Goal: Task Accomplishment & Management: Use online tool/utility

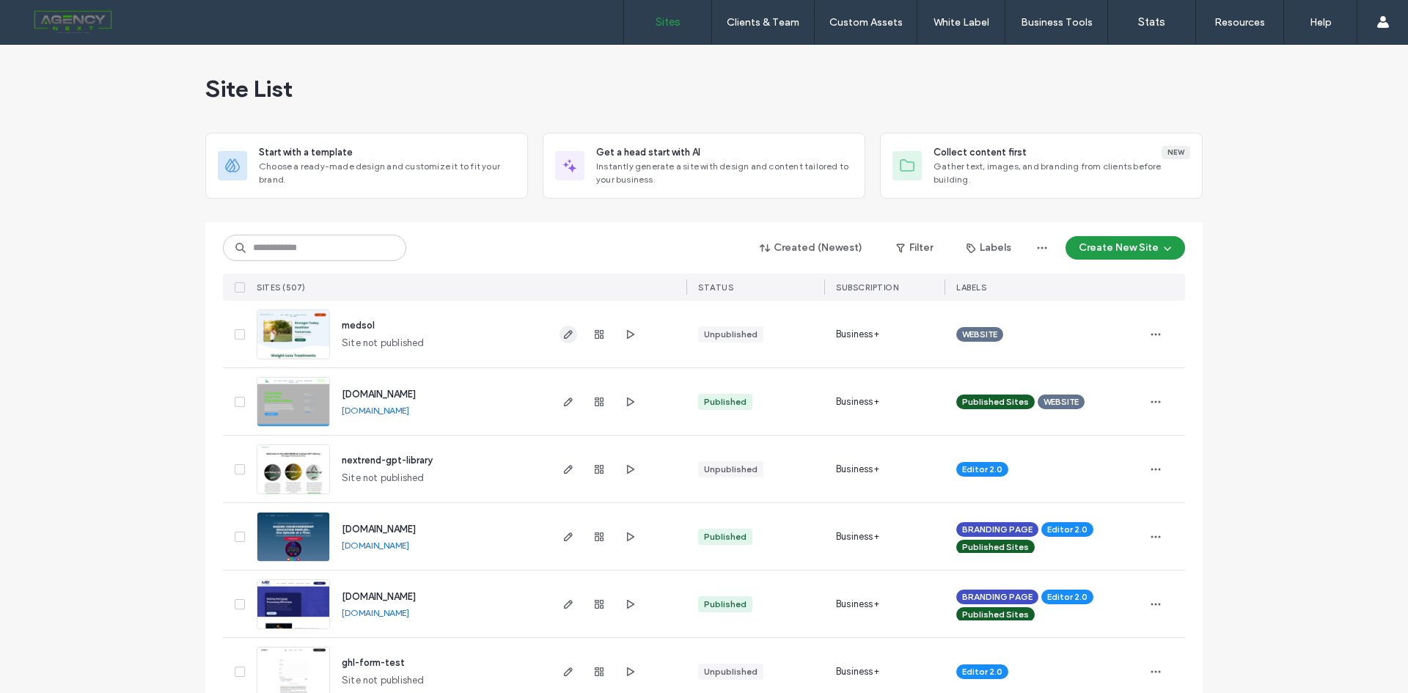
click at [568, 332] on icon "button" at bounding box center [568, 334] width 12 height 12
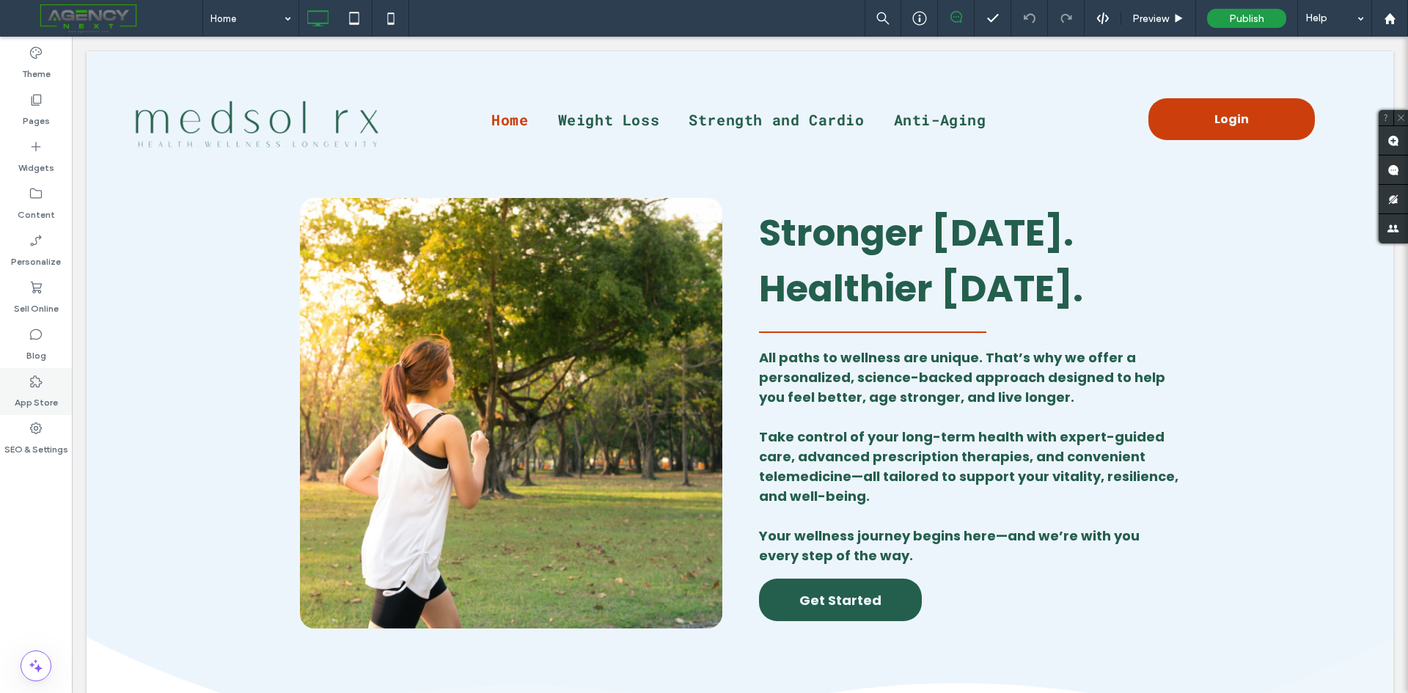
click at [36, 383] on icon at bounding box center [36, 381] width 15 height 15
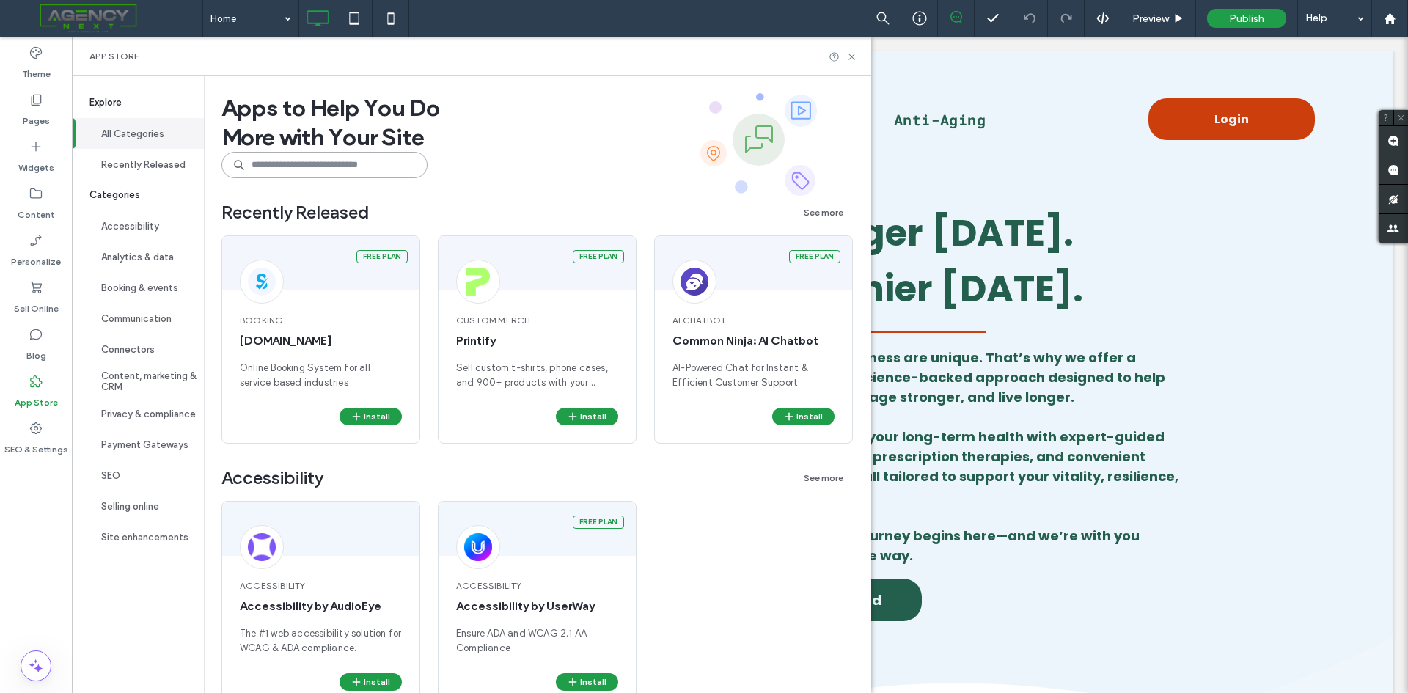
click at [319, 158] on input at bounding box center [324, 165] width 206 height 26
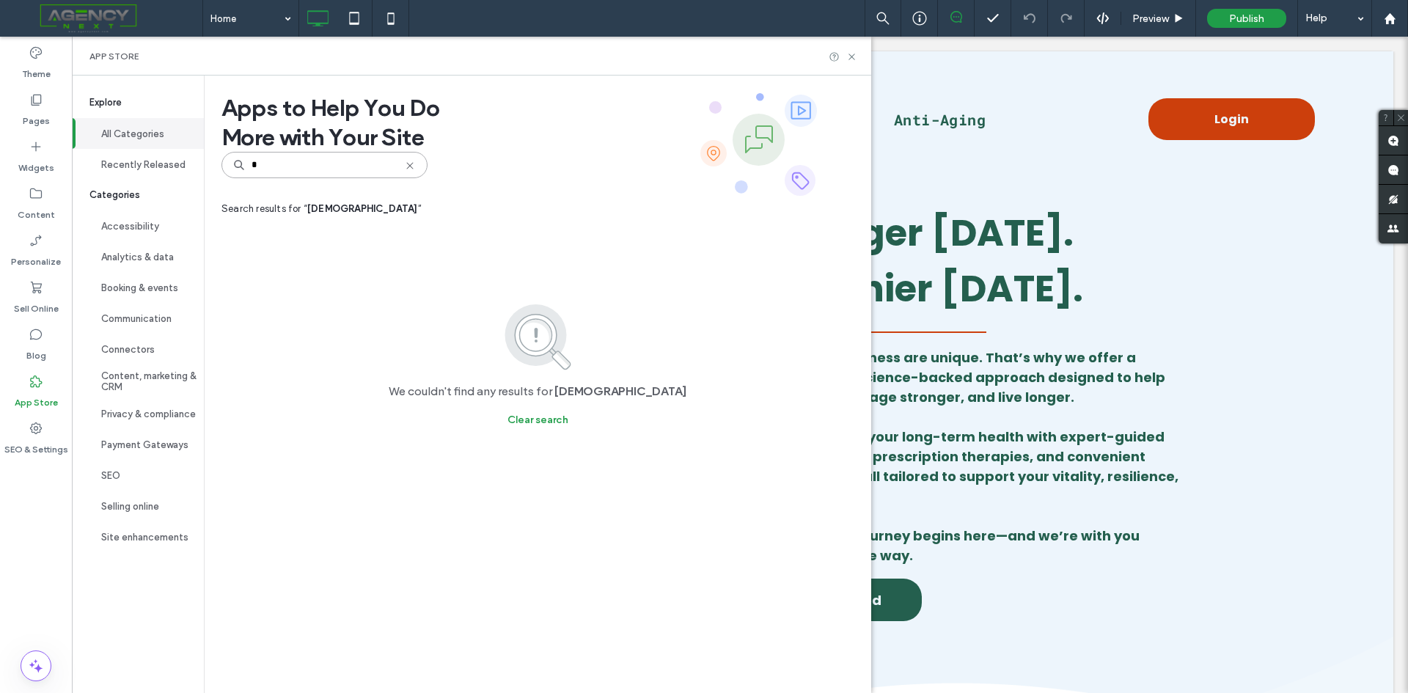
type input "*"
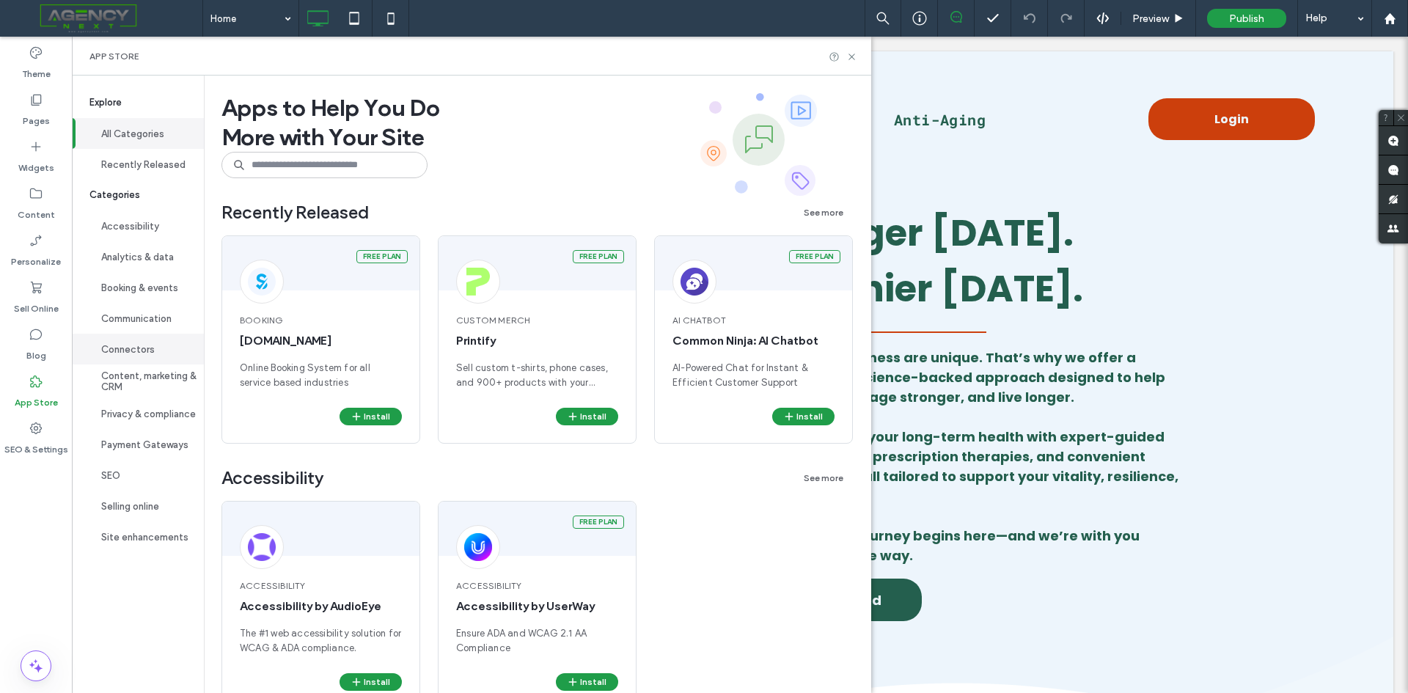
click at [144, 344] on button "Connectors" at bounding box center [138, 349] width 132 height 31
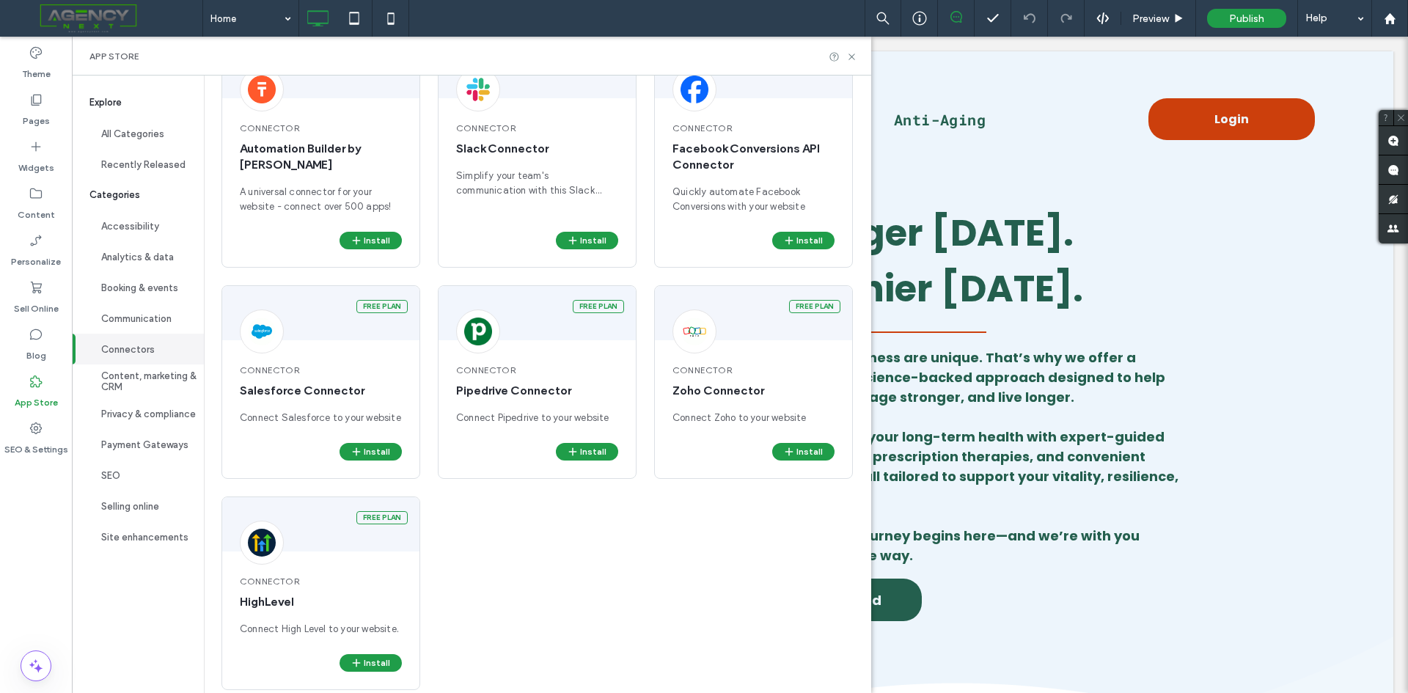
scroll to position [406, 0]
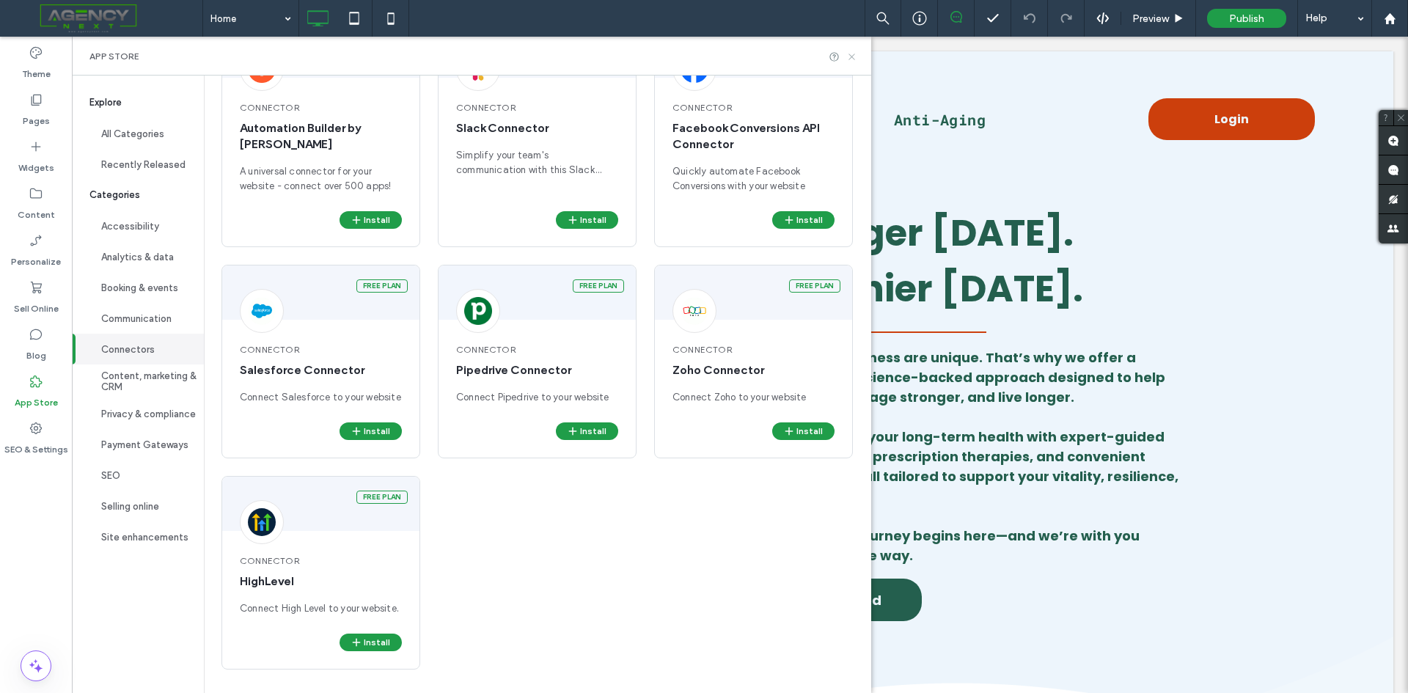
click at [857, 59] on icon at bounding box center [851, 56] width 11 height 11
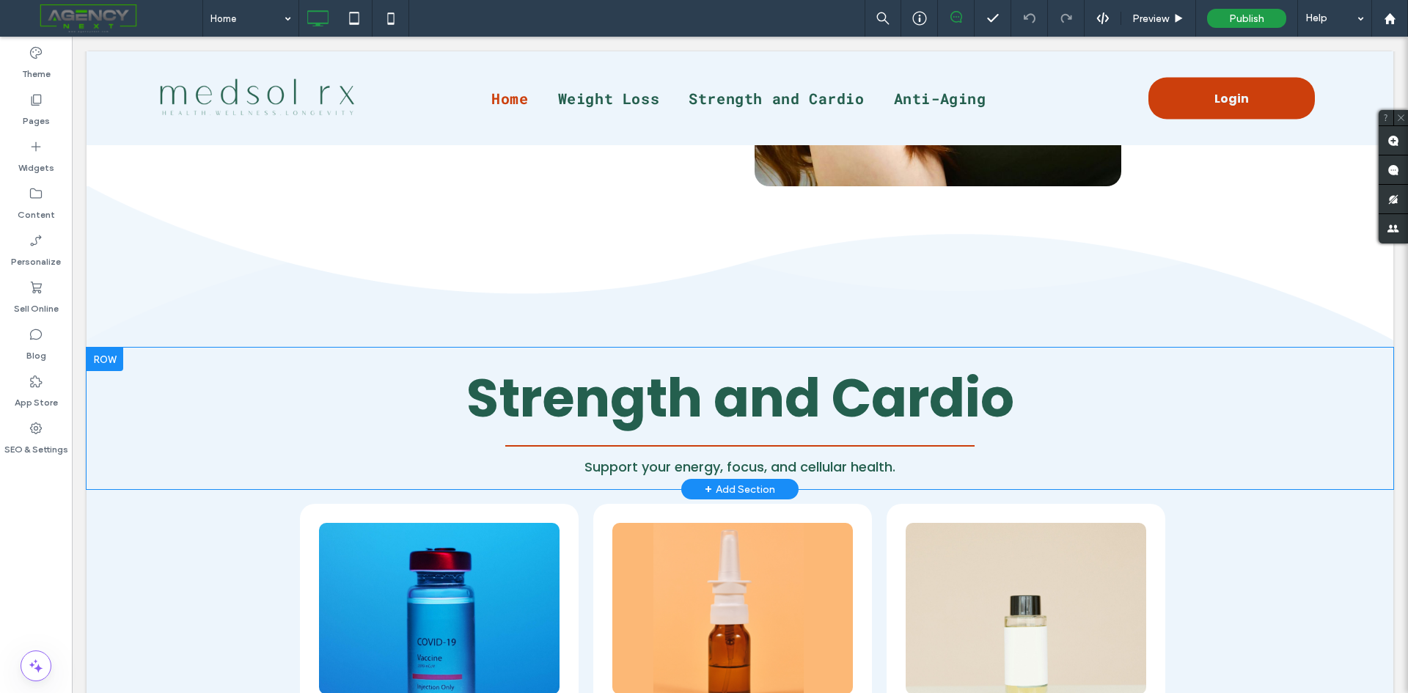
scroll to position [1906, 0]
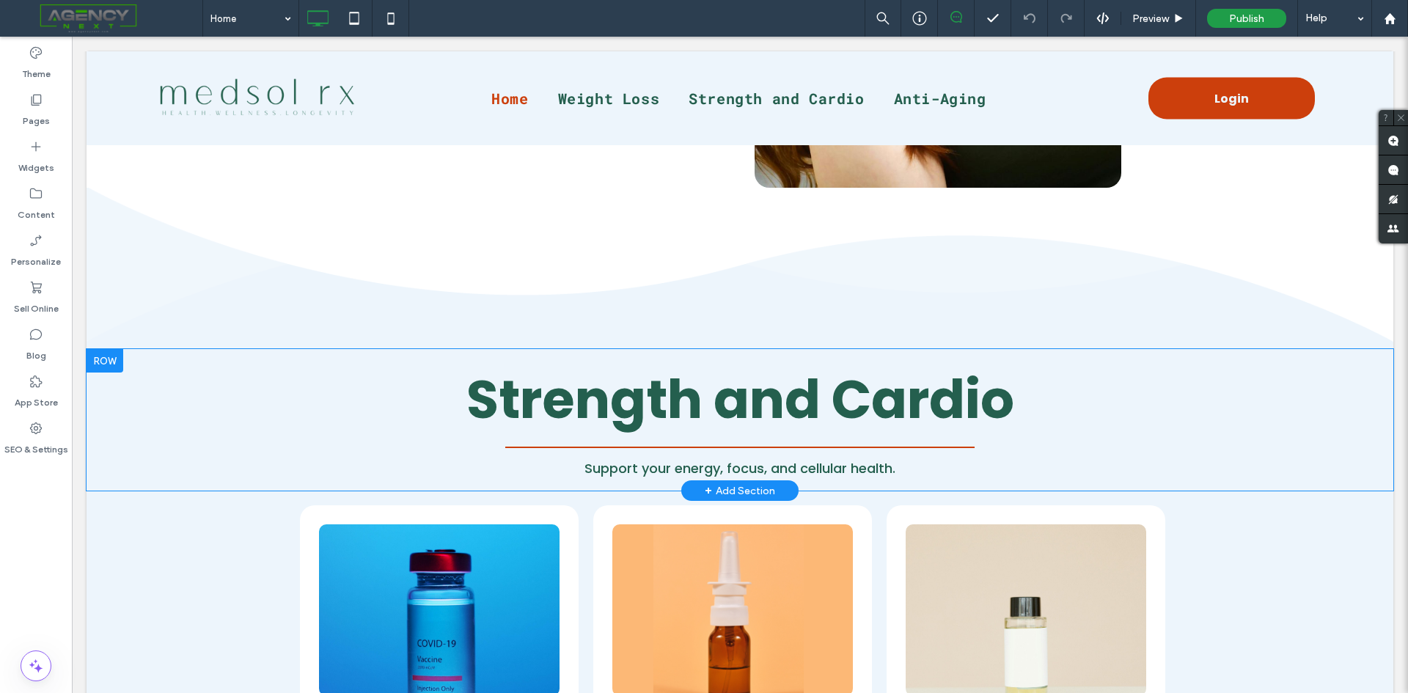
click at [103, 359] on div at bounding box center [105, 360] width 37 height 23
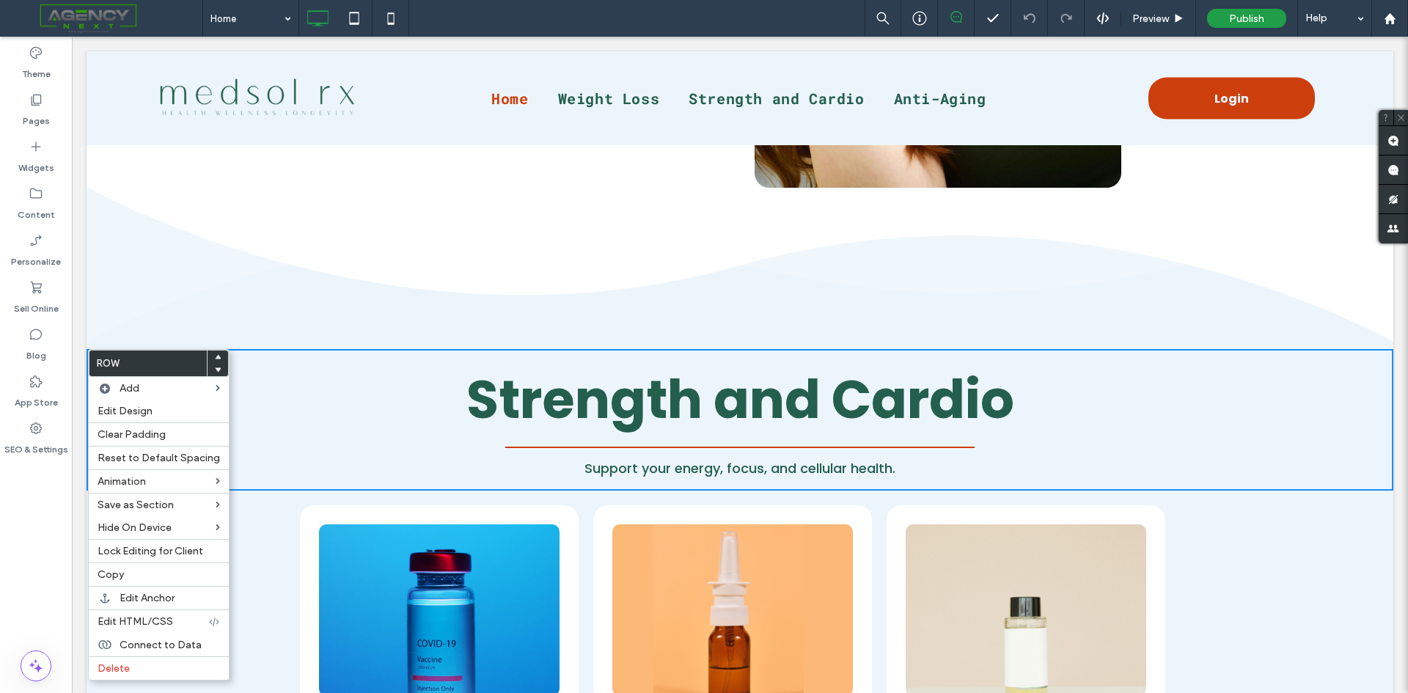
click at [215, 355] on icon at bounding box center [218, 357] width 6 height 6
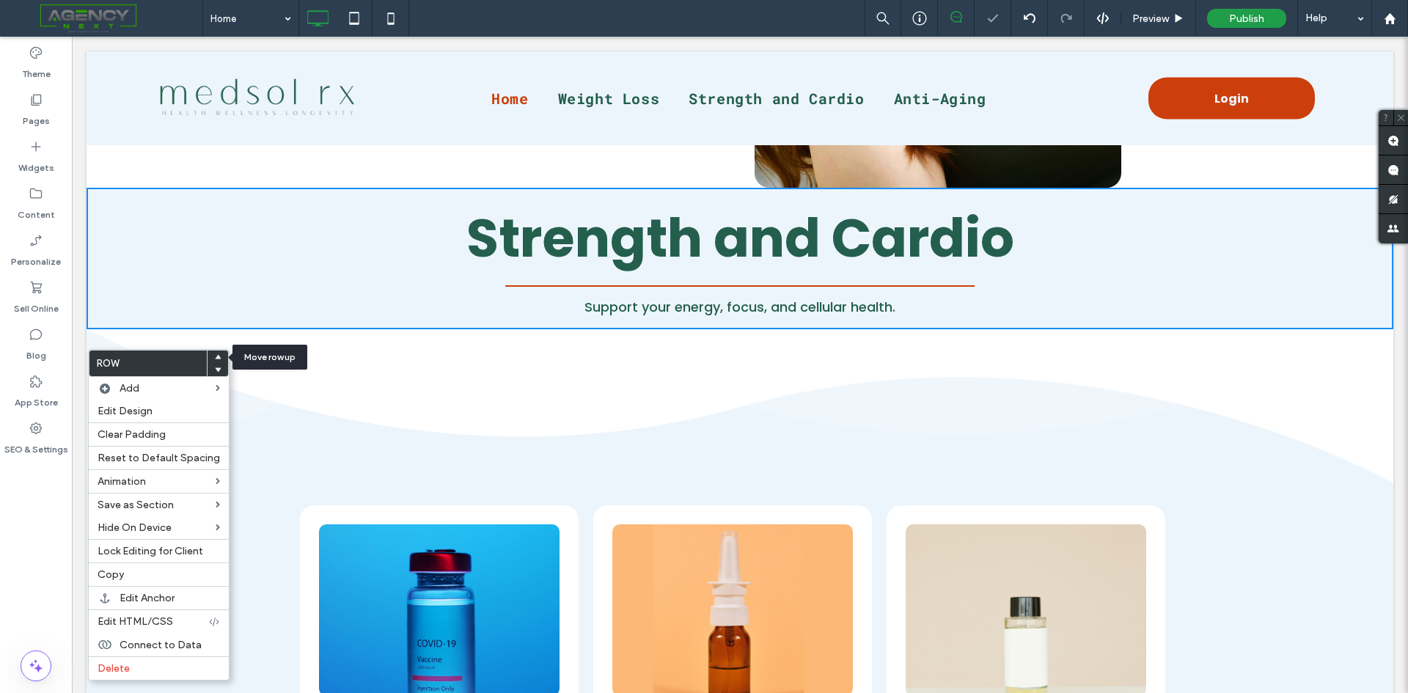
click at [215, 355] on icon at bounding box center [218, 357] width 6 height 6
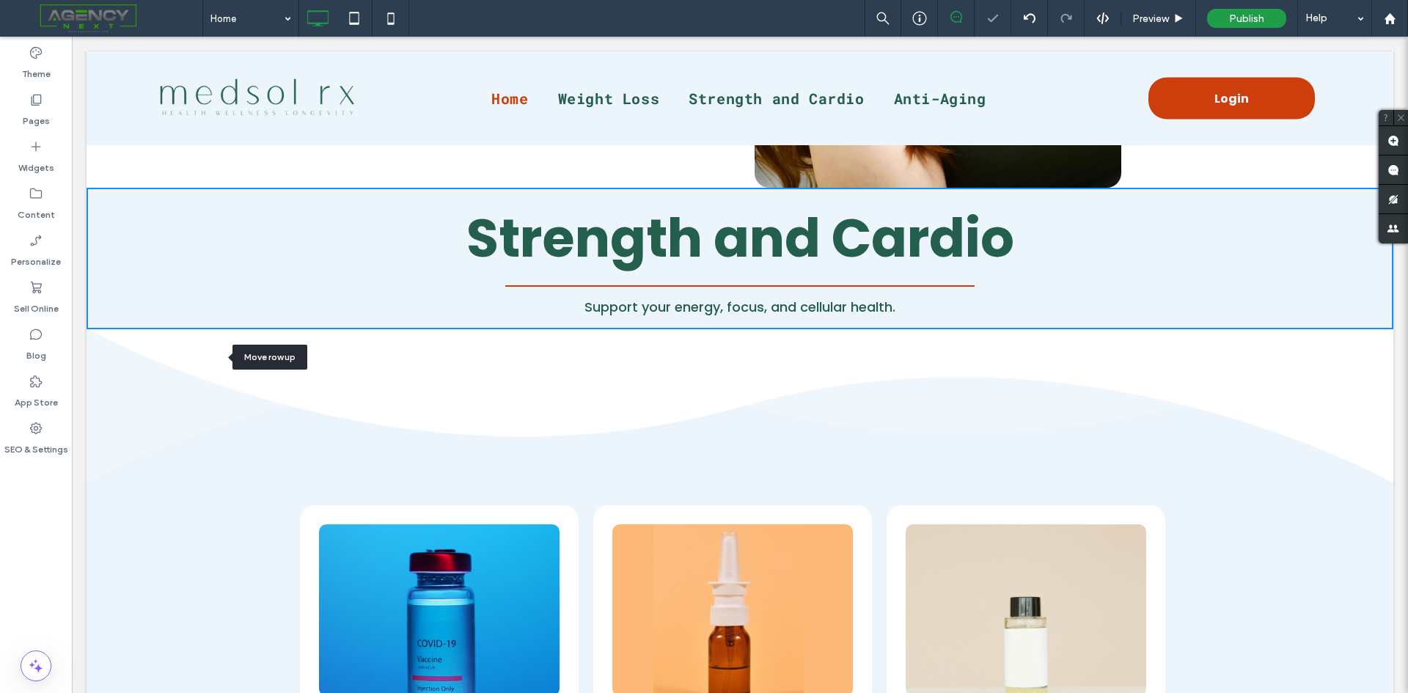
scroll to position [2048, 0]
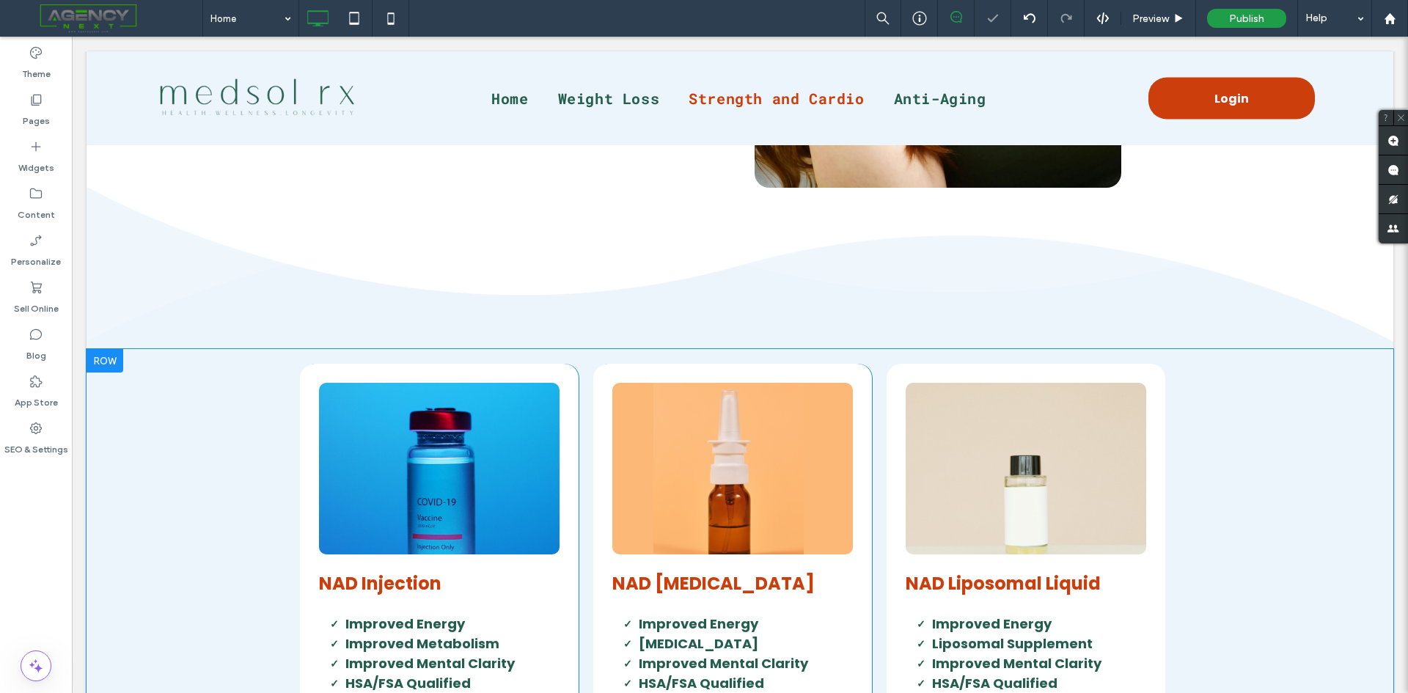
click at [117, 361] on div at bounding box center [105, 360] width 37 height 23
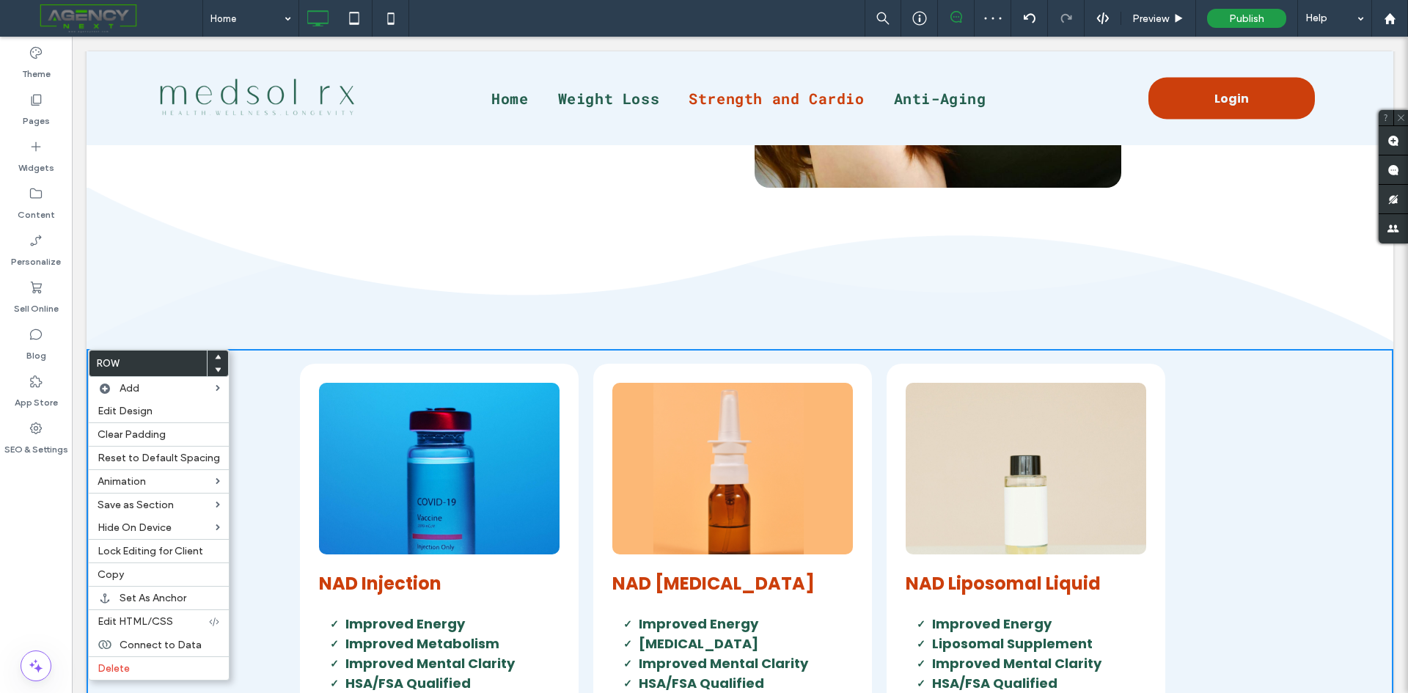
click at [215, 354] on icon at bounding box center [218, 357] width 6 height 6
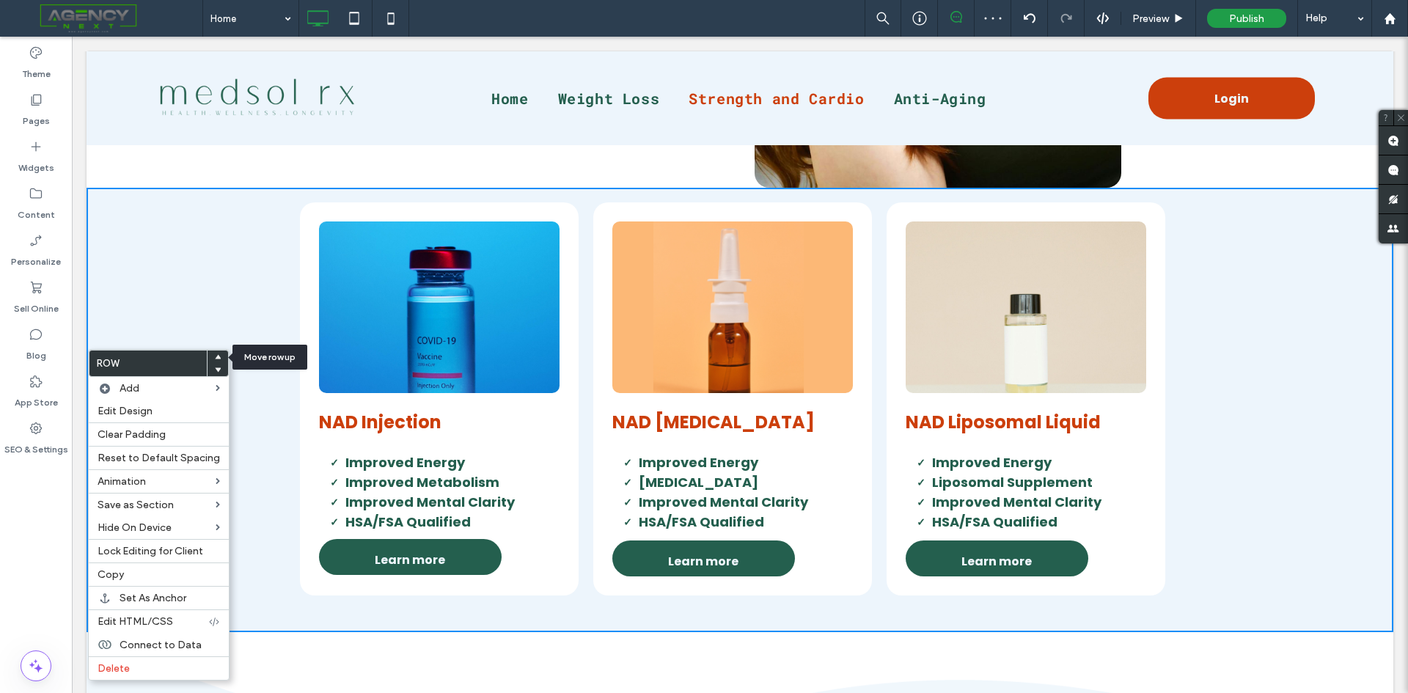
click at [215, 356] on icon at bounding box center [218, 357] width 6 height 6
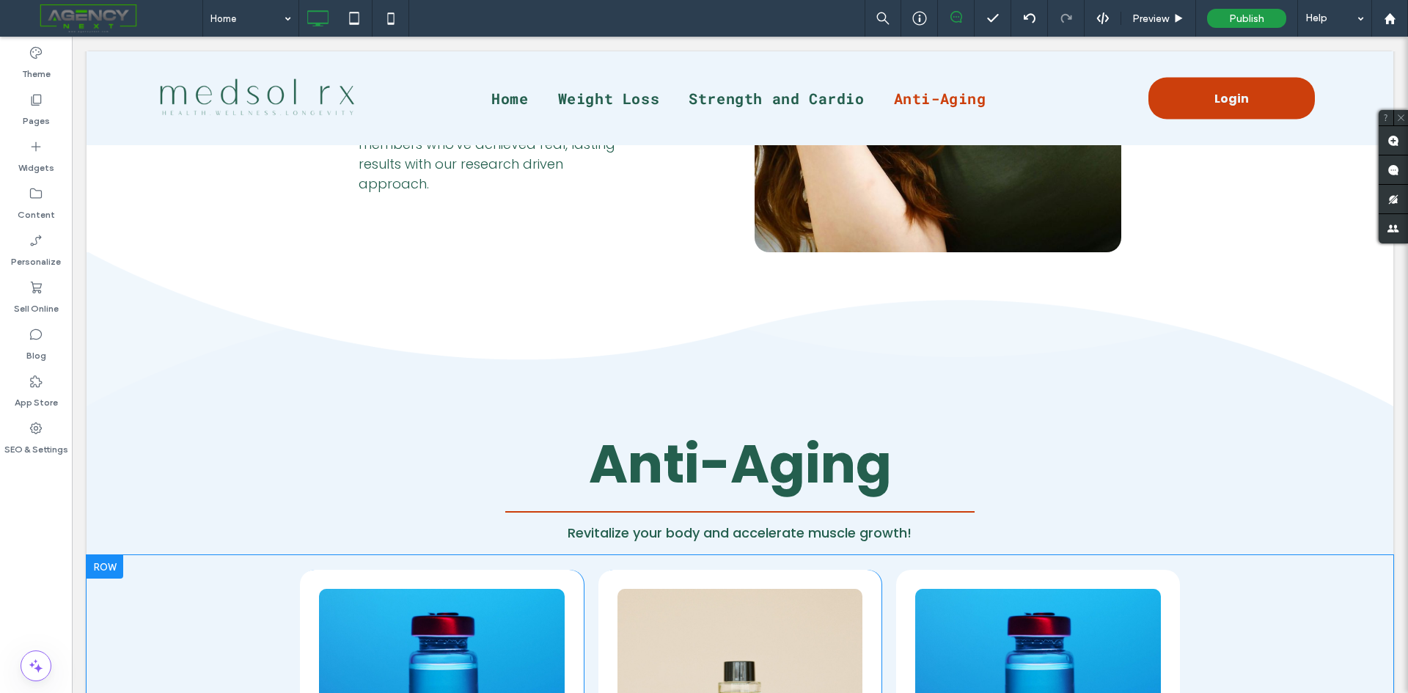
scroll to position [2565, 0]
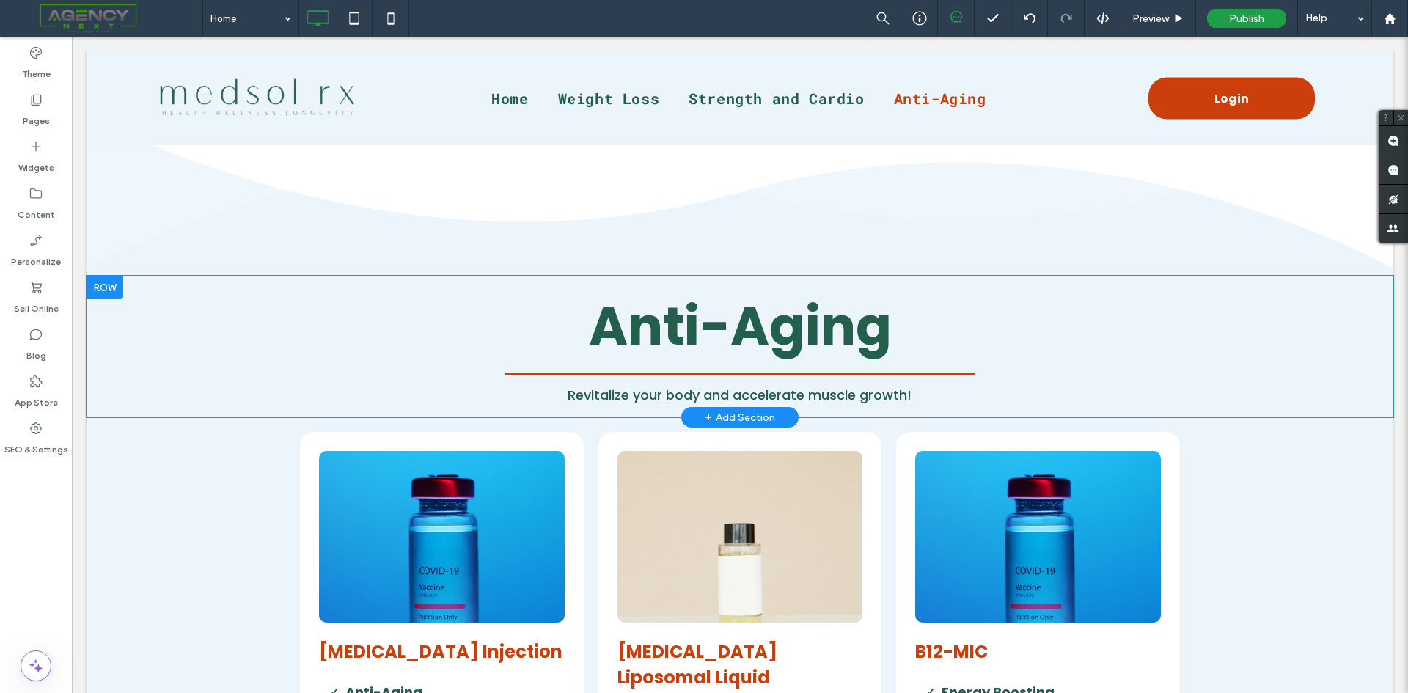
click at [115, 293] on div at bounding box center [105, 287] width 37 height 23
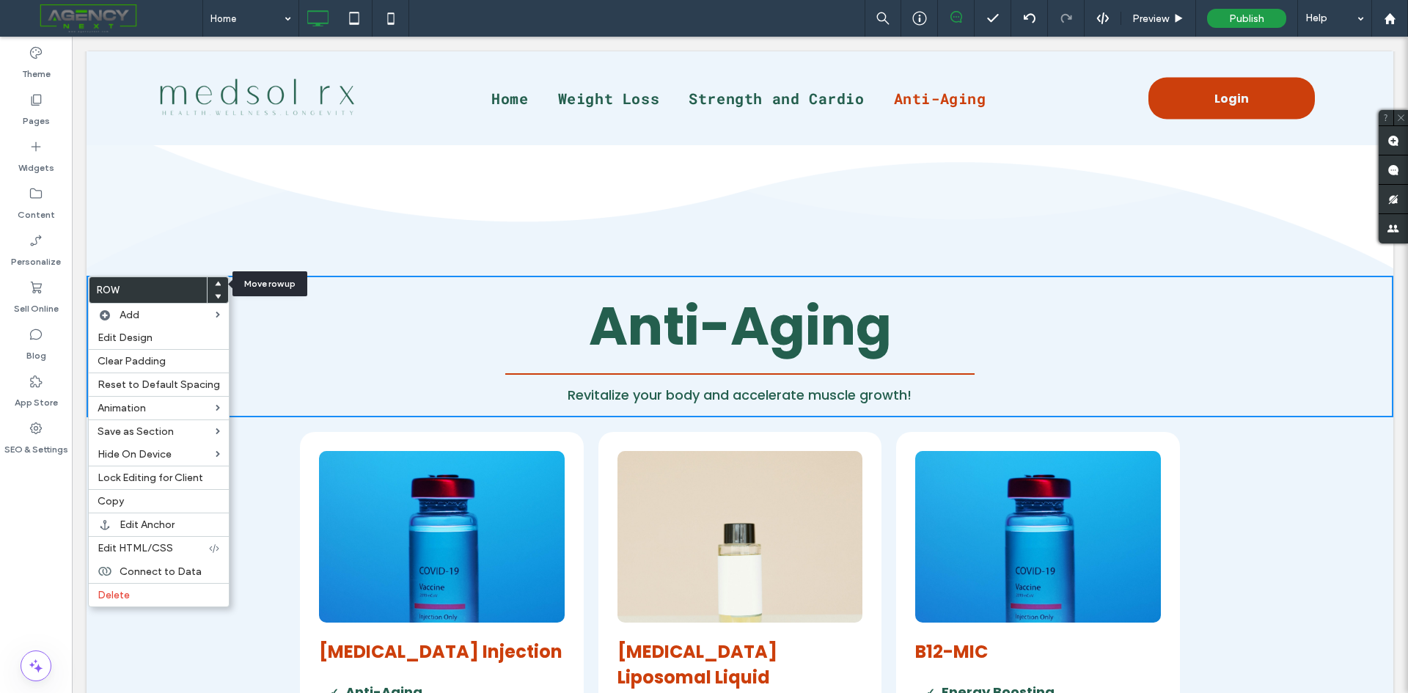
click at [216, 281] on icon at bounding box center [218, 284] width 6 height 6
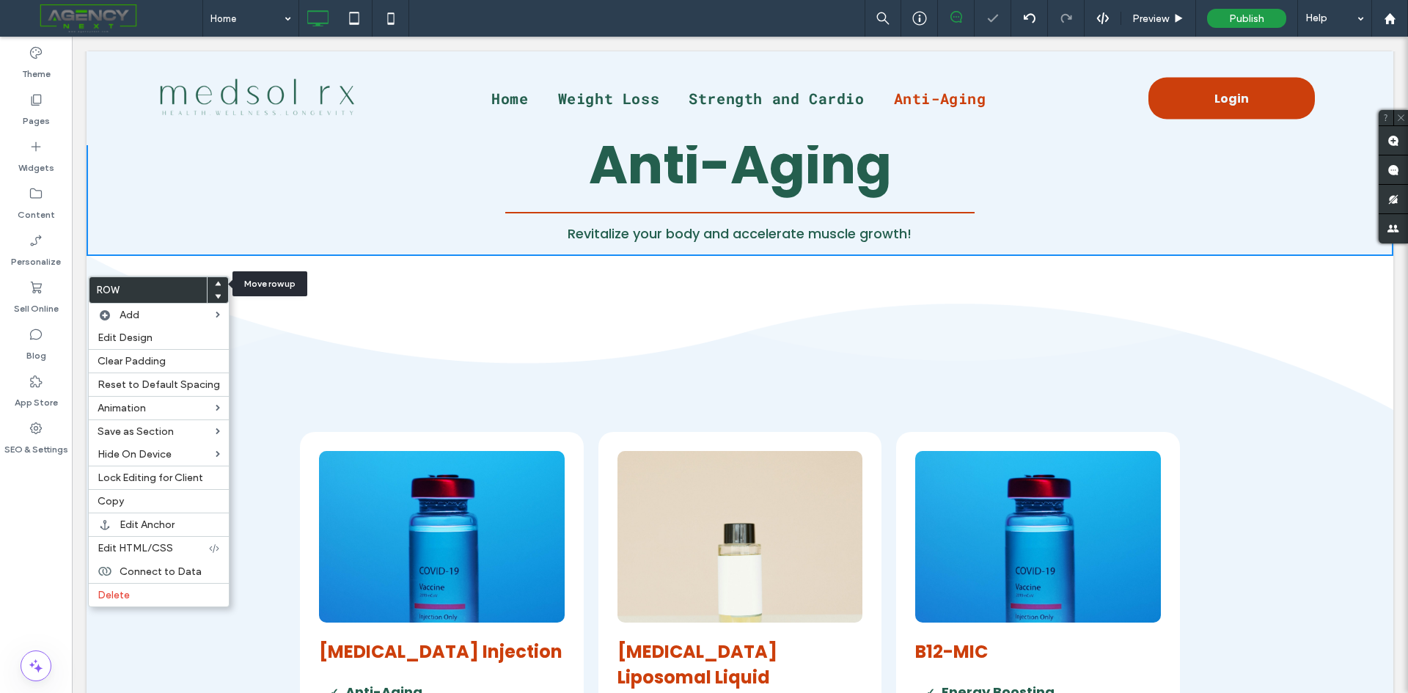
click at [216, 281] on icon at bounding box center [218, 284] width 6 height 6
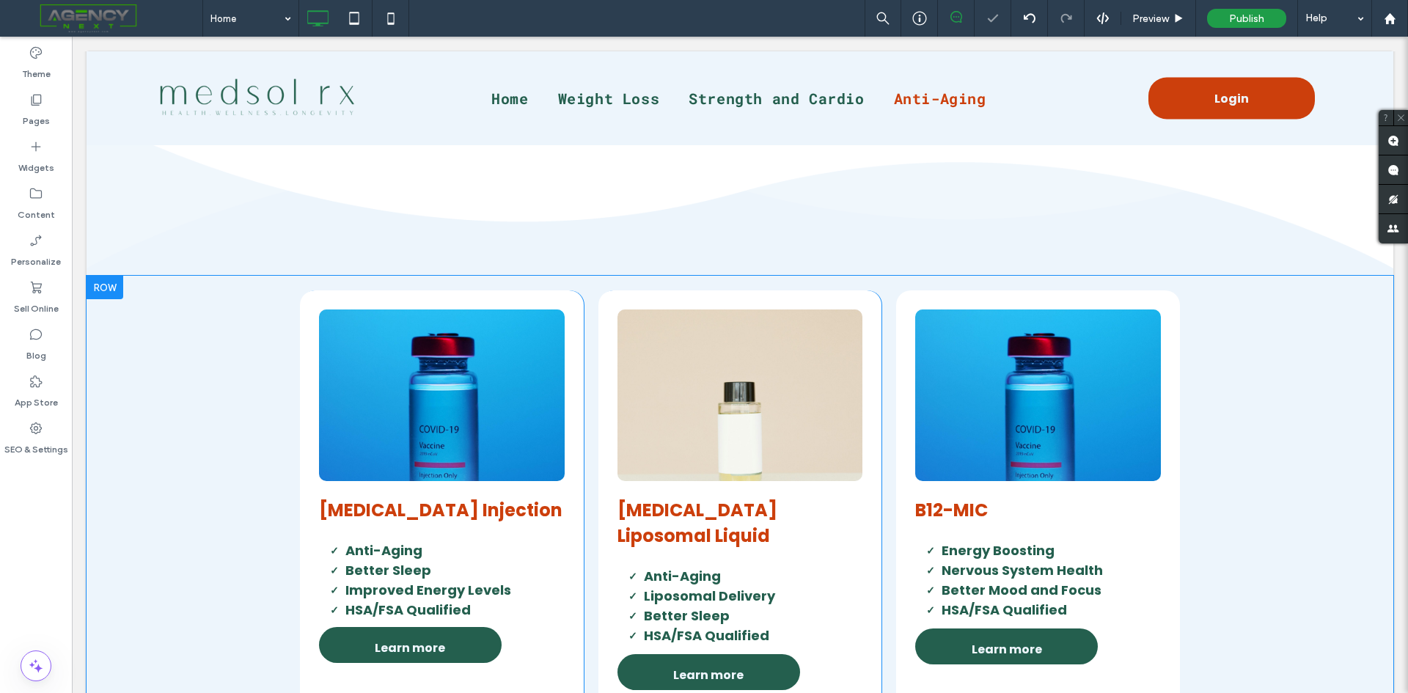
click at [112, 284] on div at bounding box center [105, 287] width 37 height 23
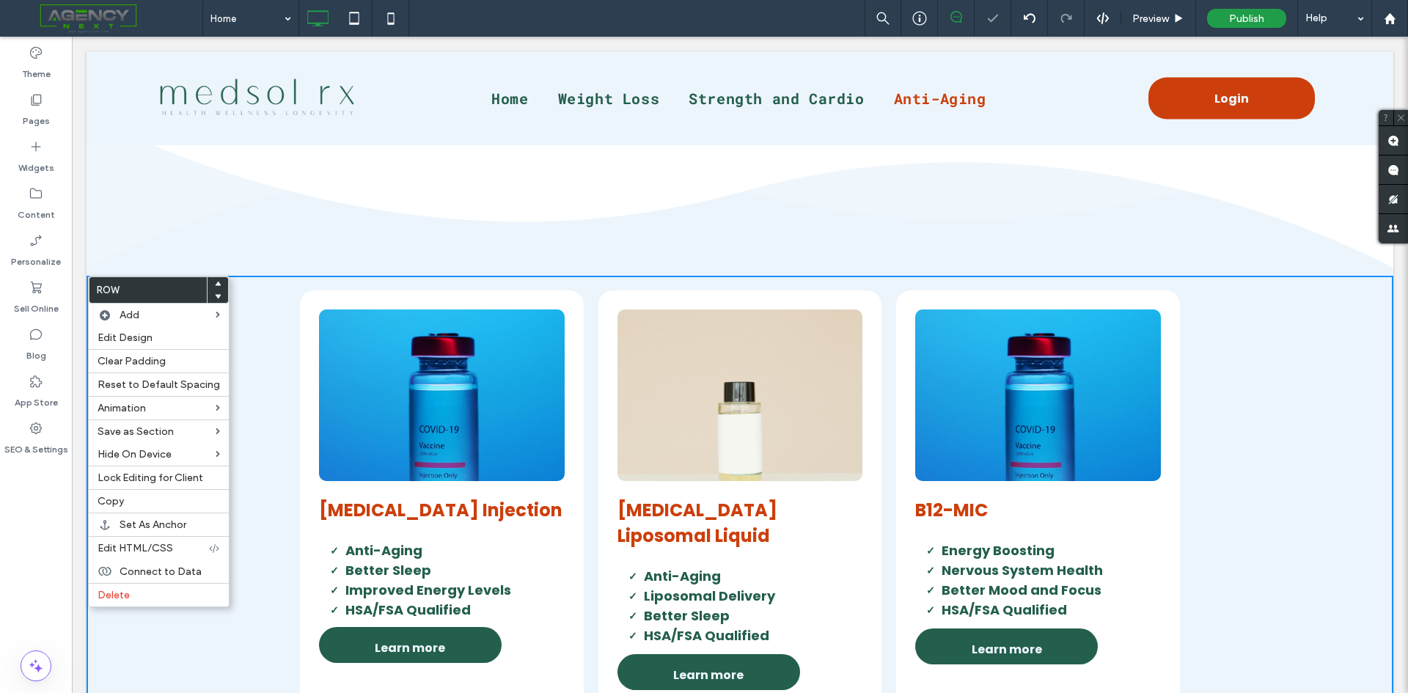
click at [215, 281] on icon at bounding box center [218, 284] width 6 height 6
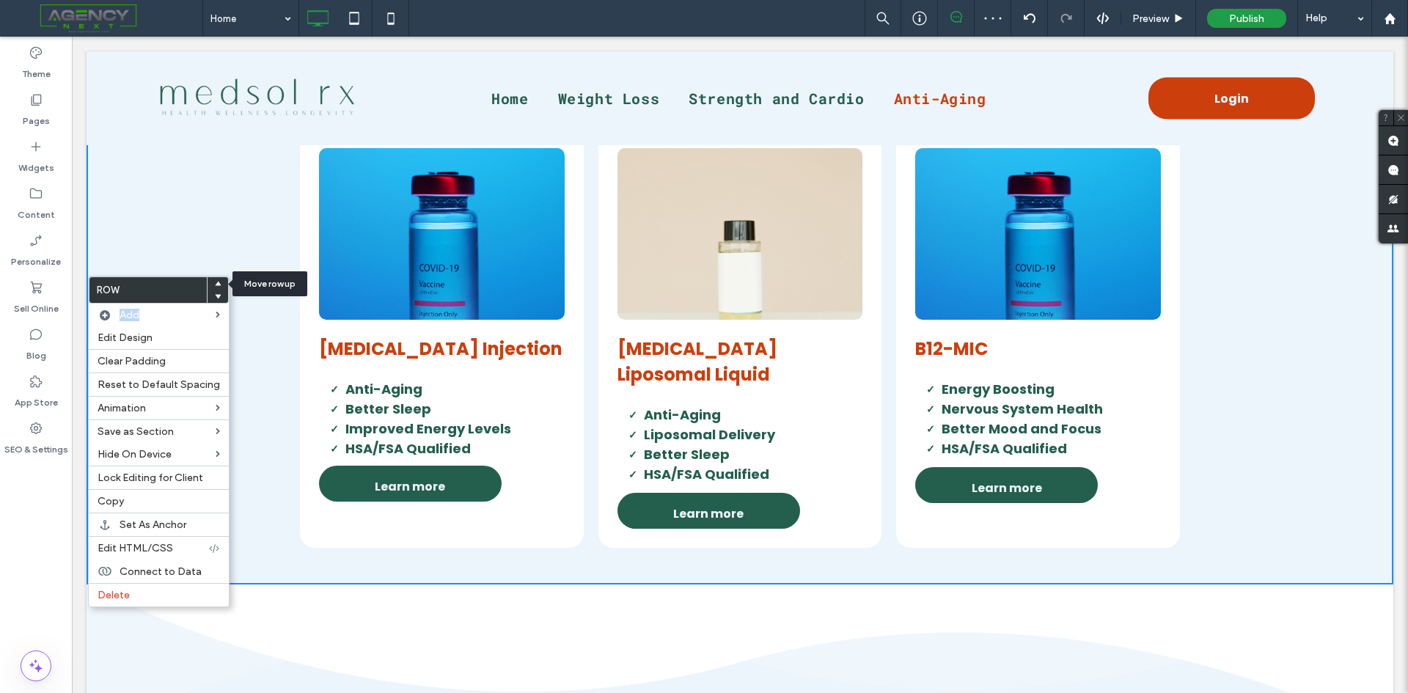
click at [215, 281] on icon at bounding box center [218, 284] width 6 height 6
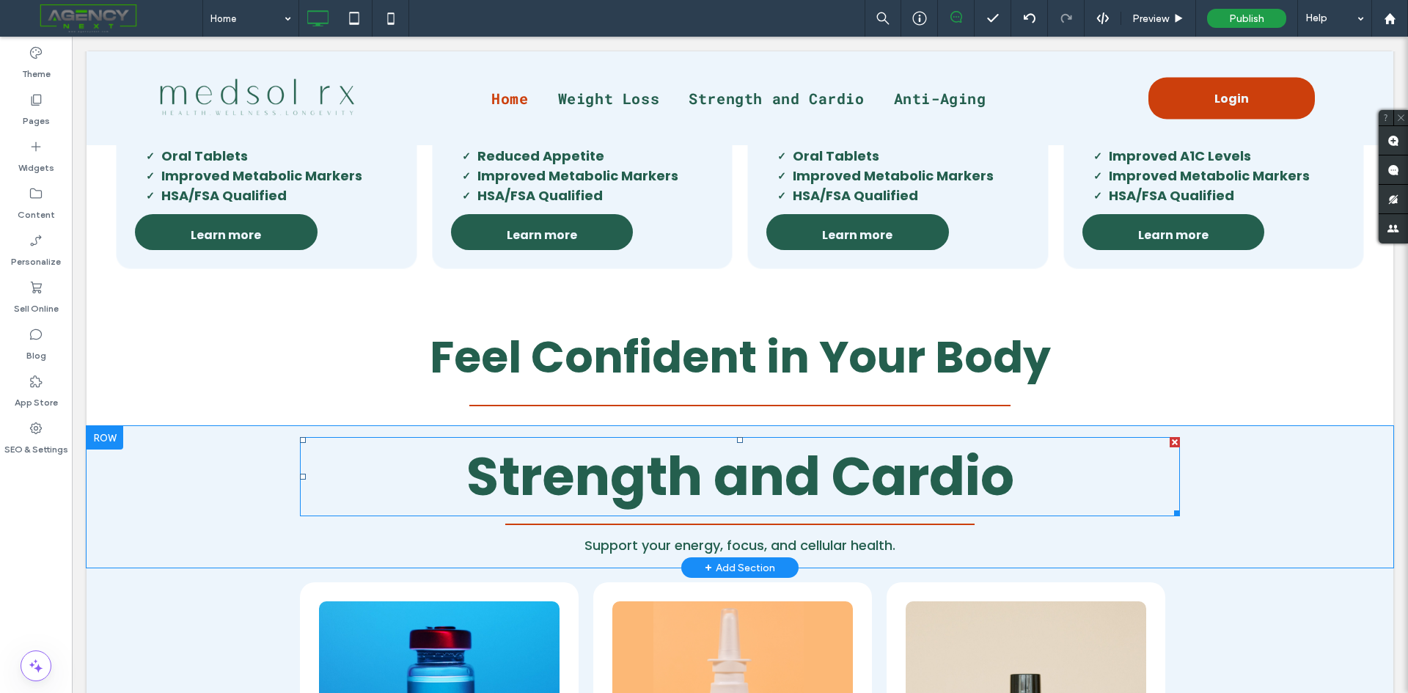
scroll to position [1100, 0]
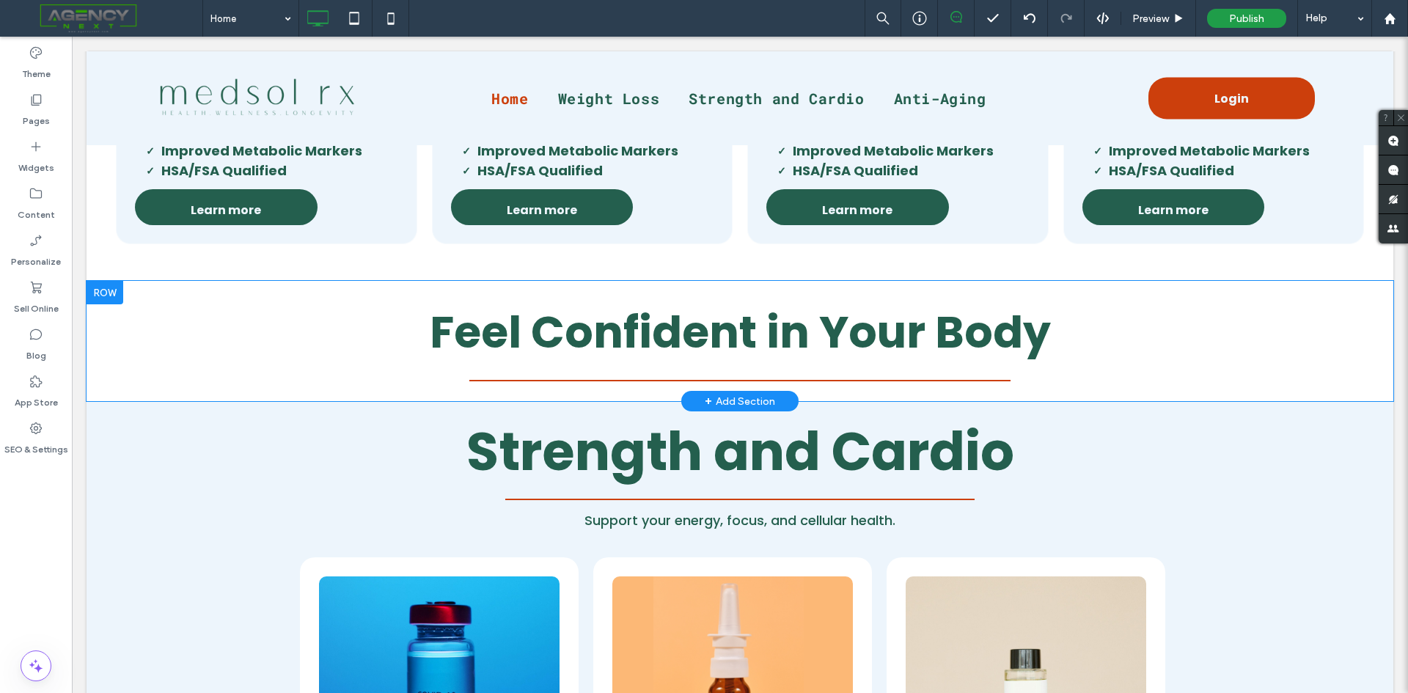
click at [111, 291] on div at bounding box center [105, 292] width 37 height 23
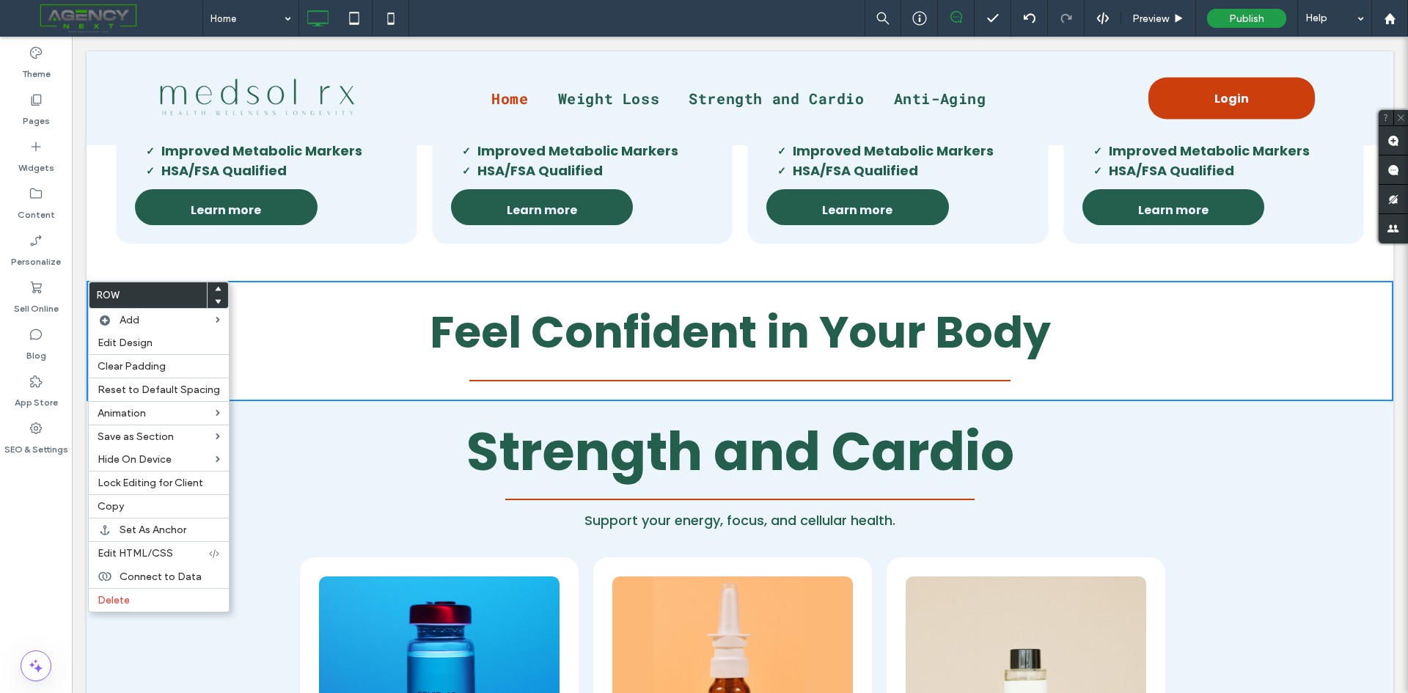
click at [216, 304] on icon at bounding box center [218, 301] width 6 height 6
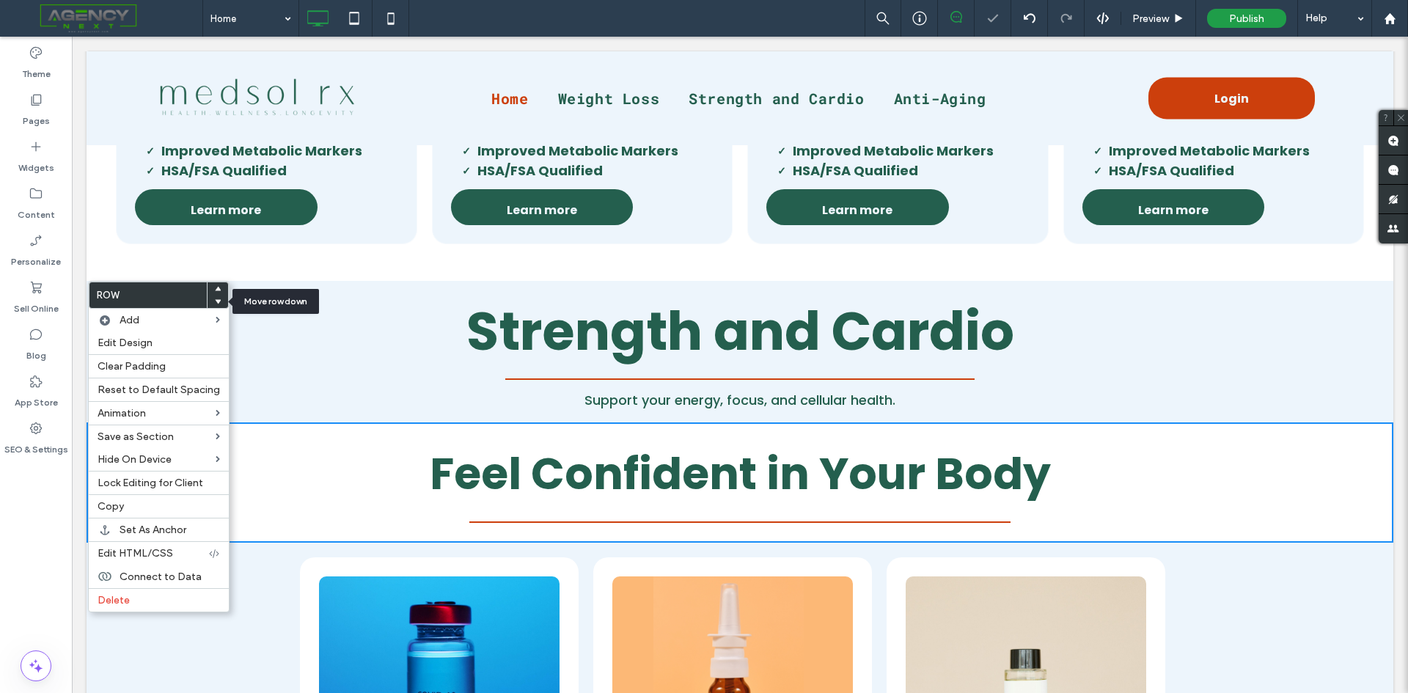
click at [216, 302] on icon at bounding box center [218, 301] width 6 height 6
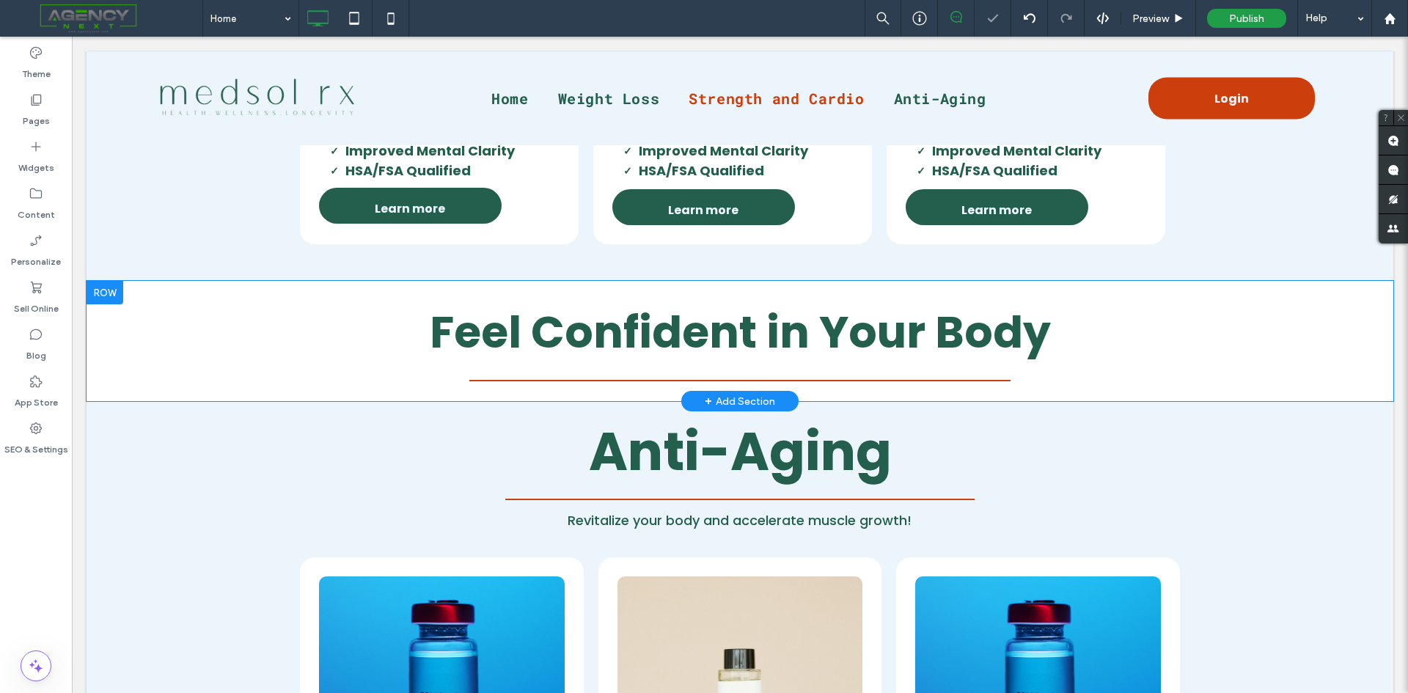
scroll to position [1686, 0]
click at [112, 291] on div at bounding box center [105, 291] width 37 height 23
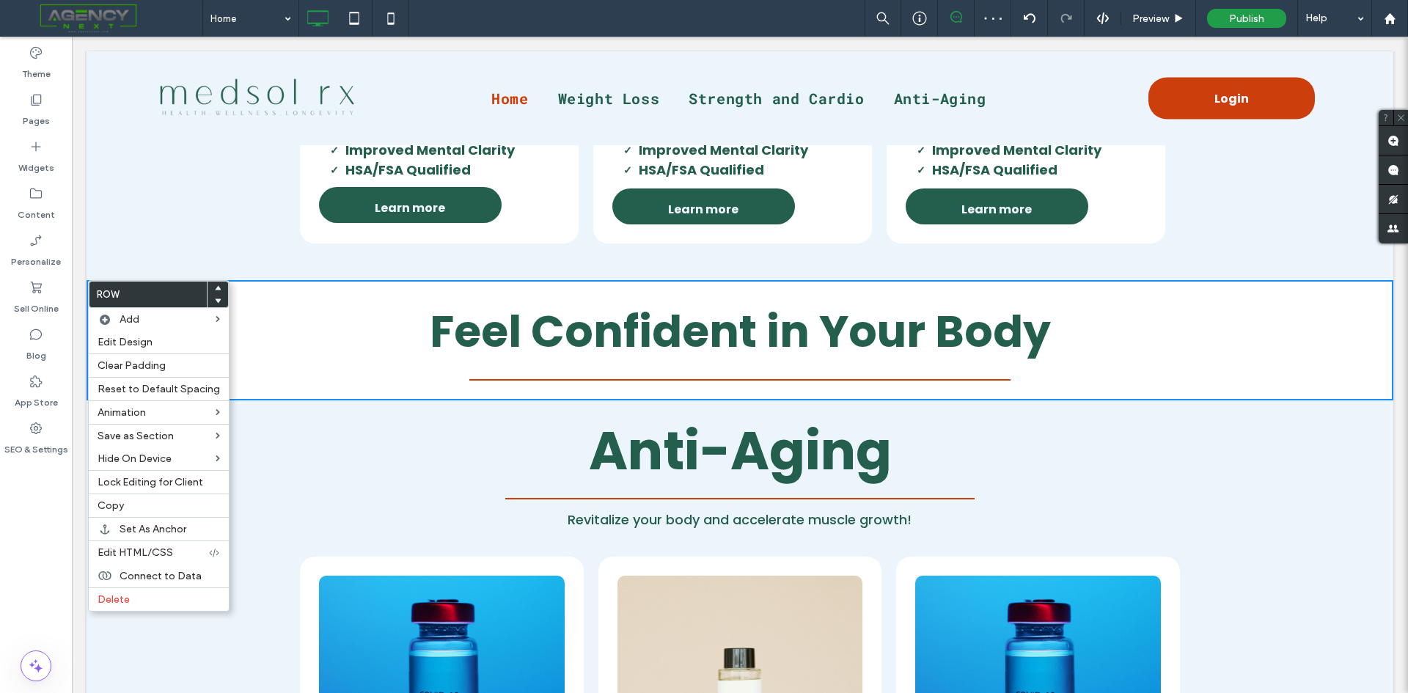
click at [215, 301] on use at bounding box center [218, 301] width 7 height 4
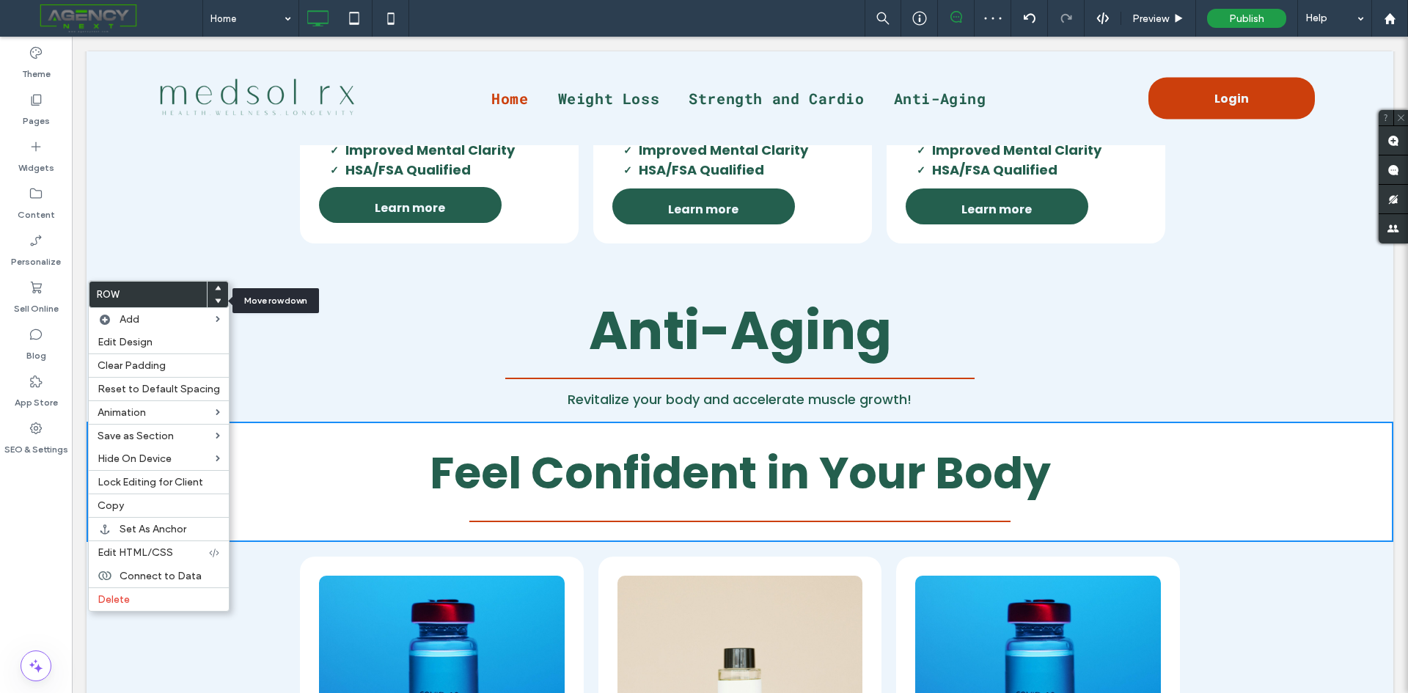
click at [215, 301] on use at bounding box center [218, 301] width 7 height 4
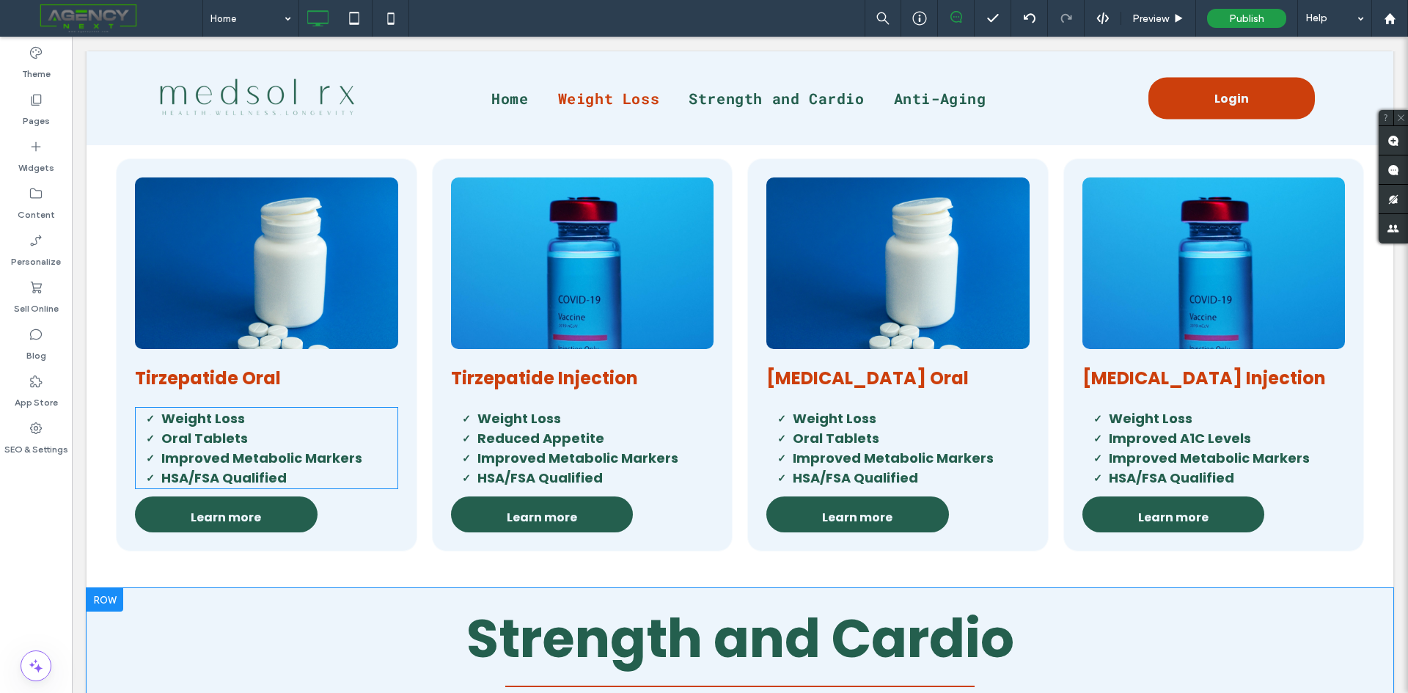
scroll to position [953, 0]
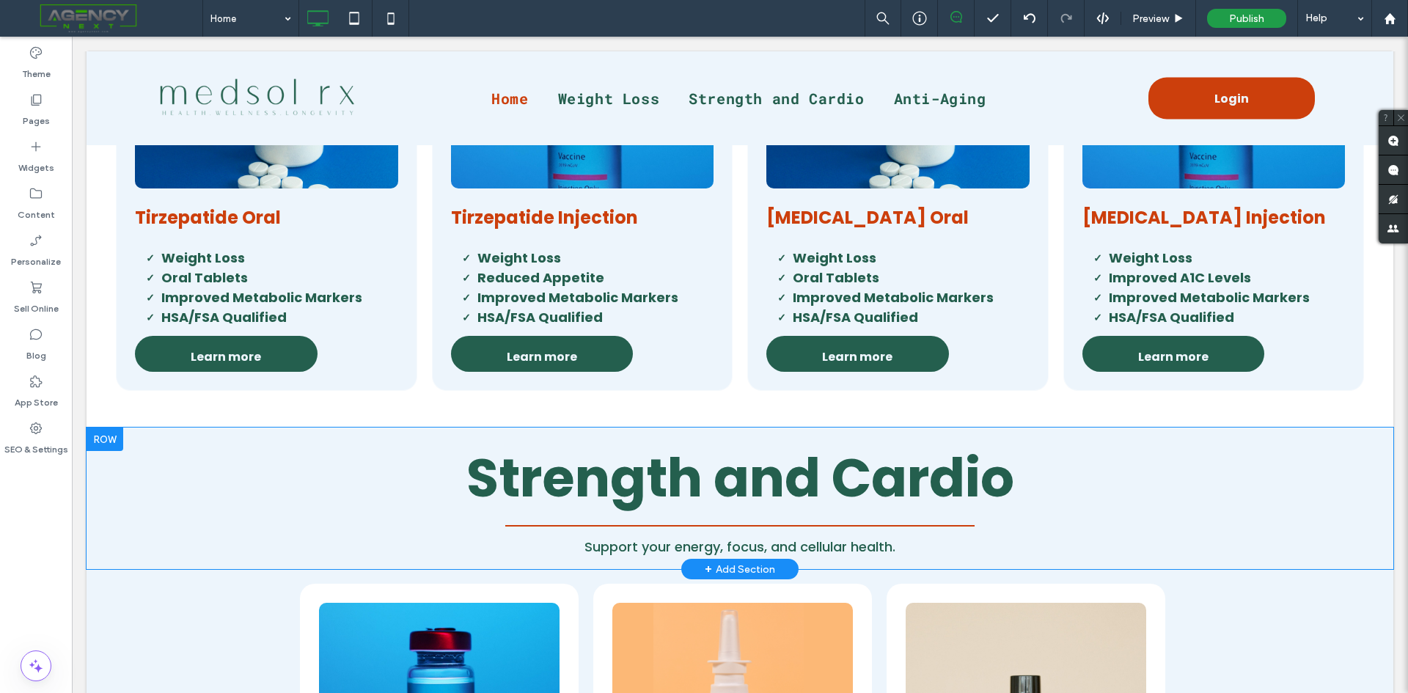
click at [104, 441] on div at bounding box center [105, 438] width 37 height 23
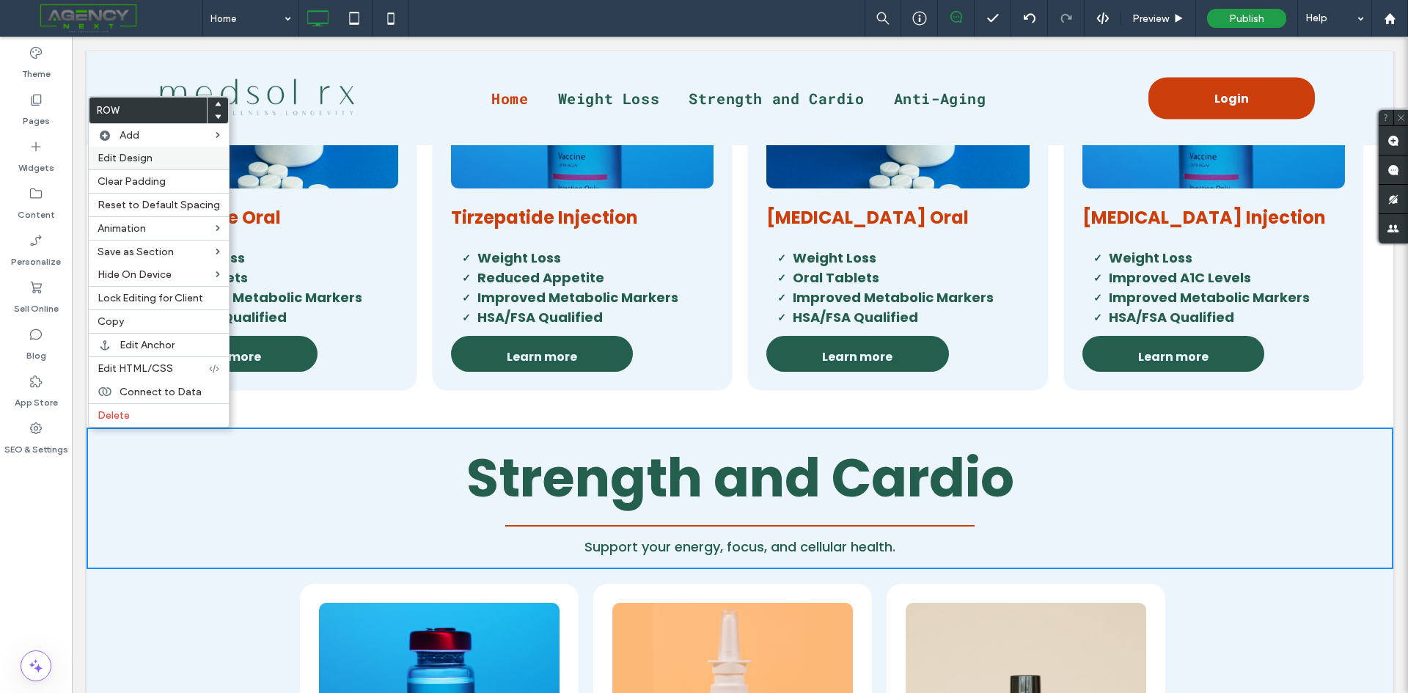
click at [148, 155] on span "Edit Design" at bounding box center [125, 158] width 55 height 12
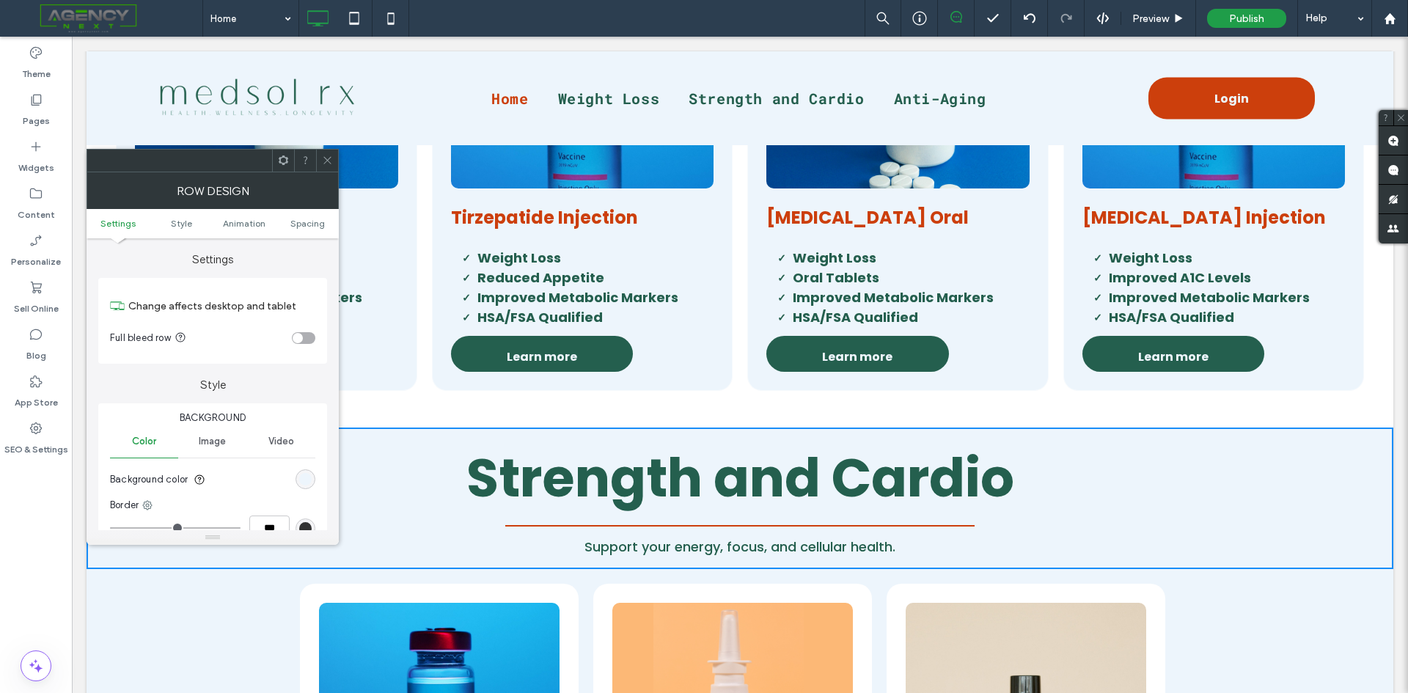
click at [297, 482] on div "rgb(237, 245, 252)" at bounding box center [305, 479] width 20 height 20
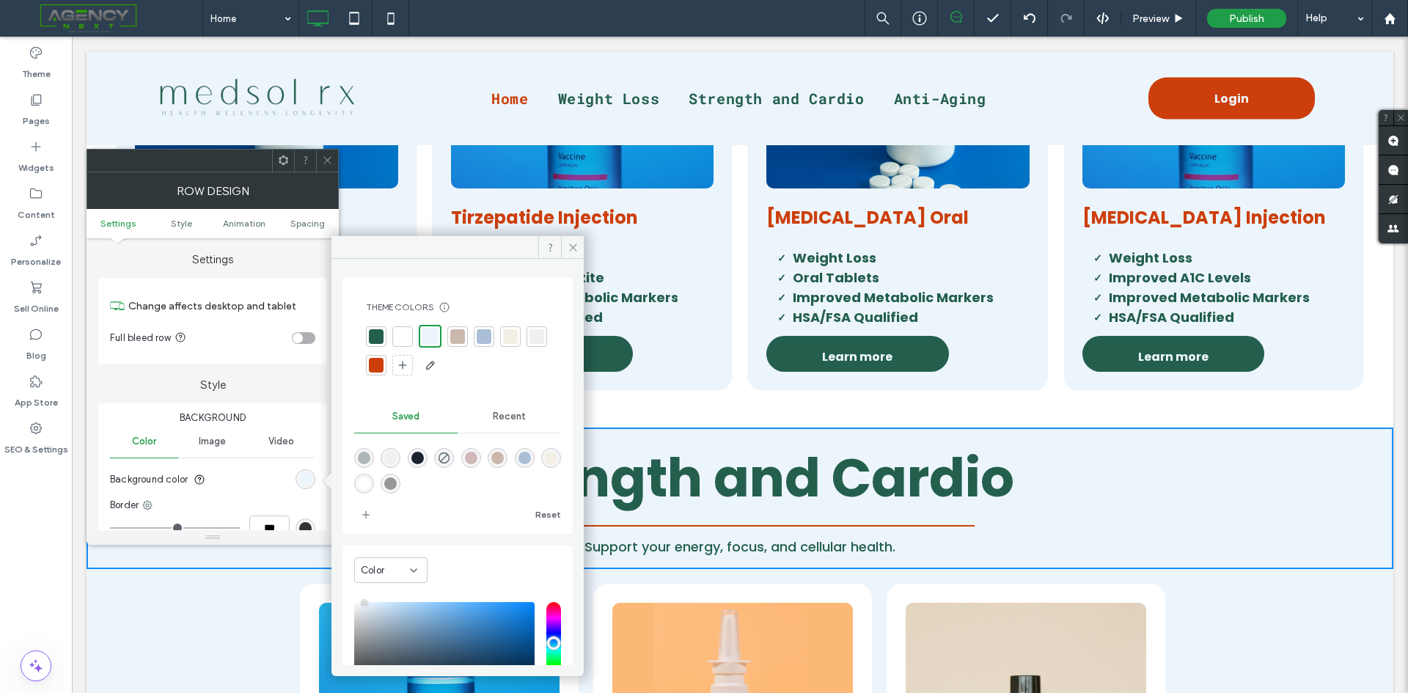
click at [399, 335] on div at bounding box center [402, 336] width 15 height 15
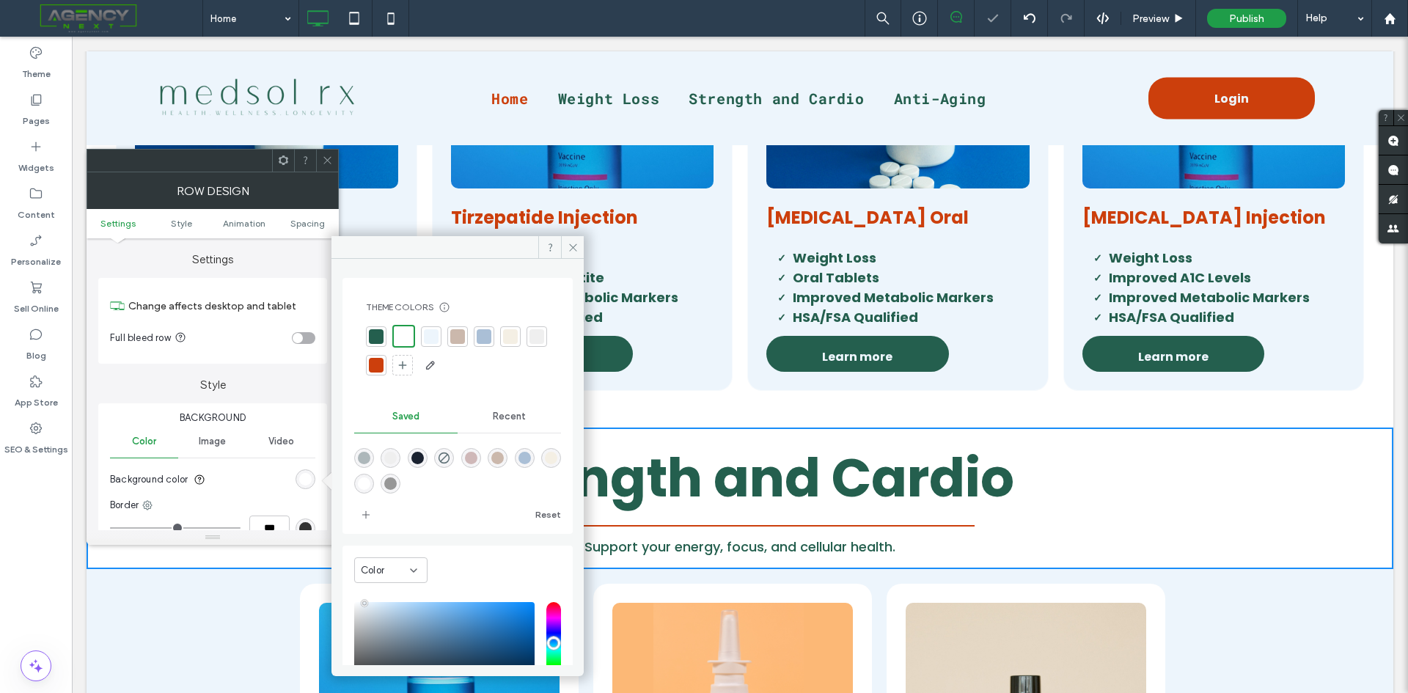
click at [328, 160] on icon at bounding box center [327, 160] width 11 height 11
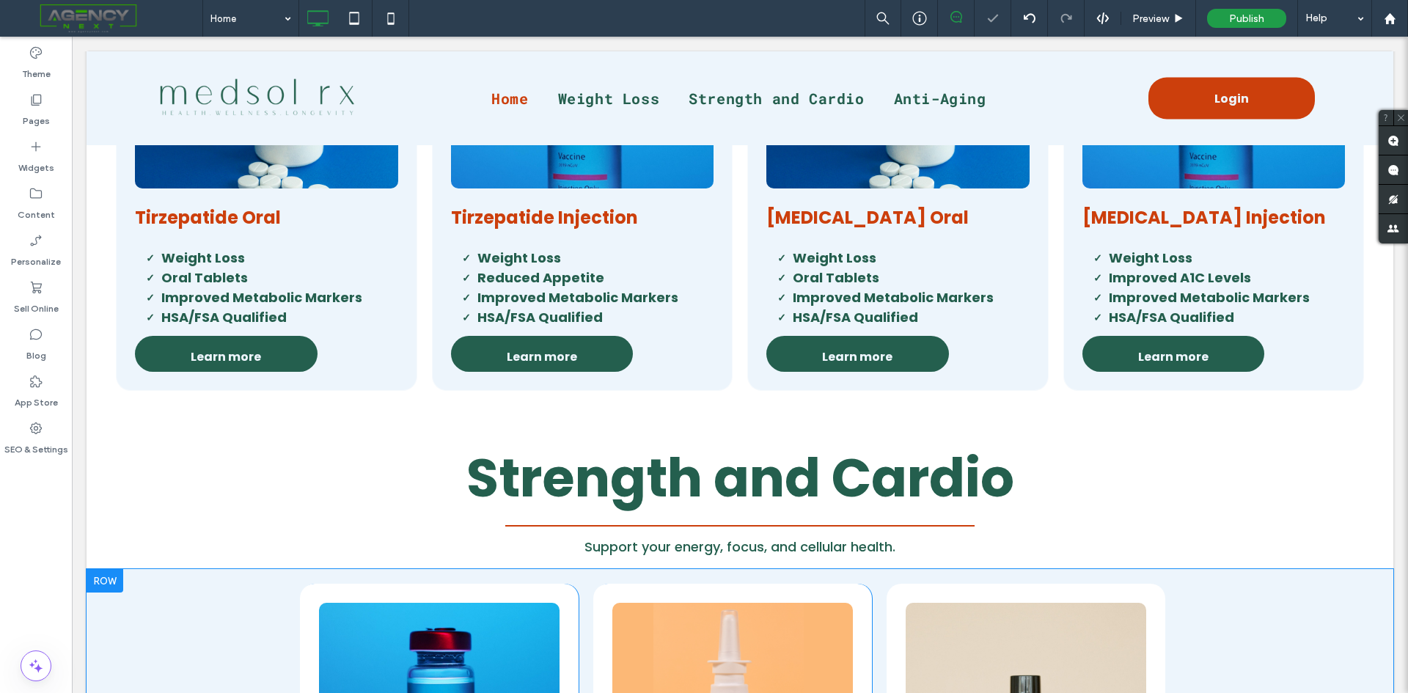
scroll to position [1173, 0]
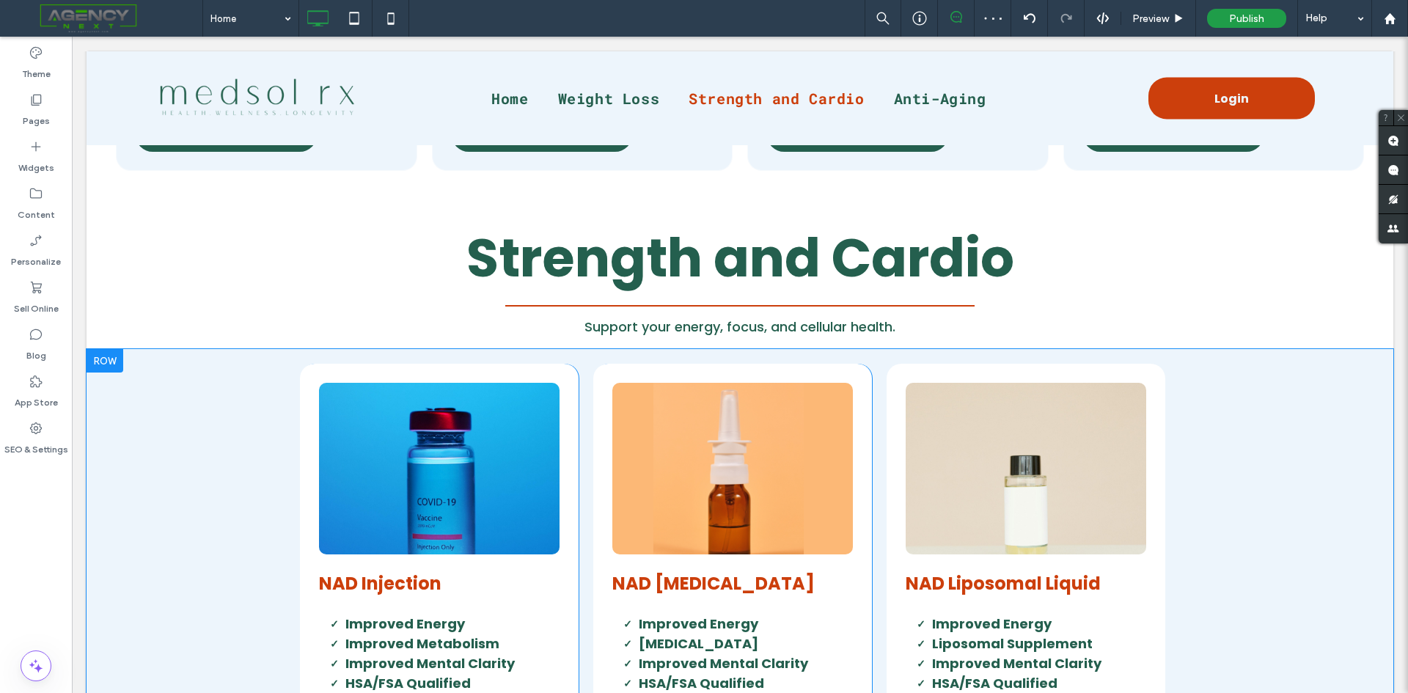
click at [113, 358] on div at bounding box center [105, 360] width 37 height 23
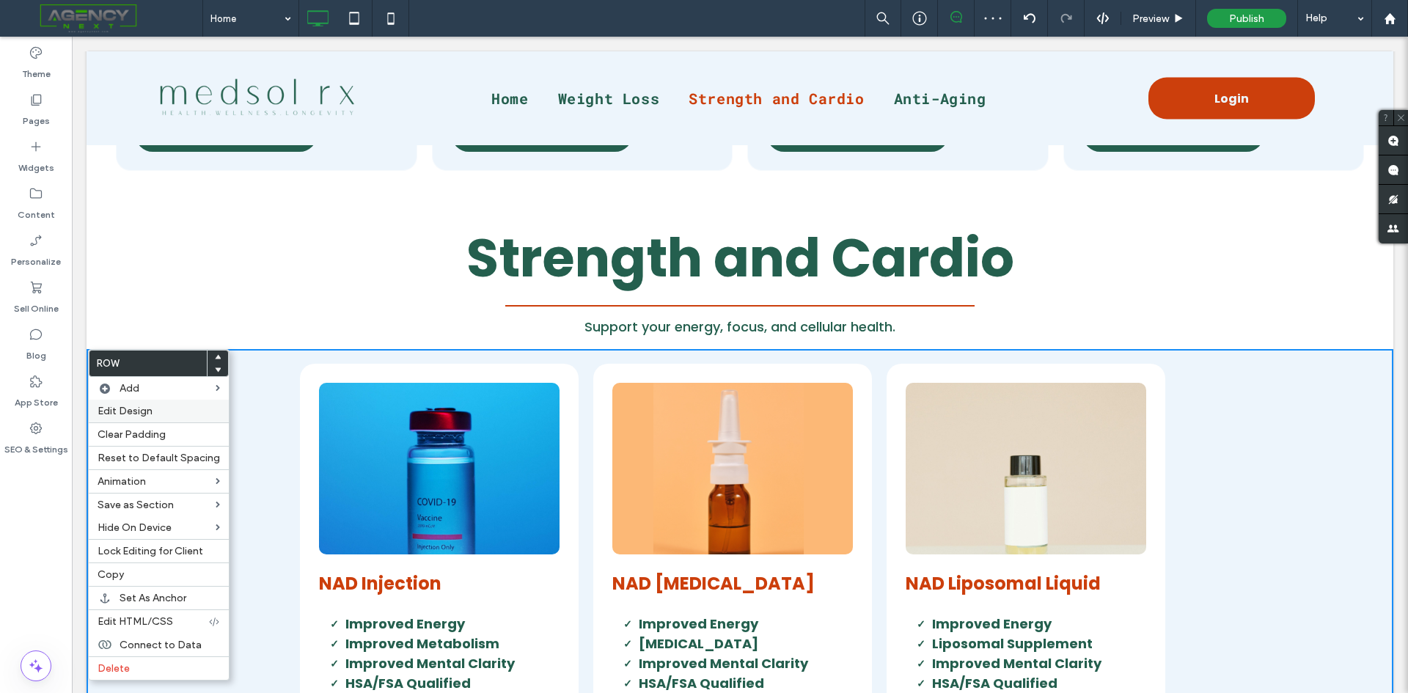
click at [169, 409] on label "Edit Design" at bounding box center [159, 411] width 122 height 12
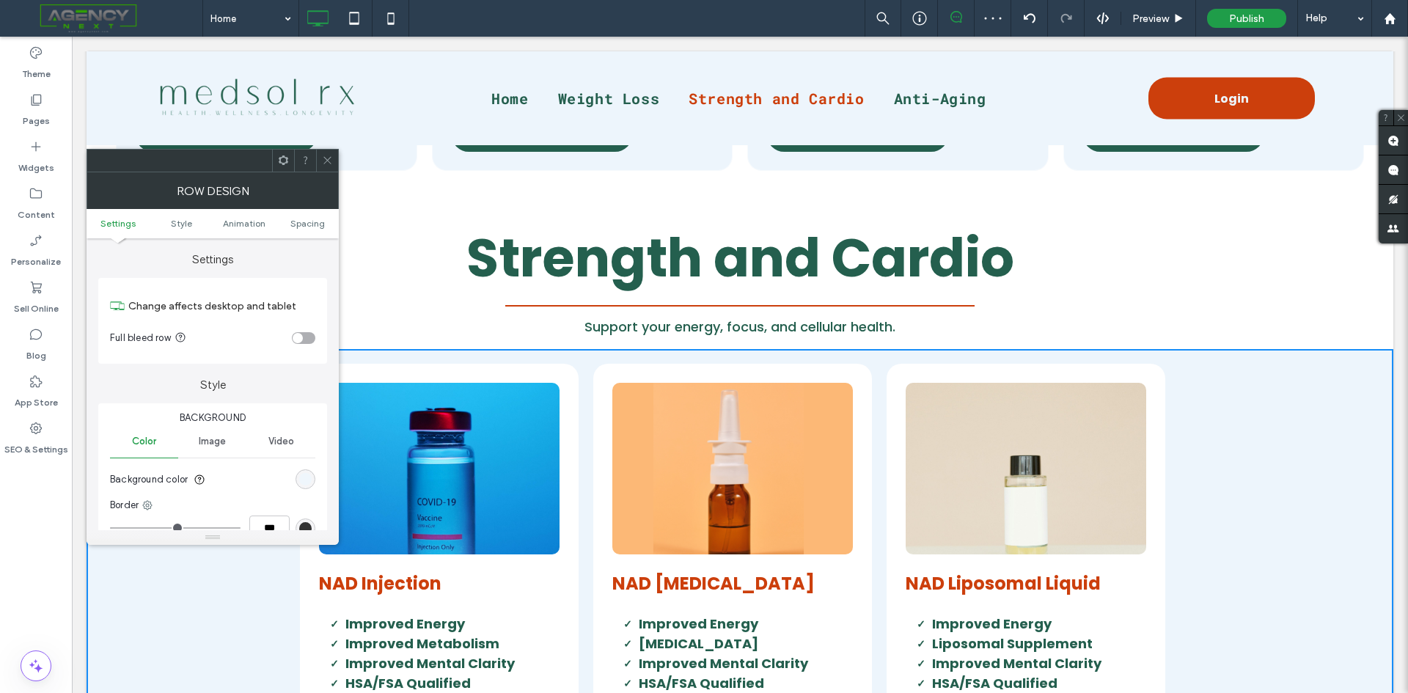
click at [306, 482] on div "rgb(237, 245, 252)" at bounding box center [305, 479] width 12 height 12
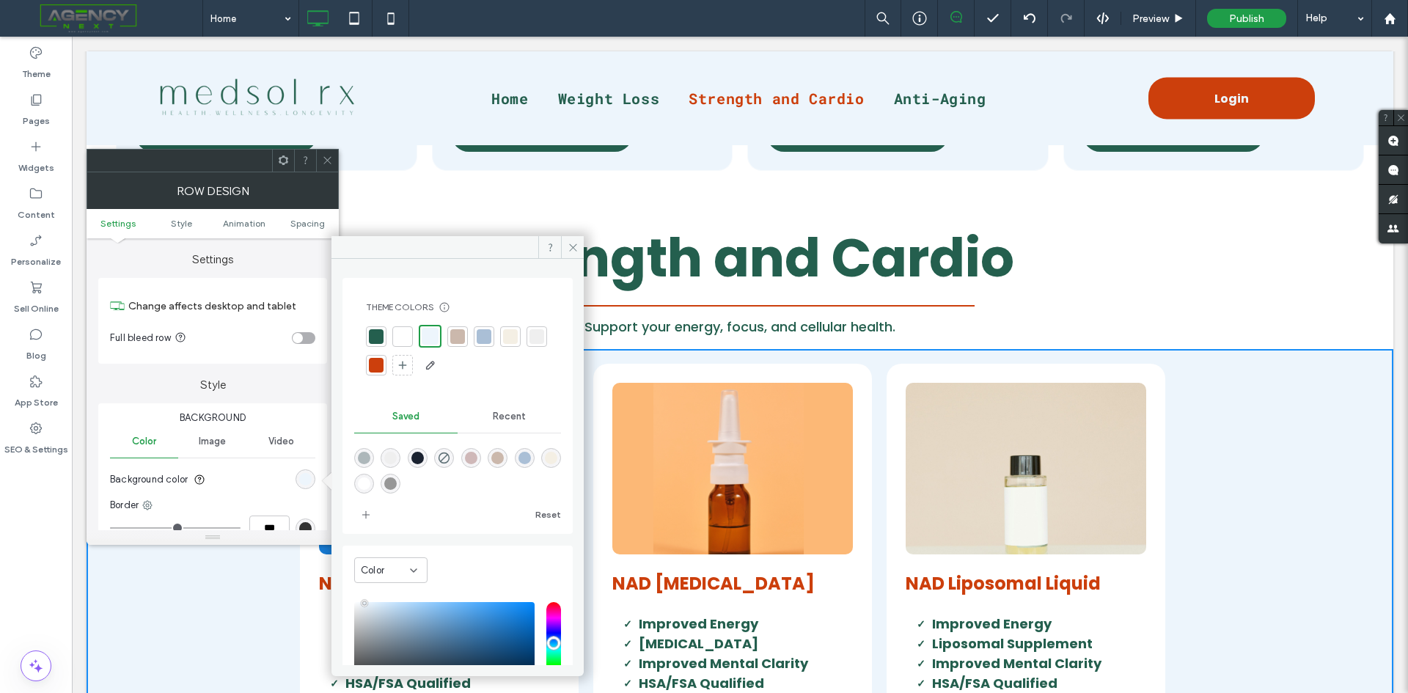
click at [405, 337] on div at bounding box center [402, 336] width 15 height 15
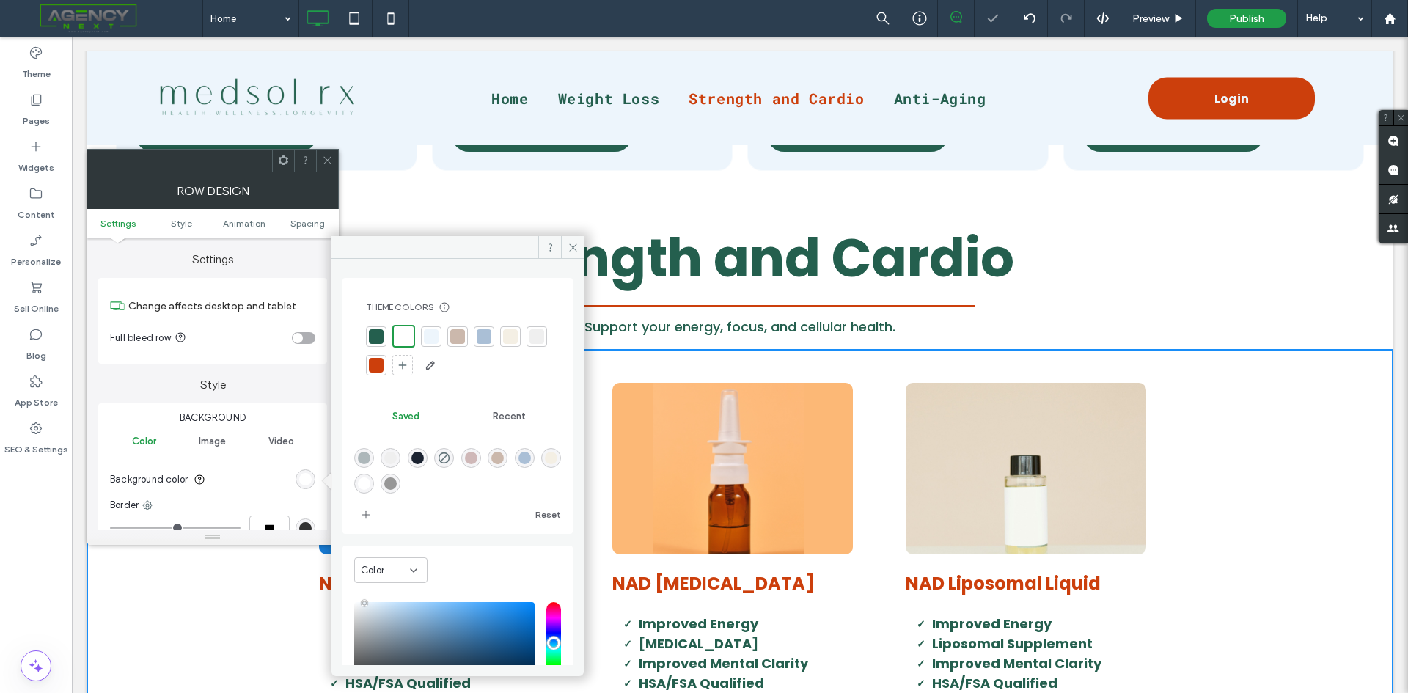
click at [331, 162] on icon at bounding box center [327, 160] width 11 height 11
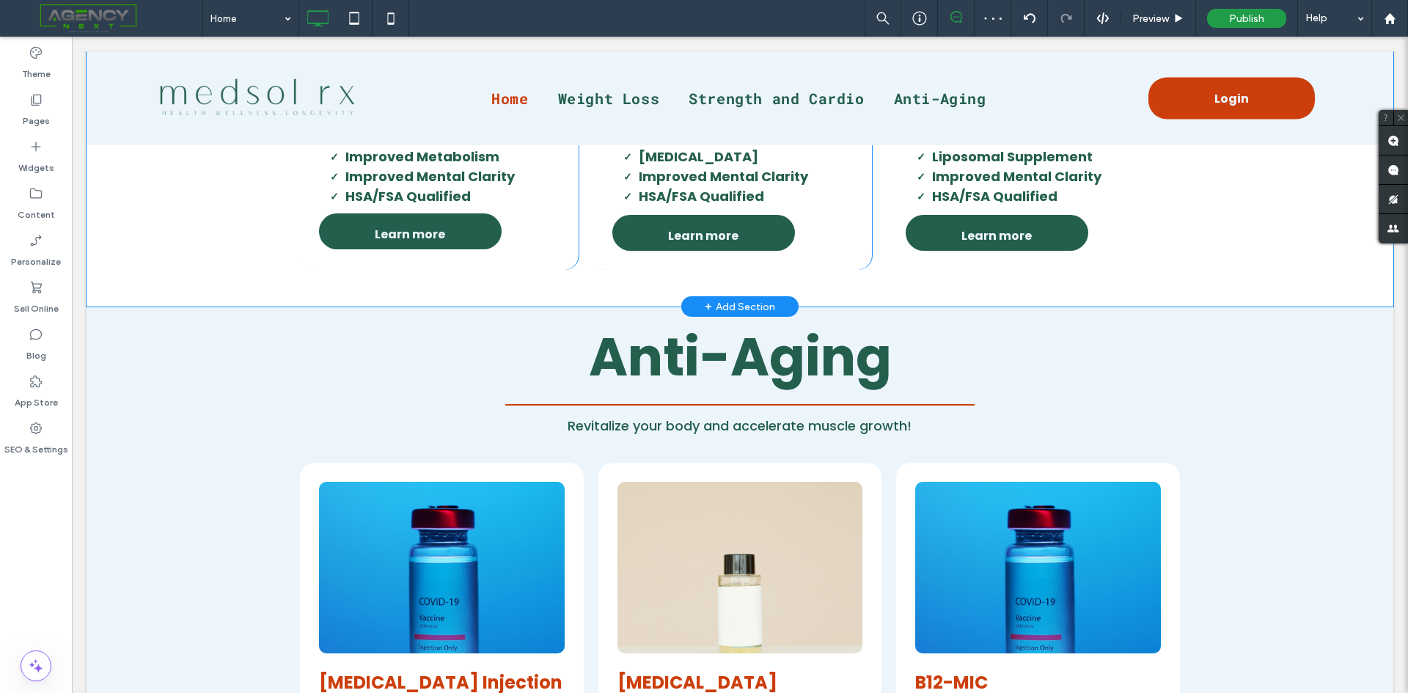
scroll to position [1686, 0]
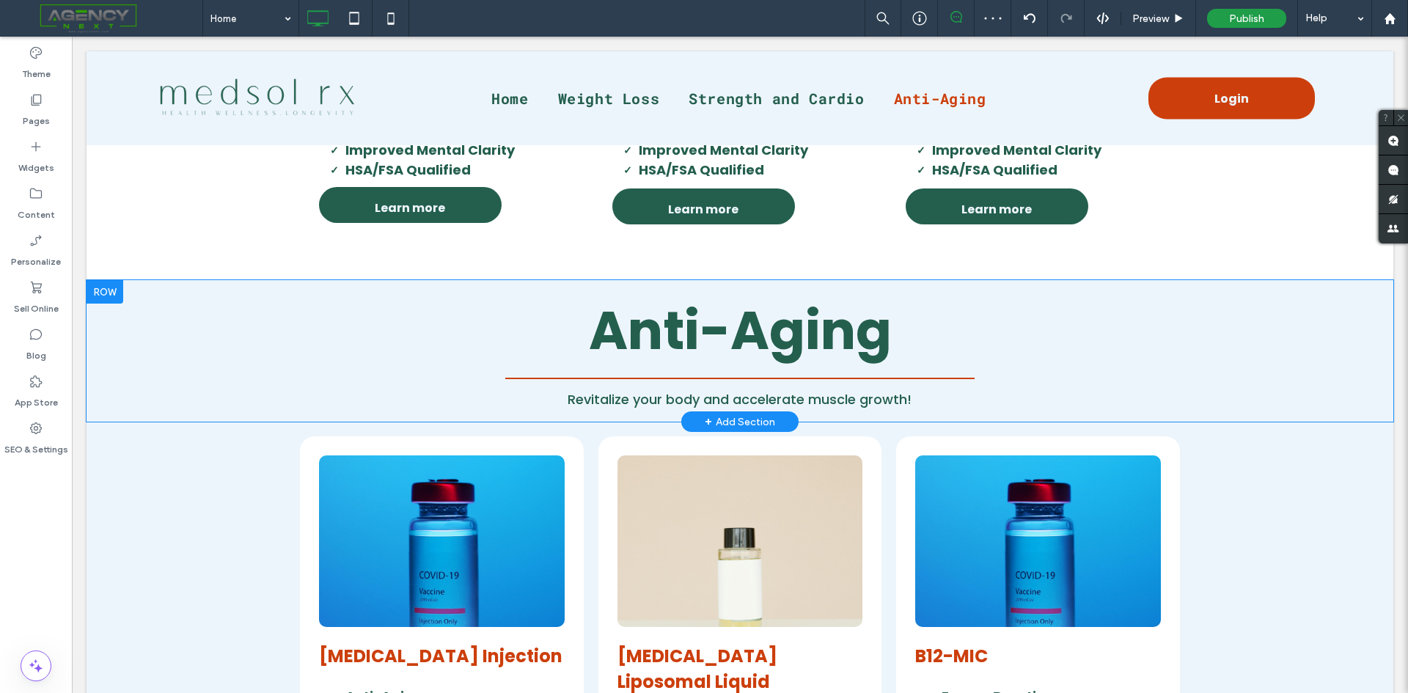
click at [116, 285] on div at bounding box center [105, 291] width 37 height 23
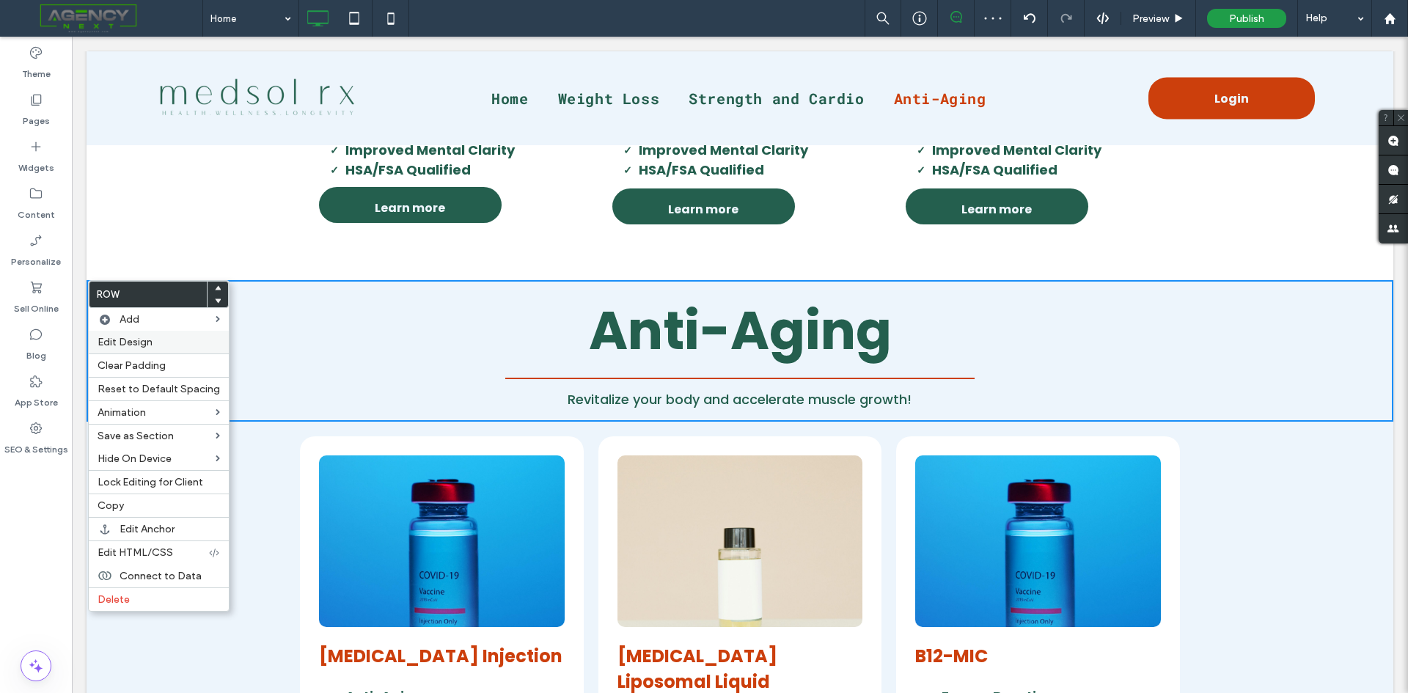
click at [141, 335] on div "Edit Design" at bounding box center [159, 342] width 140 height 23
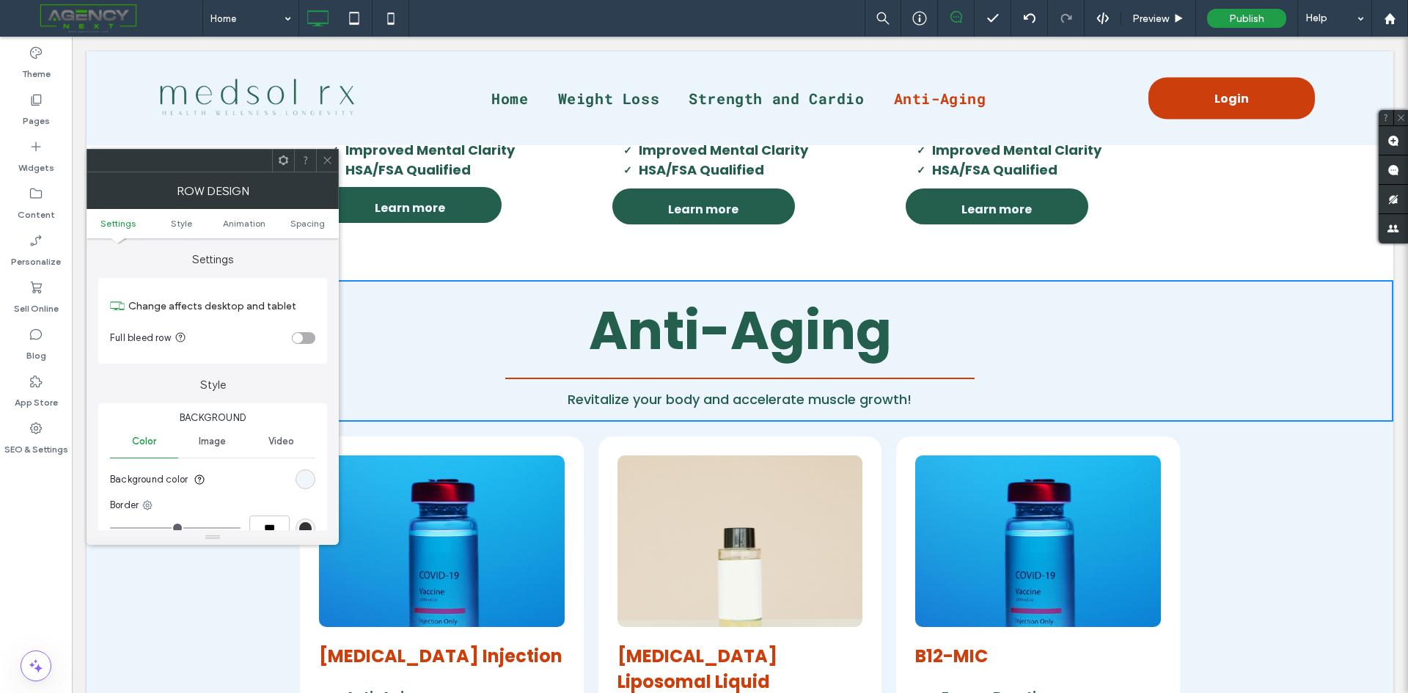
click at [306, 483] on div "rgb(237, 245, 252)" at bounding box center [305, 479] width 12 height 12
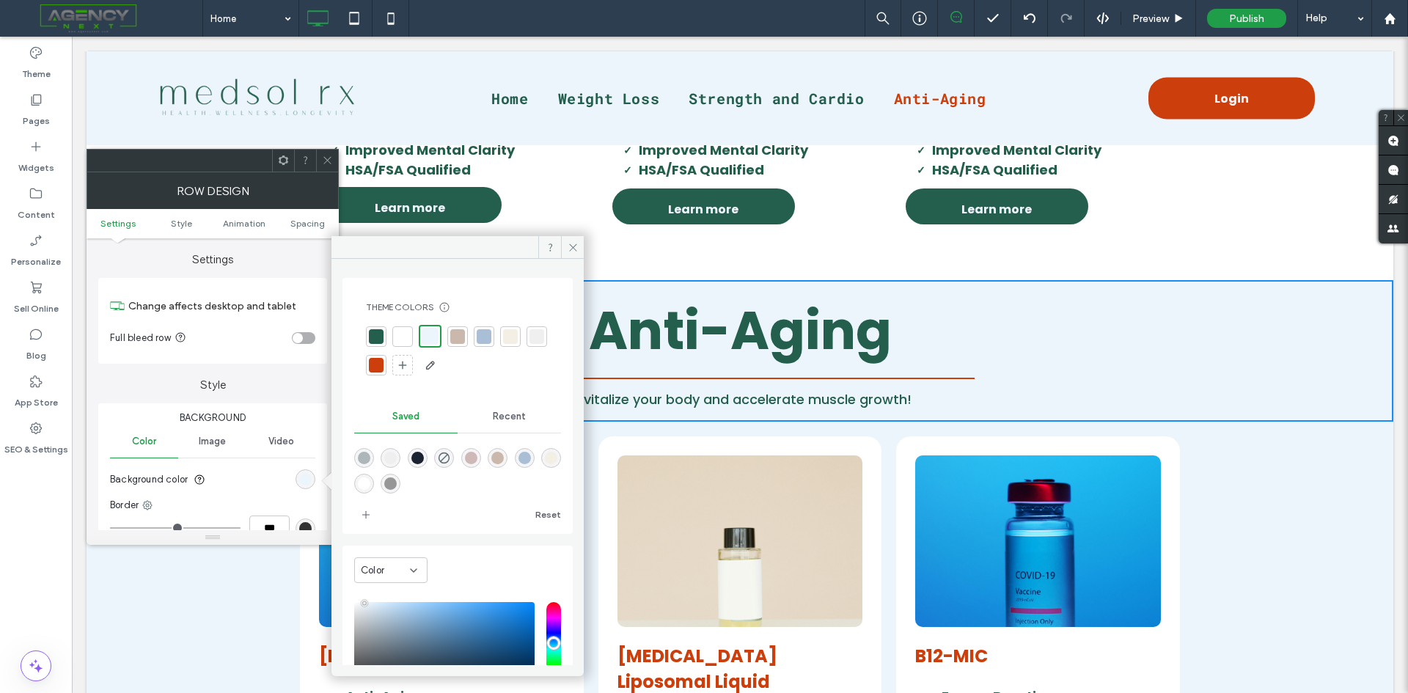
click at [400, 336] on div at bounding box center [402, 336] width 15 height 15
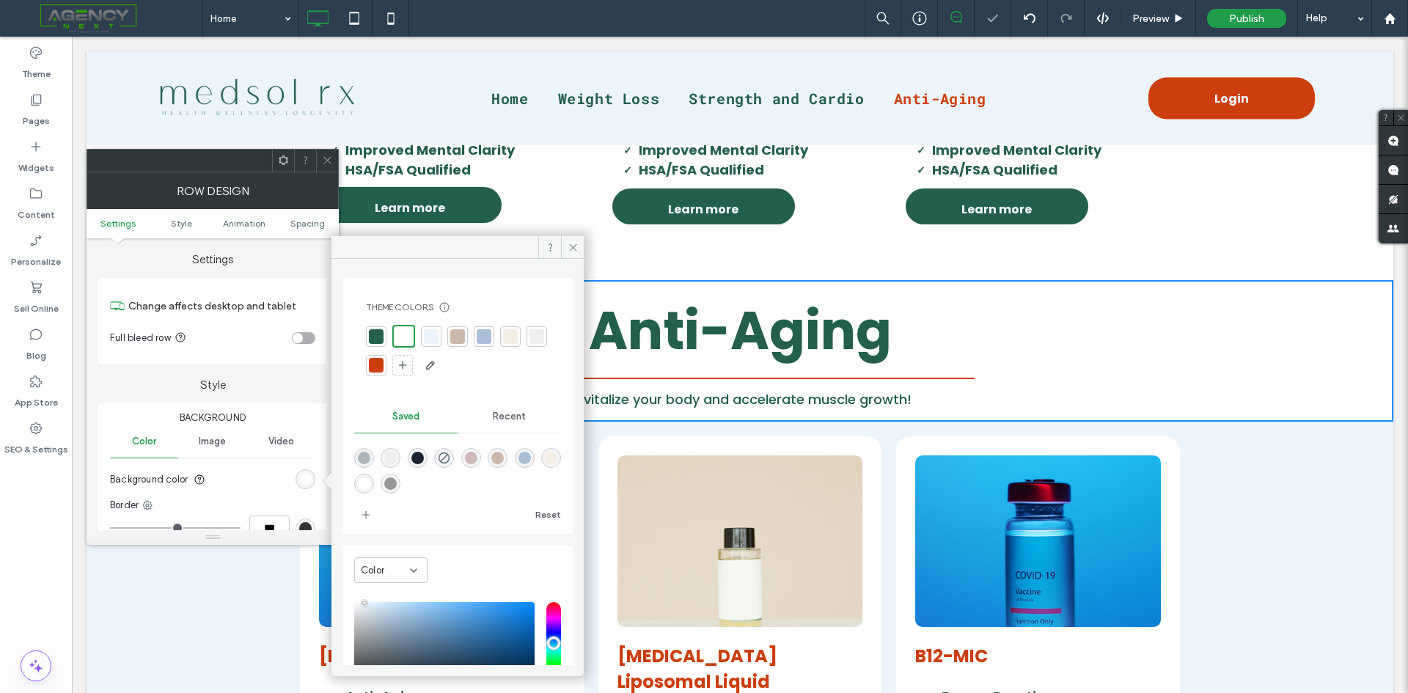
click at [326, 161] on icon at bounding box center [327, 160] width 11 height 11
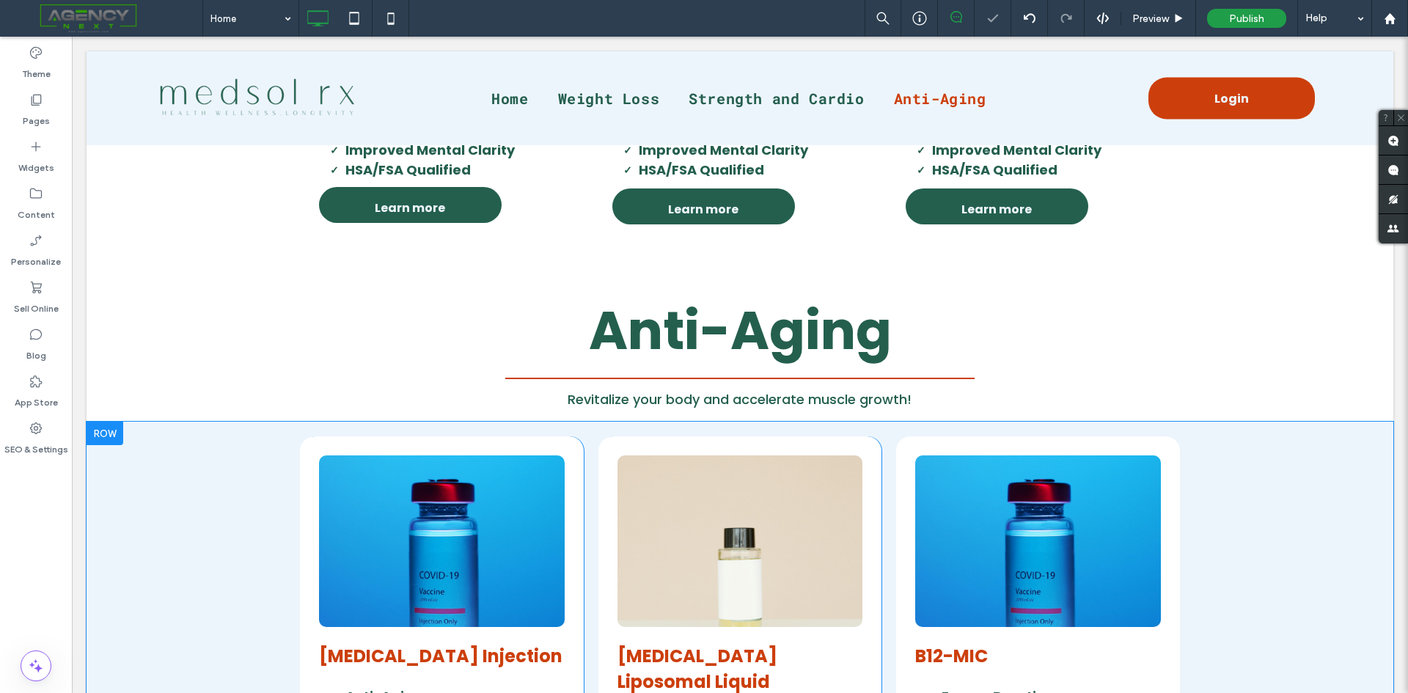
click at [111, 434] on div at bounding box center [105, 433] width 37 height 23
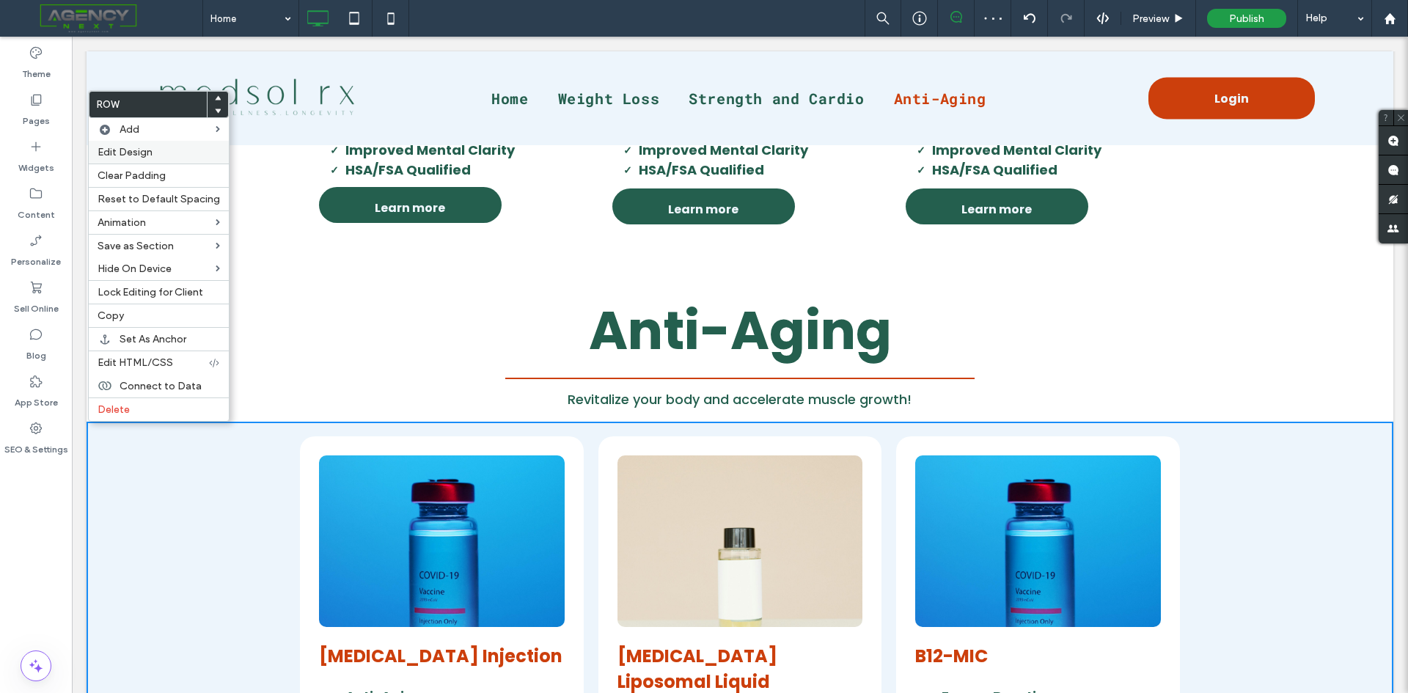
click at [177, 147] on label "Edit Design" at bounding box center [159, 152] width 122 height 12
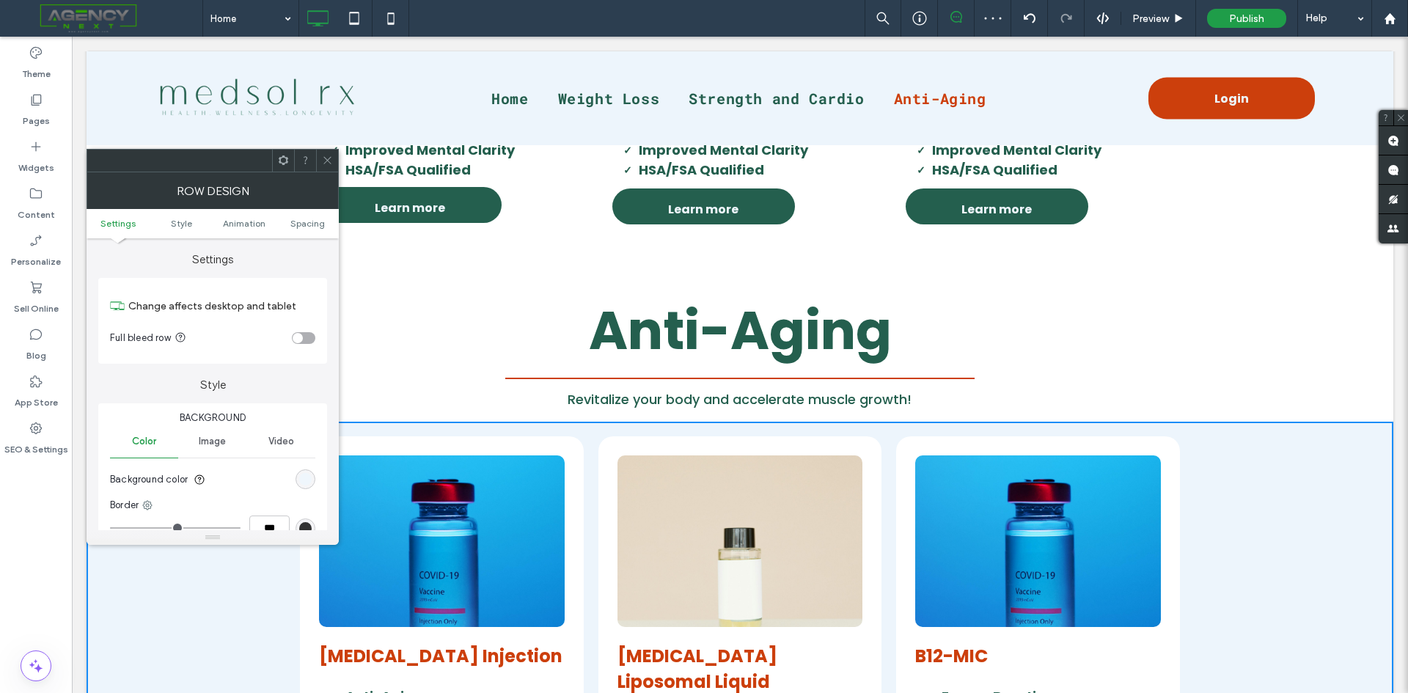
click at [306, 474] on div "rgb(237, 245, 252)" at bounding box center [305, 479] width 12 height 12
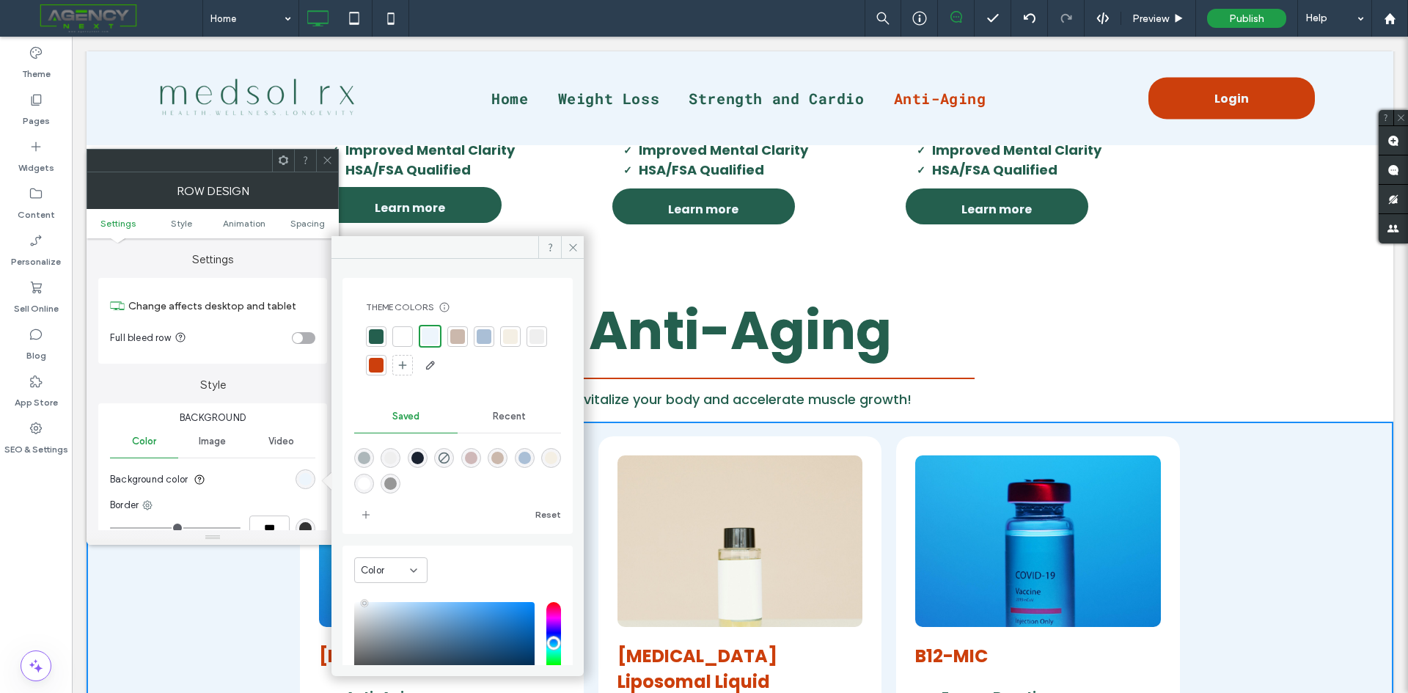
click at [410, 341] on div at bounding box center [402, 336] width 21 height 21
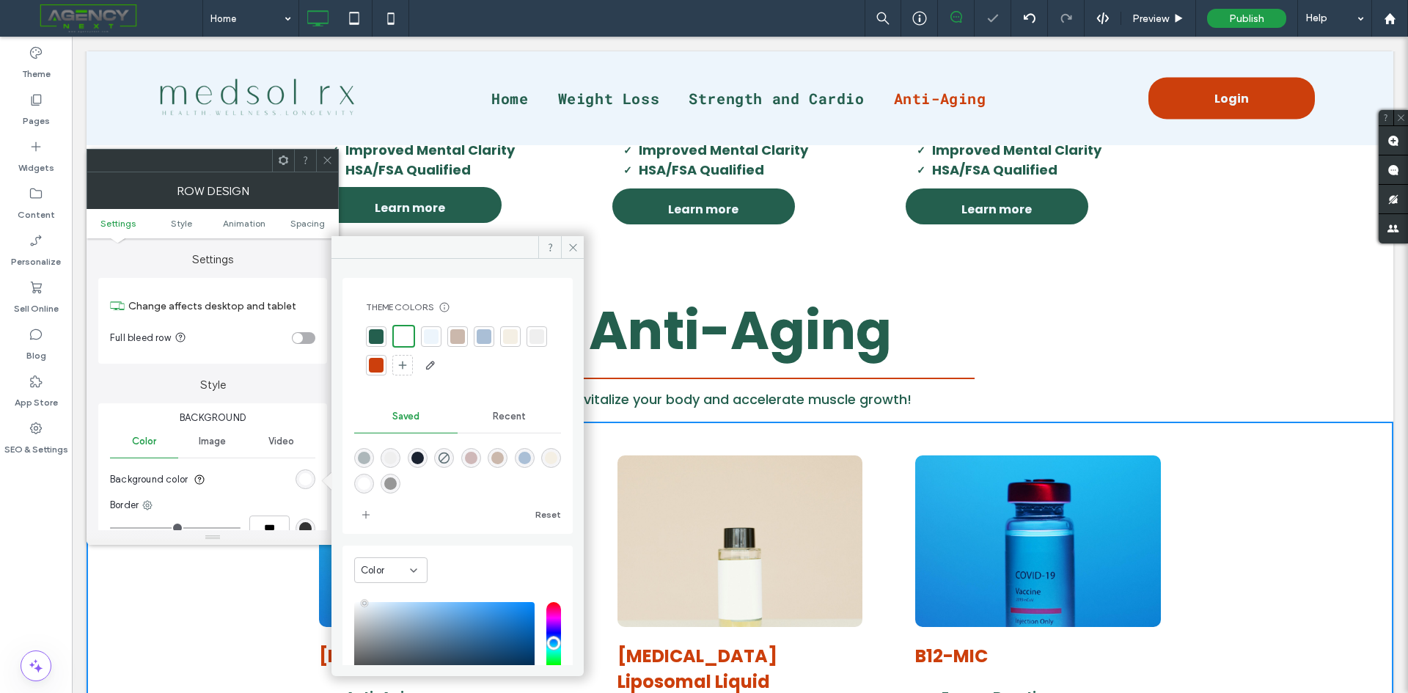
click at [331, 160] on icon at bounding box center [327, 160] width 11 height 11
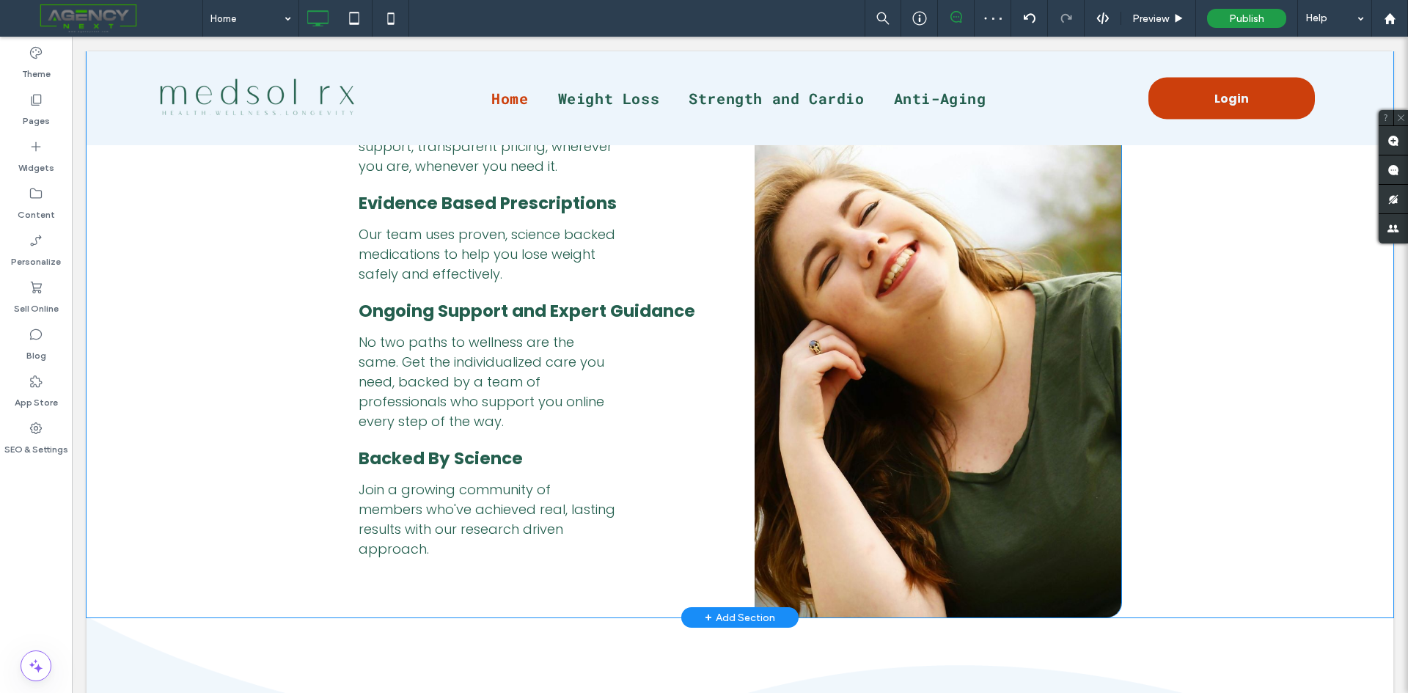
scroll to position [2932, 0]
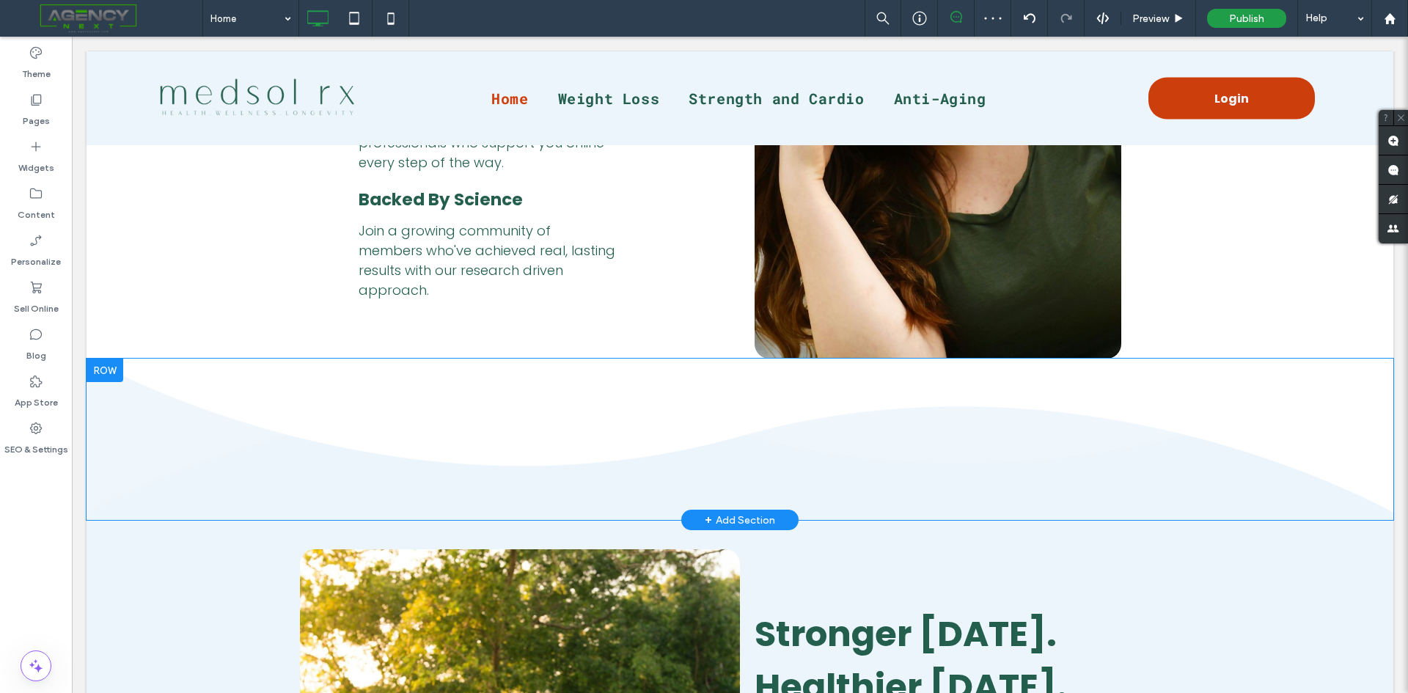
click at [104, 376] on div at bounding box center [105, 369] width 37 height 23
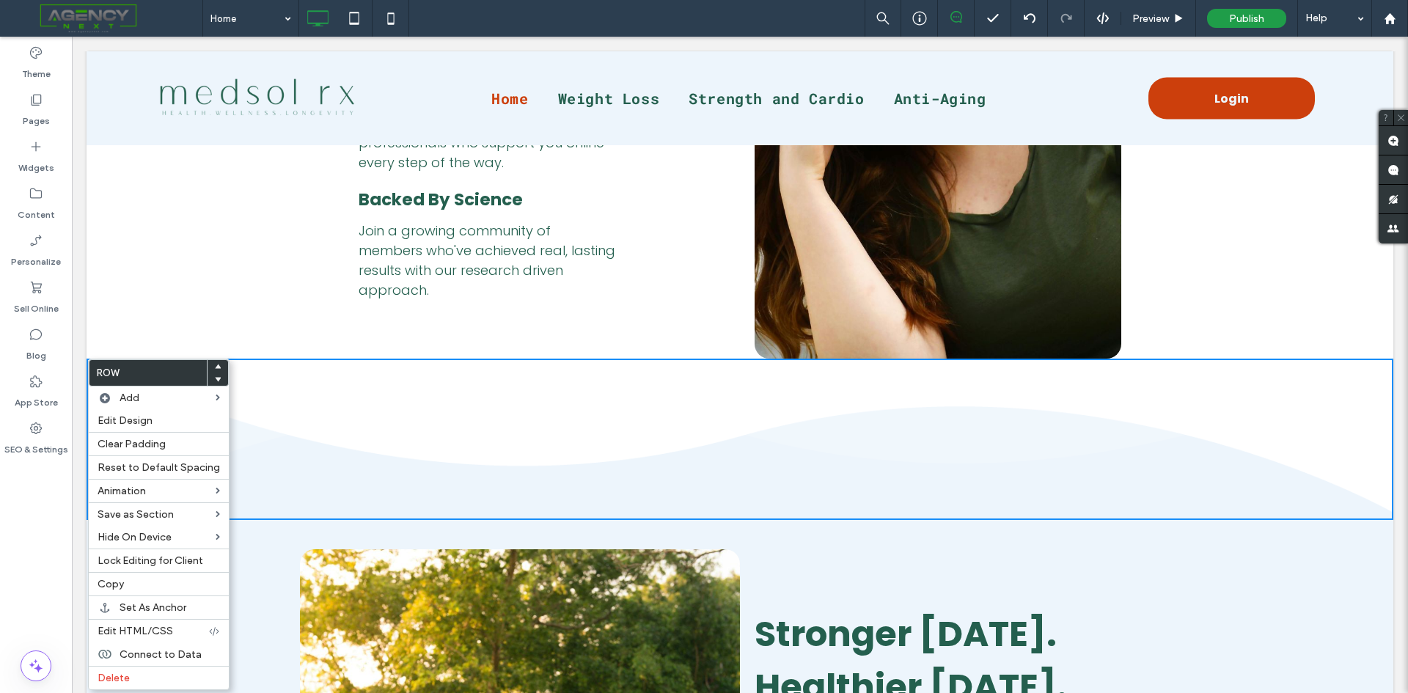
click at [208, 369] on div at bounding box center [217, 366] width 21 height 13
click at [215, 369] on icon at bounding box center [218, 367] width 6 height 6
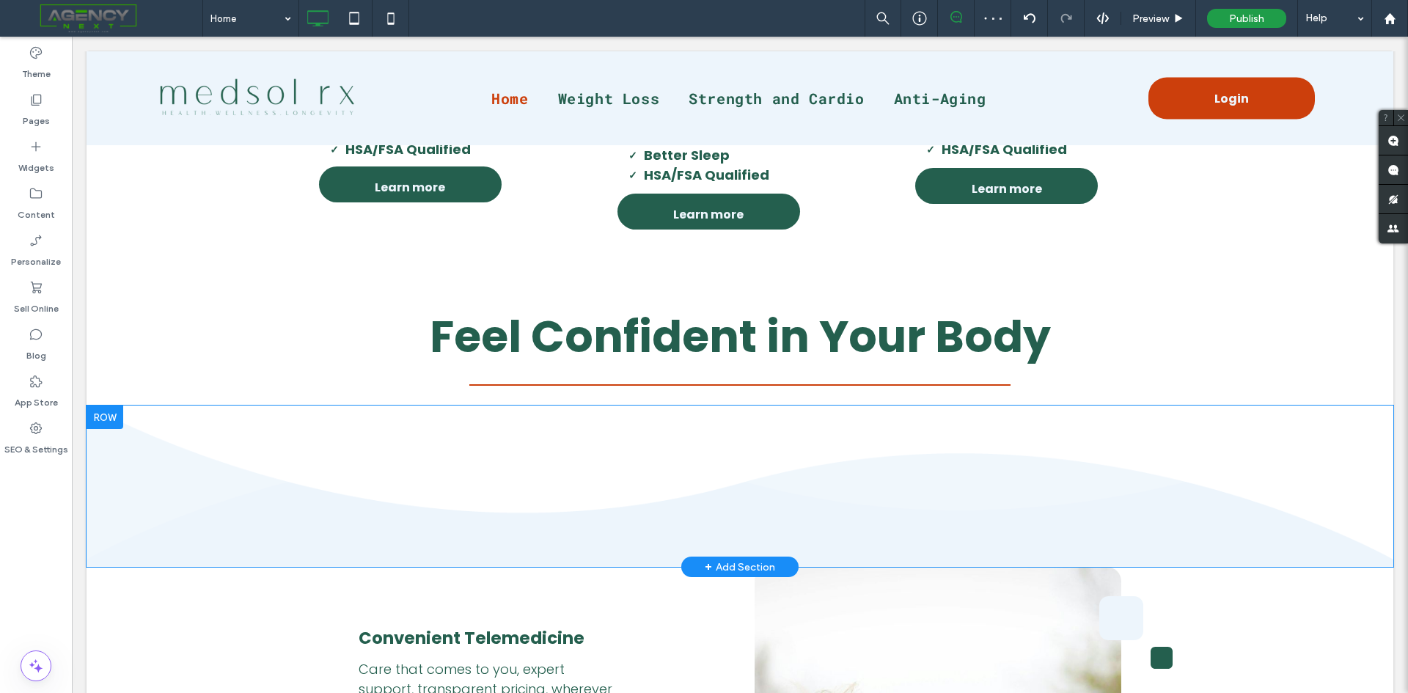
scroll to position [2287, 0]
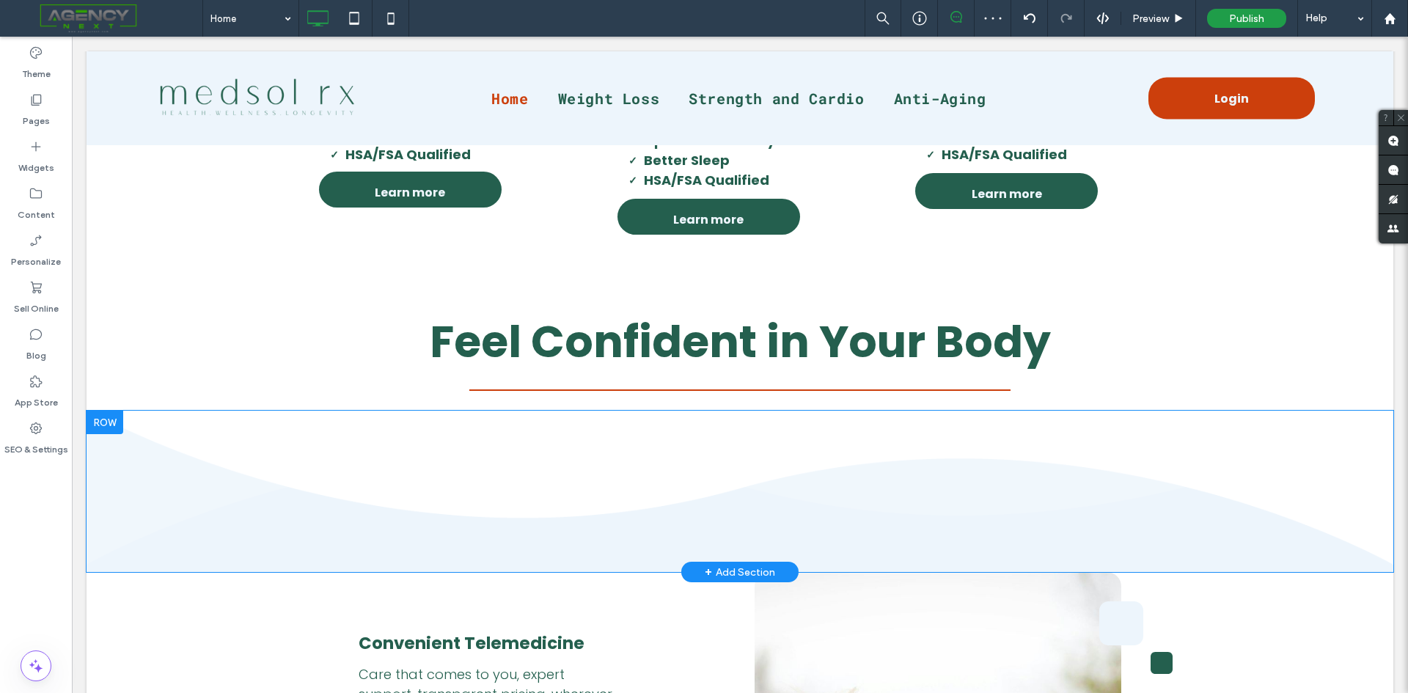
click at [104, 426] on div at bounding box center [105, 422] width 37 height 23
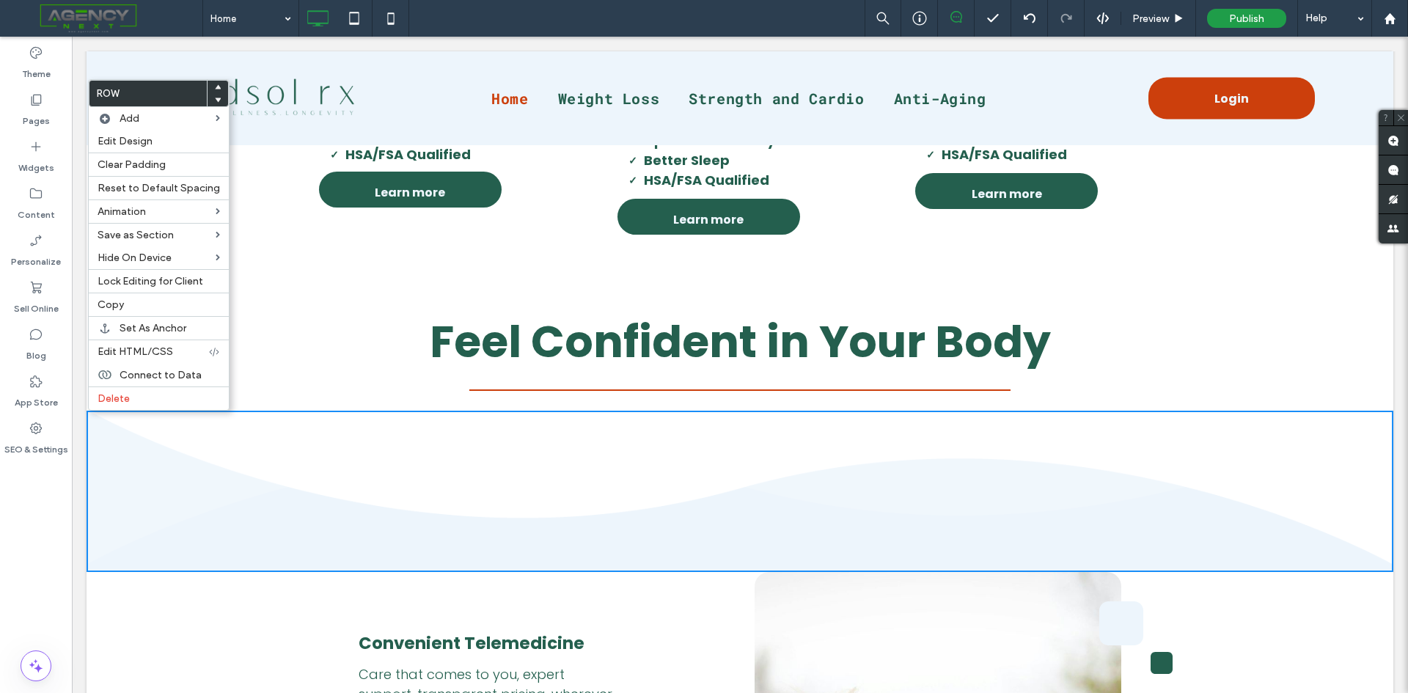
click at [217, 87] on div at bounding box center [217, 87] width 21 height 13
click at [215, 87] on use at bounding box center [218, 86] width 7 height 4
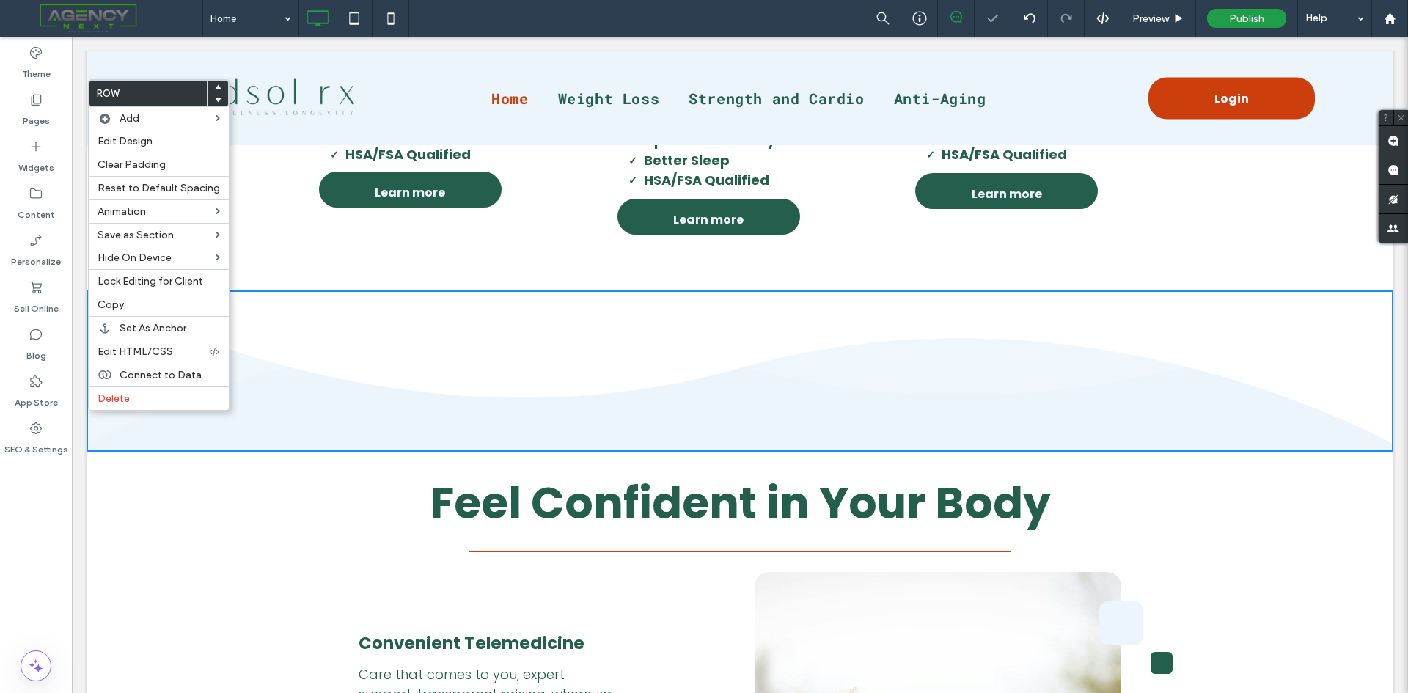
click at [231, 535] on div "Feel Confident in Your Body Click To Paste Row + Add Section" at bounding box center [740, 512] width 1306 height 120
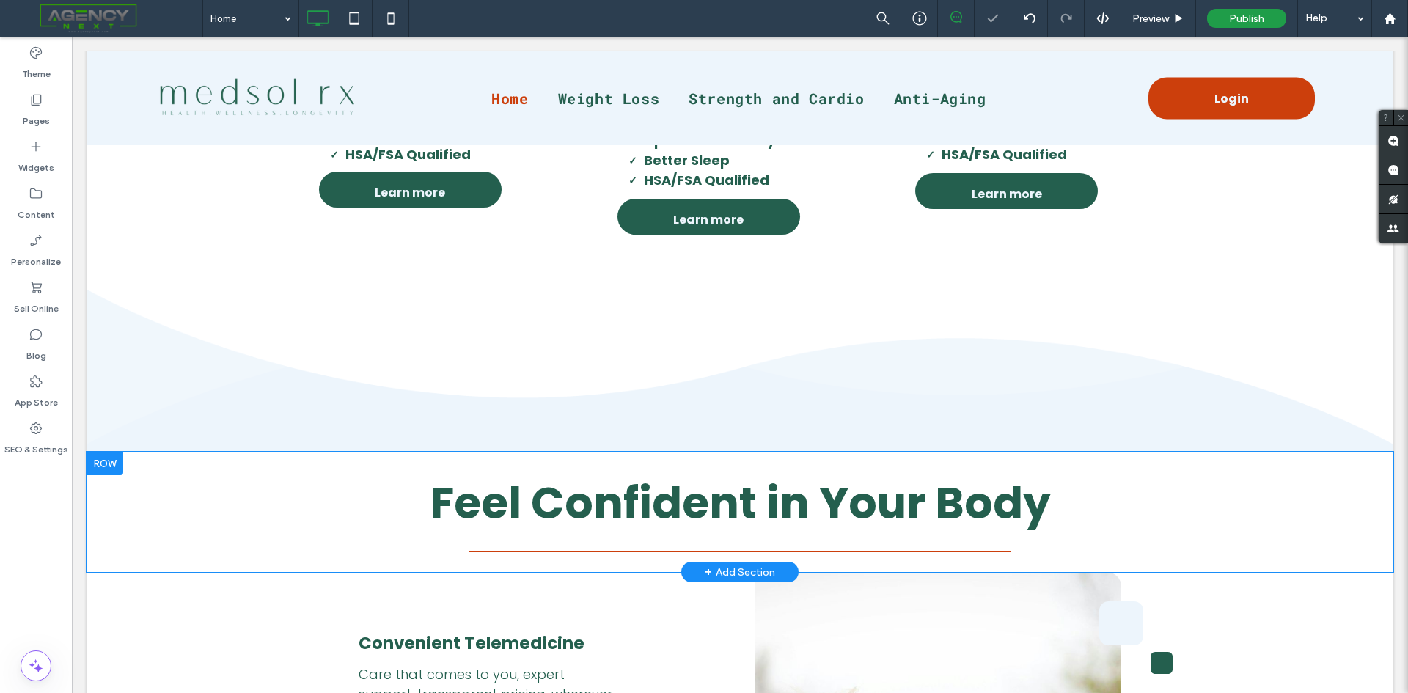
click at [105, 474] on div at bounding box center [105, 463] width 37 height 23
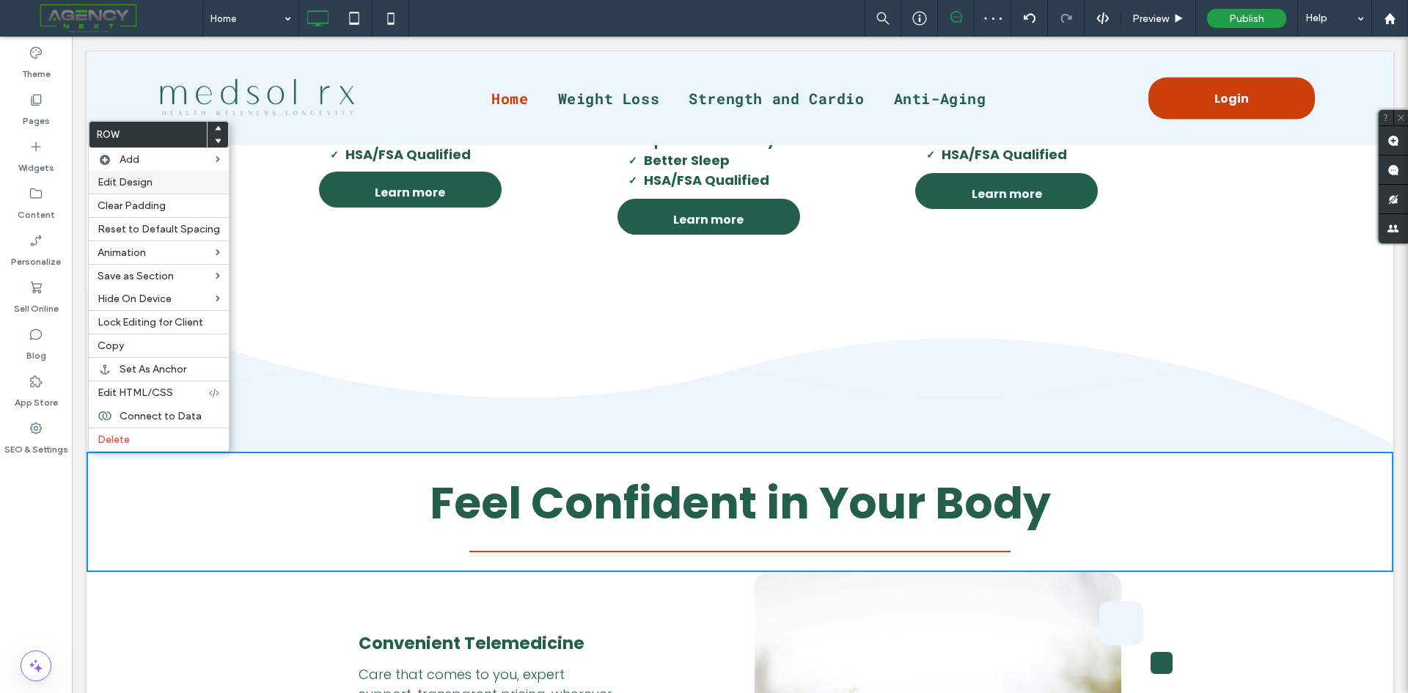
click at [149, 183] on span "Edit Design" at bounding box center [125, 182] width 55 height 12
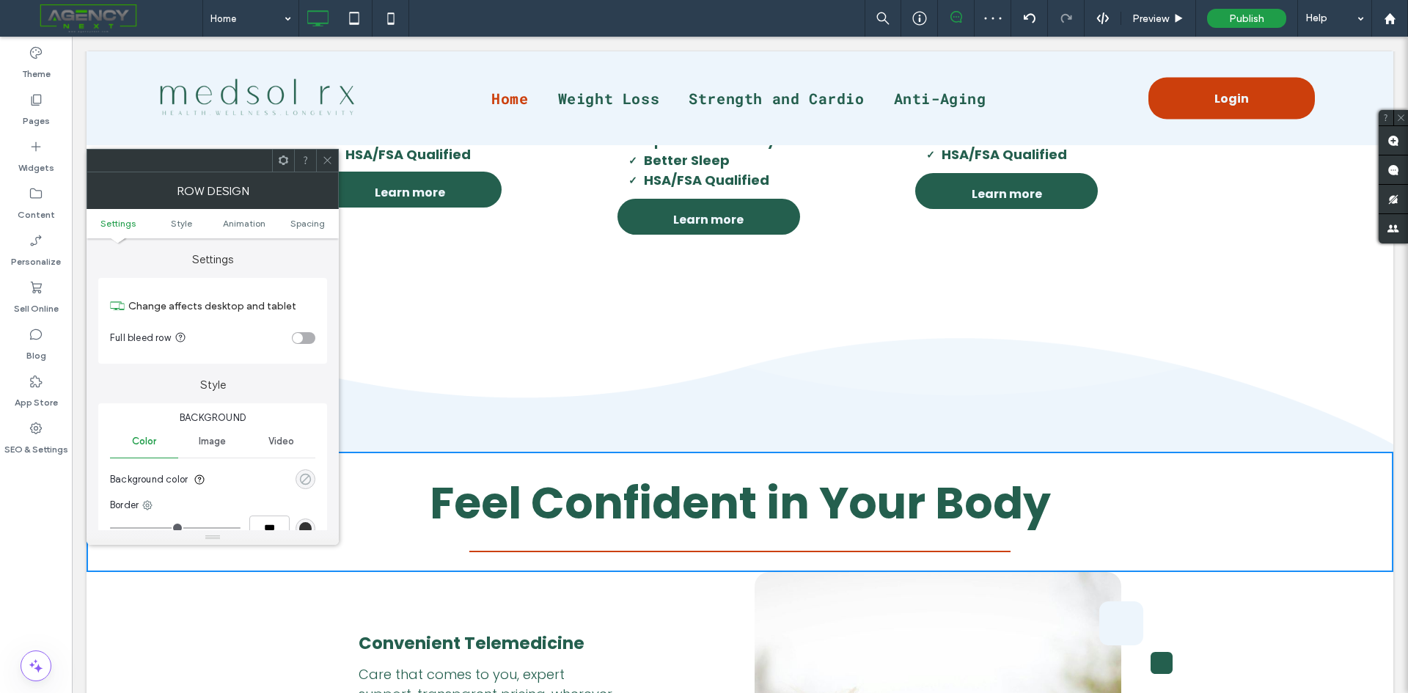
click at [308, 479] on div "rgba(0, 0, 0, 0)" at bounding box center [305, 479] width 12 height 12
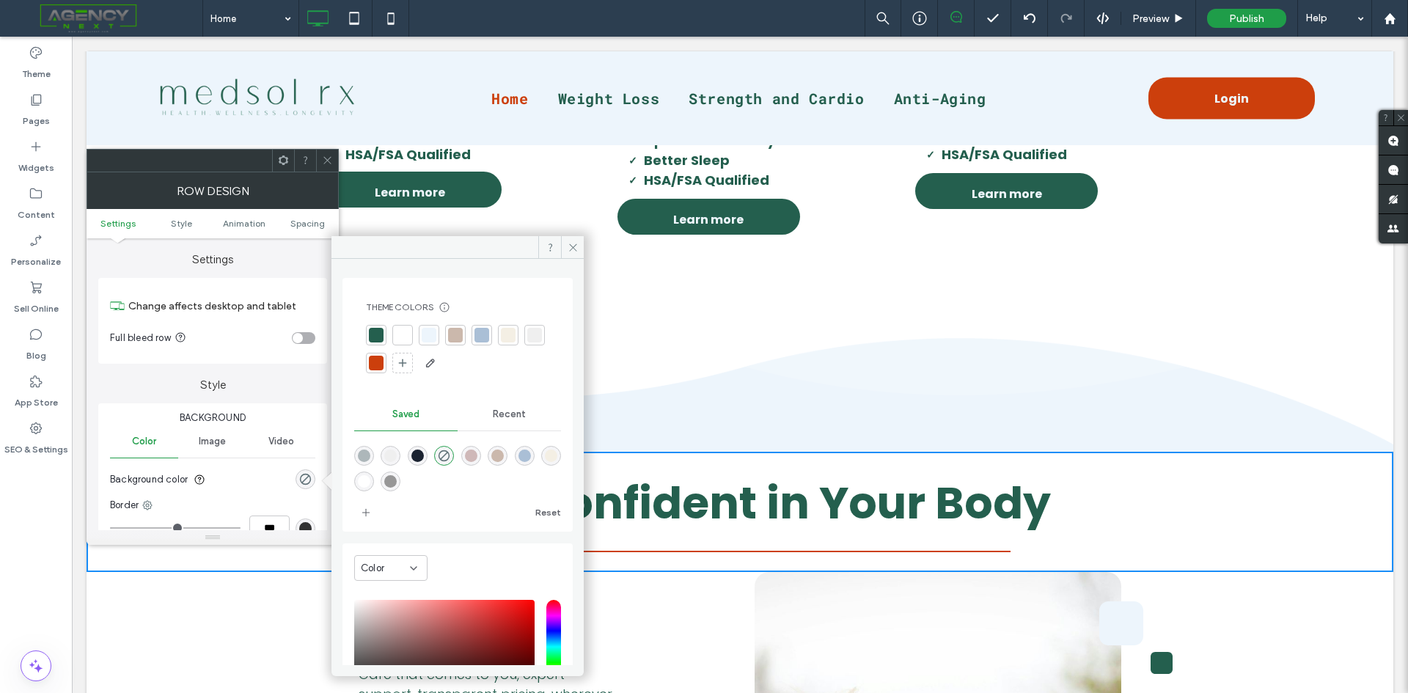
click at [434, 332] on div at bounding box center [429, 335] width 15 height 15
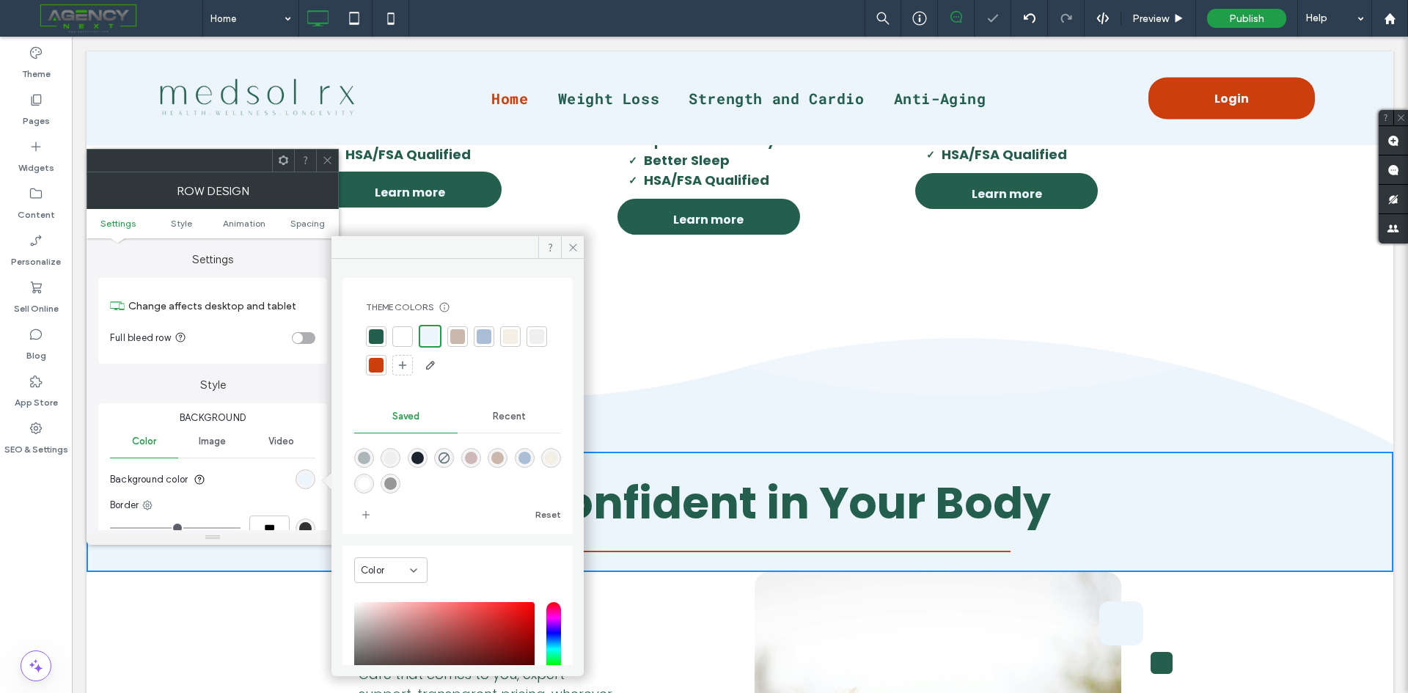
click at [328, 158] on icon at bounding box center [327, 160] width 11 height 11
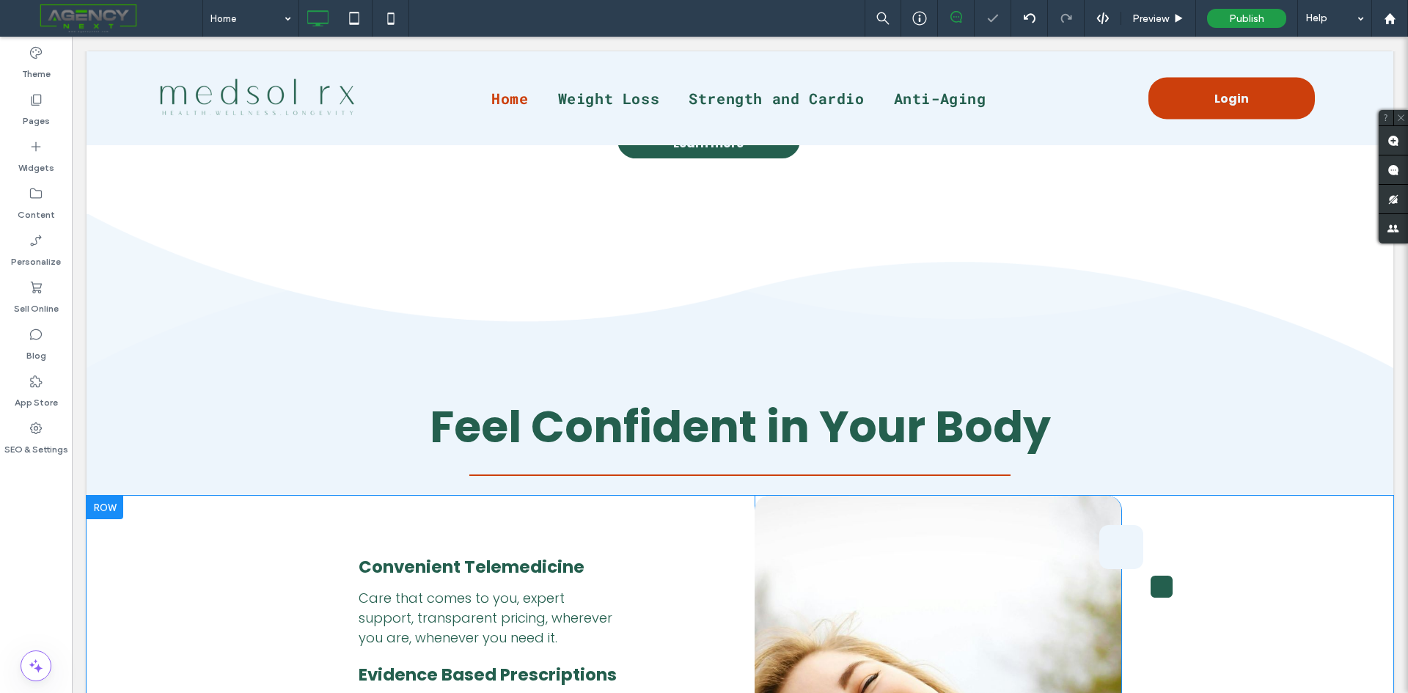
scroll to position [2507, 0]
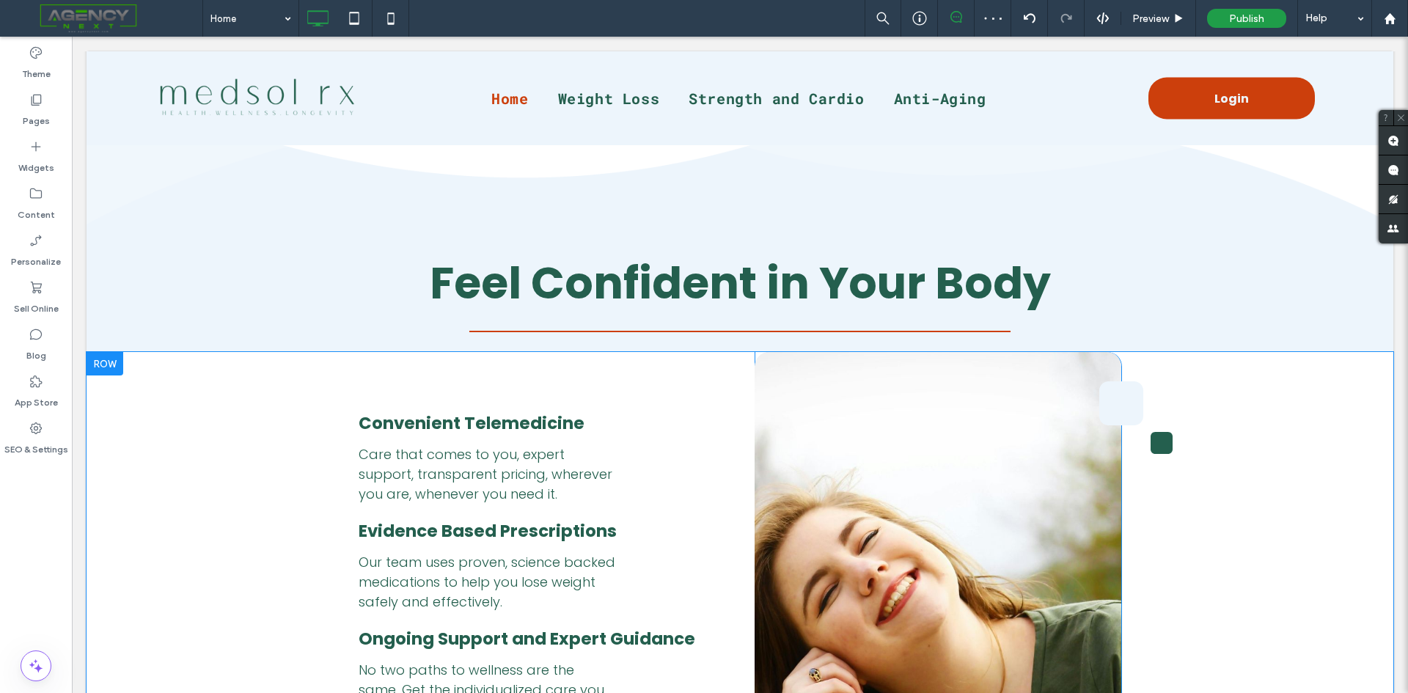
click at [99, 367] on div at bounding box center [105, 363] width 37 height 23
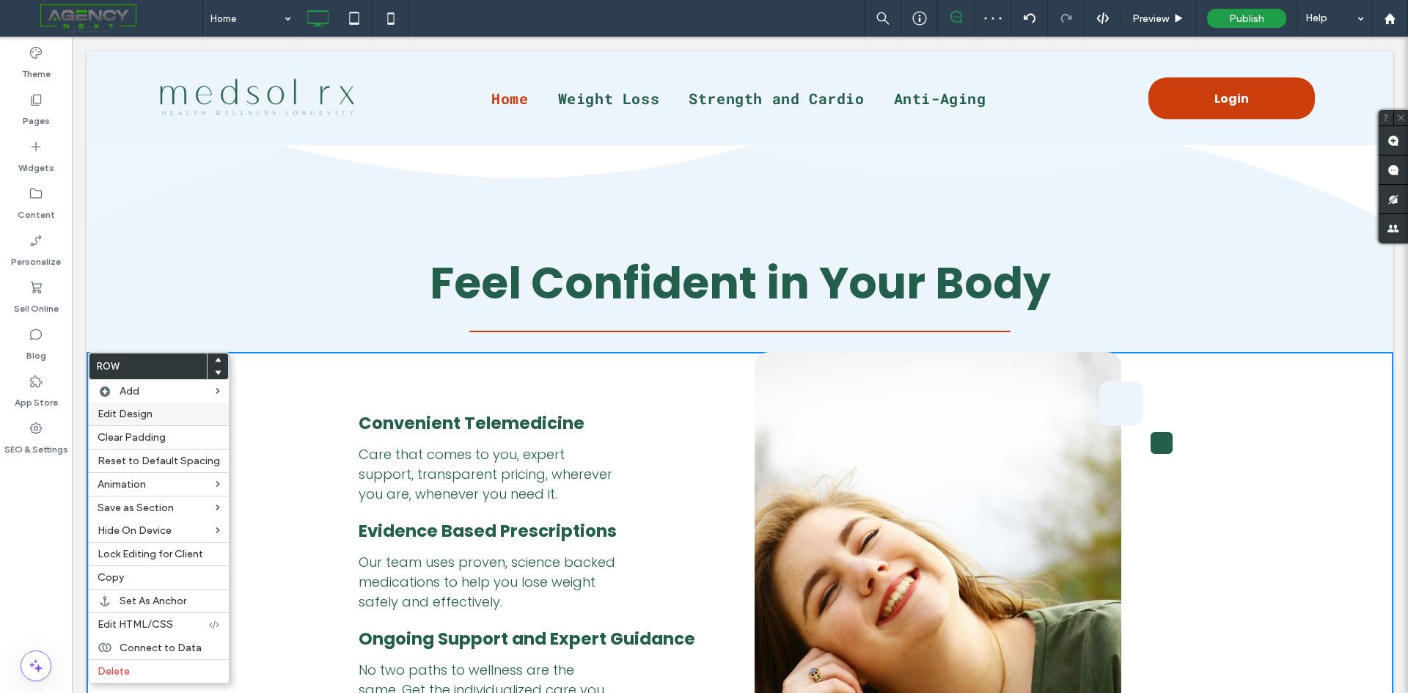
click at [138, 419] on span "Edit Design" at bounding box center [125, 414] width 55 height 12
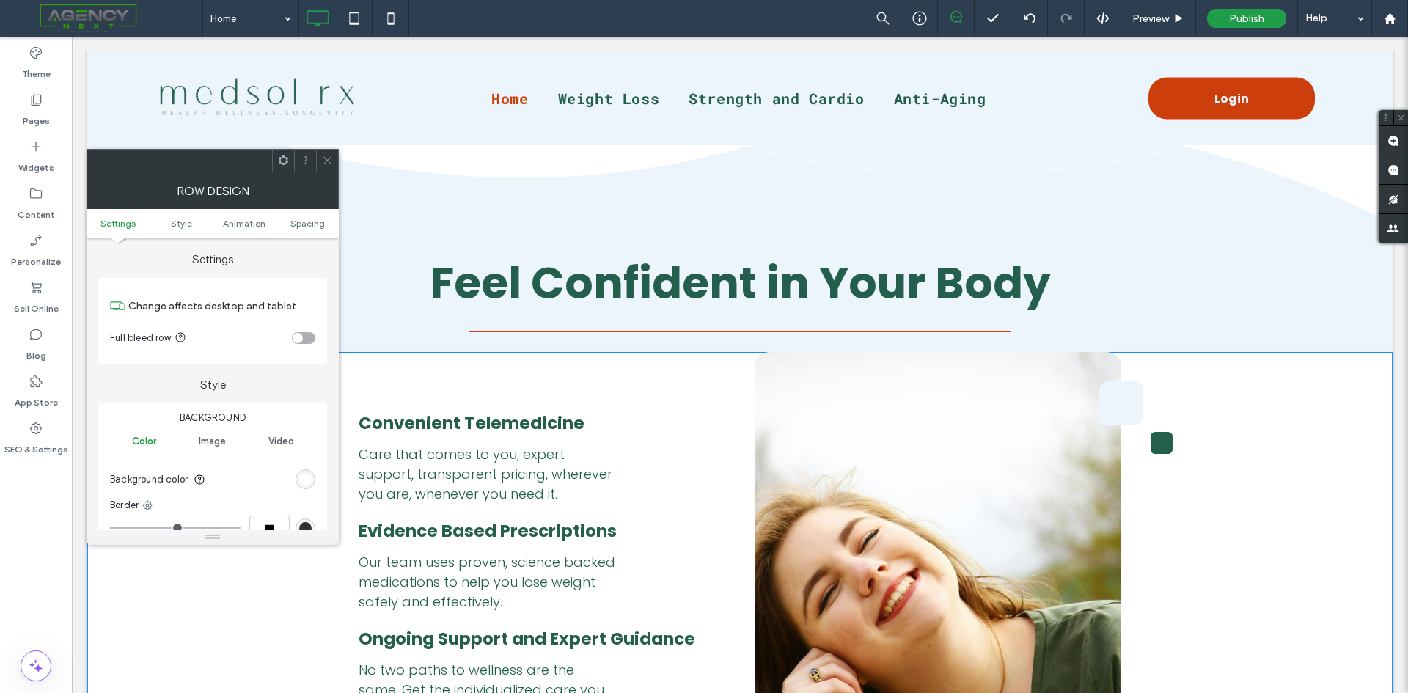
click at [304, 474] on div "rgb(255, 255, 255)" at bounding box center [305, 479] width 12 height 12
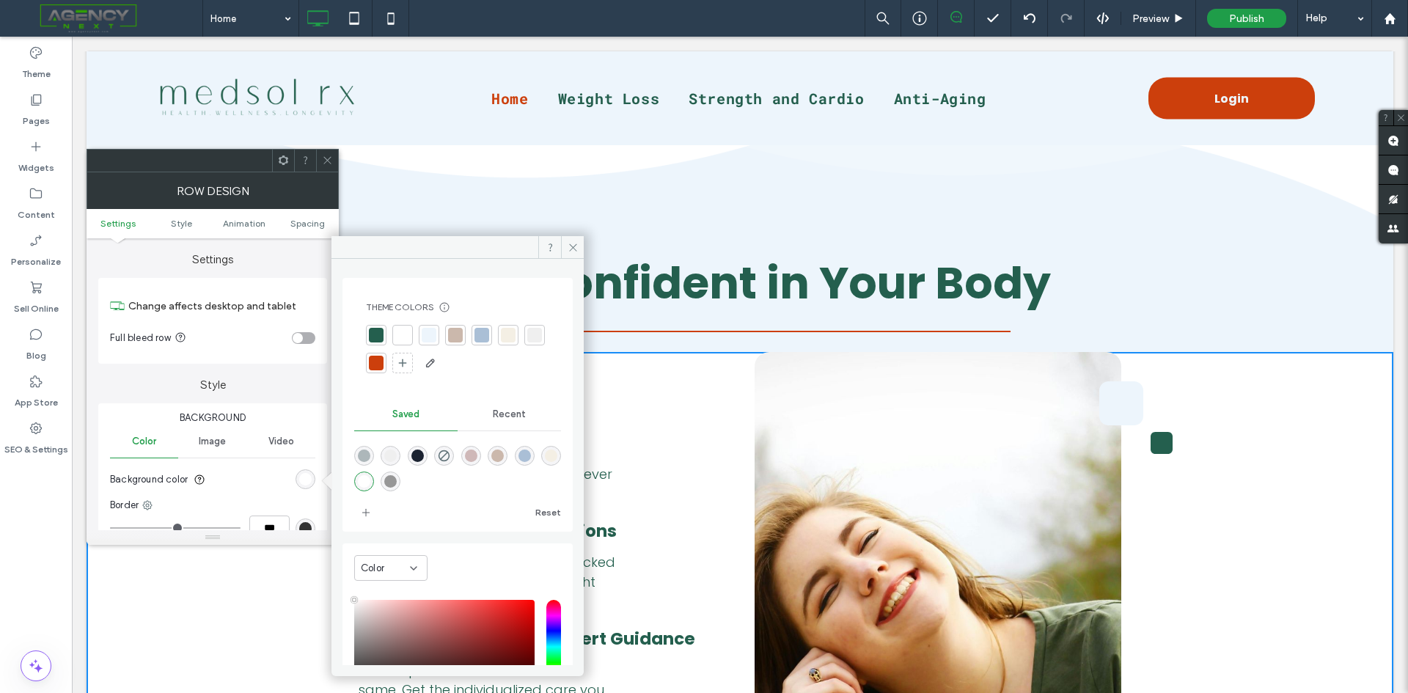
click at [435, 337] on div at bounding box center [429, 335] width 15 height 15
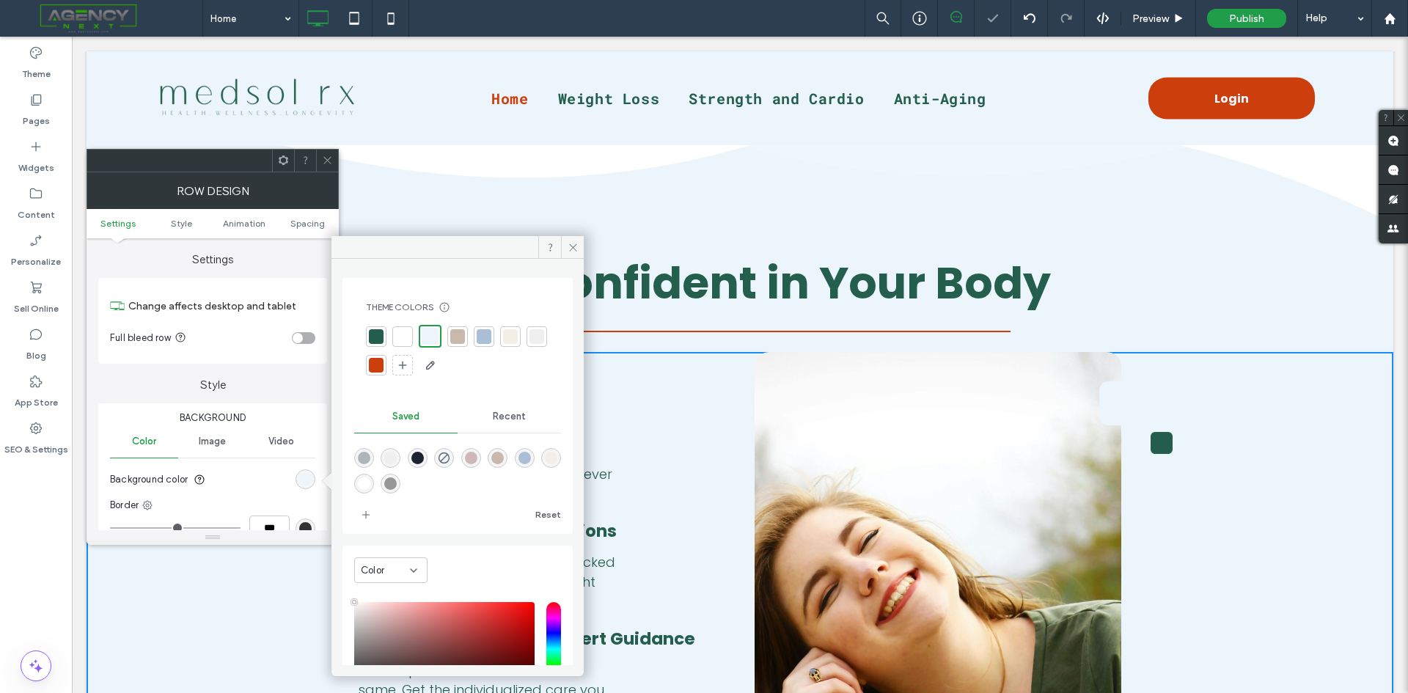
click at [337, 160] on div at bounding box center [327, 161] width 22 height 22
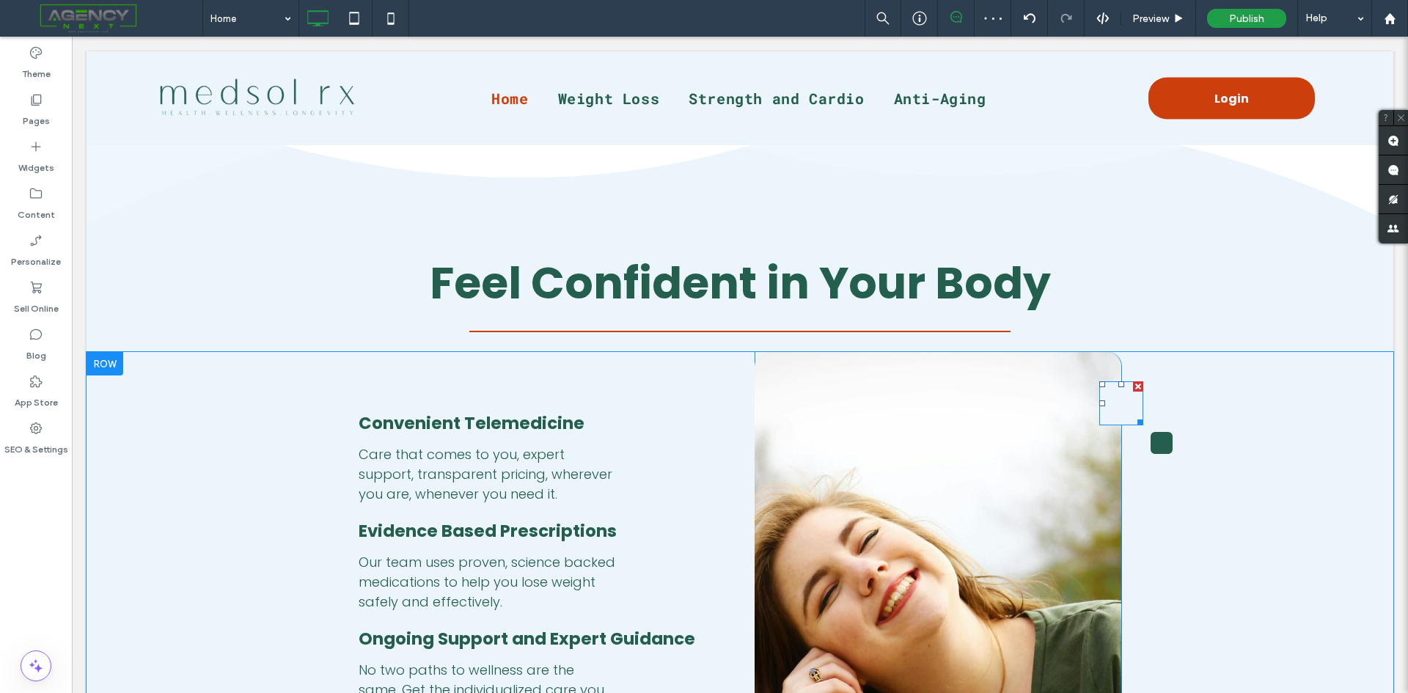
click at [1122, 411] on link at bounding box center [1121, 403] width 44 height 44
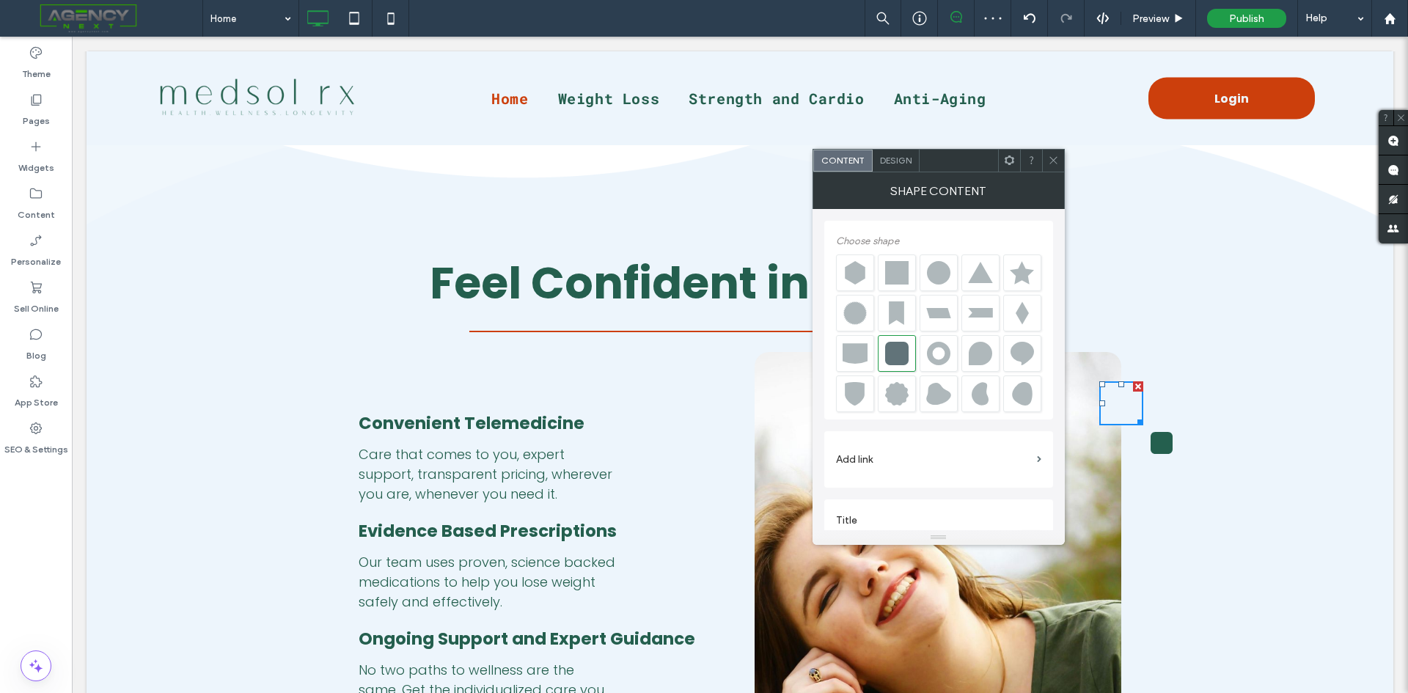
click at [905, 158] on span "Design" at bounding box center [896, 160] width 32 height 11
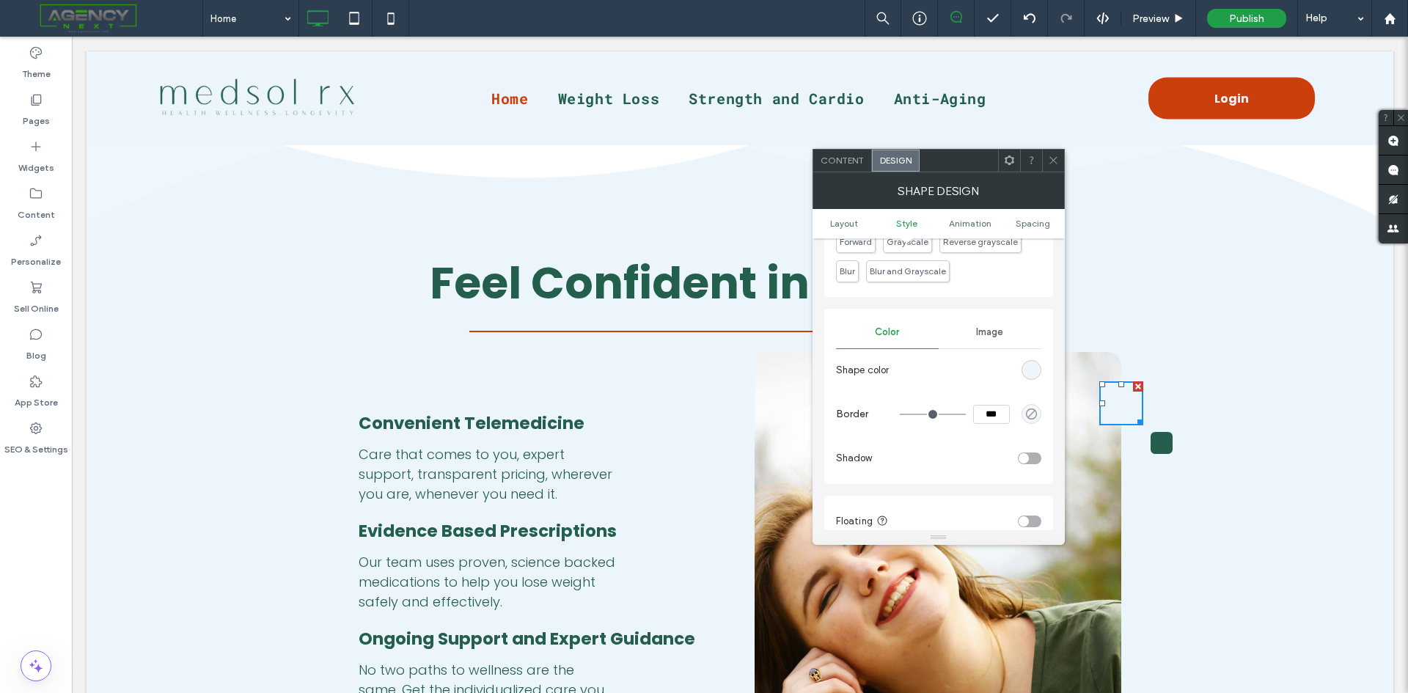
scroll to position [440, 0]
click at [1032, 381] on div "rgba(237, 245, 252, 1)" at bounding box center [1031, 379] width 12 height 12
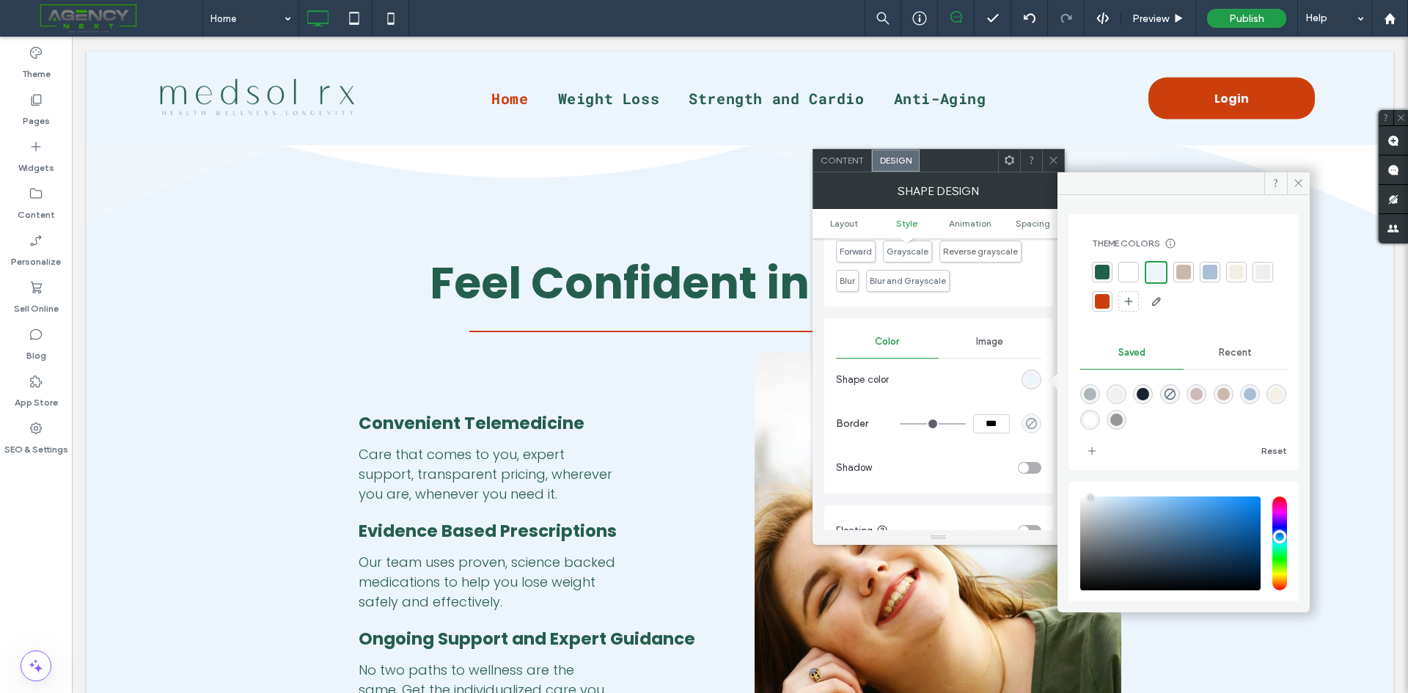
click at [1127, 281] on div at bounding box center [1128, 272] width 21 height 21
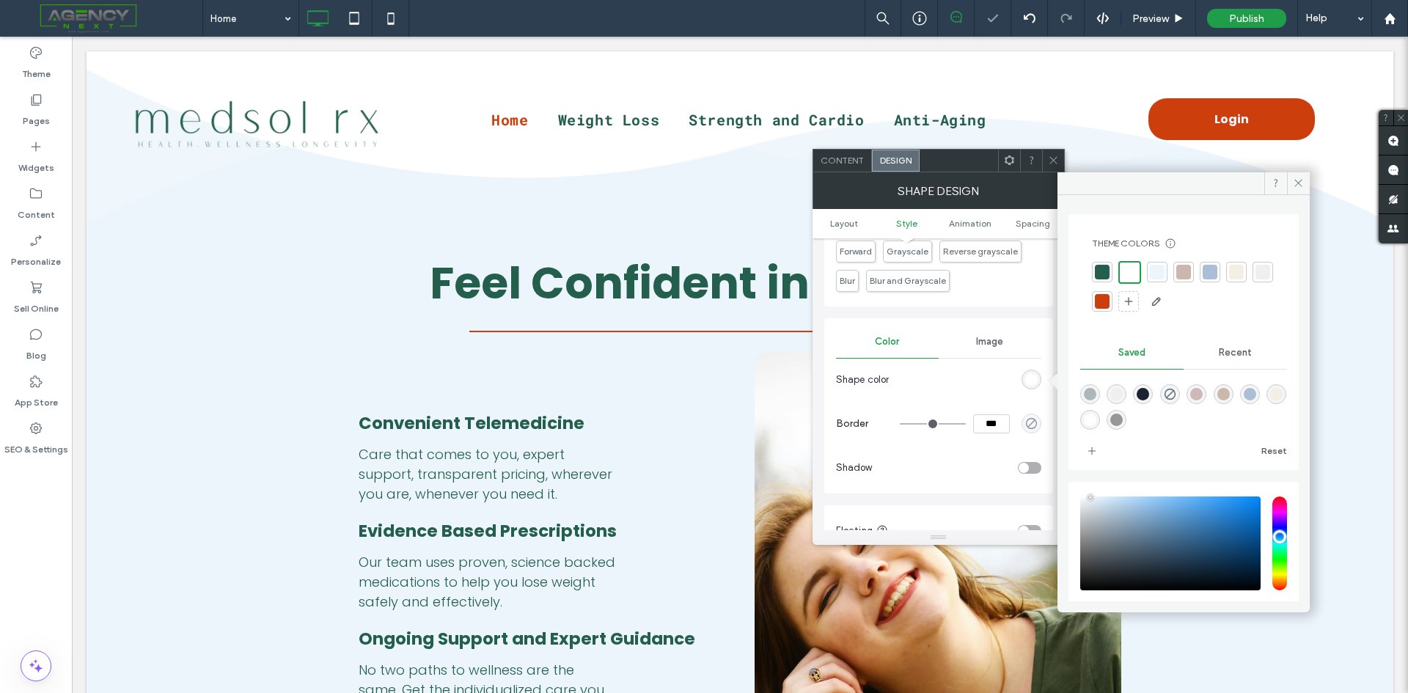
click at [1059, 155] on div at bounding box center [1053, 161] width 22 height 22
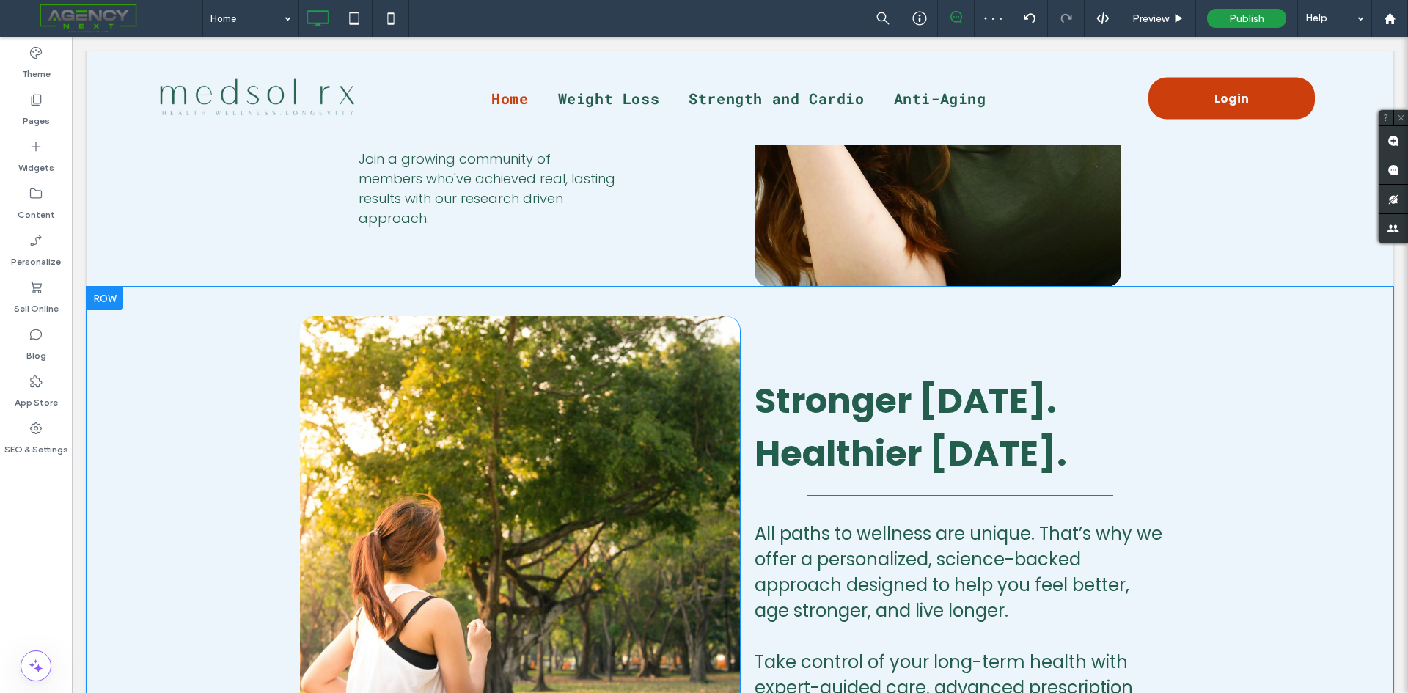
scroll to position [3167, 0]
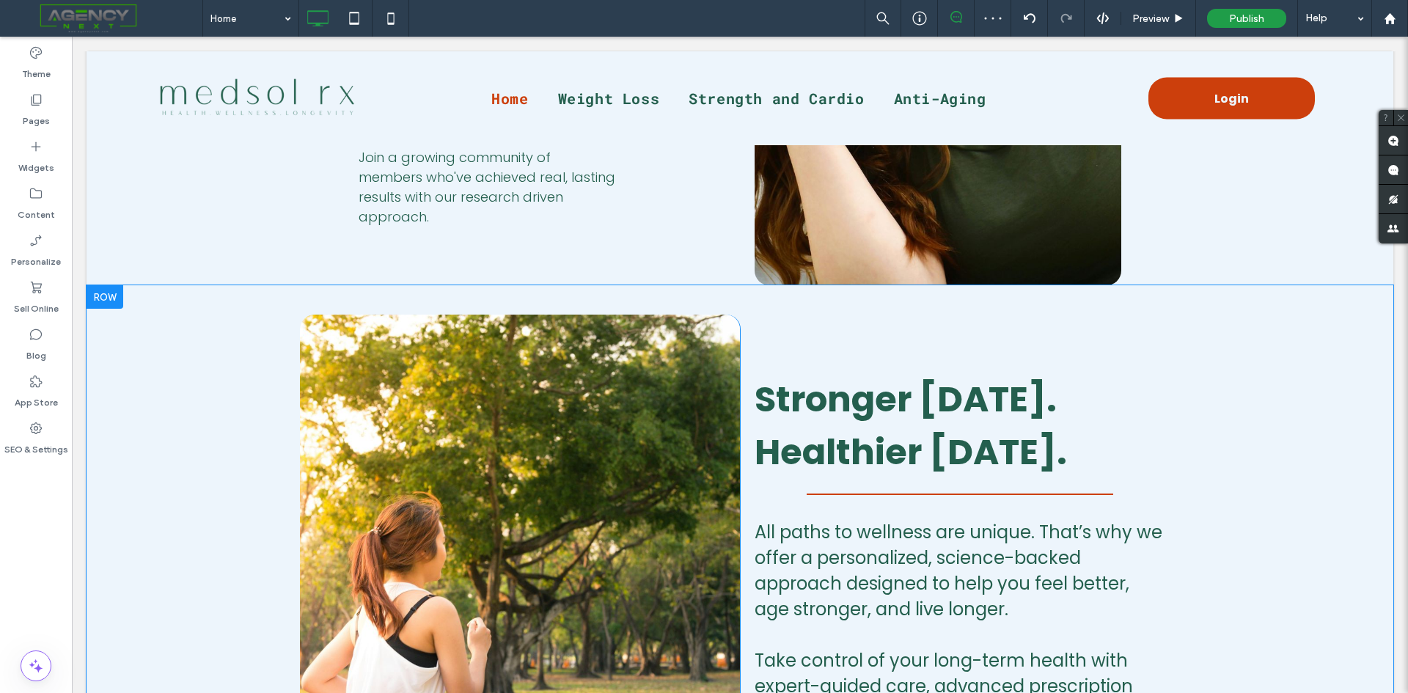
click at [110, 298] on div at bounding box center [105, 296] width 37 height 23
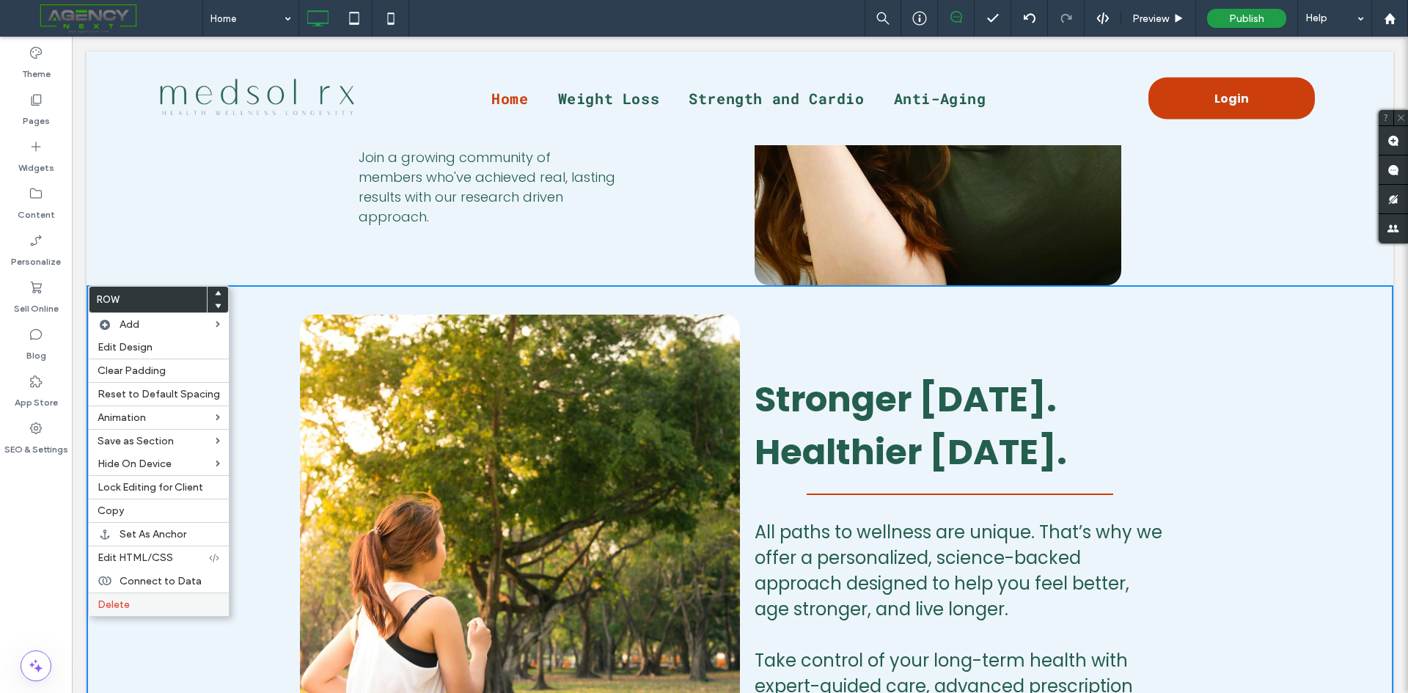
click at [150, 598] on label "Delete" at bounding box center [159, 604] width 122 height 12
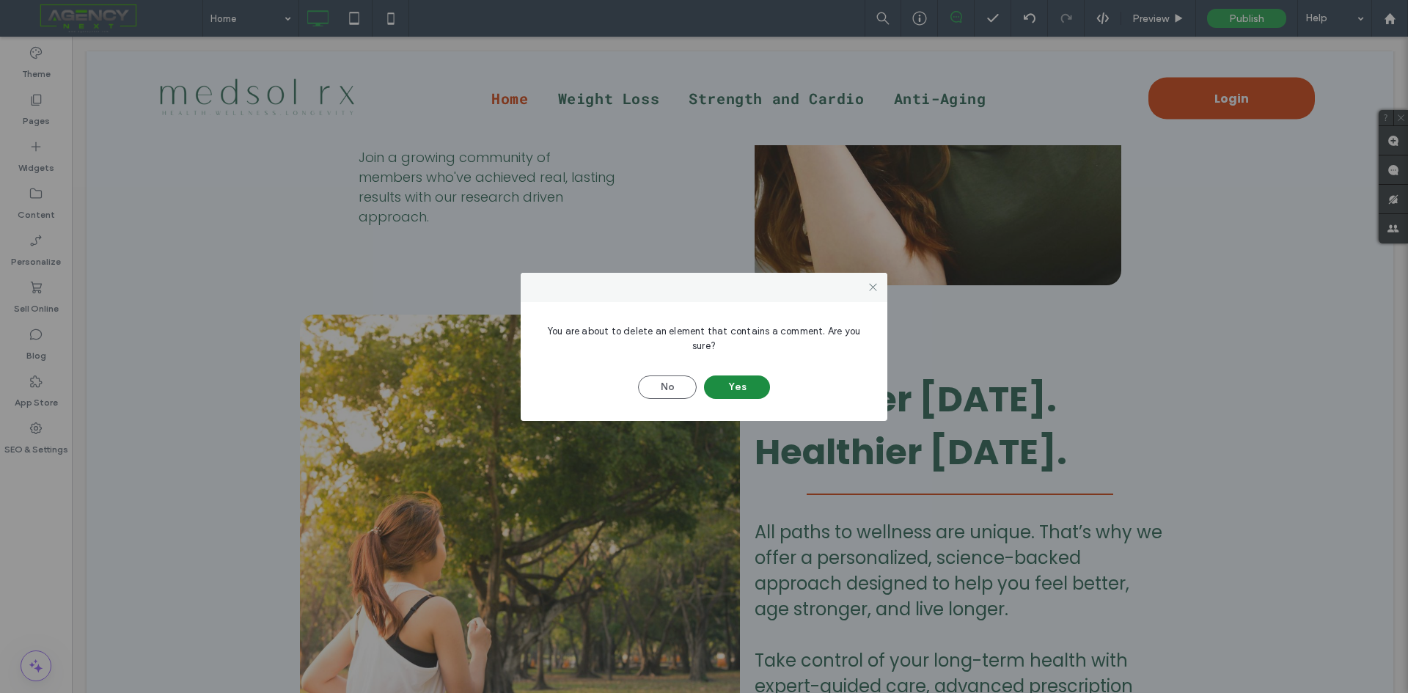
click at [730, 389] on button "Yes" at bounding box center [737, 386] width 66 height 23
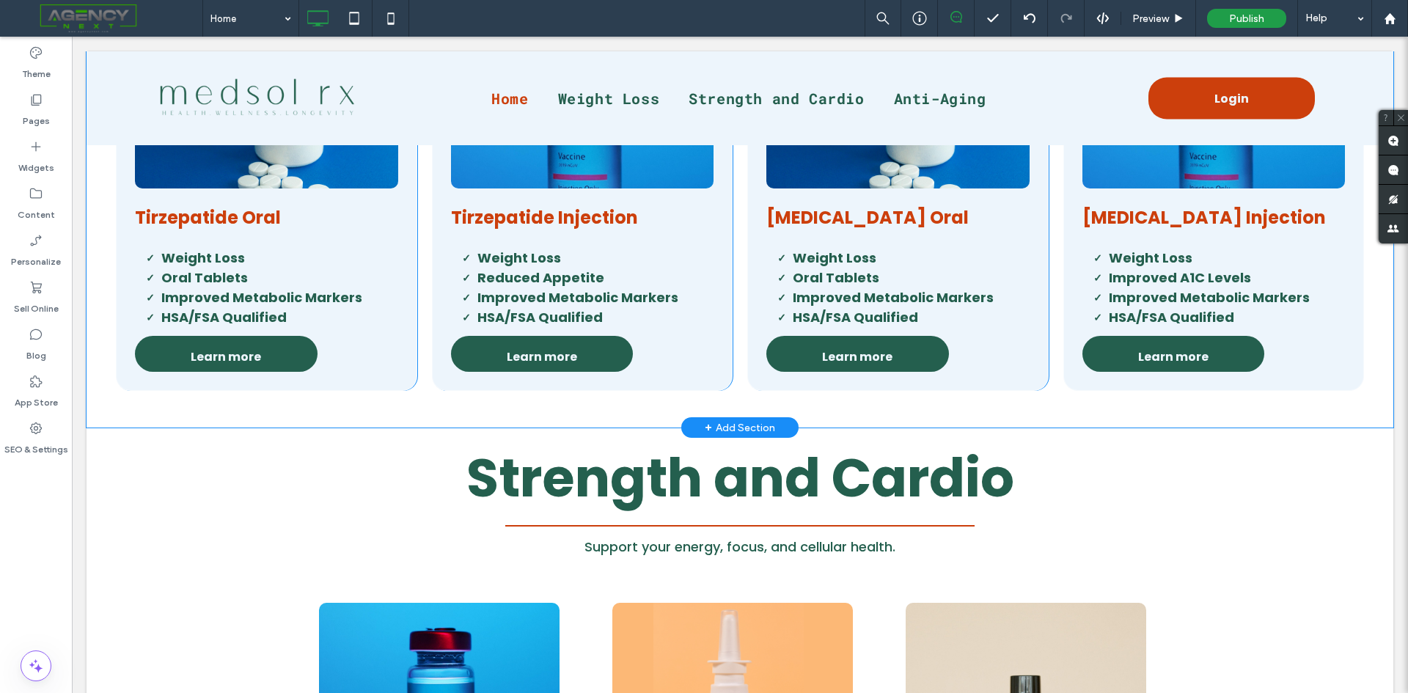
scroll to position [1173, 0]
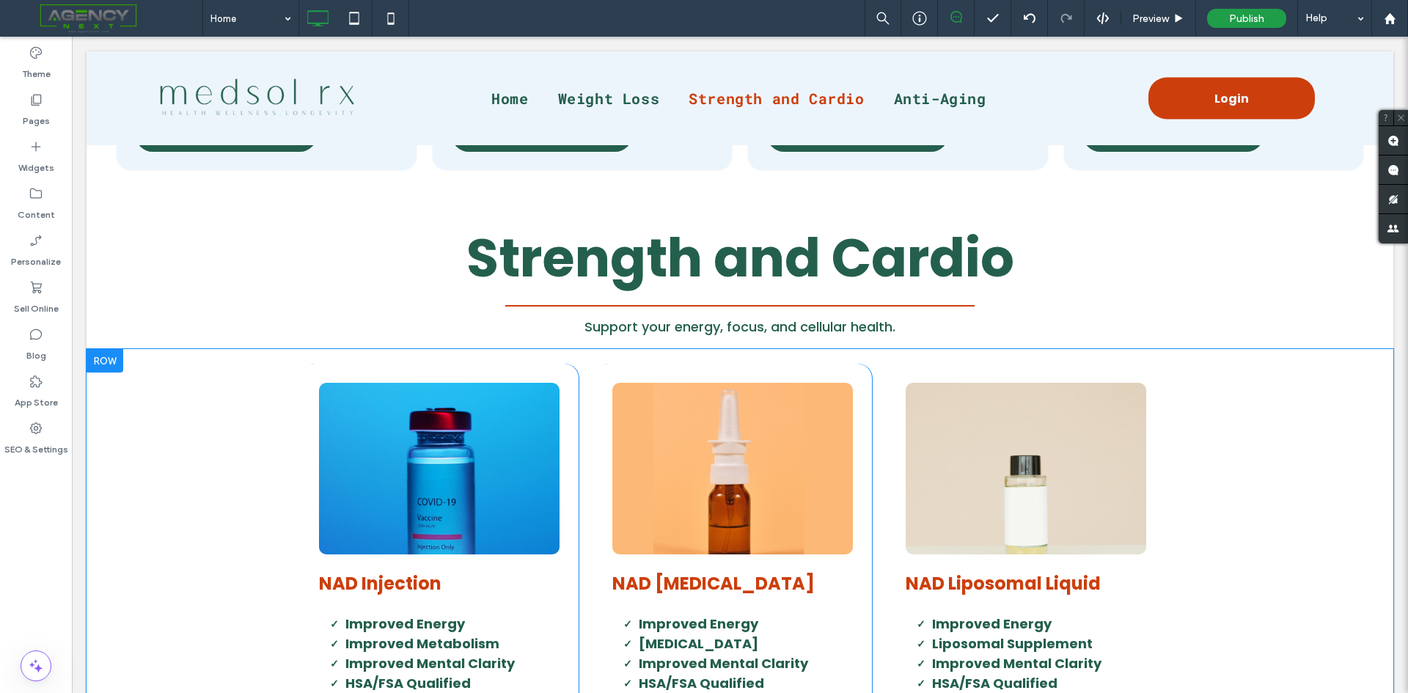
click at [301, 424] on div "Click To Paste NAD Injection Improved Energy Improved Metabolism Improved Menta…" at bounding box center [439, 560] width 279 height 393
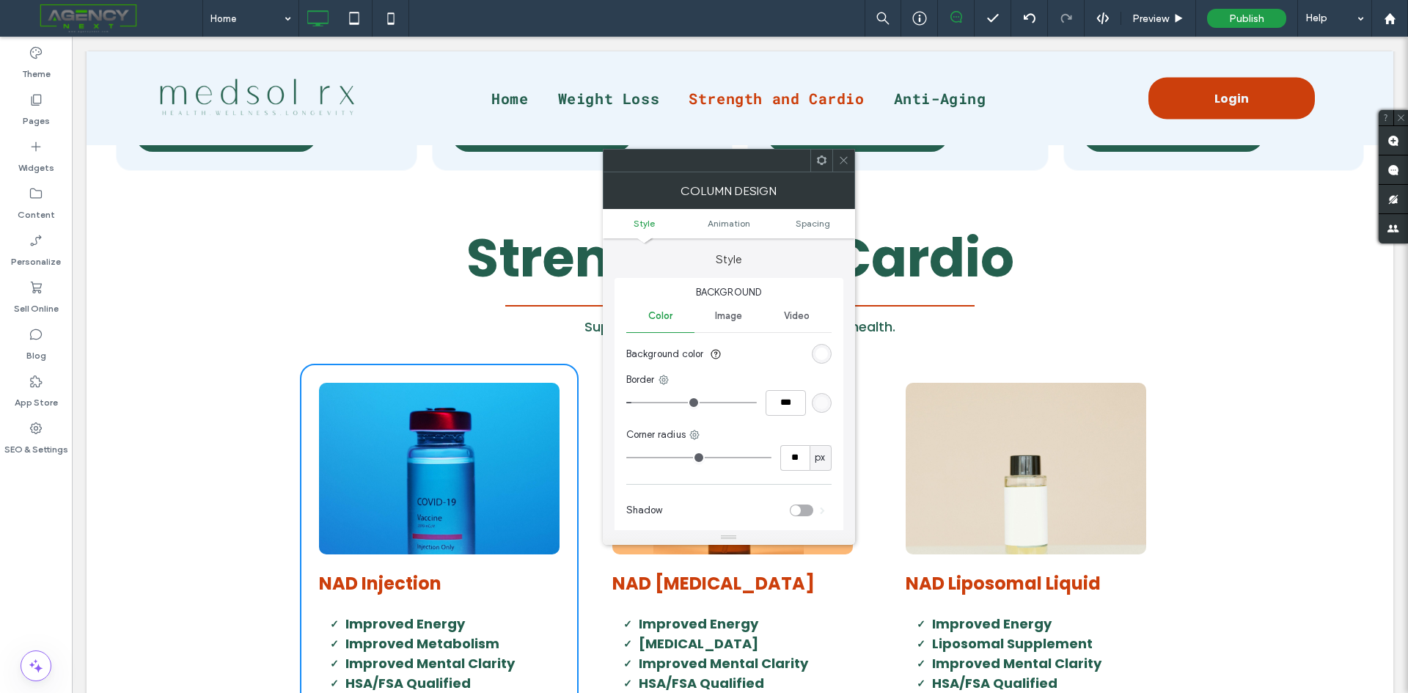
click at [823, 348] on div "rgb(255, 255, 255)" at bounding box center [821, 353] width 12 height 12
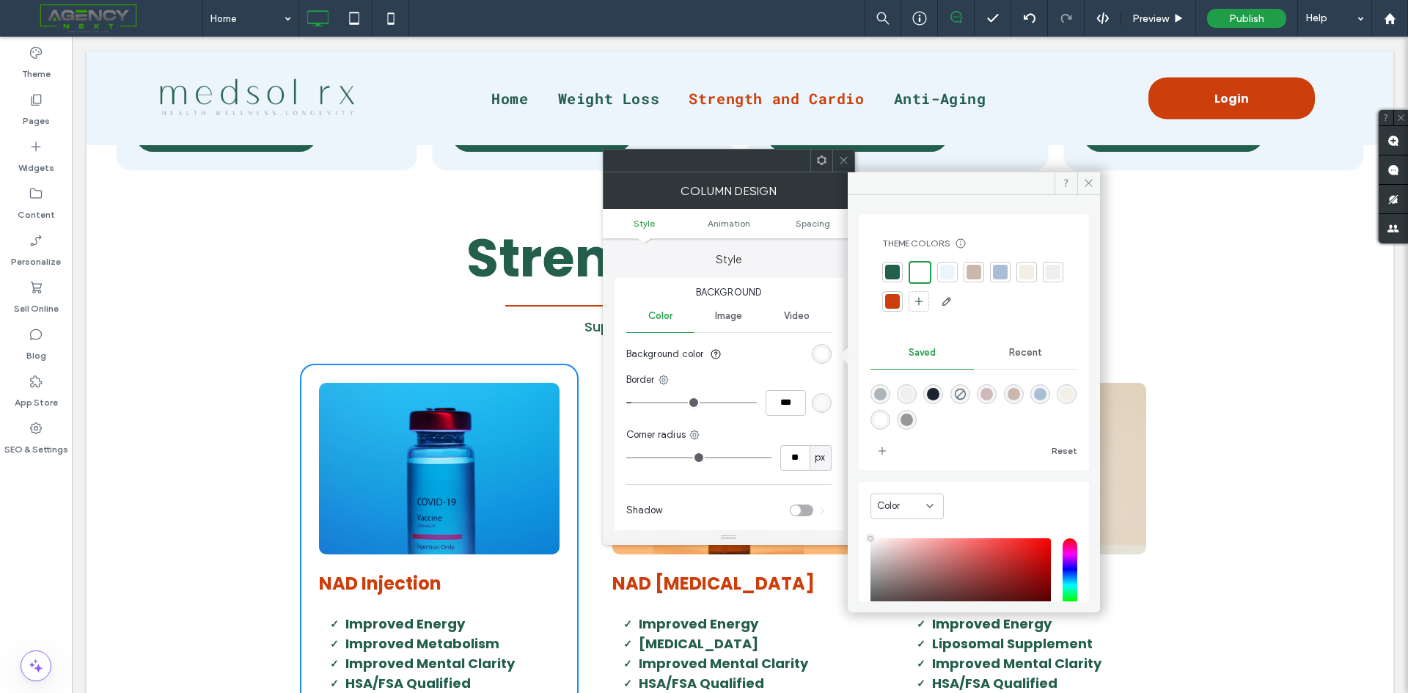
click at [942, 269] on div at bounding box center [947, 272] width 15 height 15
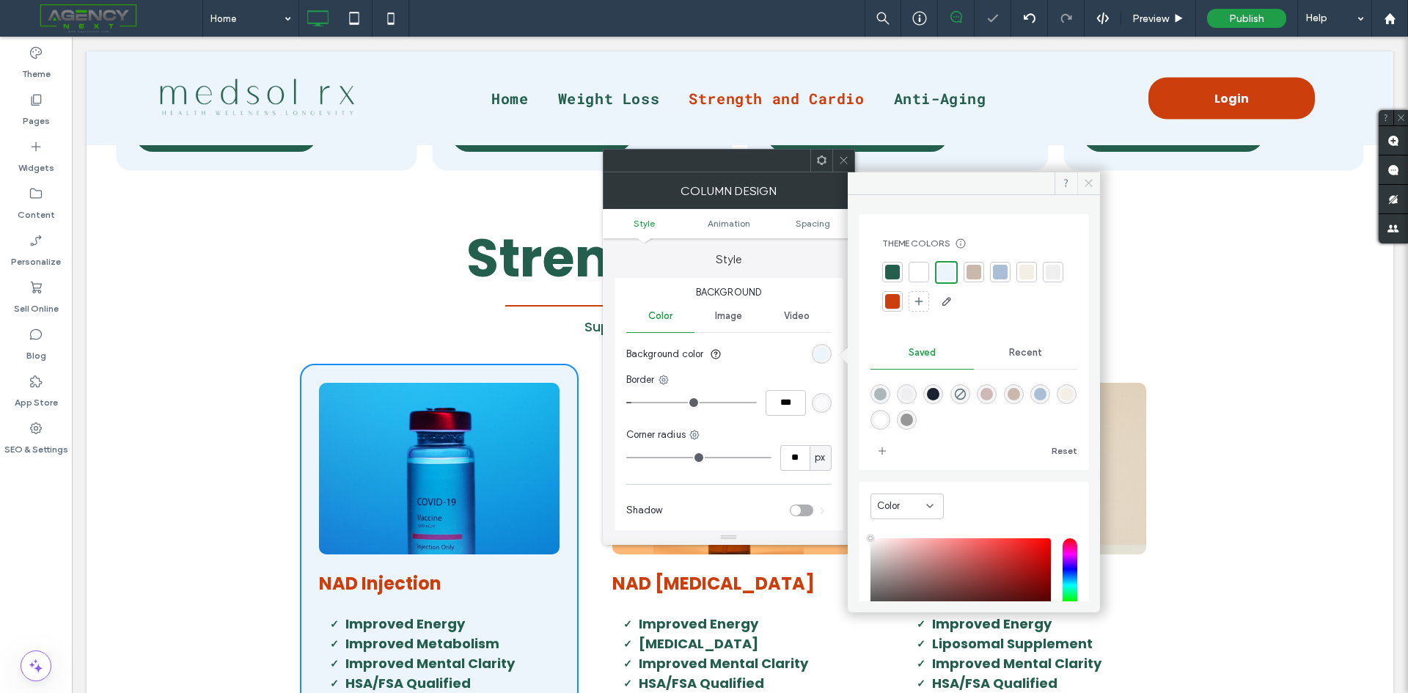
click at [1095, 191] on span at bounding box center [1088, 183] width 23 height 22
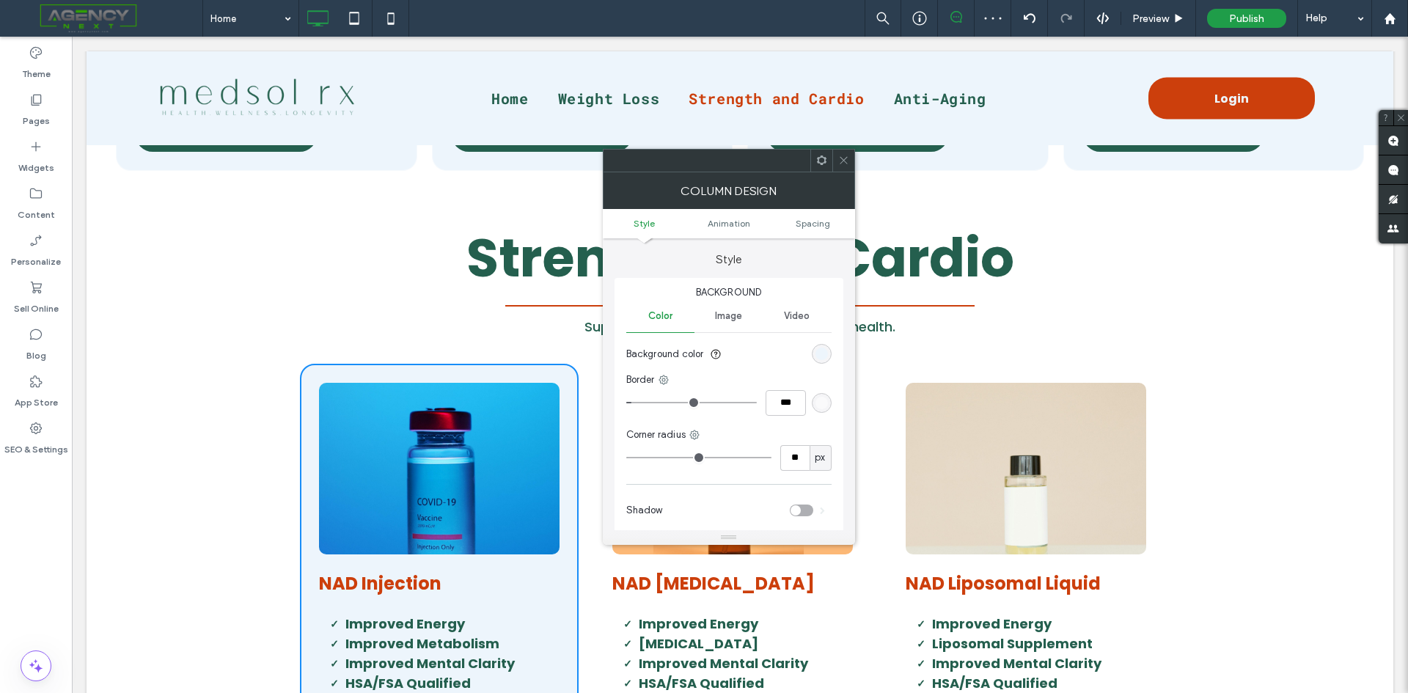
drag, startPoint x: 844, startPoint y: 161, endPoint x: 851, endPoint y: 177, distance: 17.7
click at [844, 161] on icon at bounding box center [843, 160] width 11 height 11
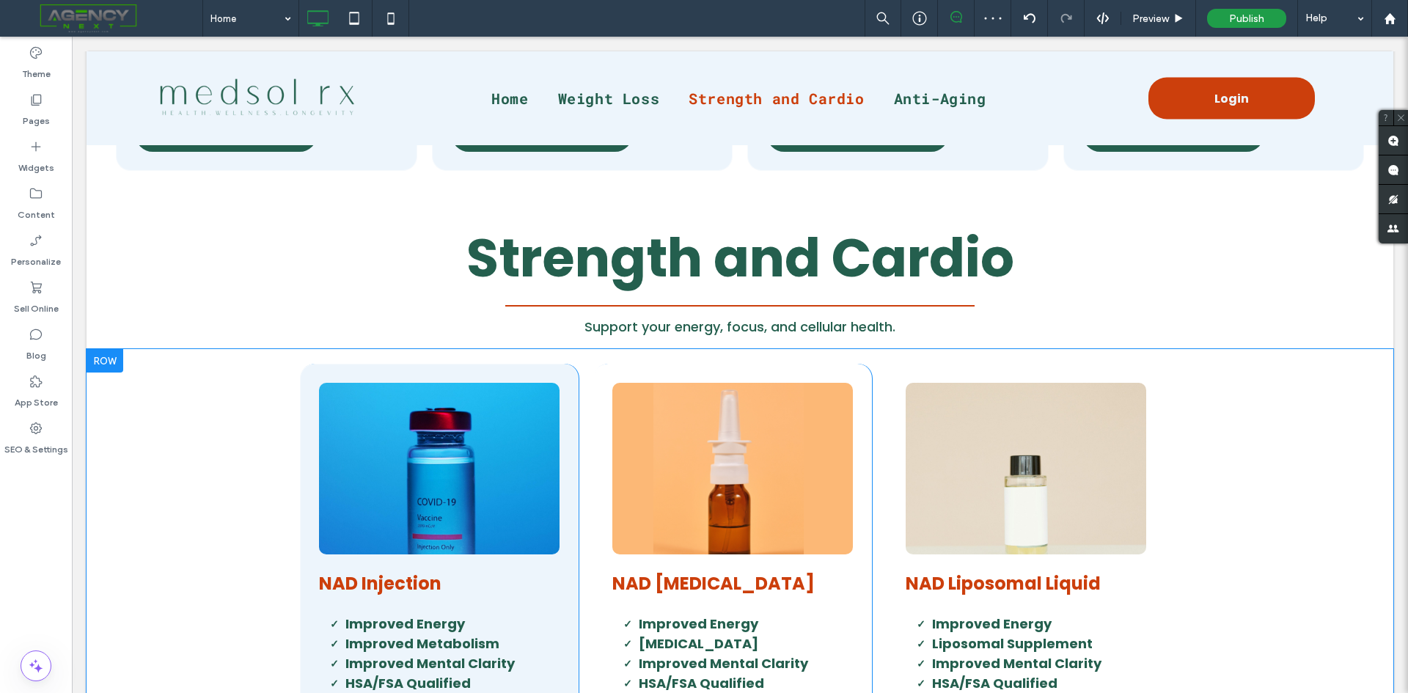
click at [853, 471] on div "Click To Paste NAD Nasal Spray Improved Energy Nasal Spray Improved Mental Clar…" at bounding box center [732, 560] width 279 height 393
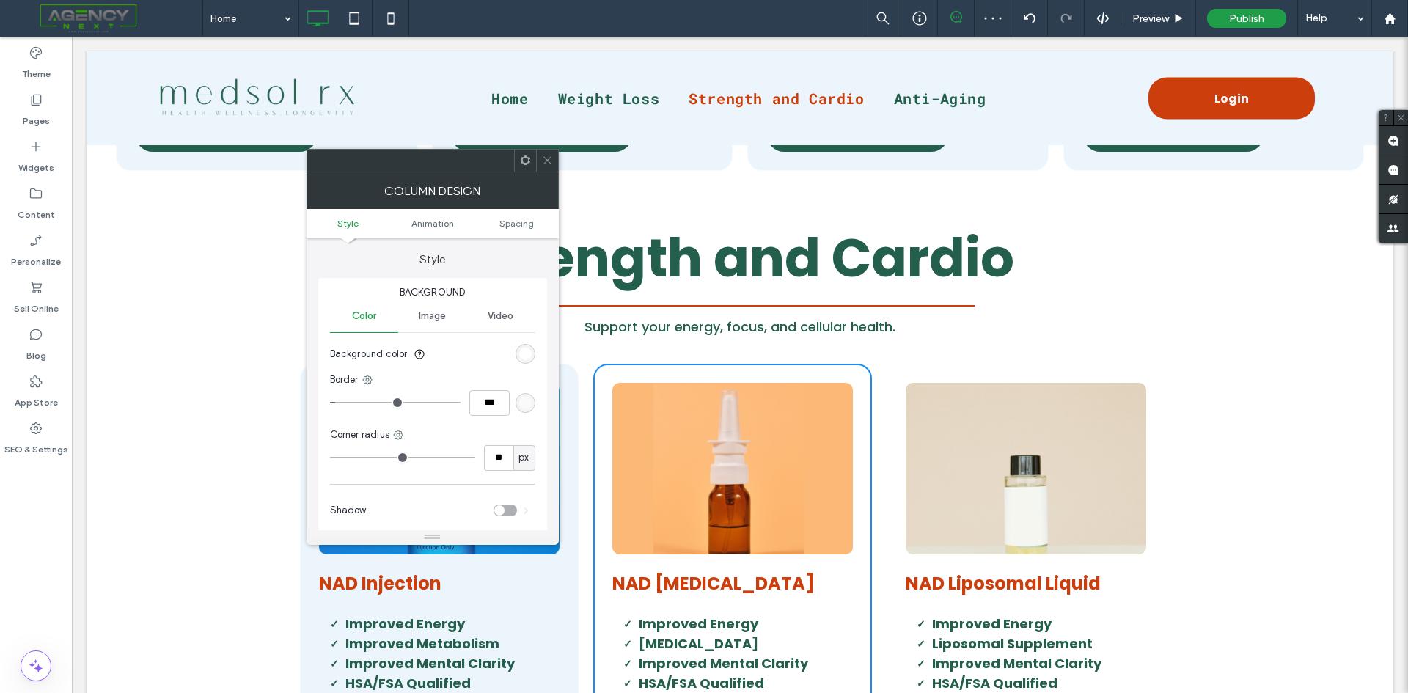
click at [532, 350] on div "rgb(255, 255, 255)" at bounding box center [525, 354] width 20 height 20
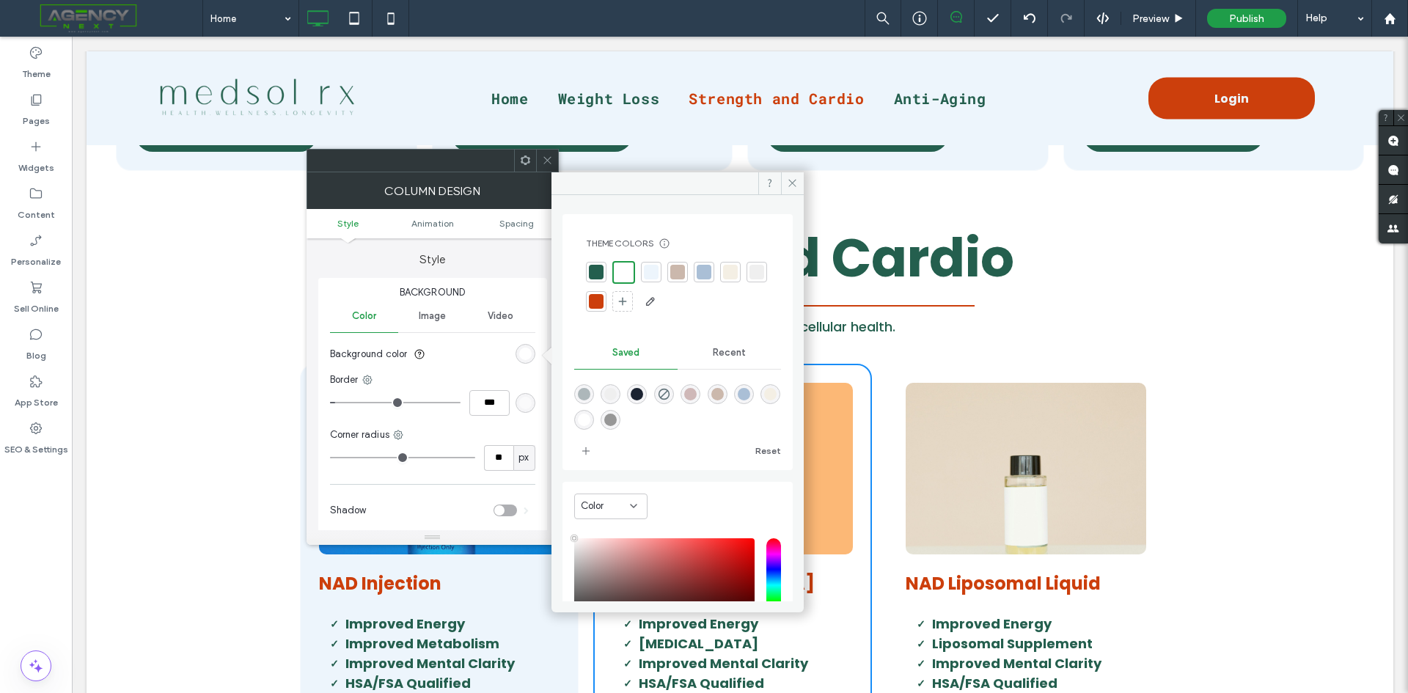
click at [648, 276] on div at bounding box center [651, 272] width 15 height 15
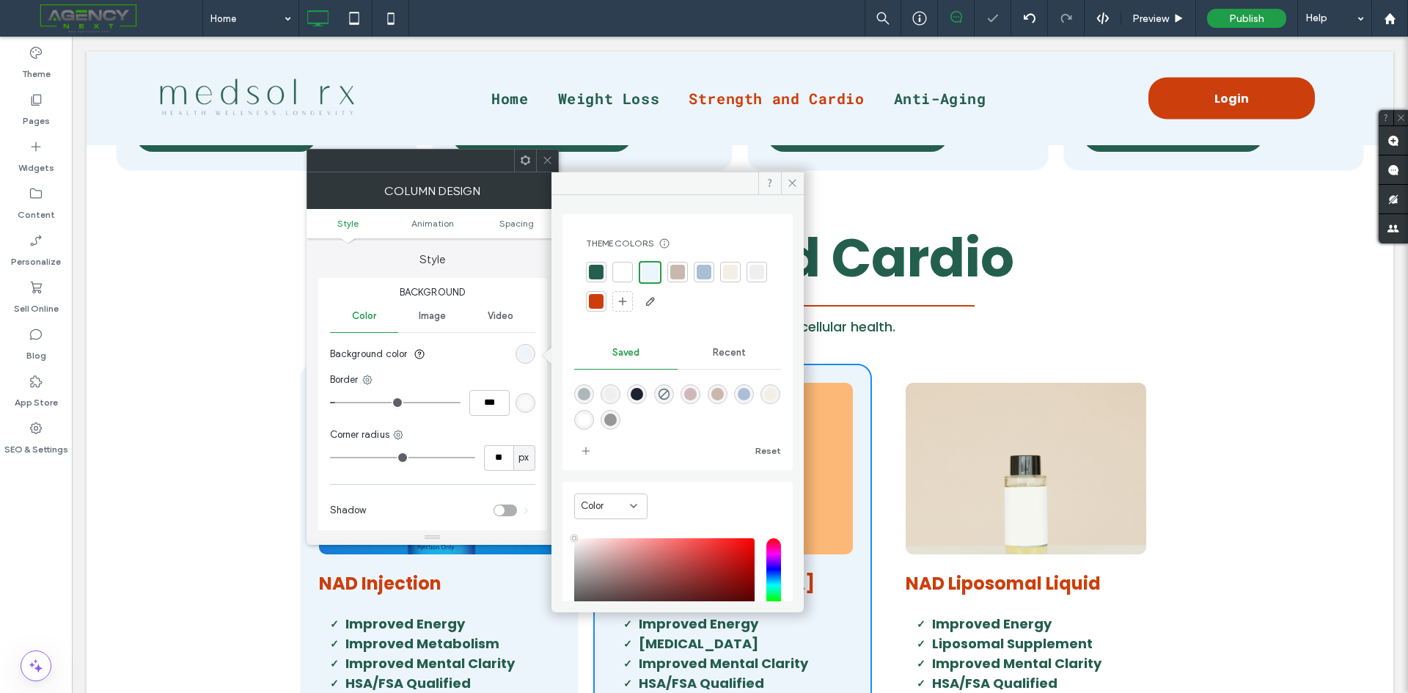
click at [548, 164] on icon at bounding box center [547, 160] width 11 height 11
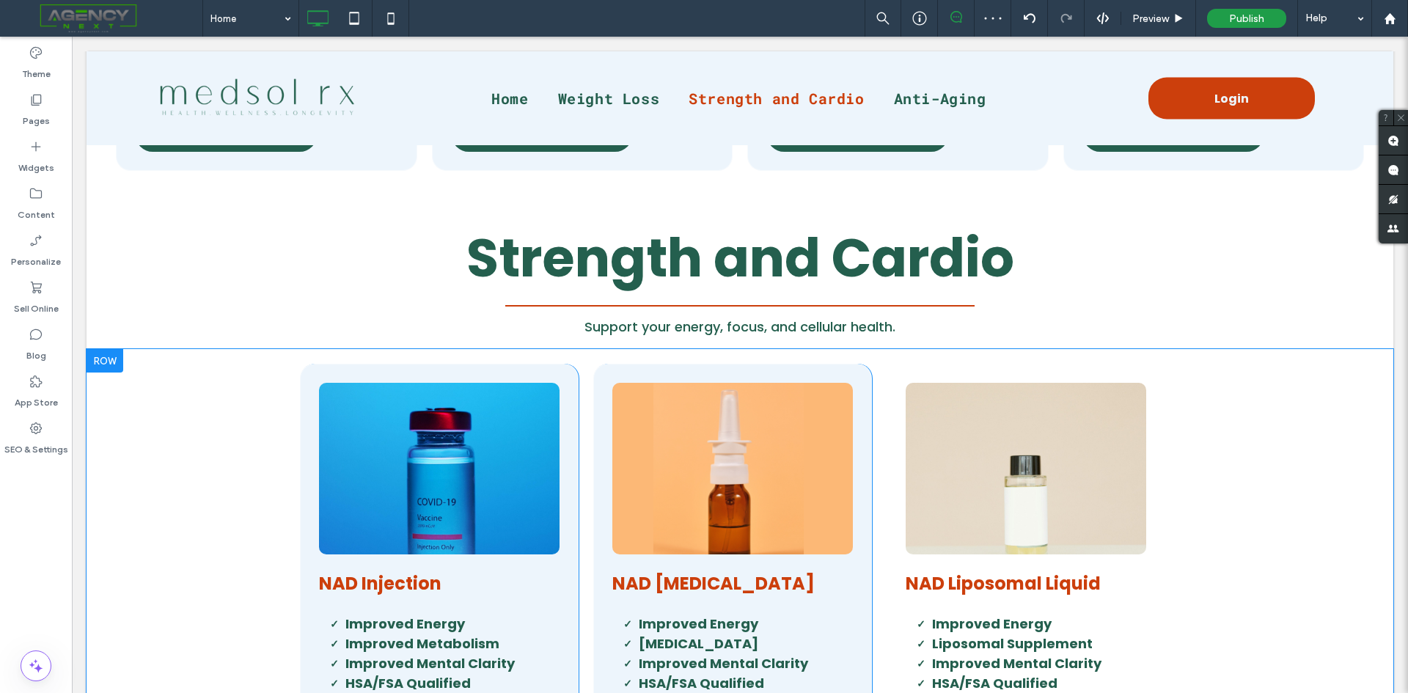
click at [889, 489] on div "Click To Paste NAD Liposomal Liquid Improved Energy Liposomal Supplement Improv…" at bounding box center [1025, 560] width 279 height 393
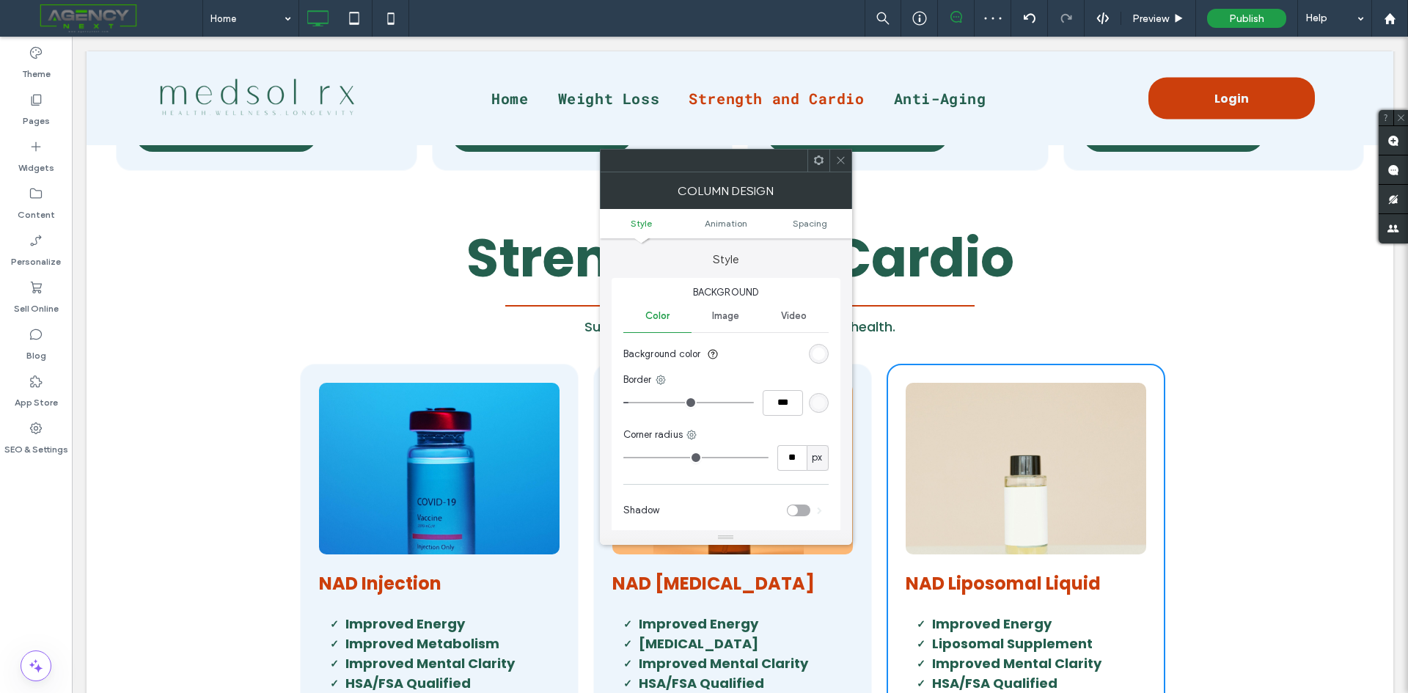
click at [819, 359] on div "rgb(255, 255, 255)" at bounding box center [818, 353] width 12 height 12
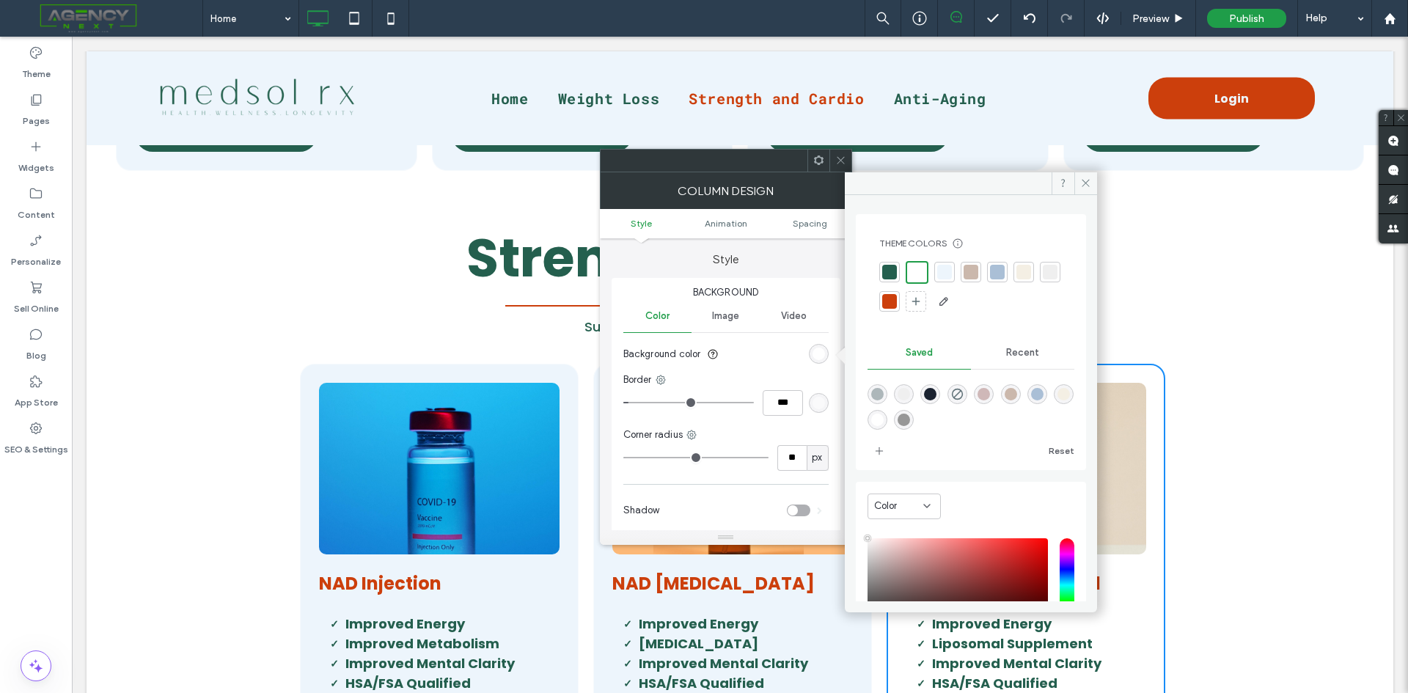
click at [949, 271] on div at bounding box center [944, 272] width 15 height 15
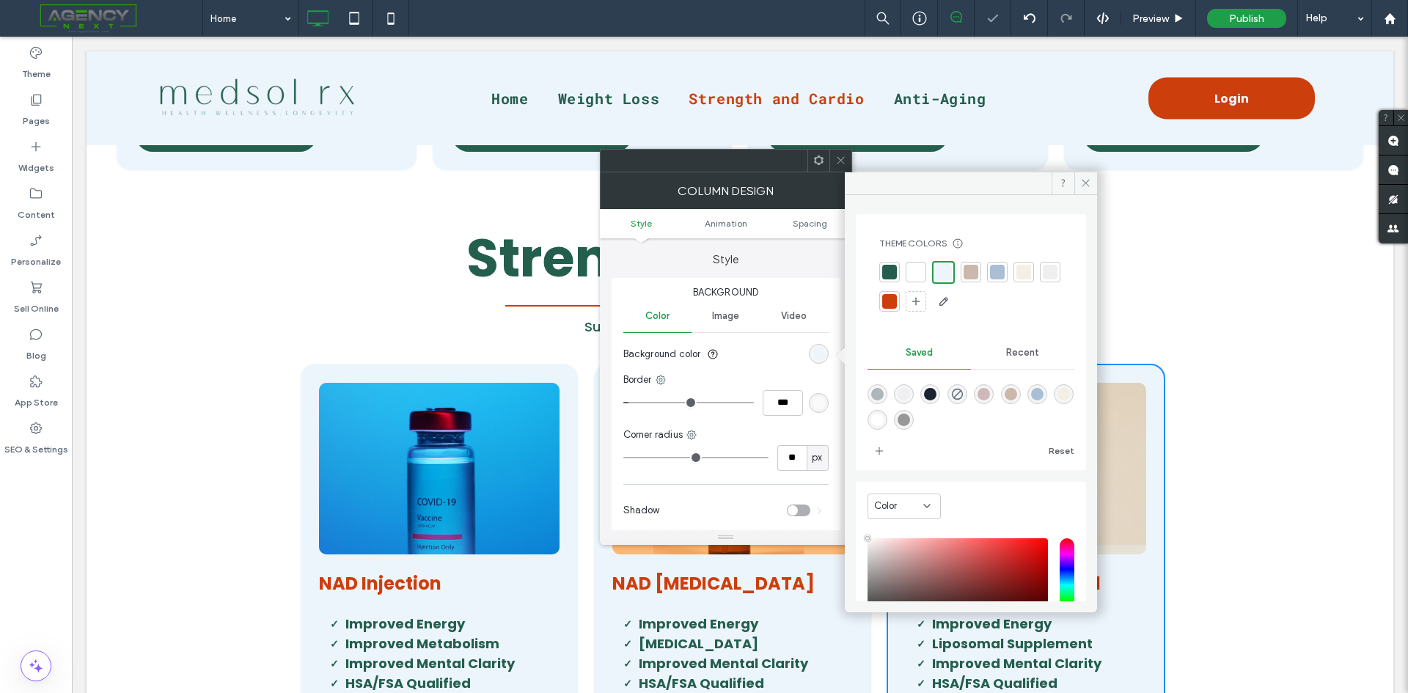
click at [841, 163] on icon at bounding box center [840, 160] width 11 height 11
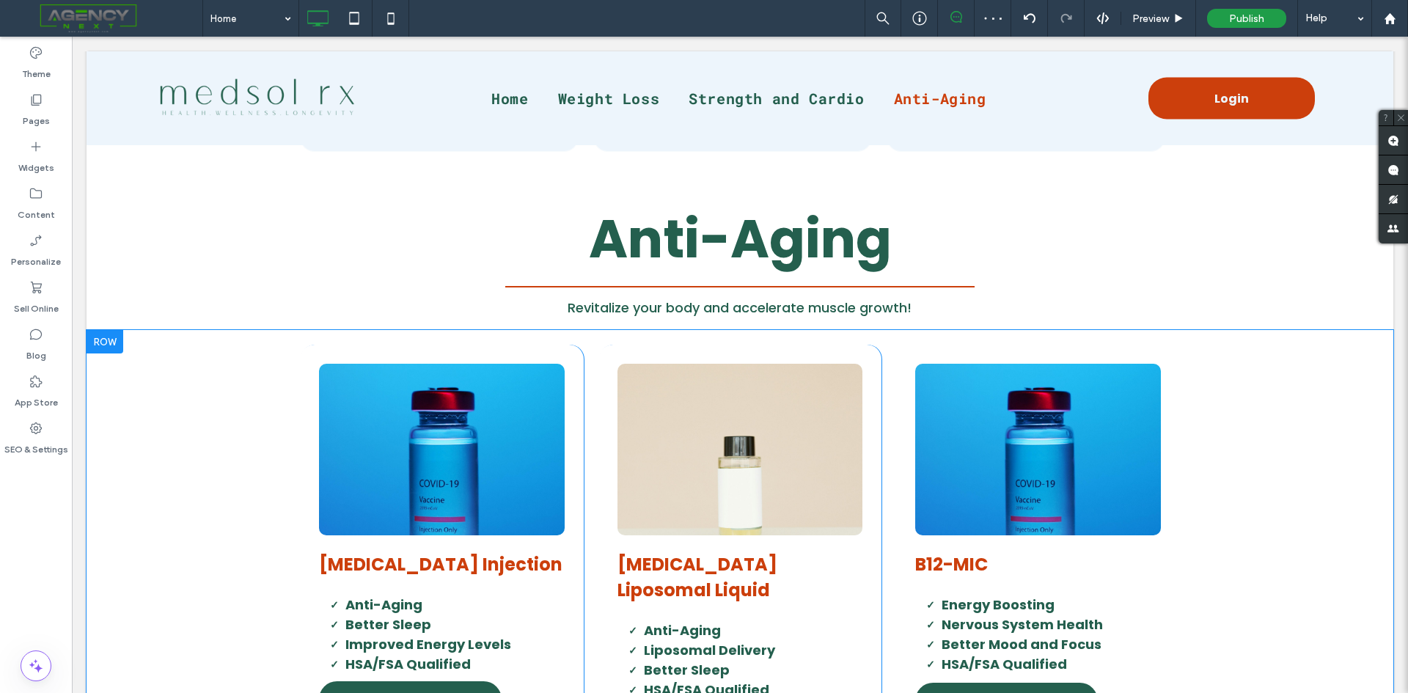
scroll to position [1833, 0]
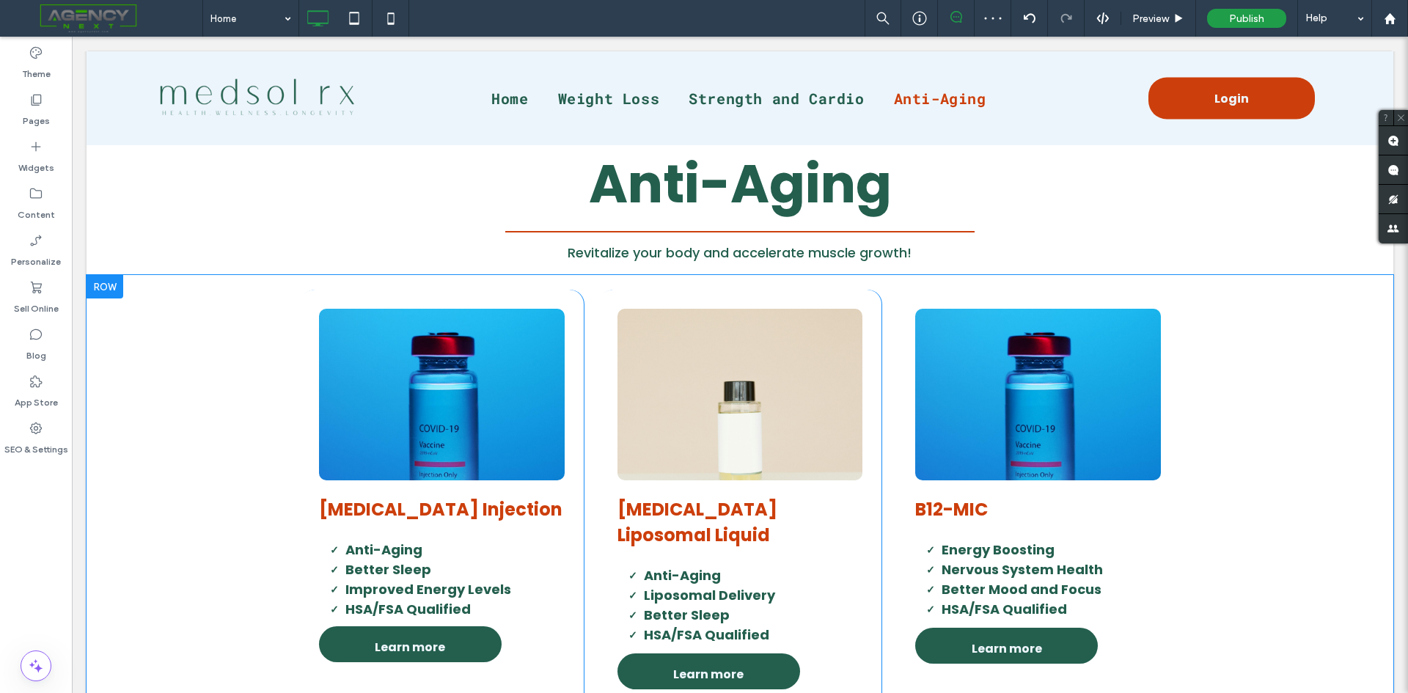
click at [563, 378] on div "Click To Paste Sermorelin Injection Anti-Aging Better Sleep Improved Energy Lev…" at bounding box center [442, 499] width 284 height 419
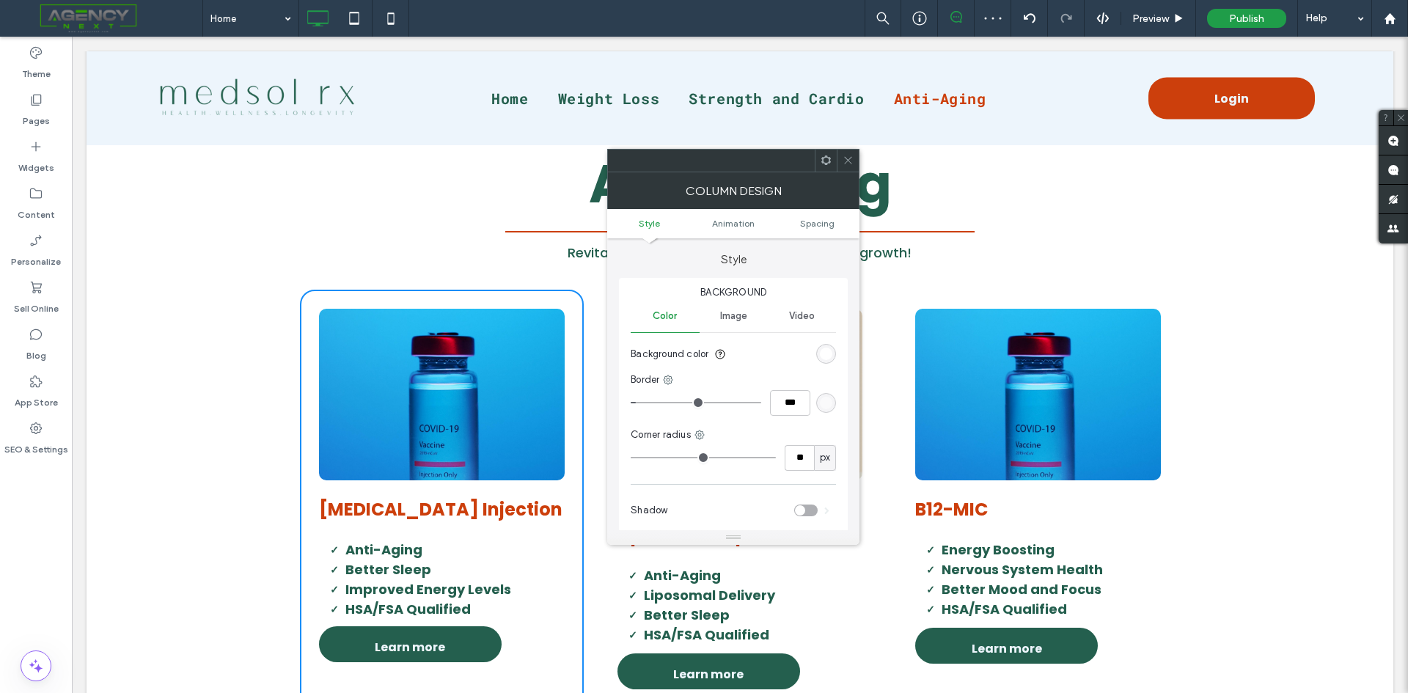
click at [829, 353] on div "rgb(255, 255, 255)" at bounding box center [826, 353] width 12 height 12
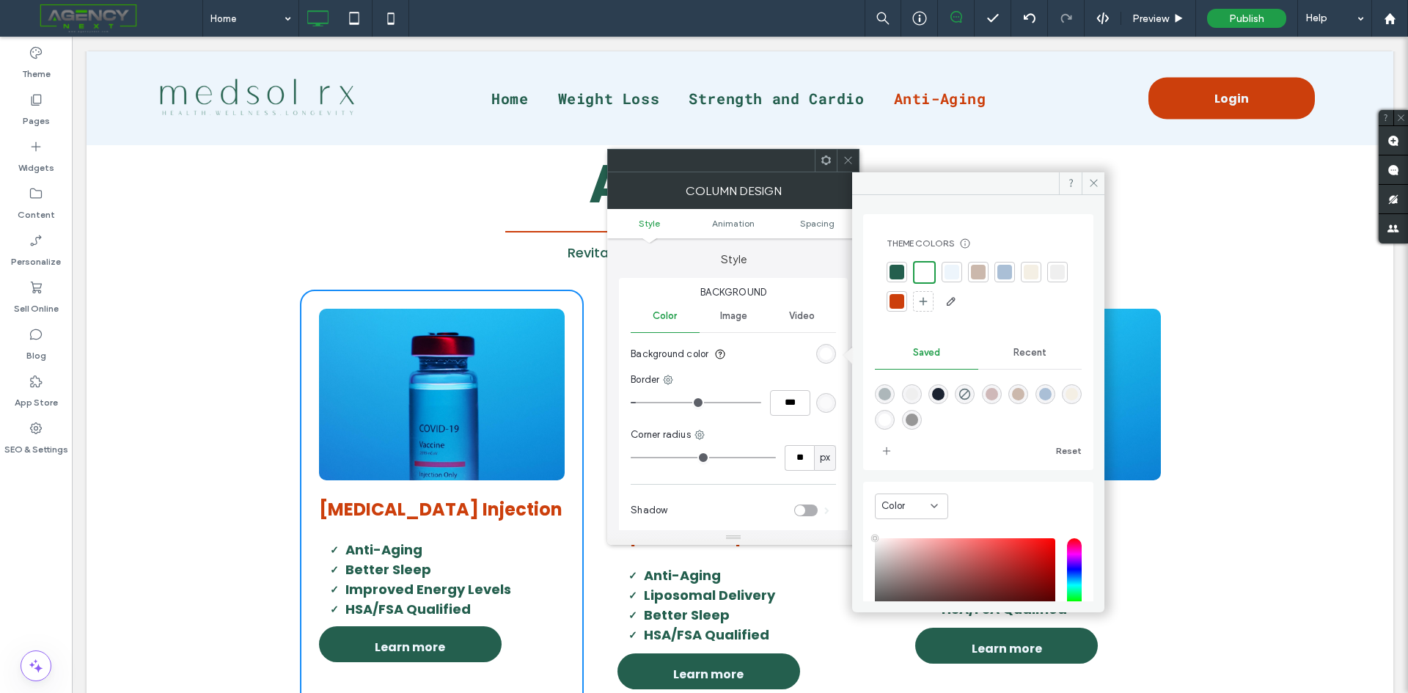
click at [957, 271] on div at bounding box center [951, 272] width 15 height 15
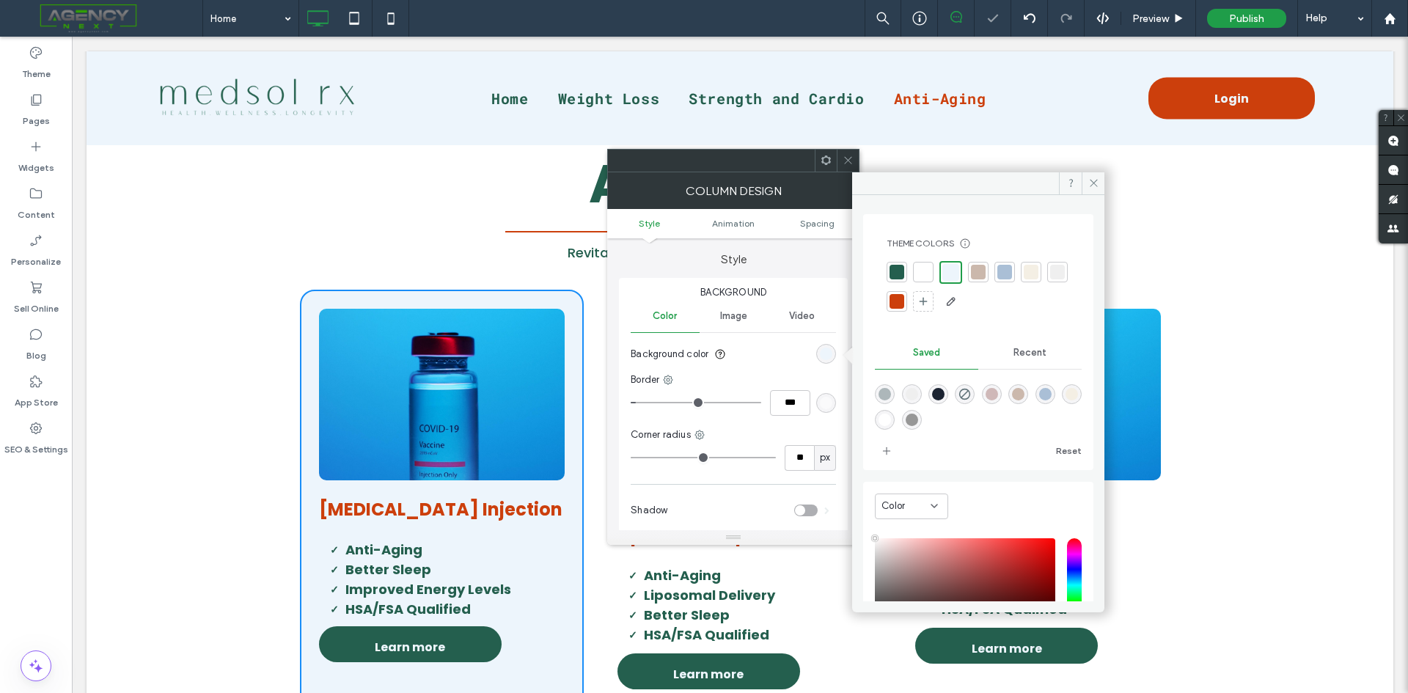
click at [847, 163] on icon at bounding box center [847, 160] width 11 height 11
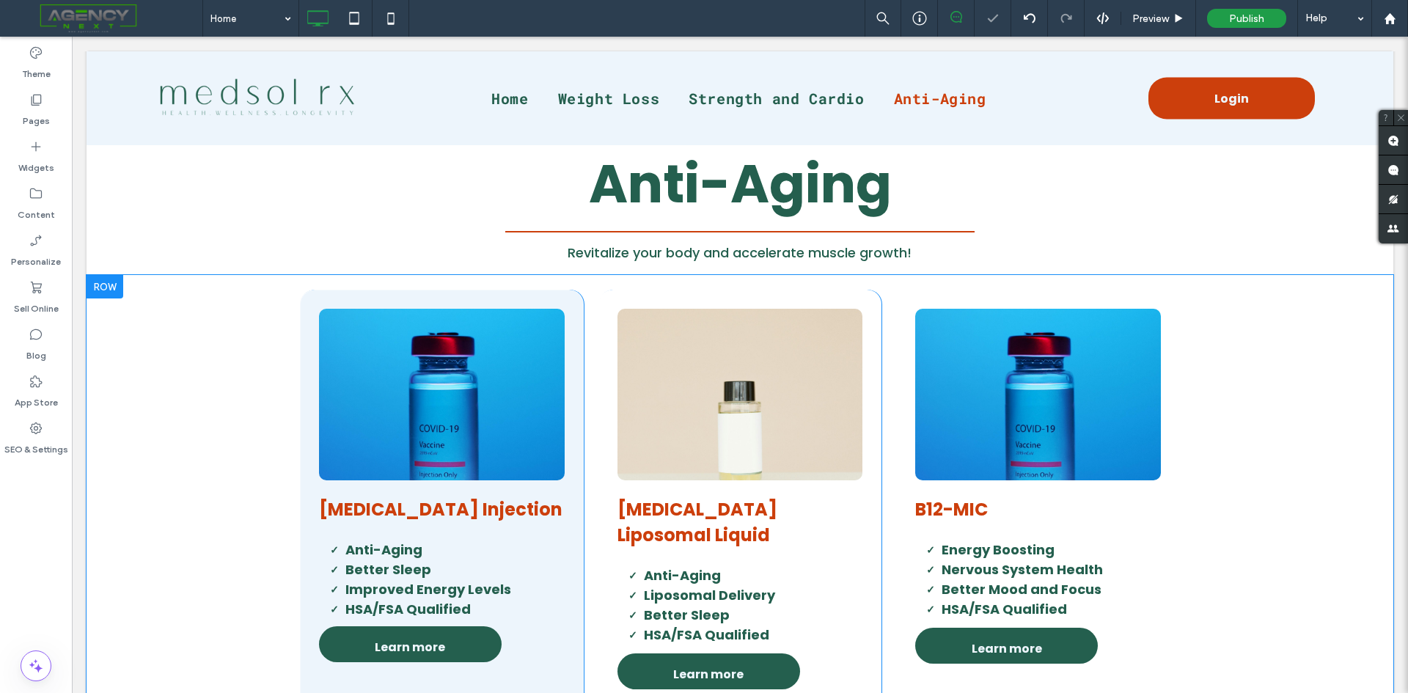
click at [865, 403] on div "Click To Paste Sermorelin Liposomal Liquid Anti-Aging Liposomal Delivery Better…" at bounding box center [740, 499] width 284 height 419
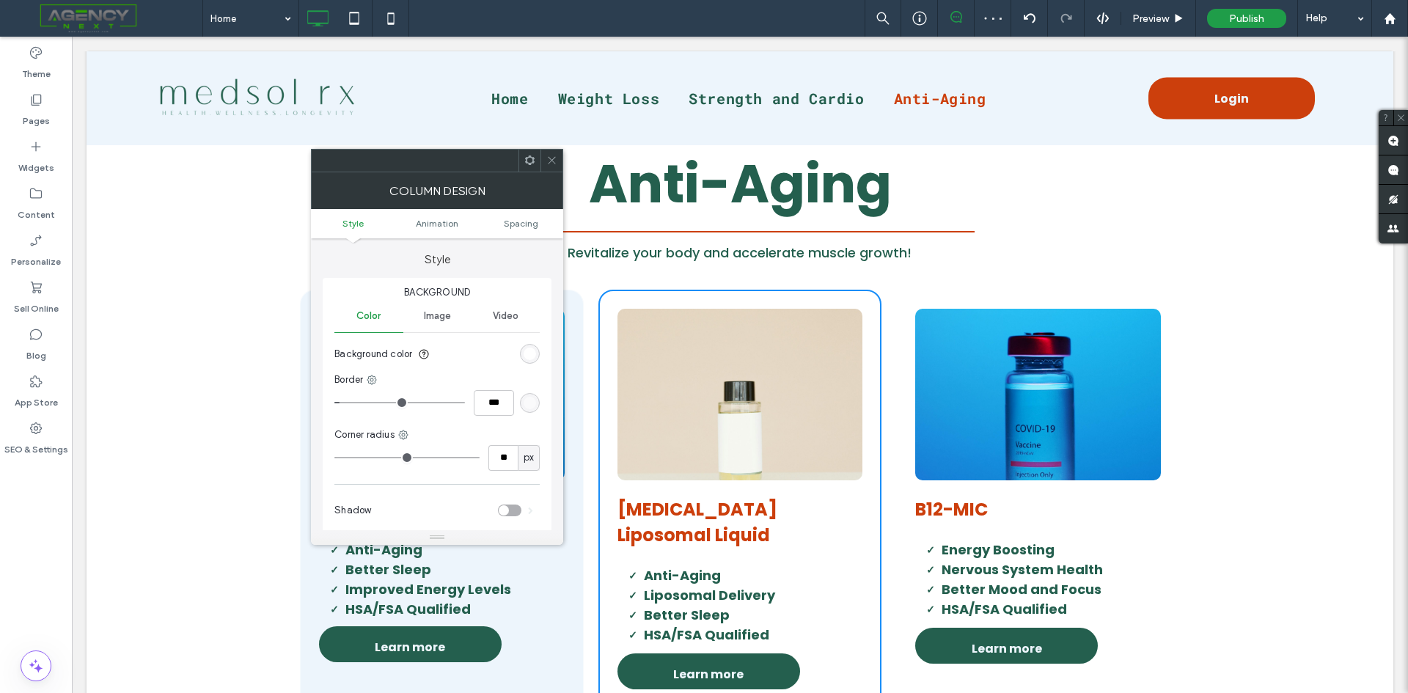
click at [527, 350] on div "rgb(255, 255, 255)" at bounding box center [529, 353] width 12 height 12
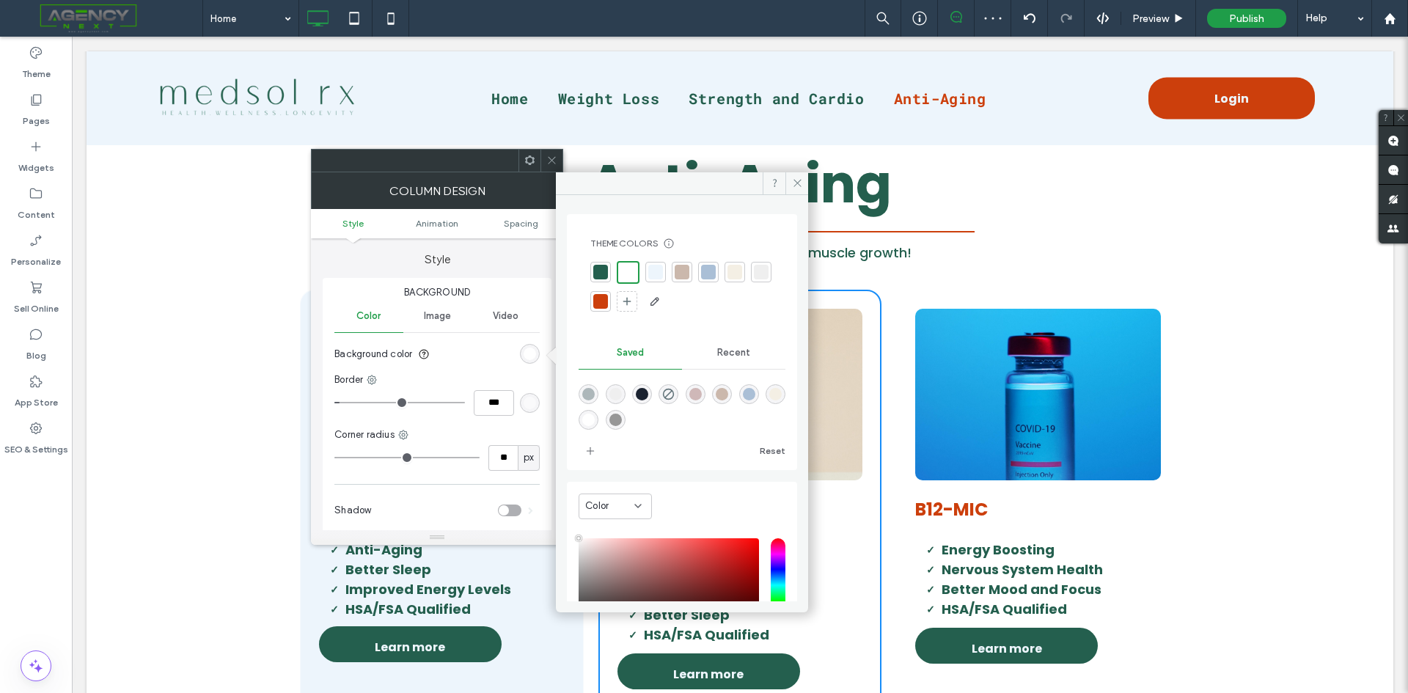
click at [661, 273] on div at bounding box center [655, 272] width 15 height 15
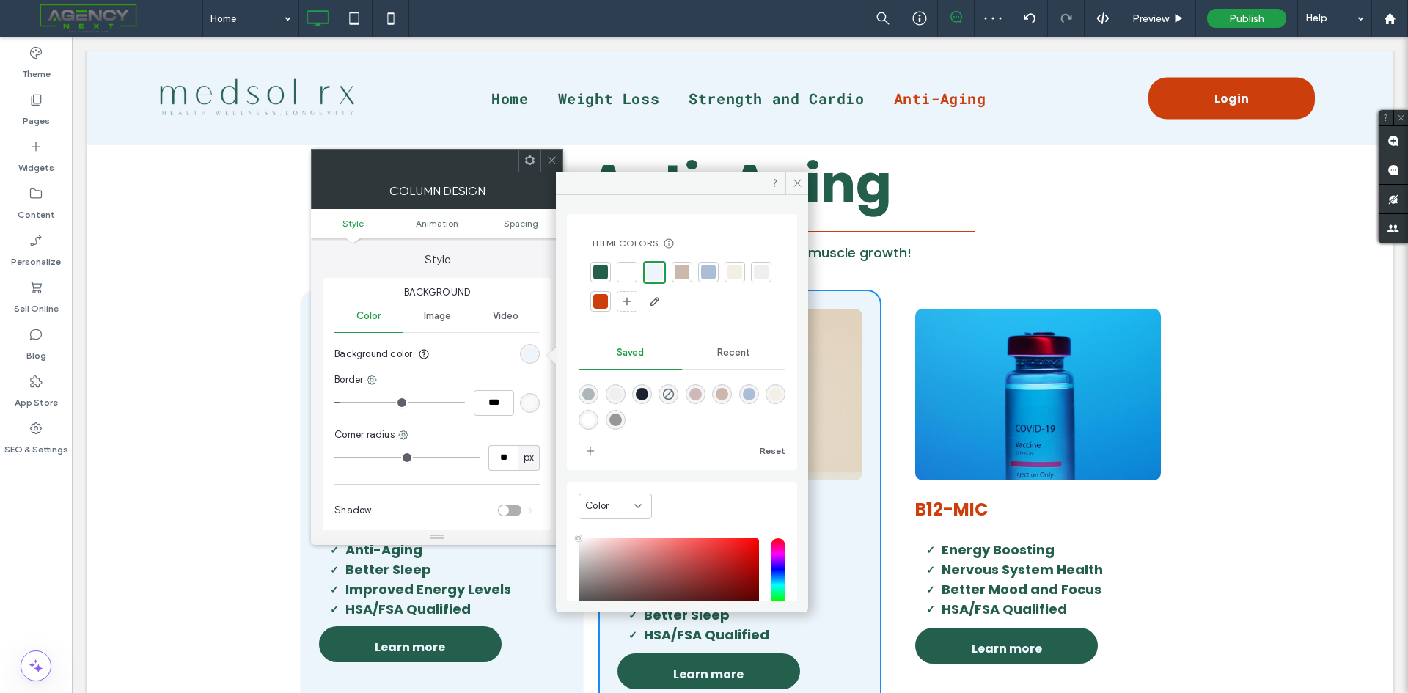
click at [556, 154] on span at bounding box center [551, 161] width 11 height 22
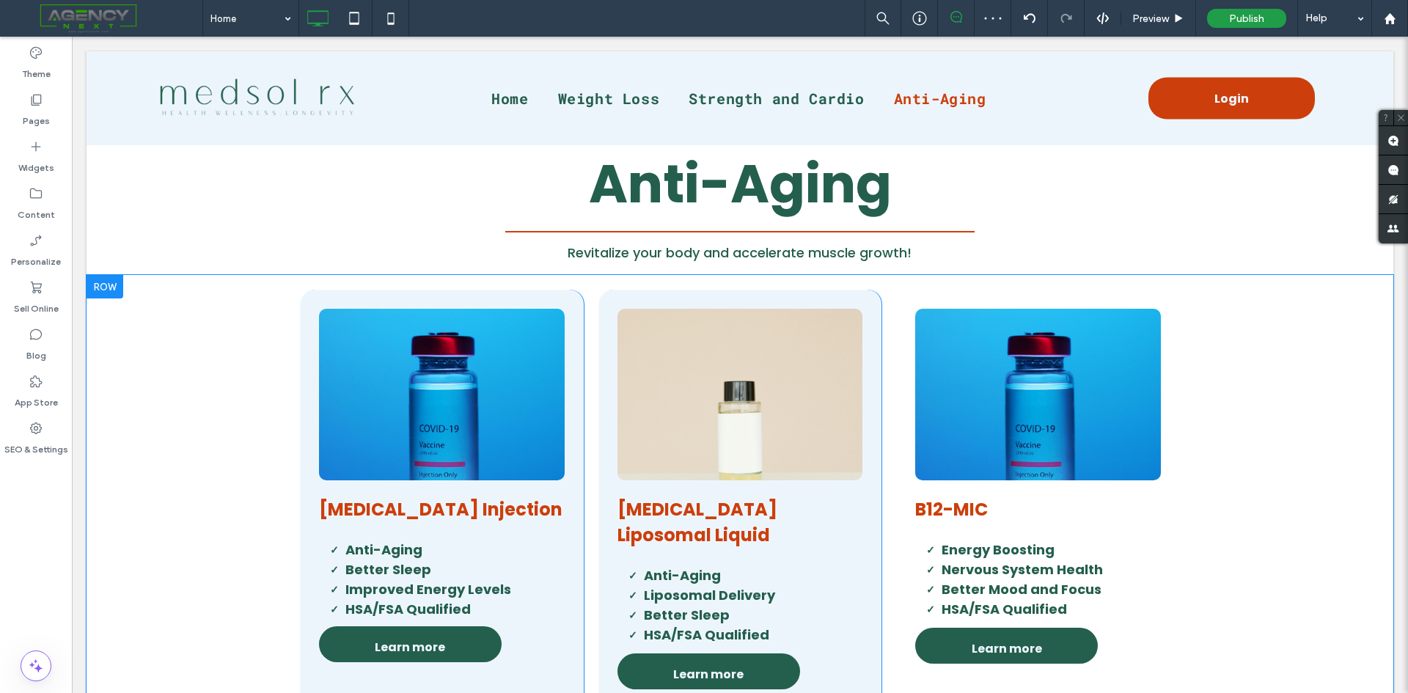
click at [902, 392] on div "Click To Paste B12-MIC Energy Boosting Nervous System Health Better Mood and Fo…" at bounding box center [1038, 499] width 284 height 419
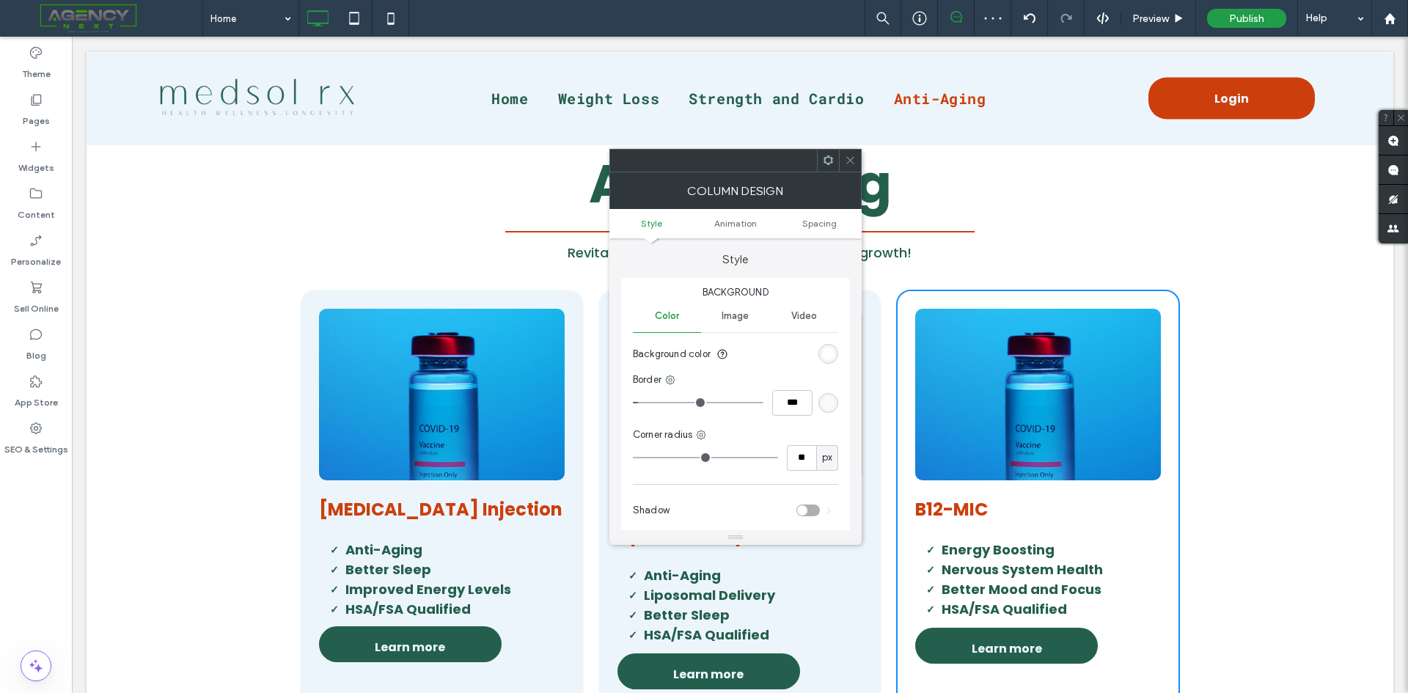
click at [817, 331] on div "Video" at bounding box center [804, 316] width 68 height 32
click at [676, 320] on span "Color" at bounding box center [667, 316] width 24 height 12
click at [824, 359] on div "rgb(255, 255, 255)" at bounding box center [828, 353] width 12 height 12
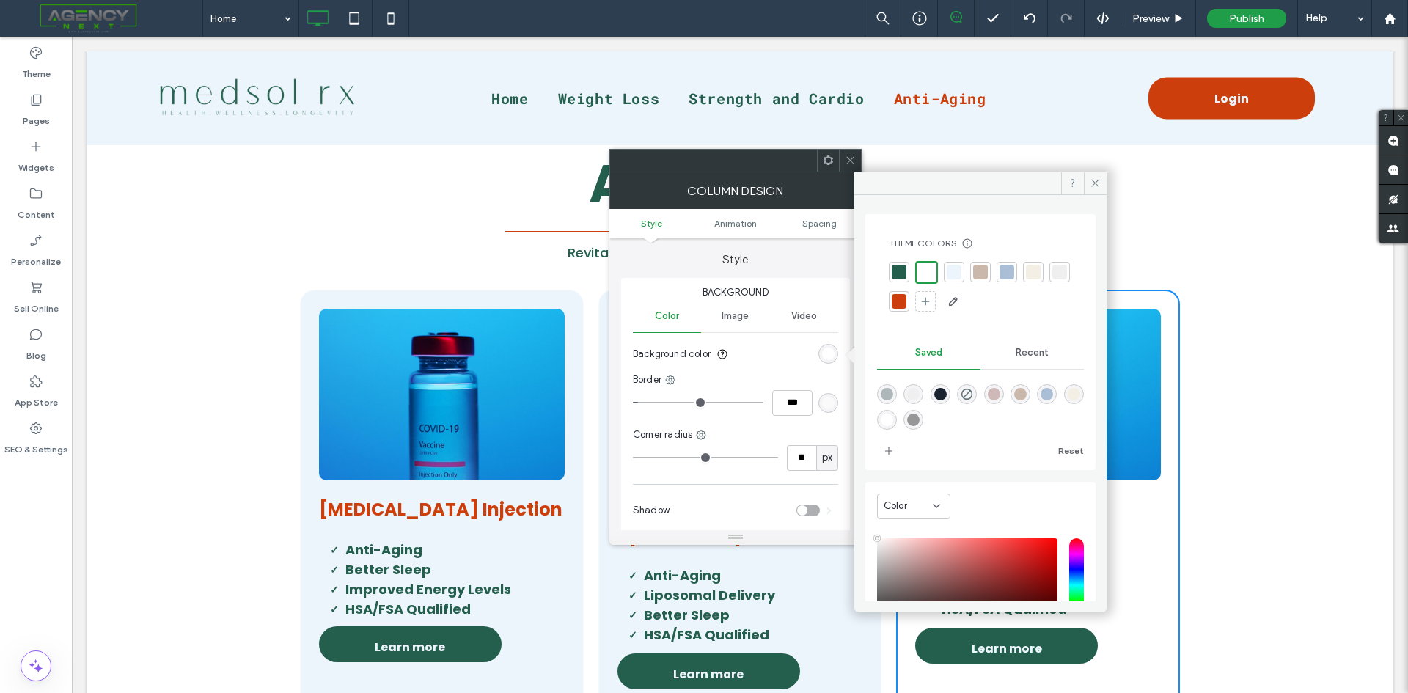
click at [959, 278] on div at bounding box center [953, 272] width 15 height 15
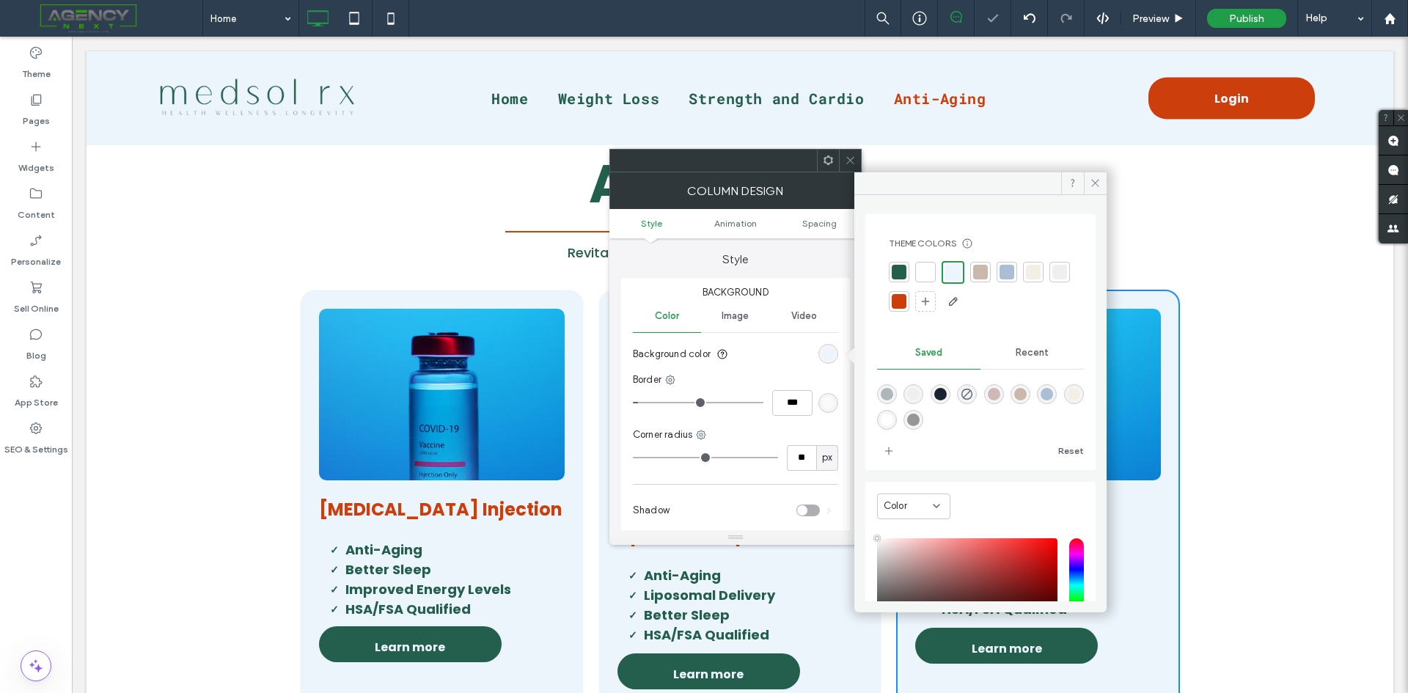
click at [854, 157] on icon at bounding box center [850, 160] width 11 height 11
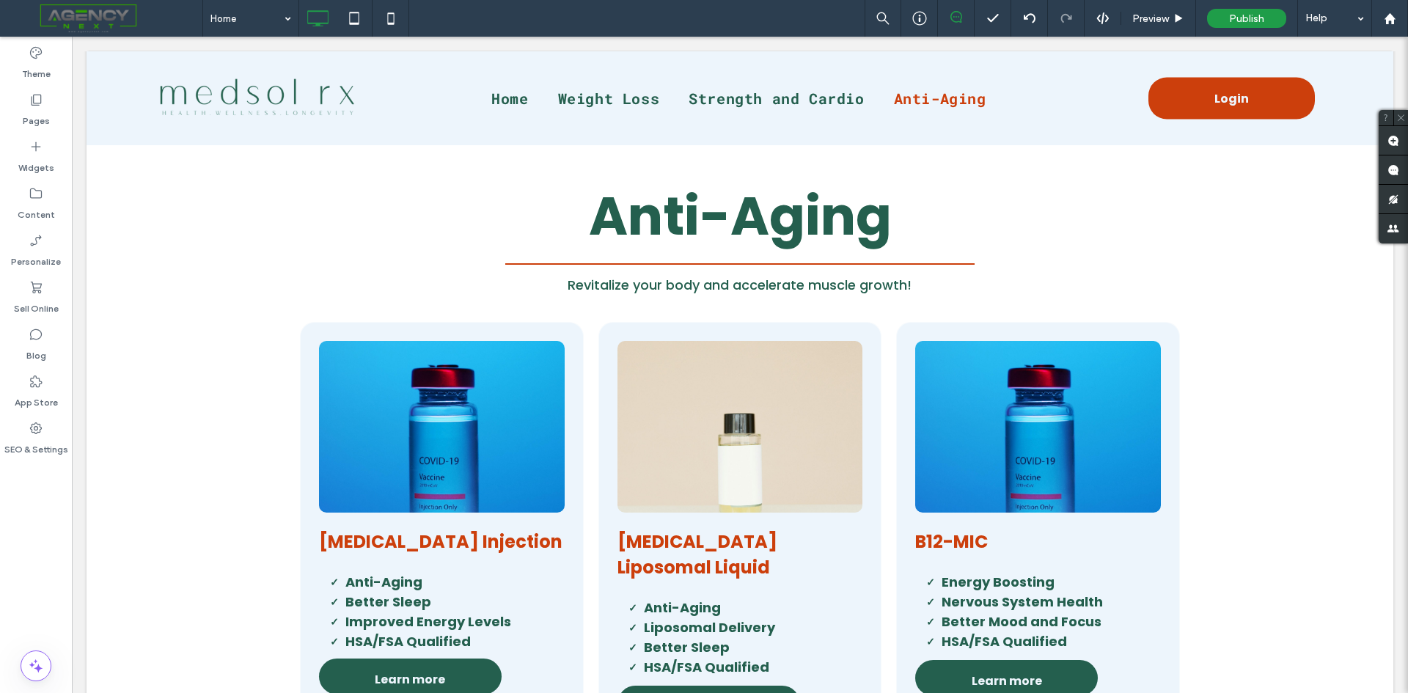
scroll to position [2126, 0]
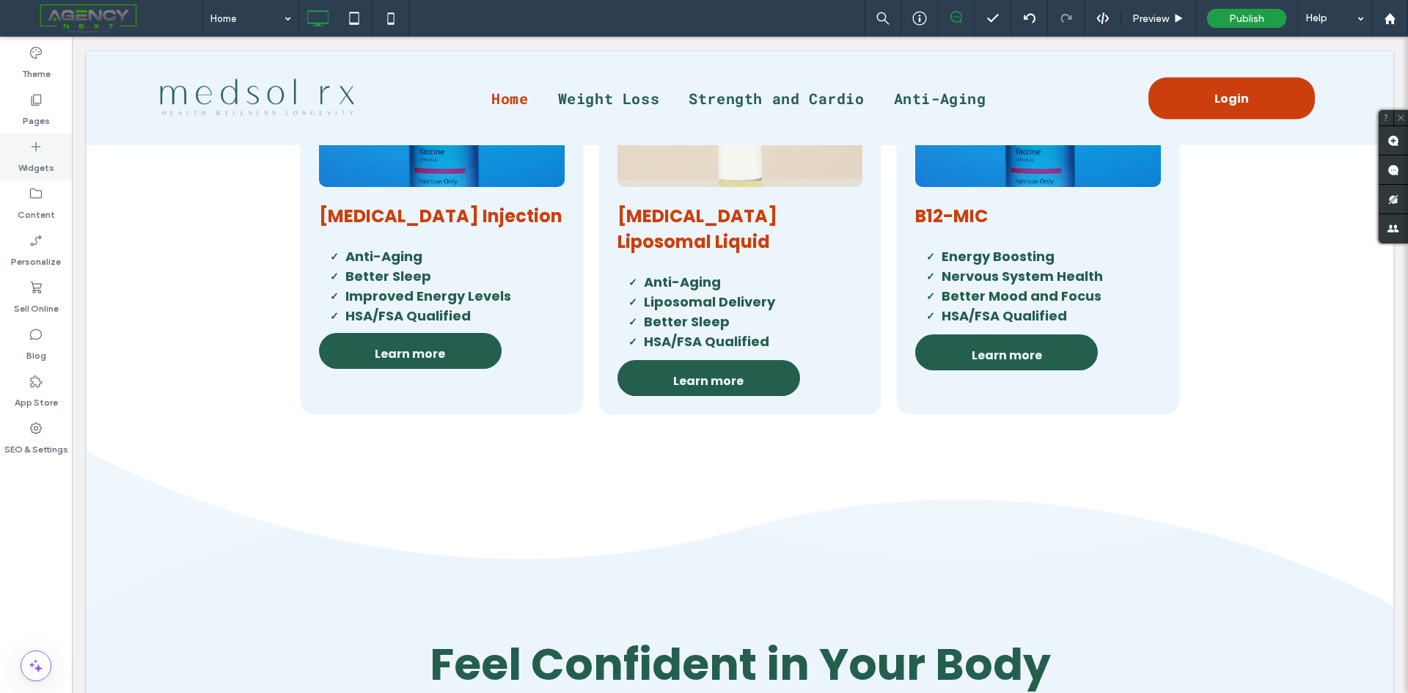
click at [58, 148] on div "Widgets" at bounding box center [36, 156] width 72 height 47
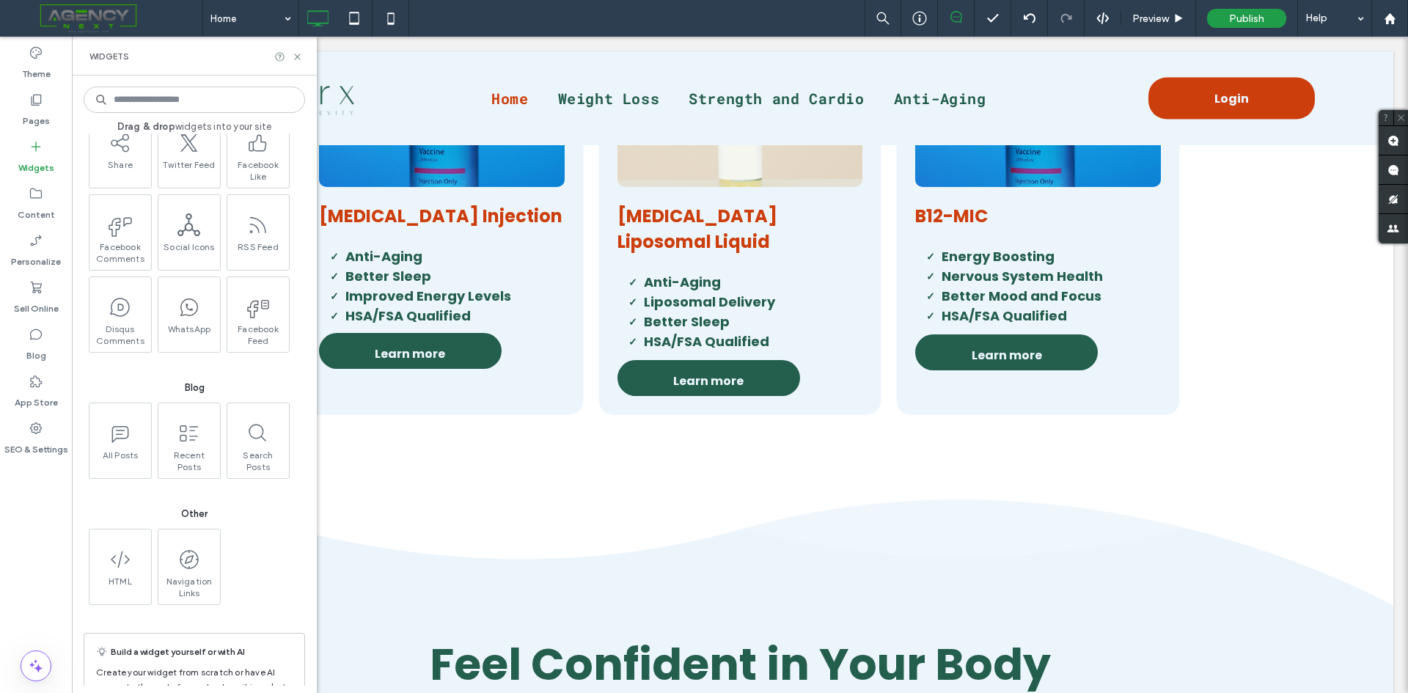
scroll to position [2419, 0]
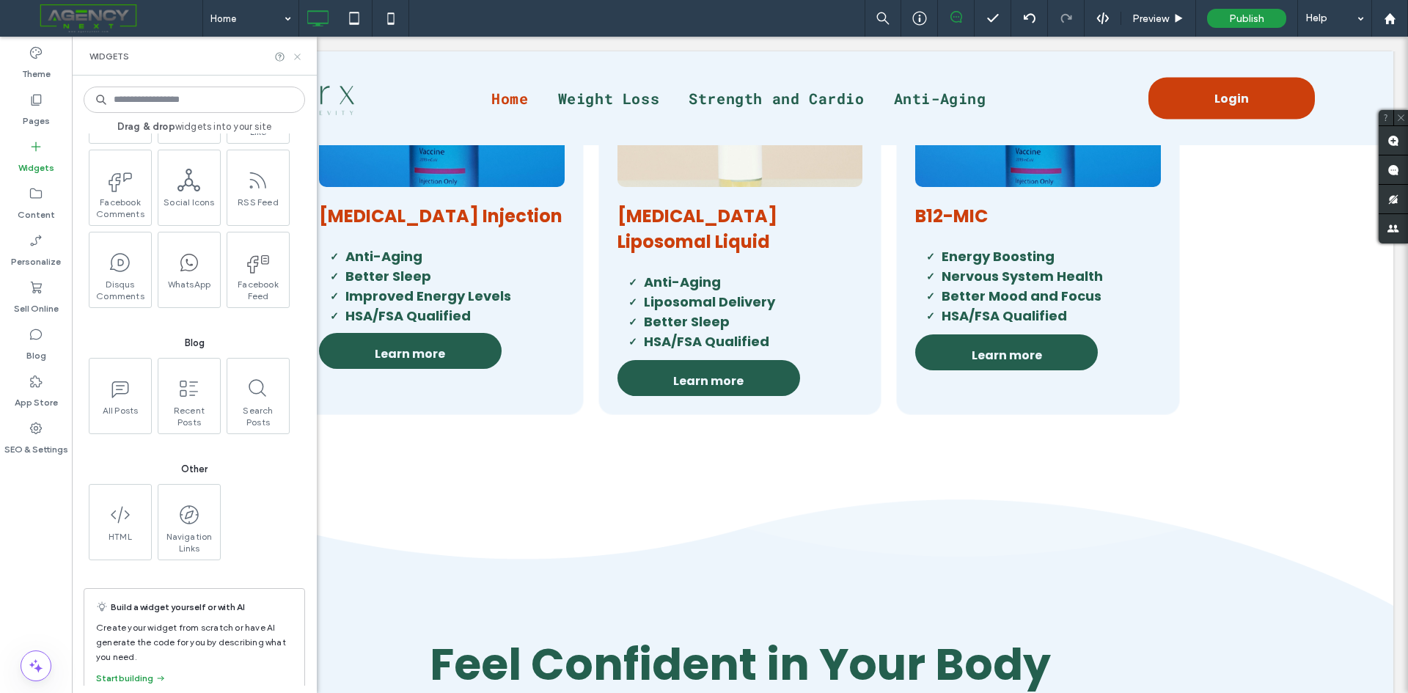
click at [300, 52] on icon at bounding box center [297, 56] width 11 height 11
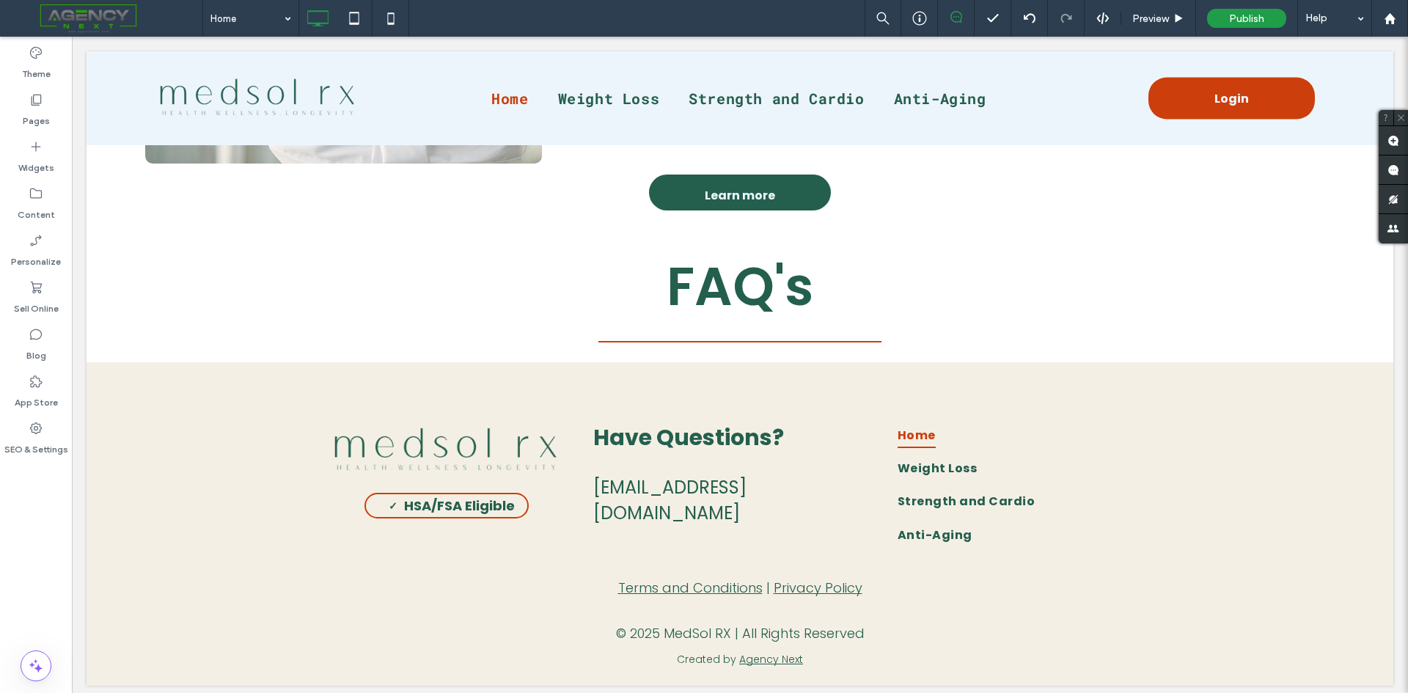
scroll to position [3921, 0]
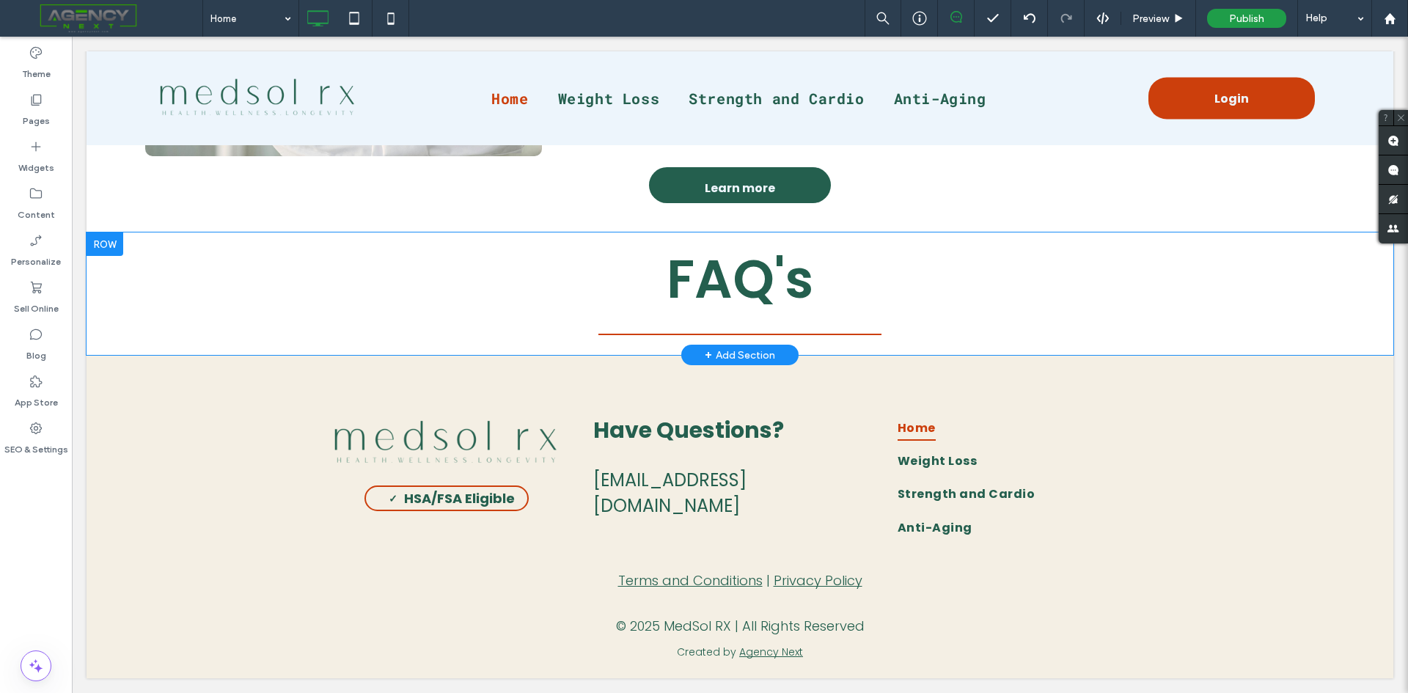
click at [109, 249] on div at bounding box center [105, 243] width 37 height 23
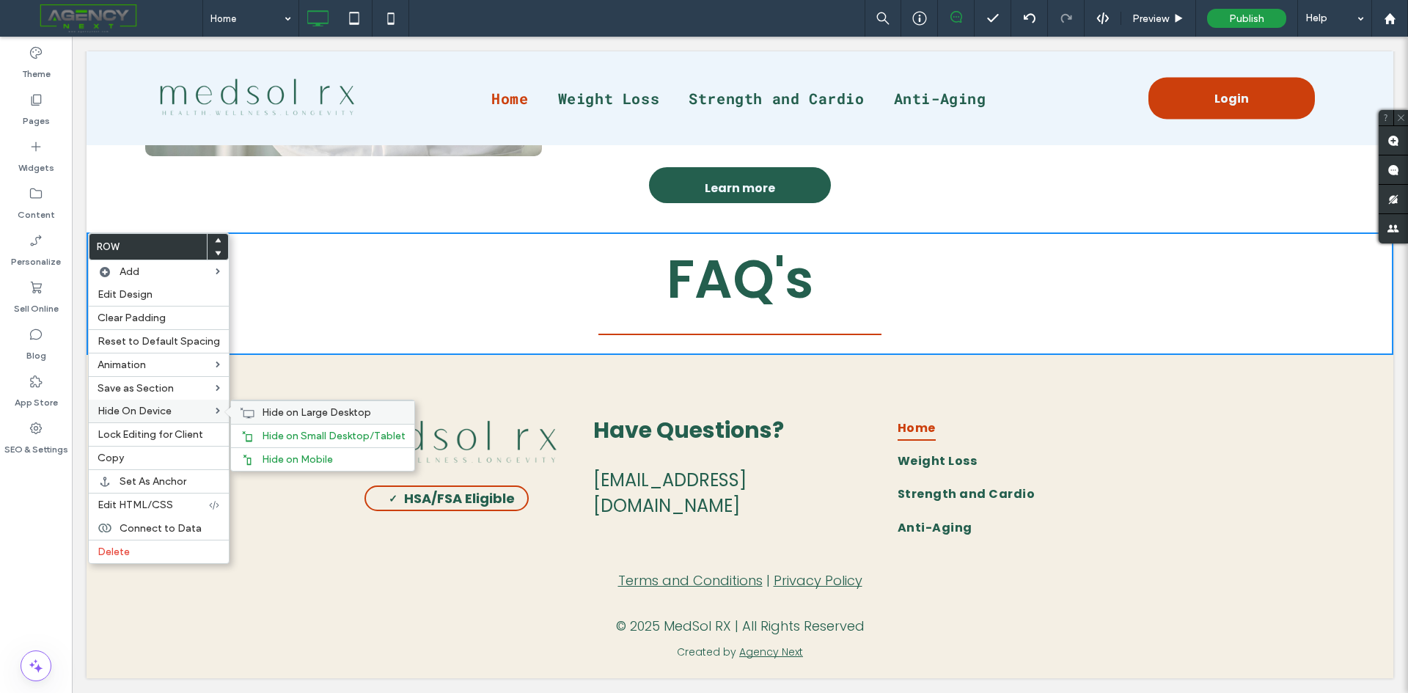
click at [292, 416] on span "Hide on Large Desktop" at bounding box center [316, 412] width 109 height 12
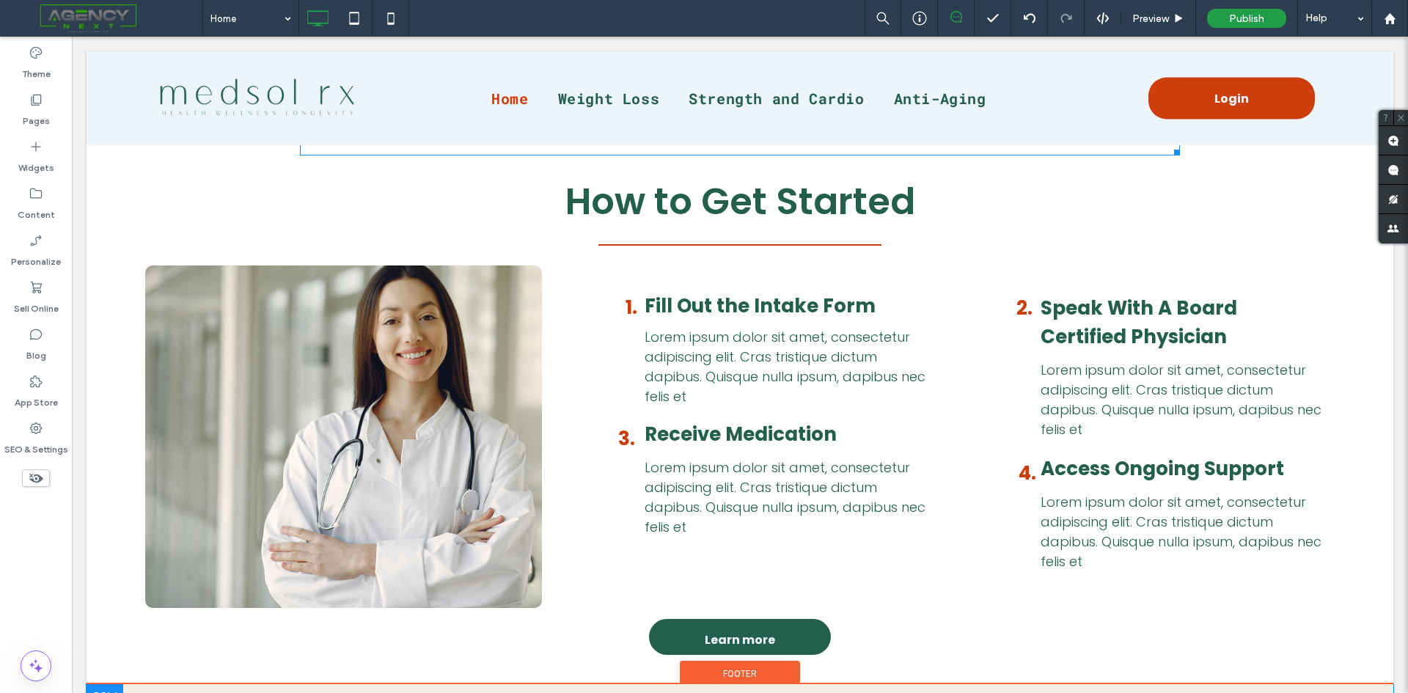
scroll to position [3798, 0]
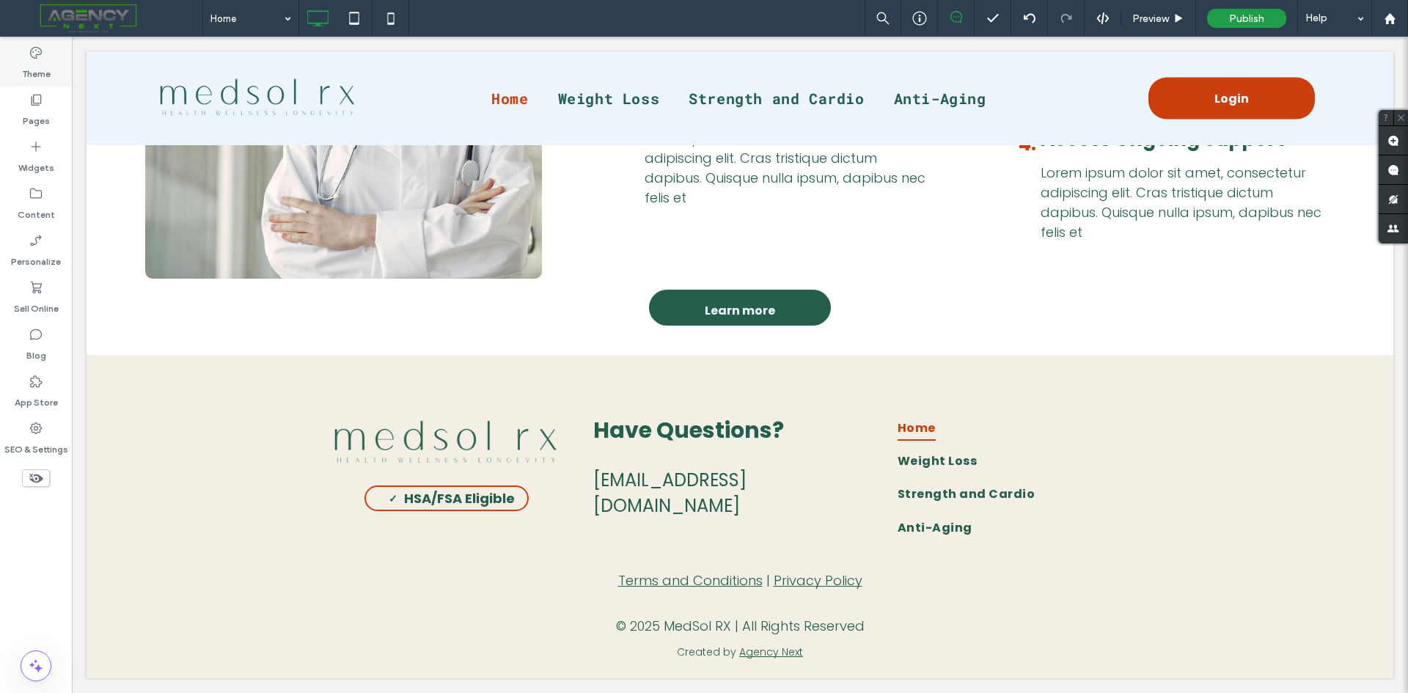
click at [47, 67] on label "Theme" at bounding box center [36, 70] width 29 height 21
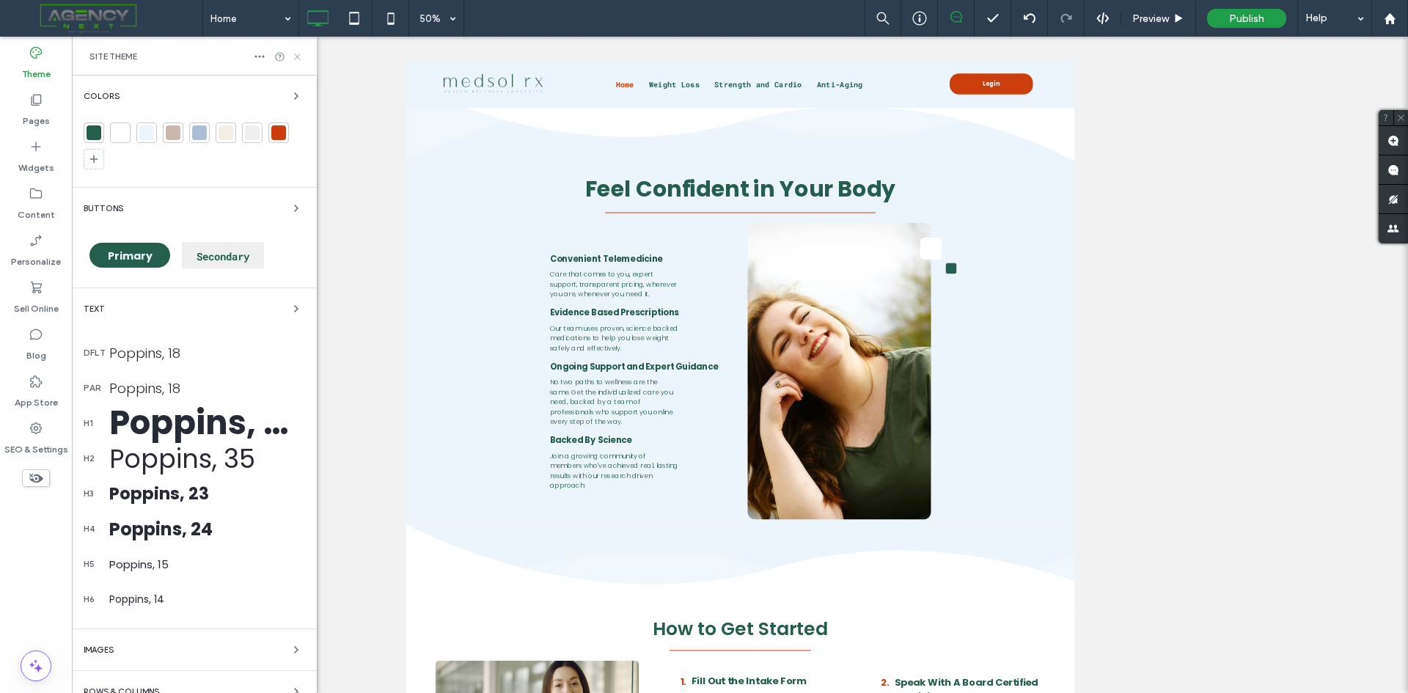
click at [300, 59] on icon at bounding box center [297, 56] width 11 height 11
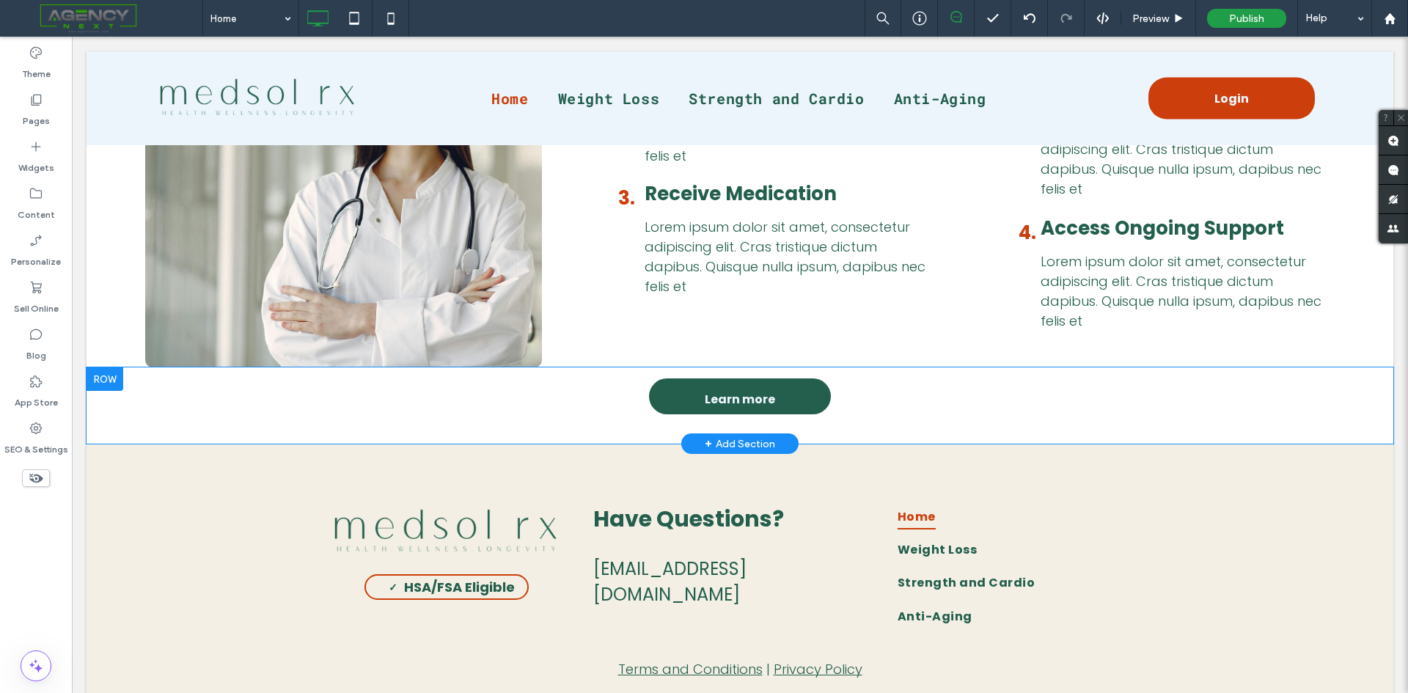
scroll to position [3798, 0]
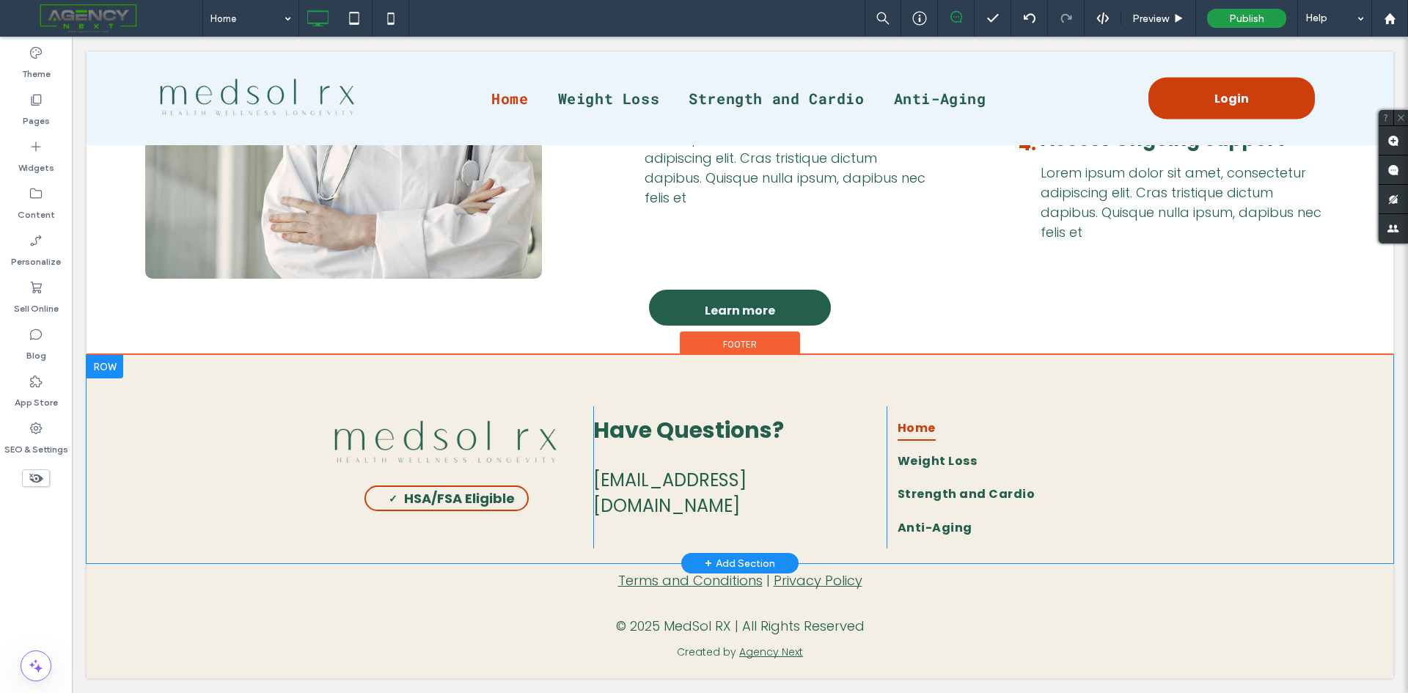
click at [143, 405] on div "HSA/FSA Eligible Click To Paste Have Questions? support@medsol-rx.com Click To …" at bounding box center [740, 459] width 1306 height 208
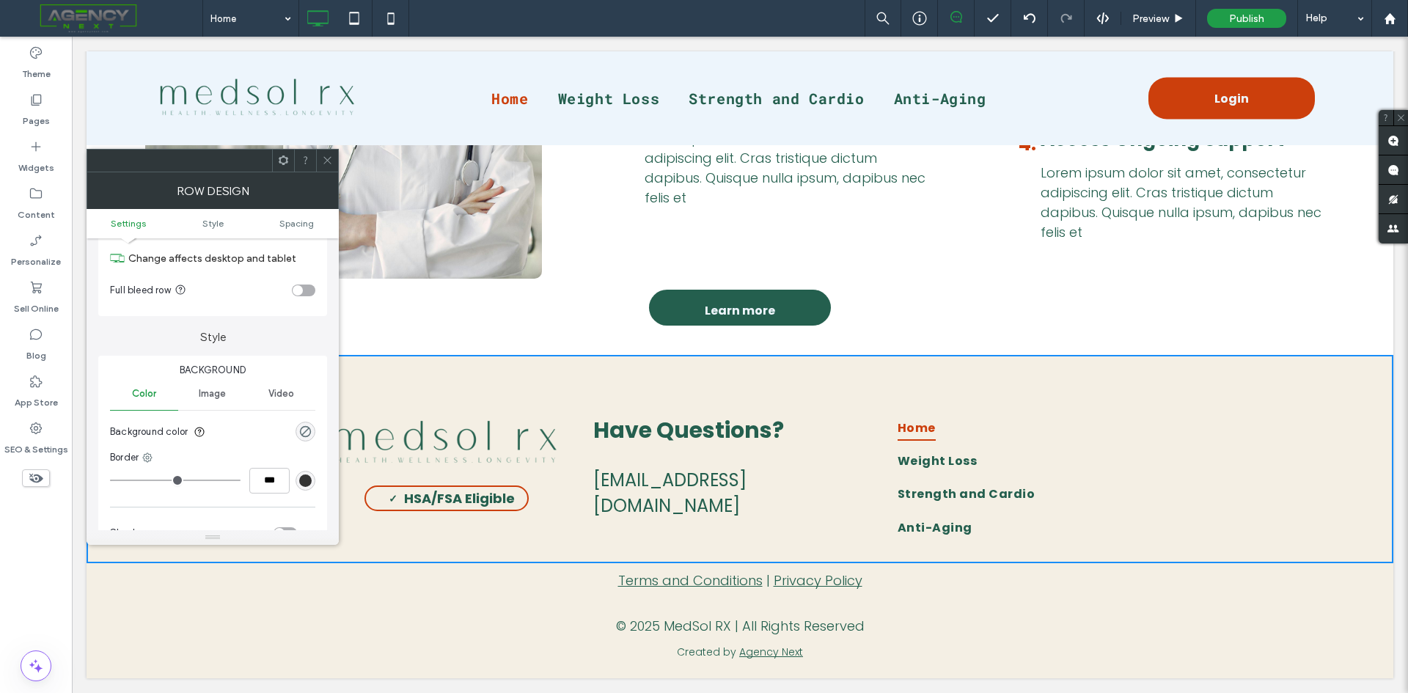
scroll to position [73, 0]
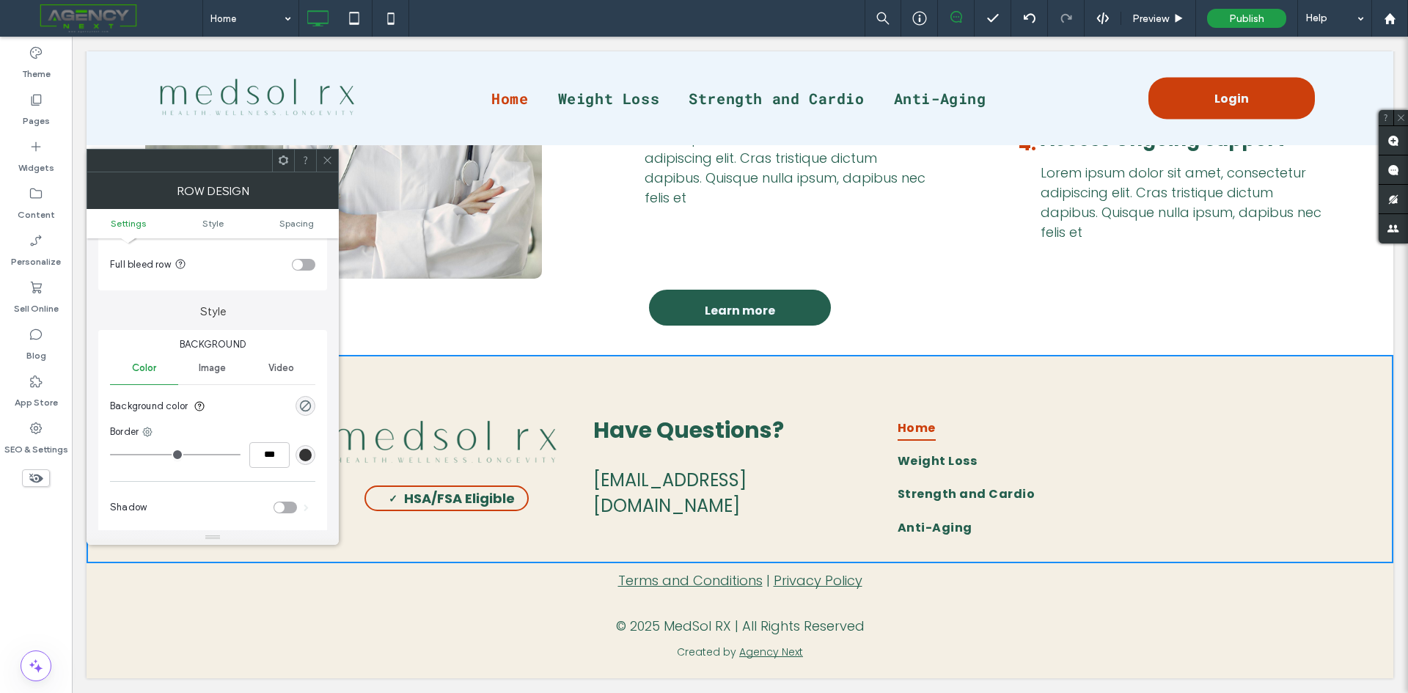
click at [325, 161] on icon at bounding box center [327, 160] width 11 height 11
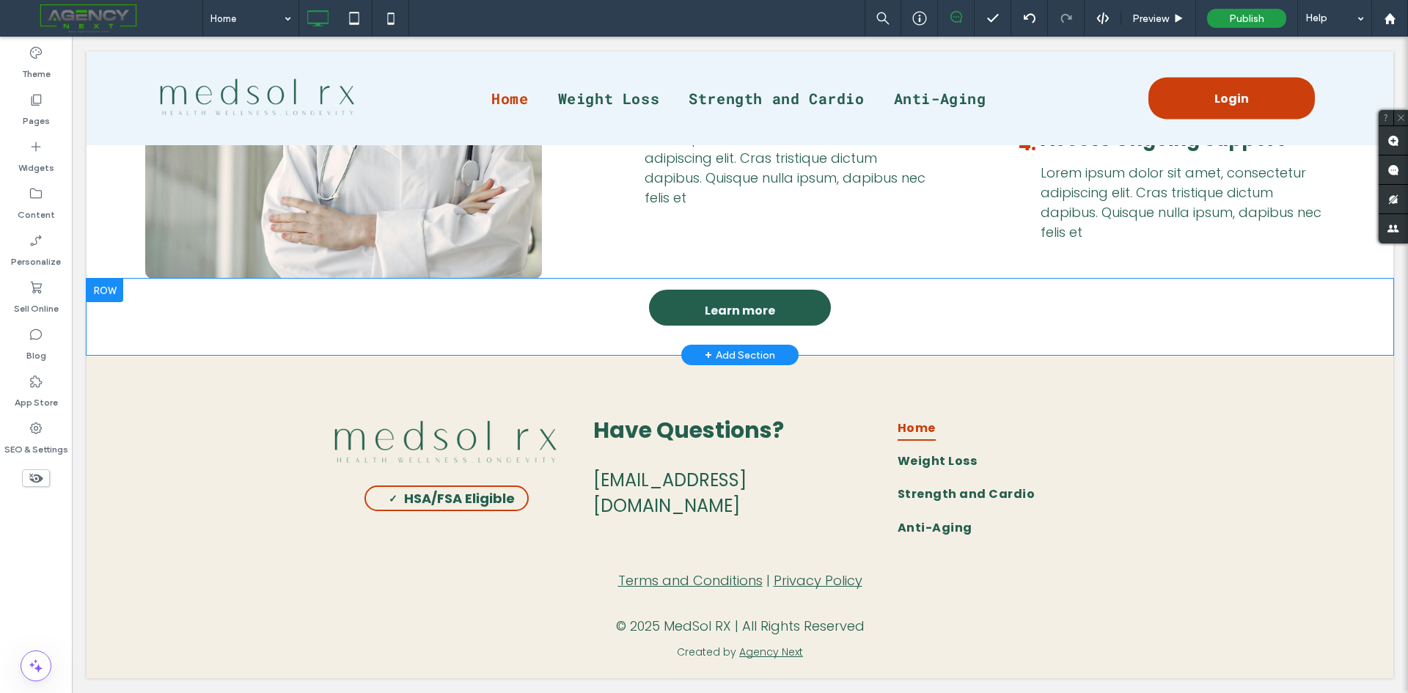
click at [740, 340] on span "Footer" at bounding box center [740, 344] width 34 height 12
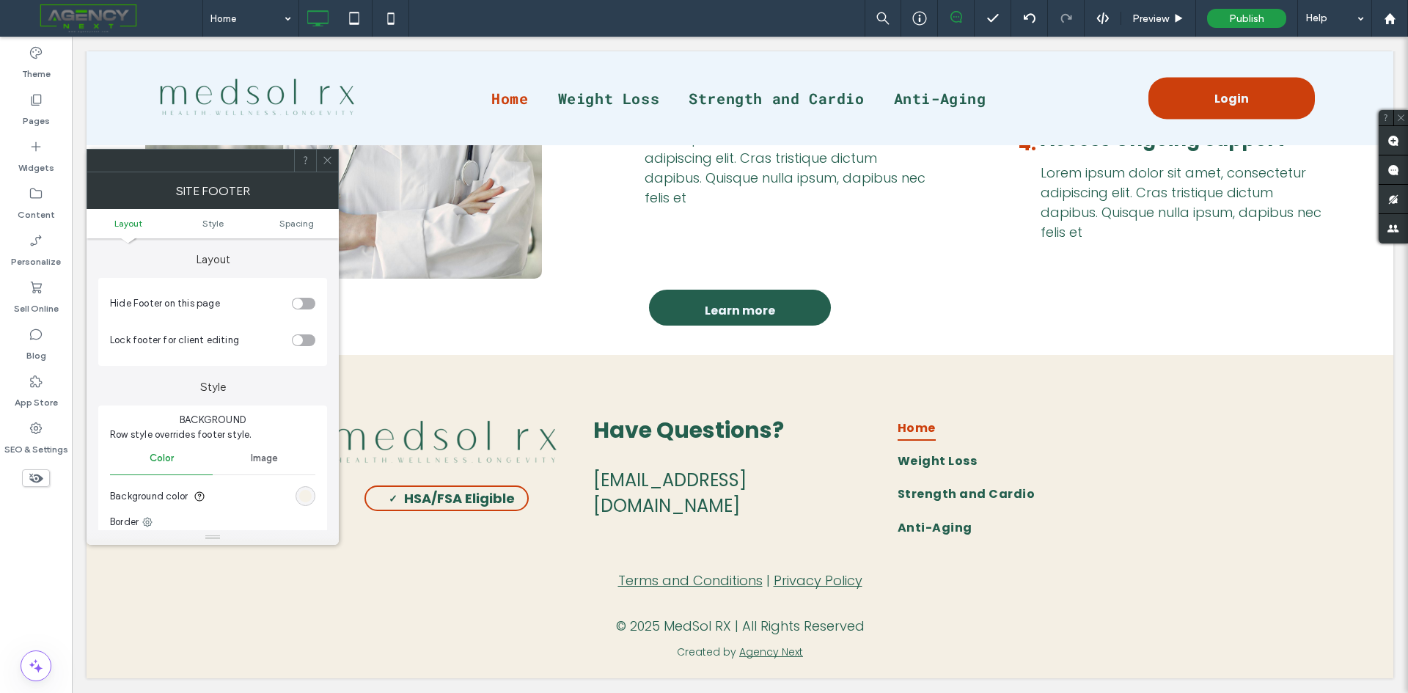
click at [307, 499] on div "rgb(244, 239, 228)" at bounding box center [305, 496] width 12 height 12
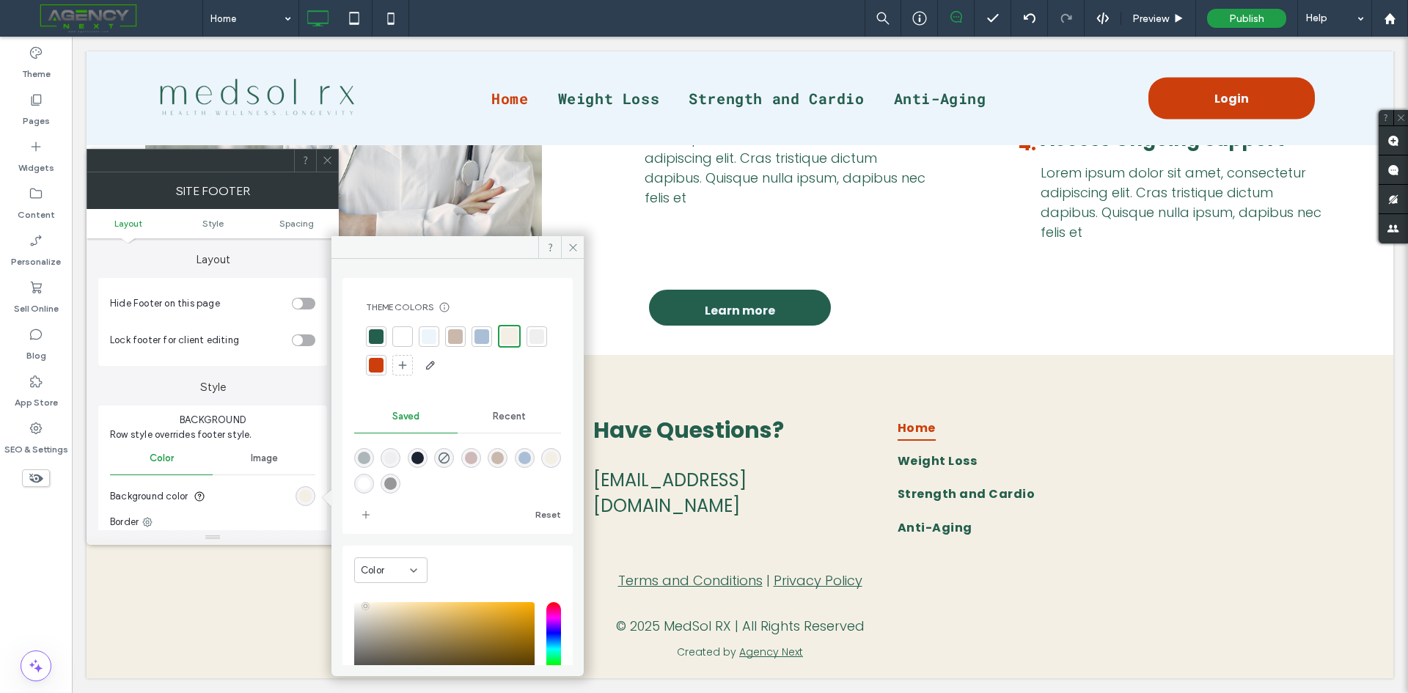
scroll to position [124, 0]
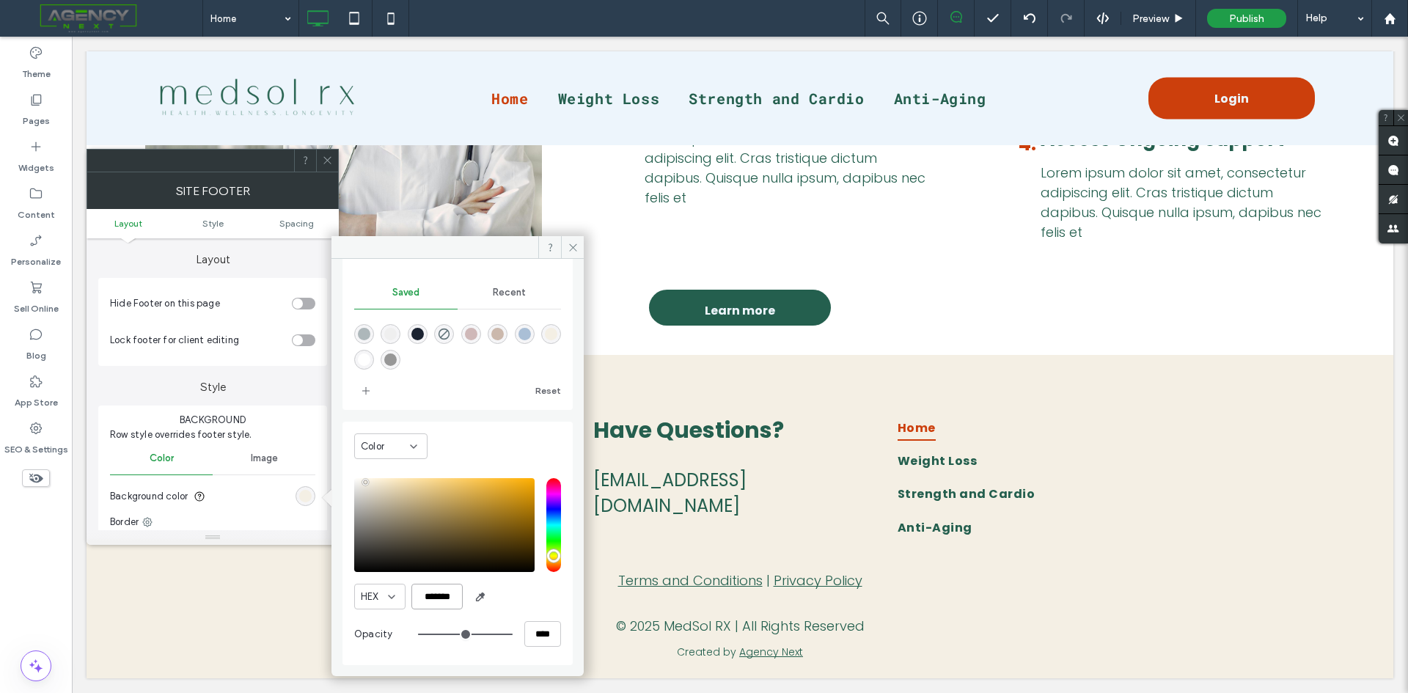
click at [439, 596] on input "*******" at bounding box center [436, 597] width 51 height 26
click at [331, 163] on icon at bounding box center [327, 160] width 11 height 11
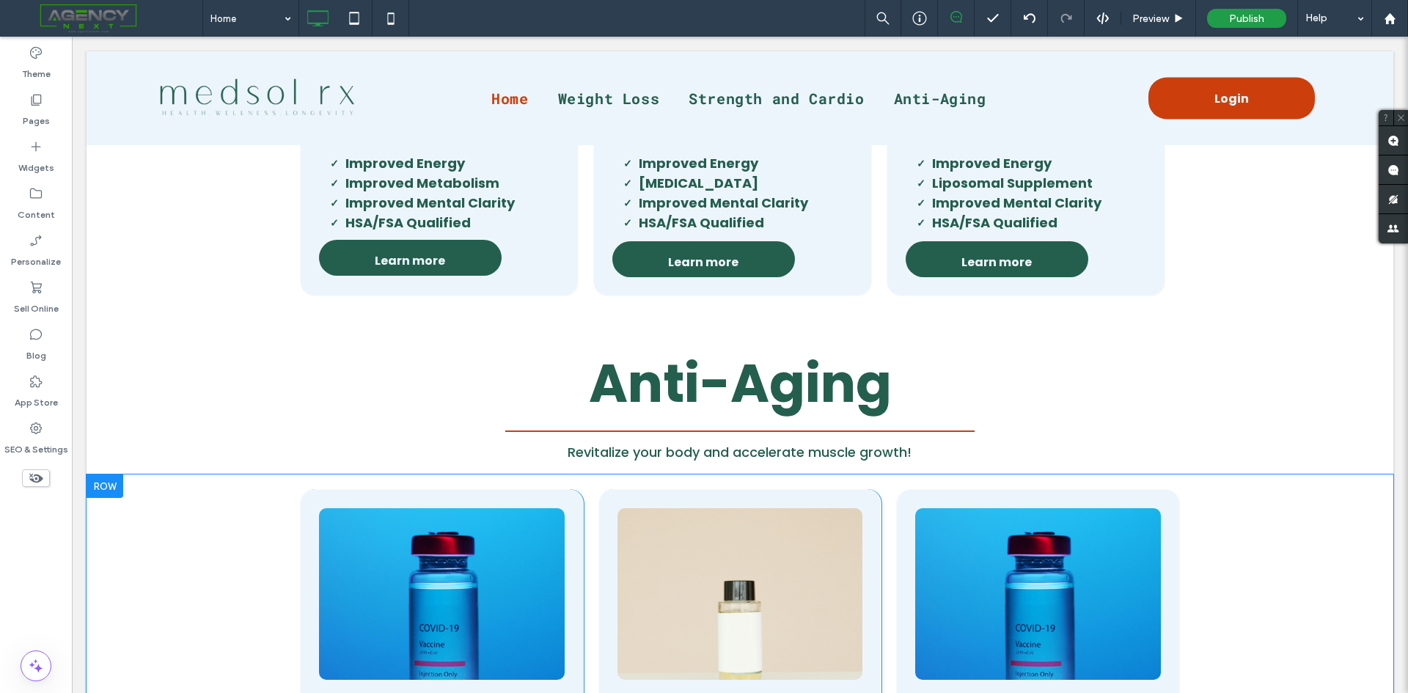
scroll to position [1306, 0]
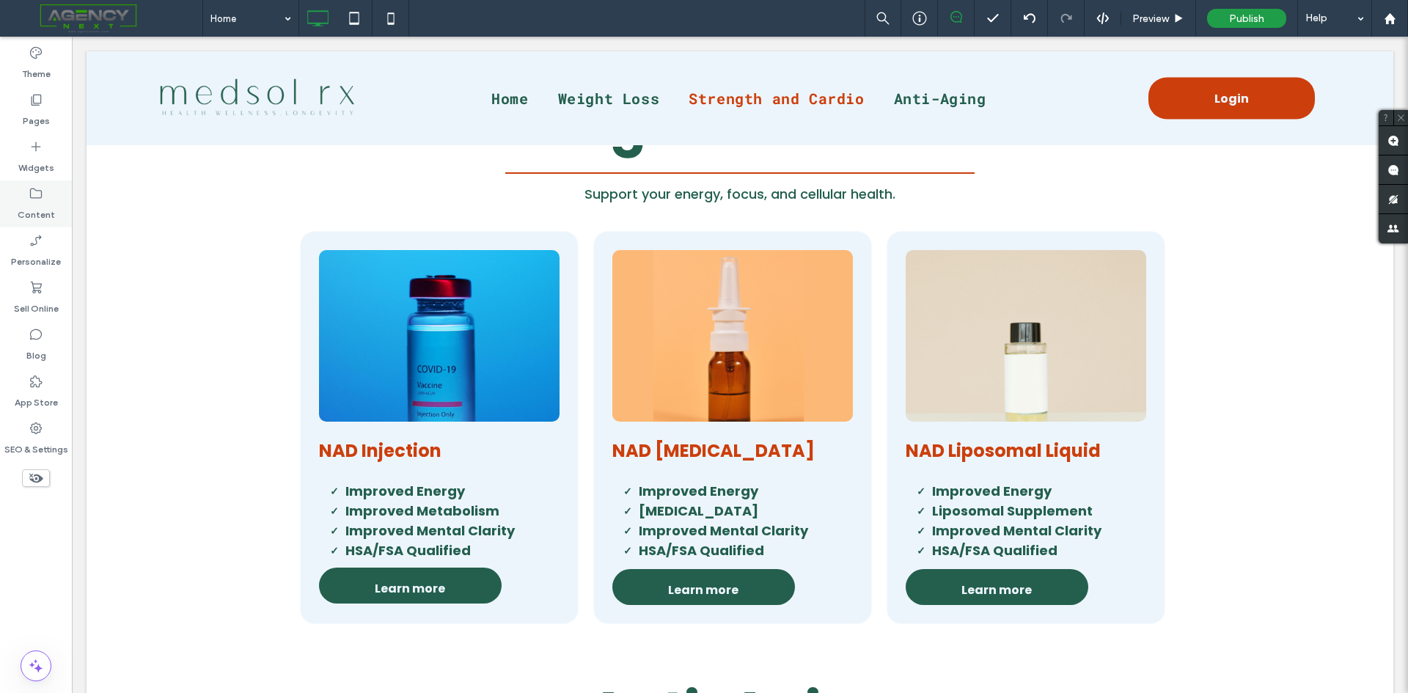
click at [45, 192] on div "Content" at bounding box center [36, 203] width 72 height 47
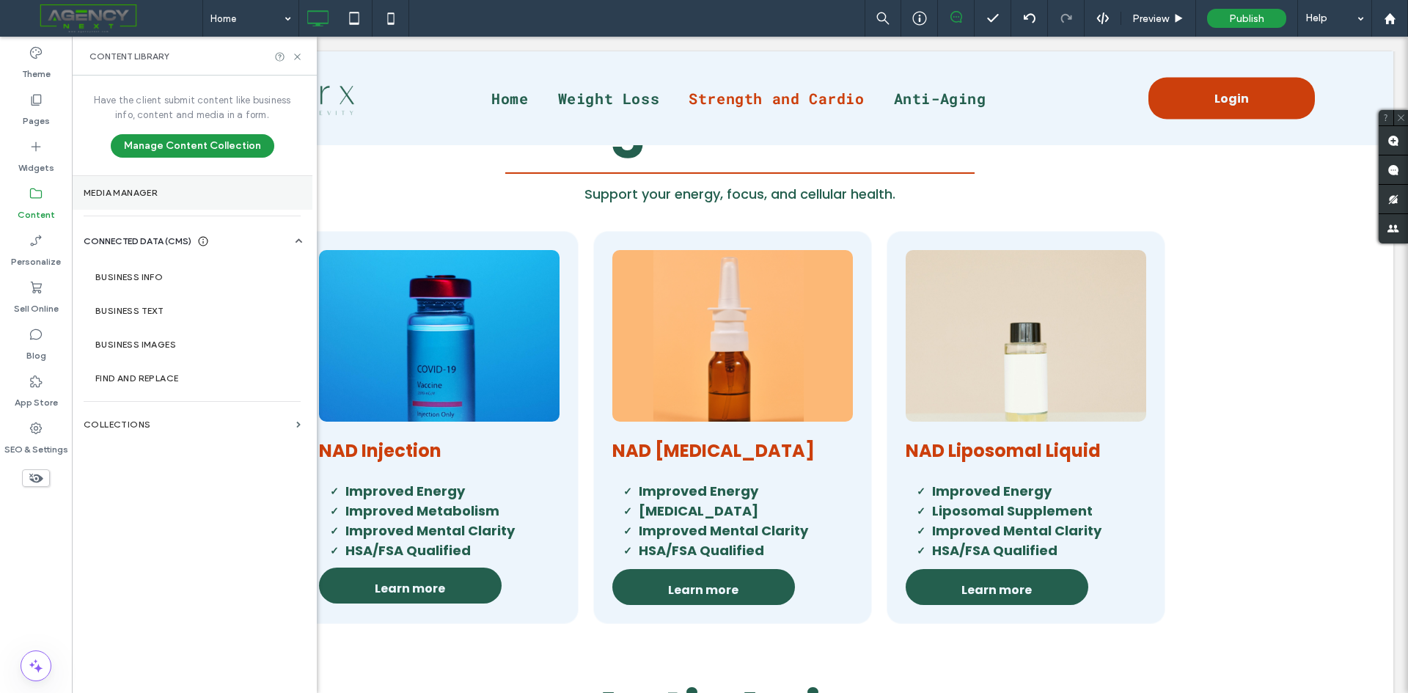
click at [173, 198] on section "Media Manager" at bounding box center [192, 193] width 240 height 34
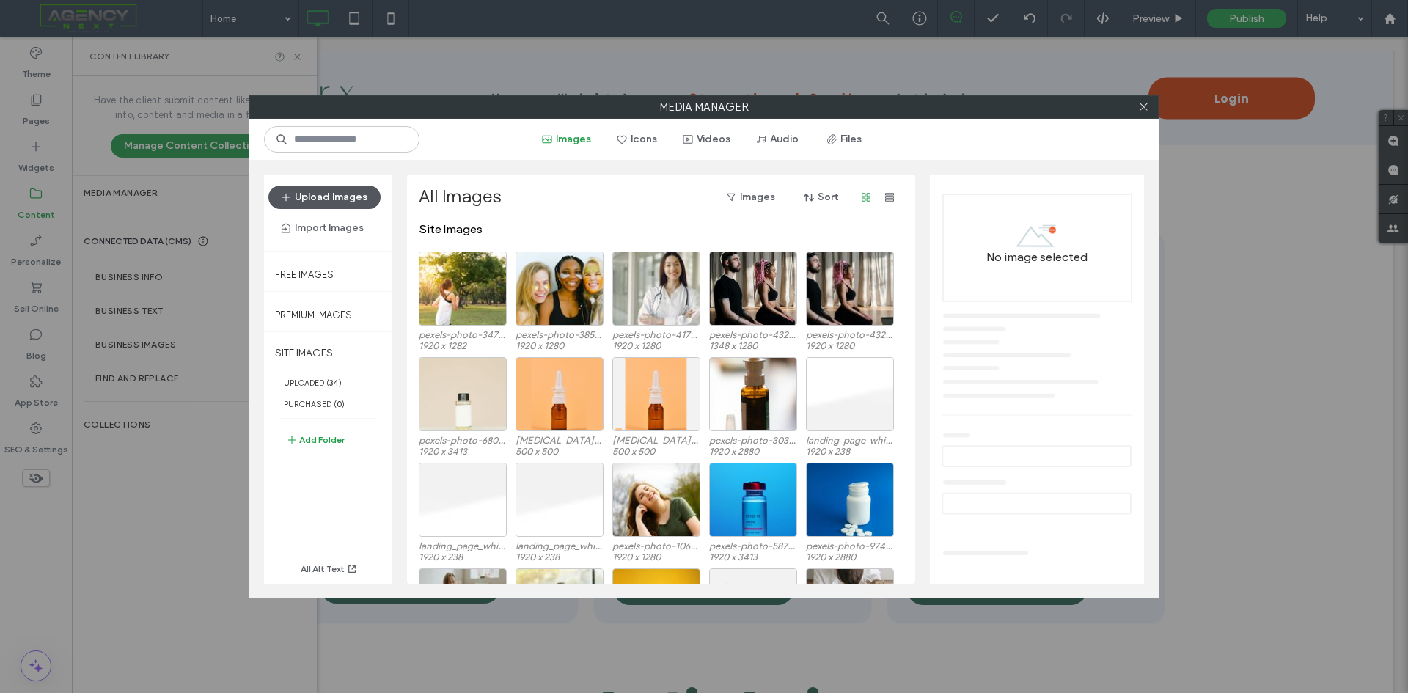
click at [336, 198] on button "Upload Images" at bounding box center [324, 196] width 112 height 23
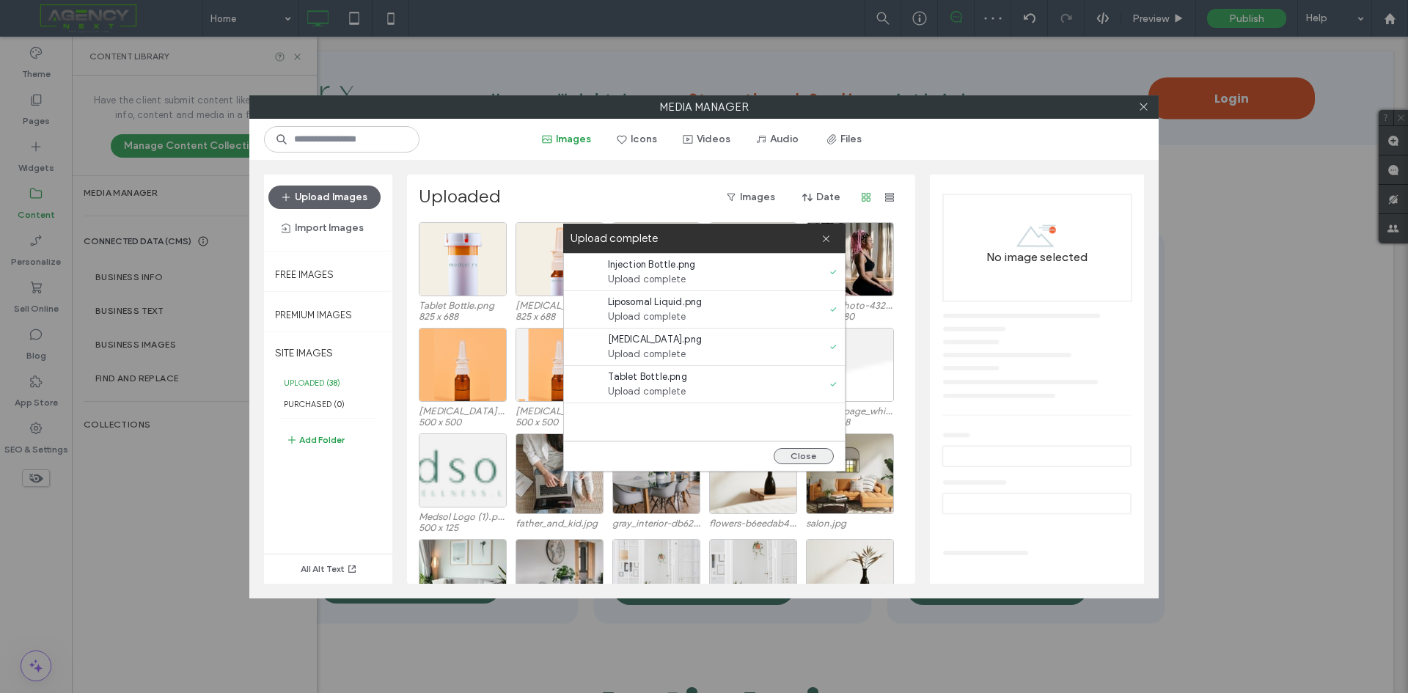
click at [807, 458] on button "Close" at bounding box center [803, 456] width 60 height 16
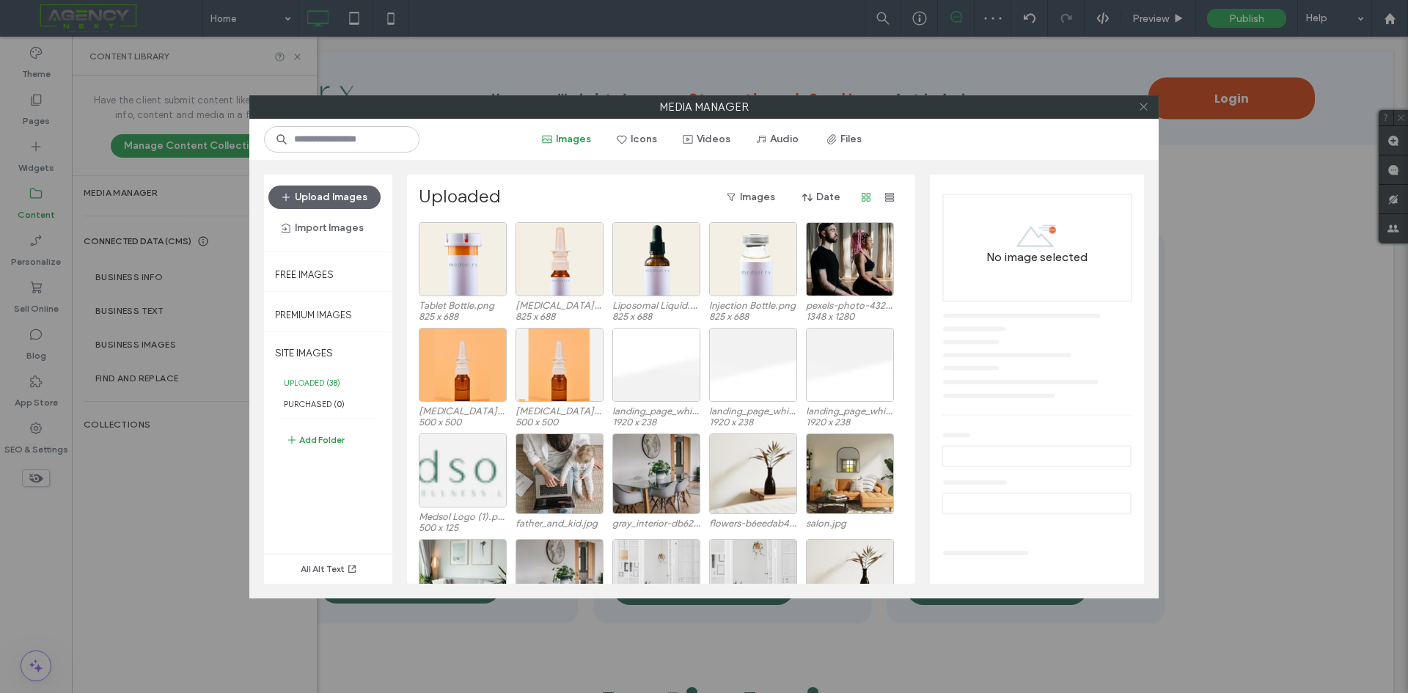
click at [1144, 112] on span at bounding box center [1143, 107] width 11 height 22
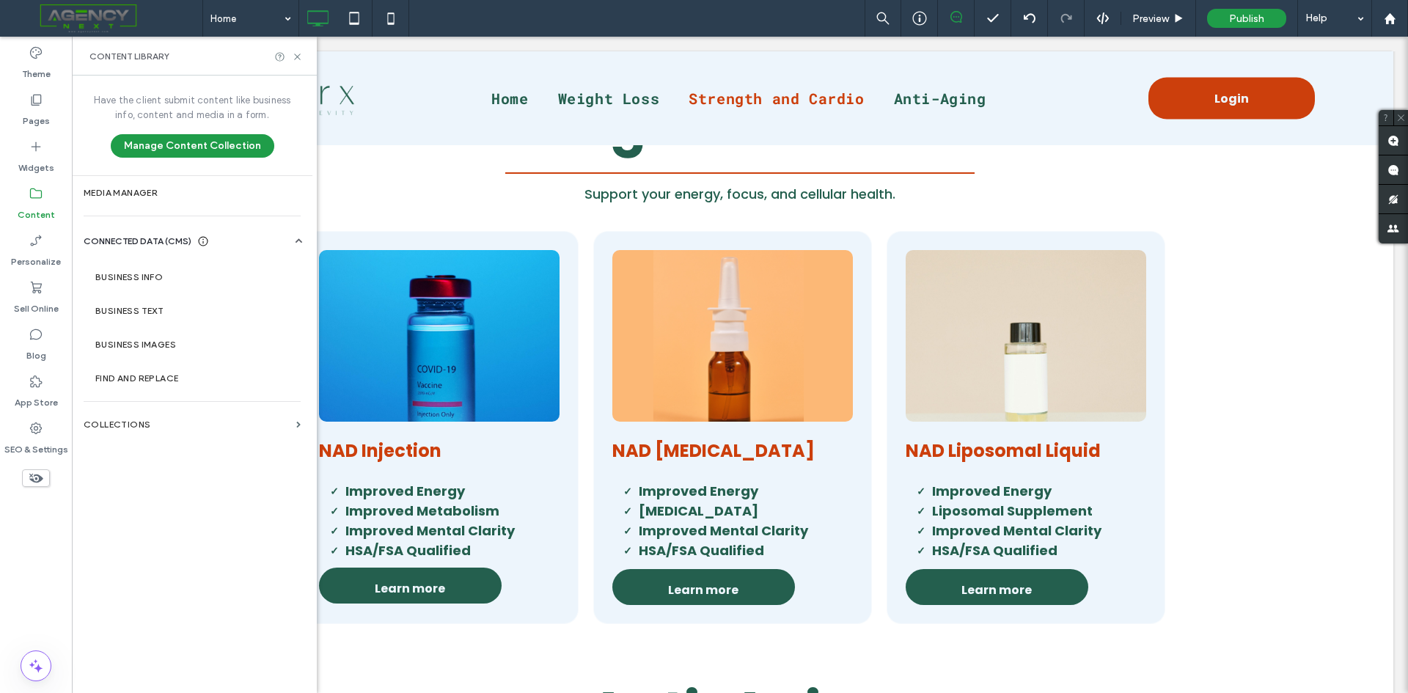
click at [297, 63] on div "Content Library" at bounding box center [194, 56] width 245 height 39
click at [297, 57] on use at bounding box center [297, 57] width 6 height 6
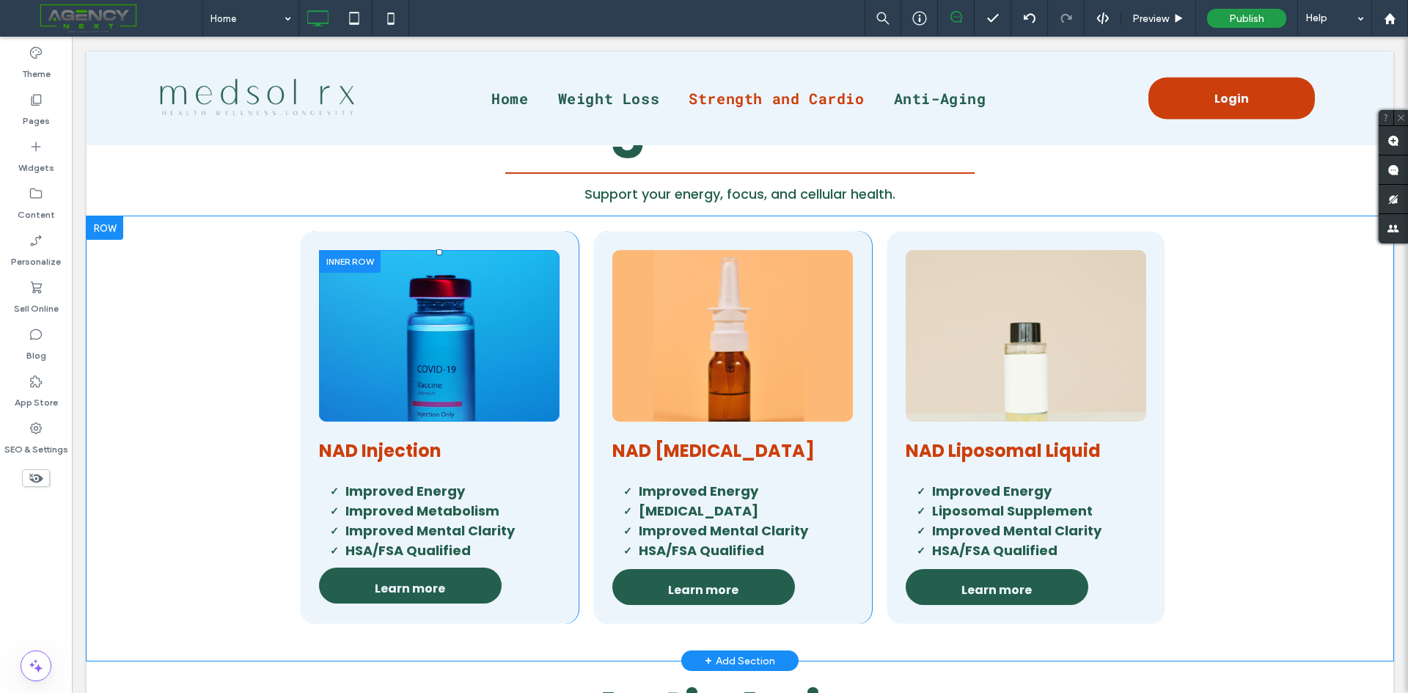
click at [383, 384] on div "Click To Paste" at bounding box center [439, 335] width 182 height 113
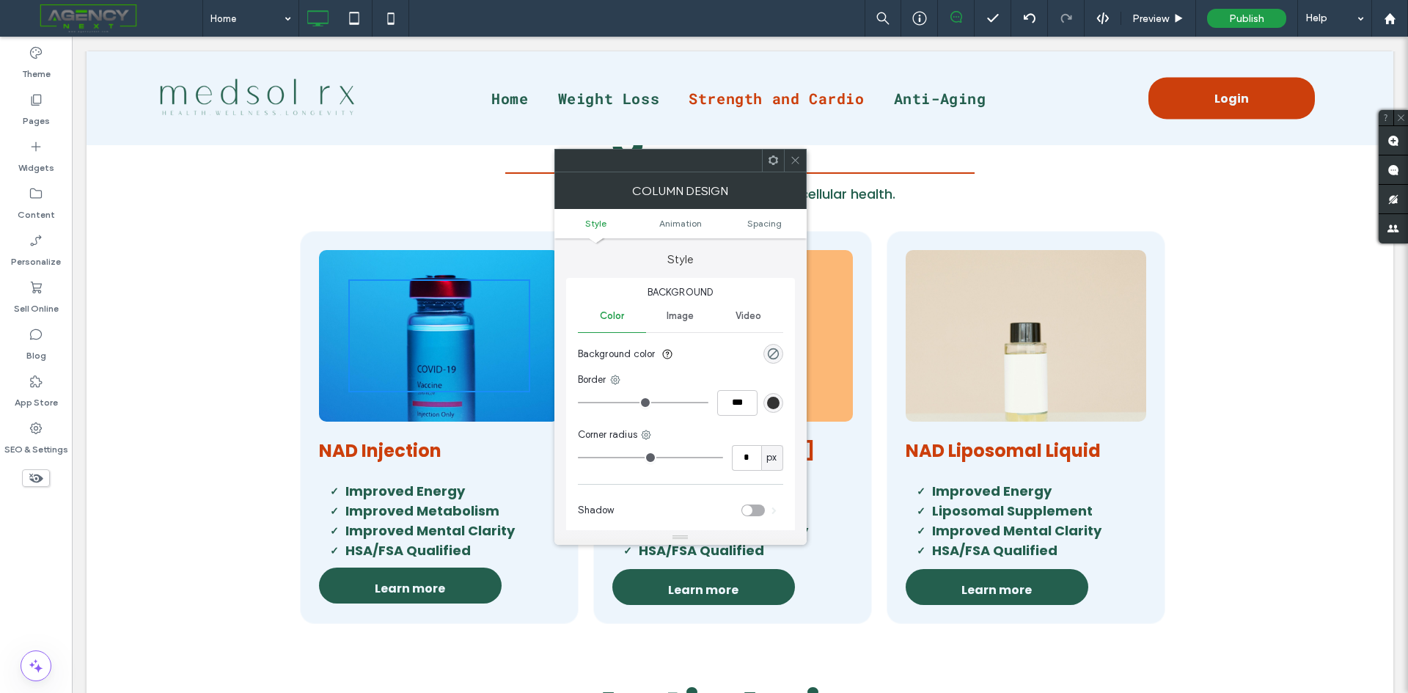
click at [683, 321] on span "Image" at bounding box center [679, 316] width 27 height 12
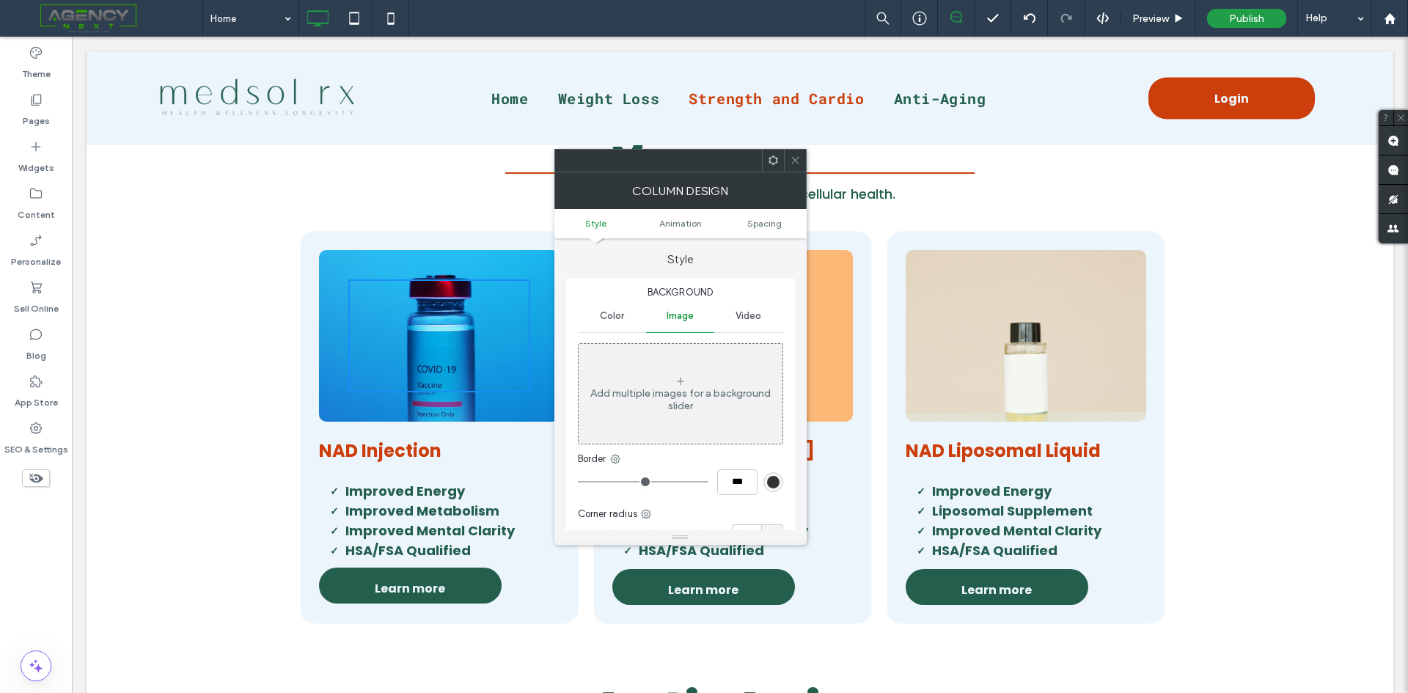
click at [795, 154] on span at bounding box center [795, 161] width 11 height 22
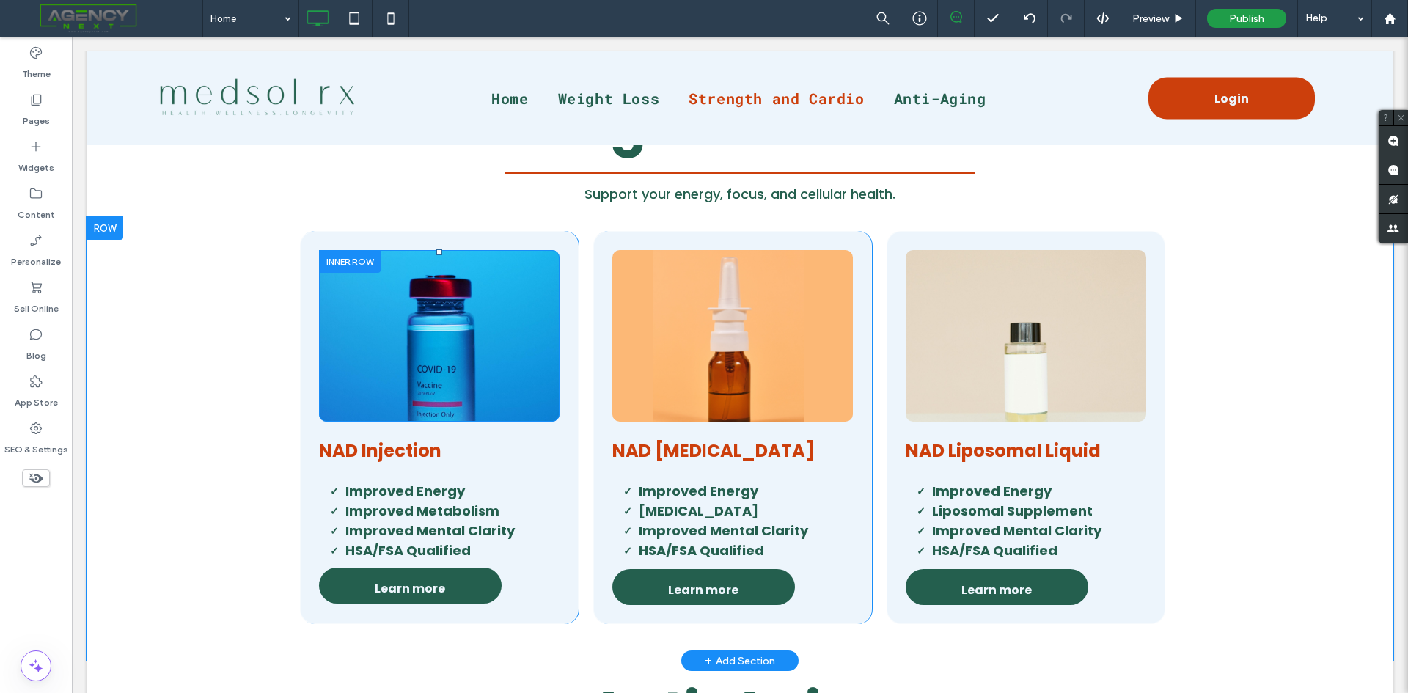
click at [518, 276] on div "Click To Paste" at bounding box center [439, 336] width 240 height 172
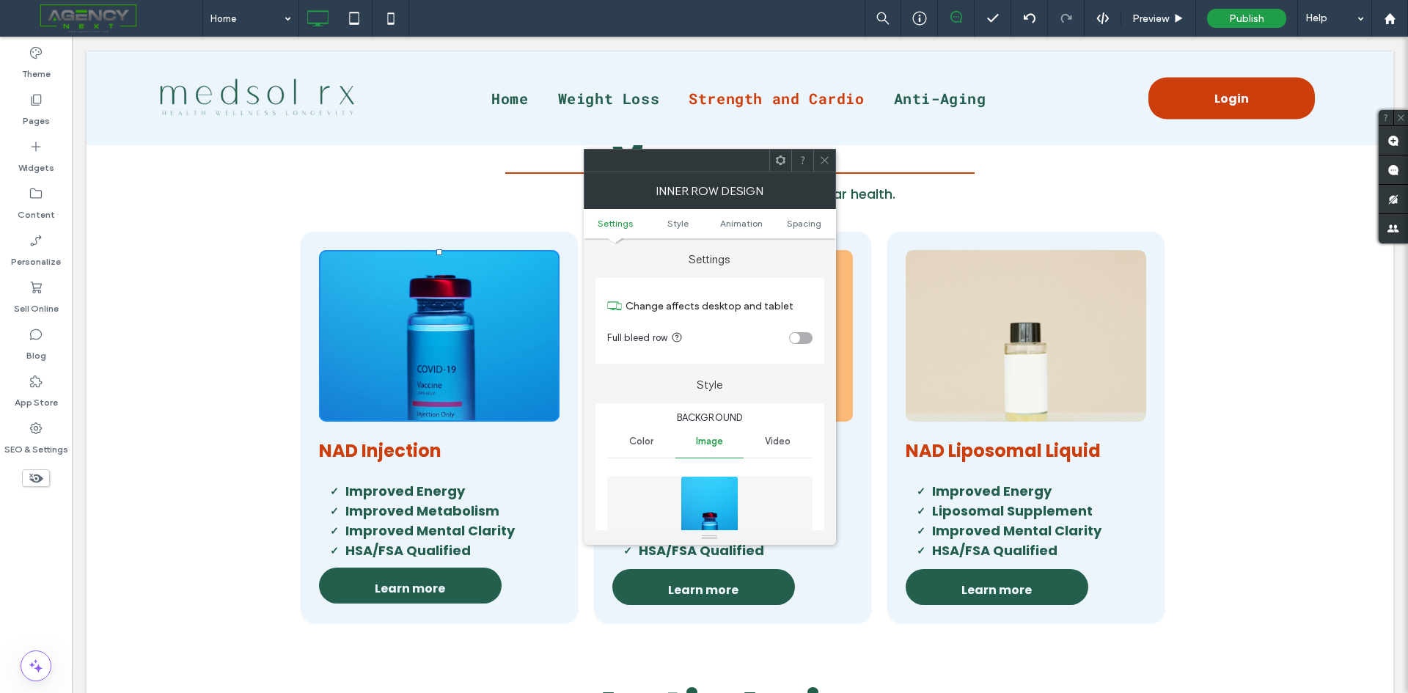
click at [701, 510] on img at bounding box center [709, 526] width 58 height 101
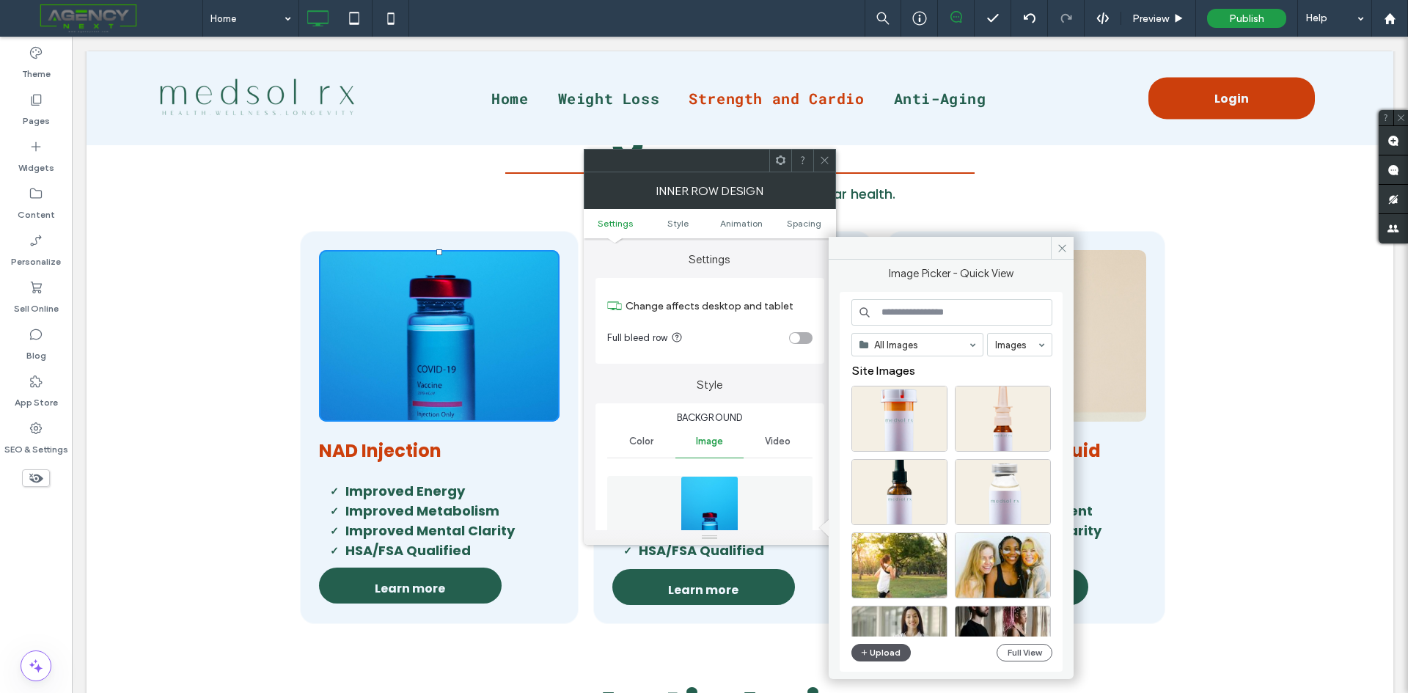
click at [872, 657] on button "Upload" at bounding box center [881, 653] width 60 height 18
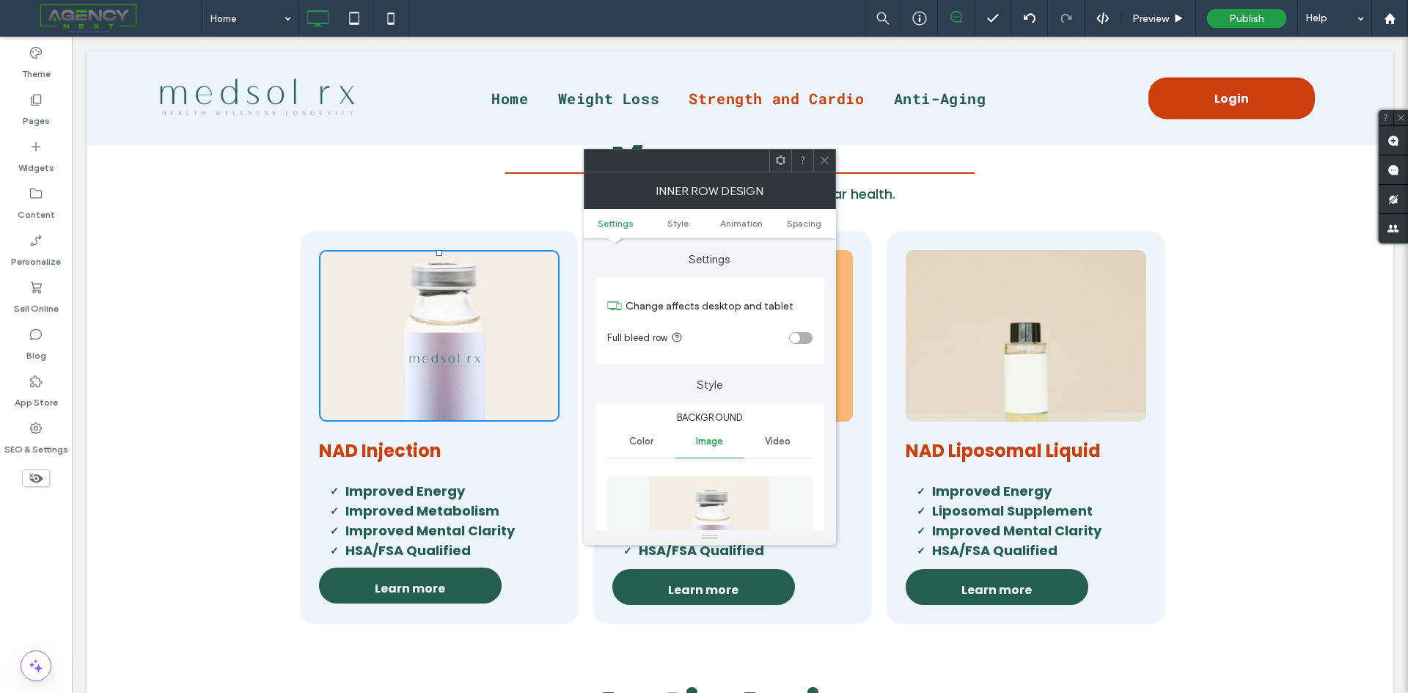
drag, startPoint x: 828, startPoint y: 161, endPoint x: 835, endPoint y: 167, distance: 8.8
click at [828, 161] on icon at bounding box center [824, 160] width 11 height 11
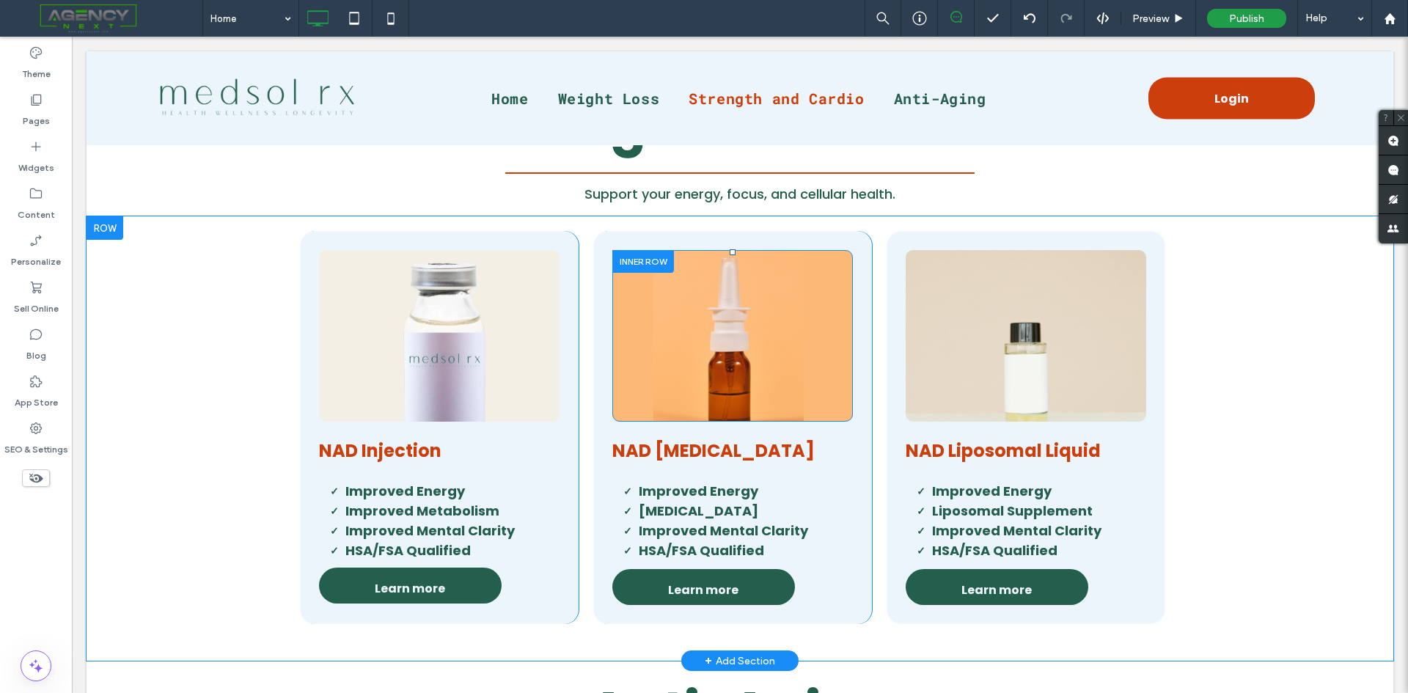
click at [826, 393] on div "Click To Paste" at bounding box center [732, 336] width 240 height 172
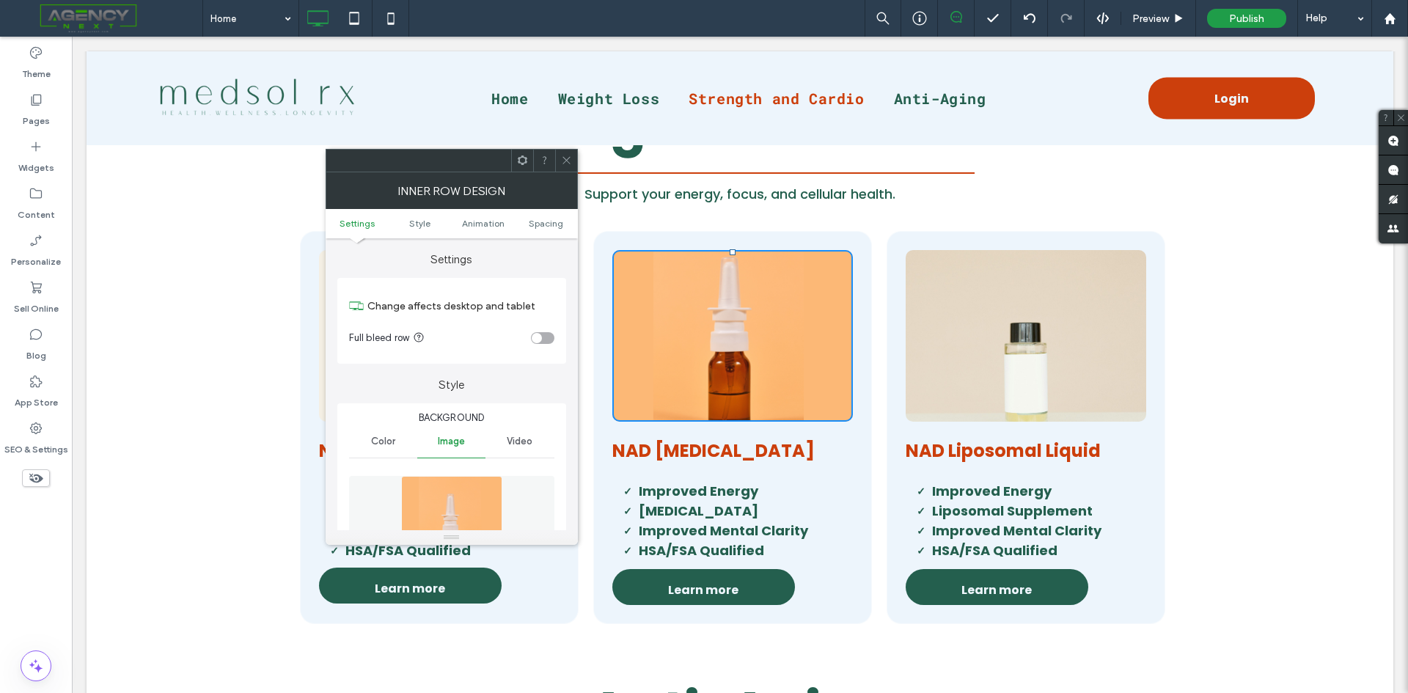
click at [457, 507] on img at bounding box center [451, 526] width 101 height 101
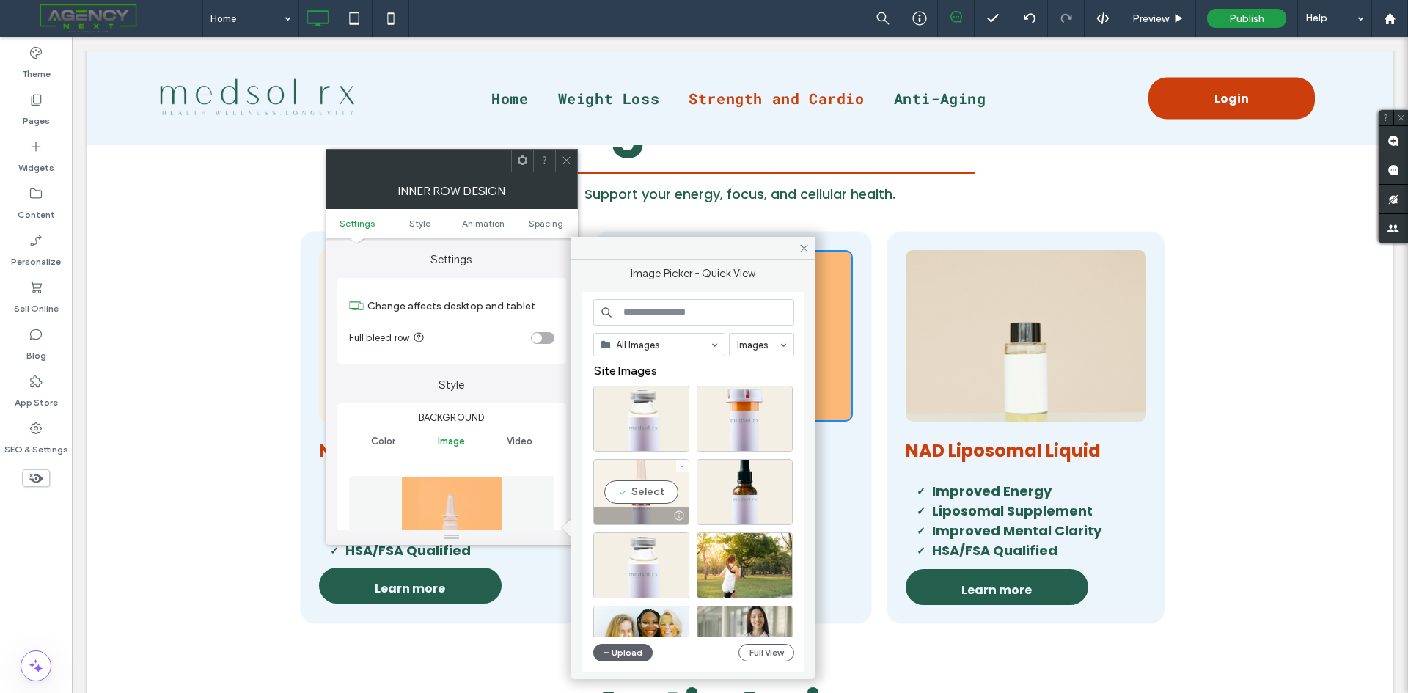
click at [642, 496] on div "Select" at bounding box center [641, 492] width 96 height 66
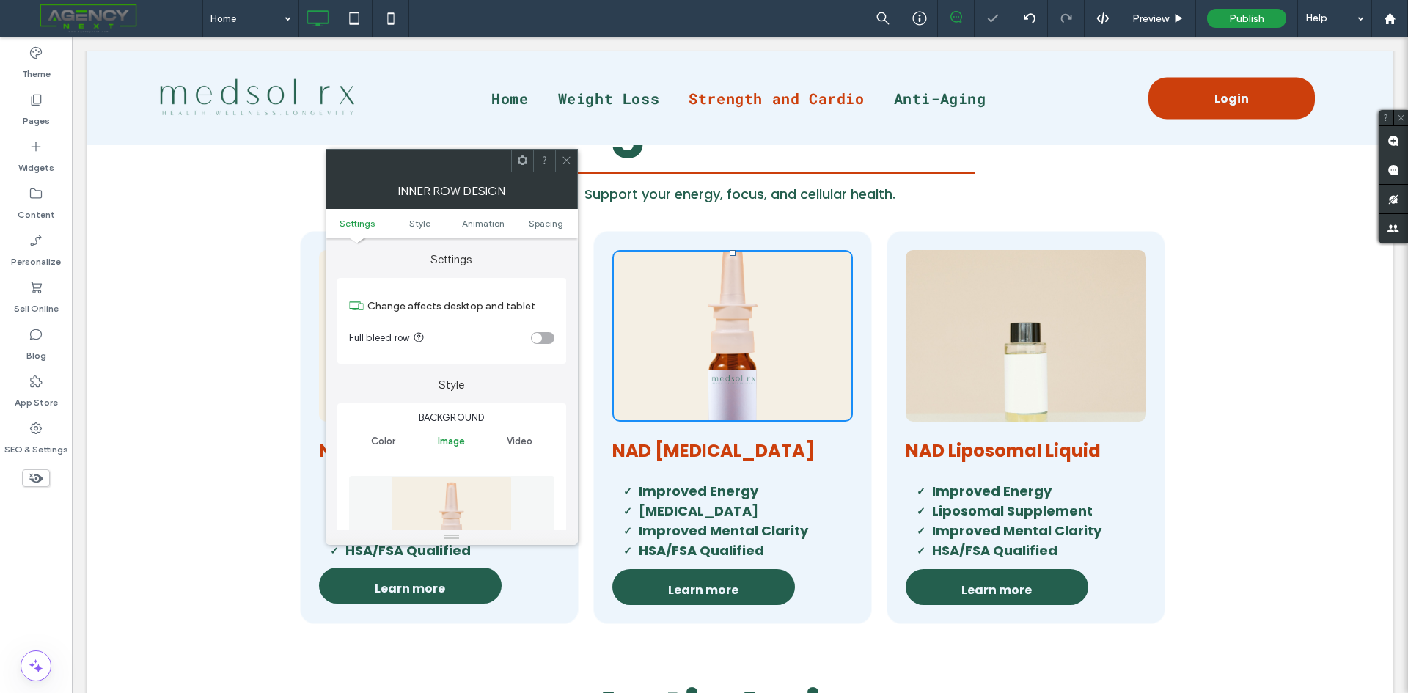
click at [565, 158] on icon at bounding box center [566, 160] width 11 height 11
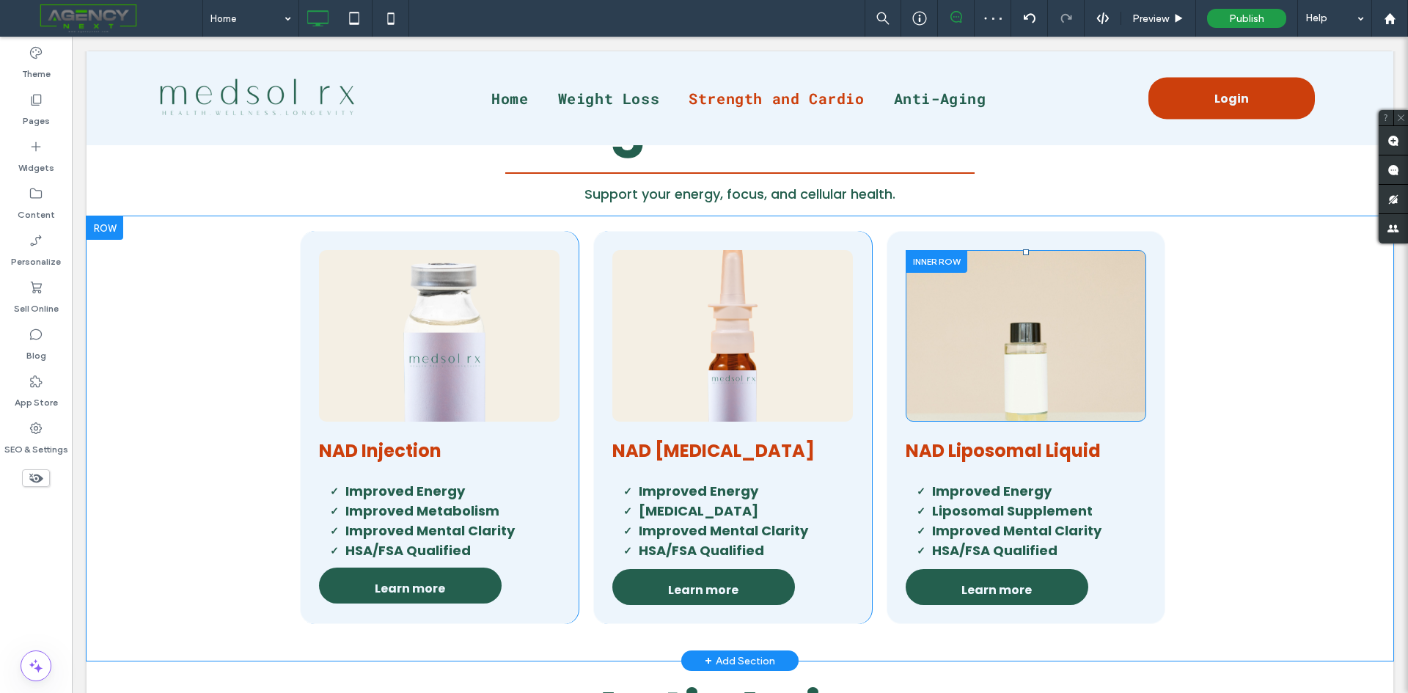
click at [913, 399] on div "Click To Paste" at bounding box center [1025, 336] width 240 height 172
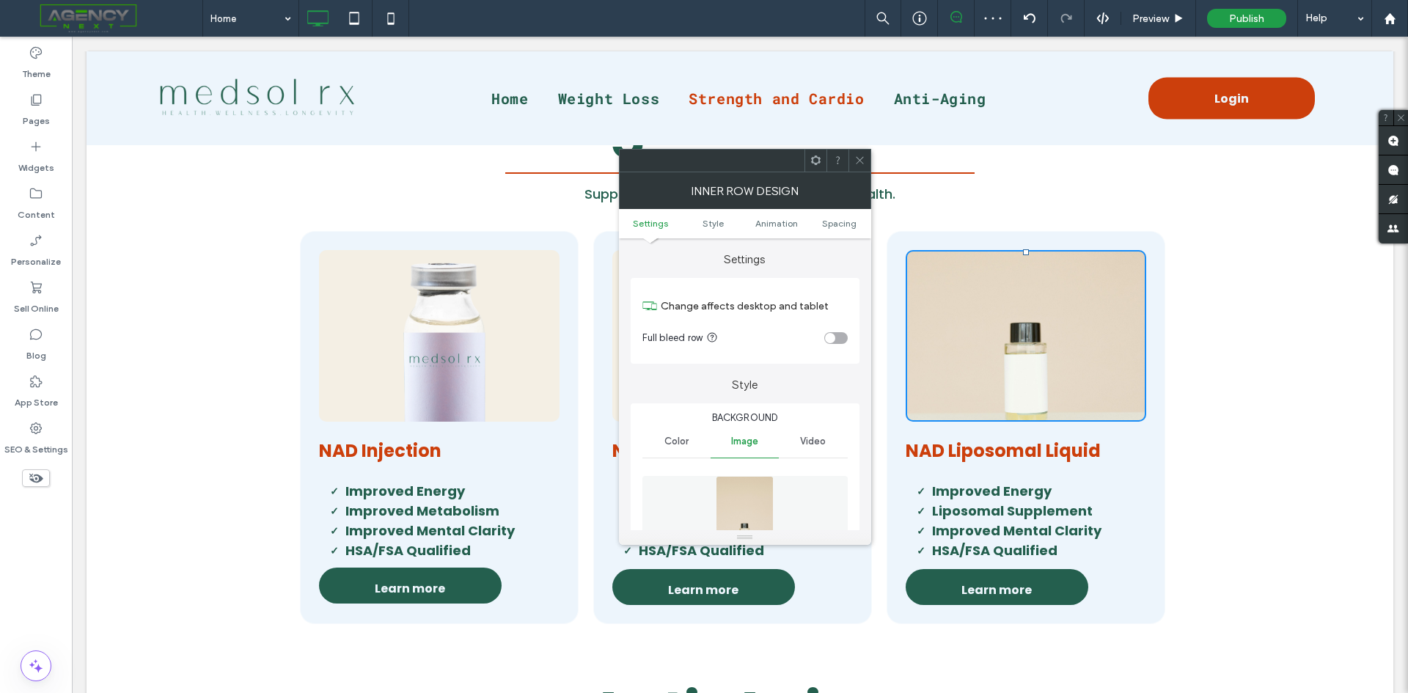
click at [740, 505] on img at bounding box center [745, 526] width 58 height 101
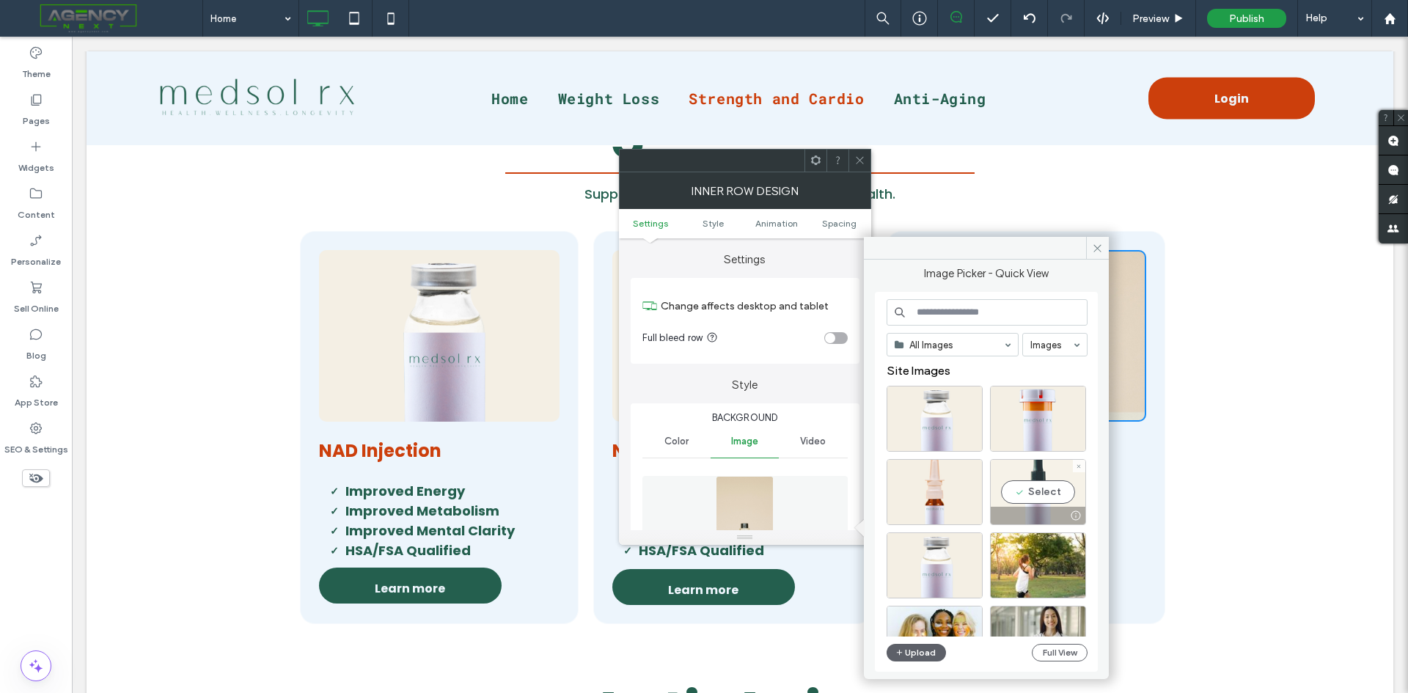
drag, startPoint x: 1023, startPoint y: 494, endPoint x: 856, endPoint y: 454, distance: 172.7
click at [1023, 494] on div "Select" at bounding box center [1038, 492] width 96 height 66
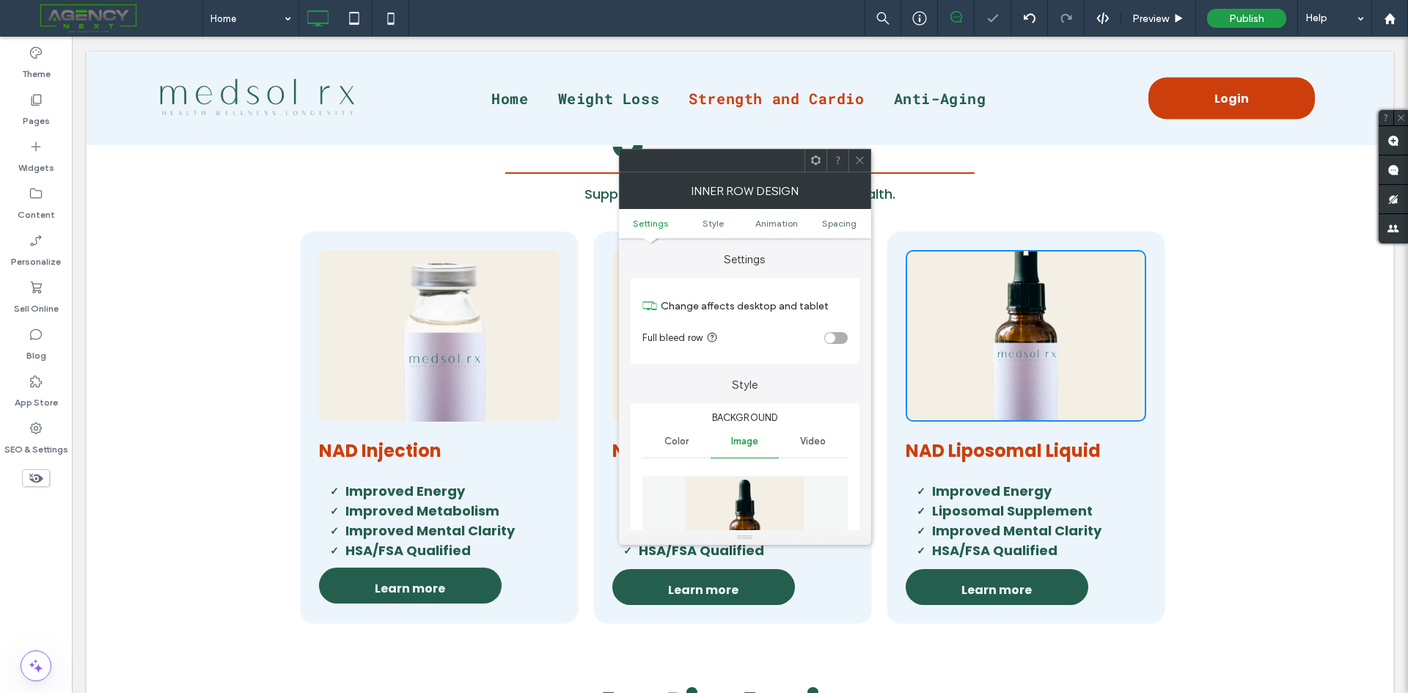
click at [861, 153] on span at bounding box center [859, 161] width 11 height 22
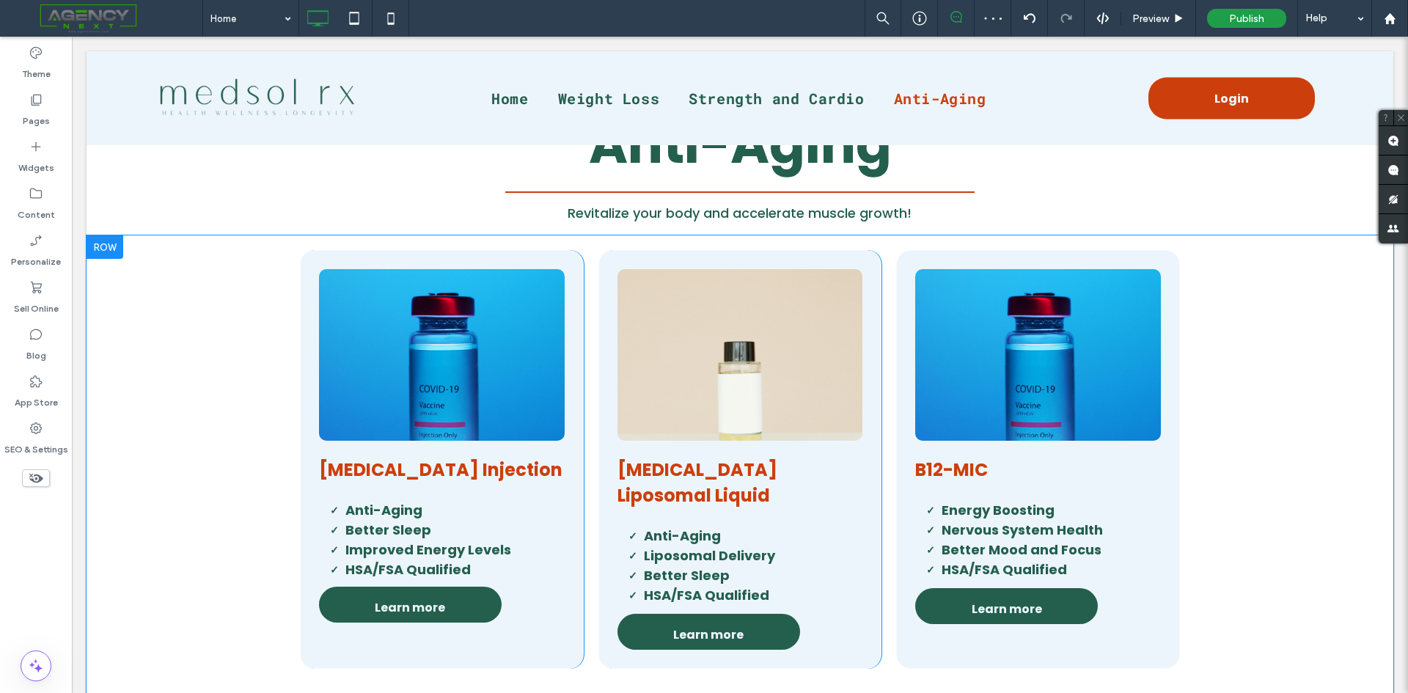
scroll to position [1892, 0]
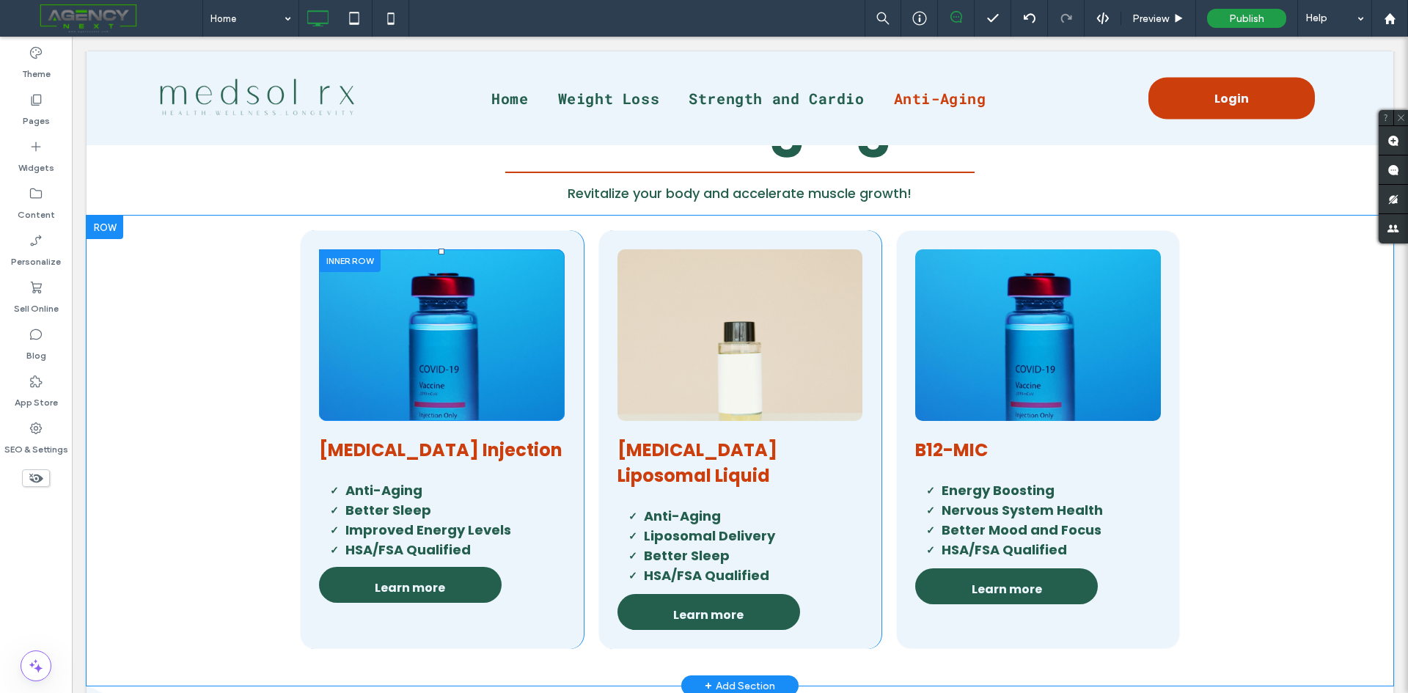
click at [348, 383] on div "Click To Paste" at bounding box center [441, 335] width 187 height 113
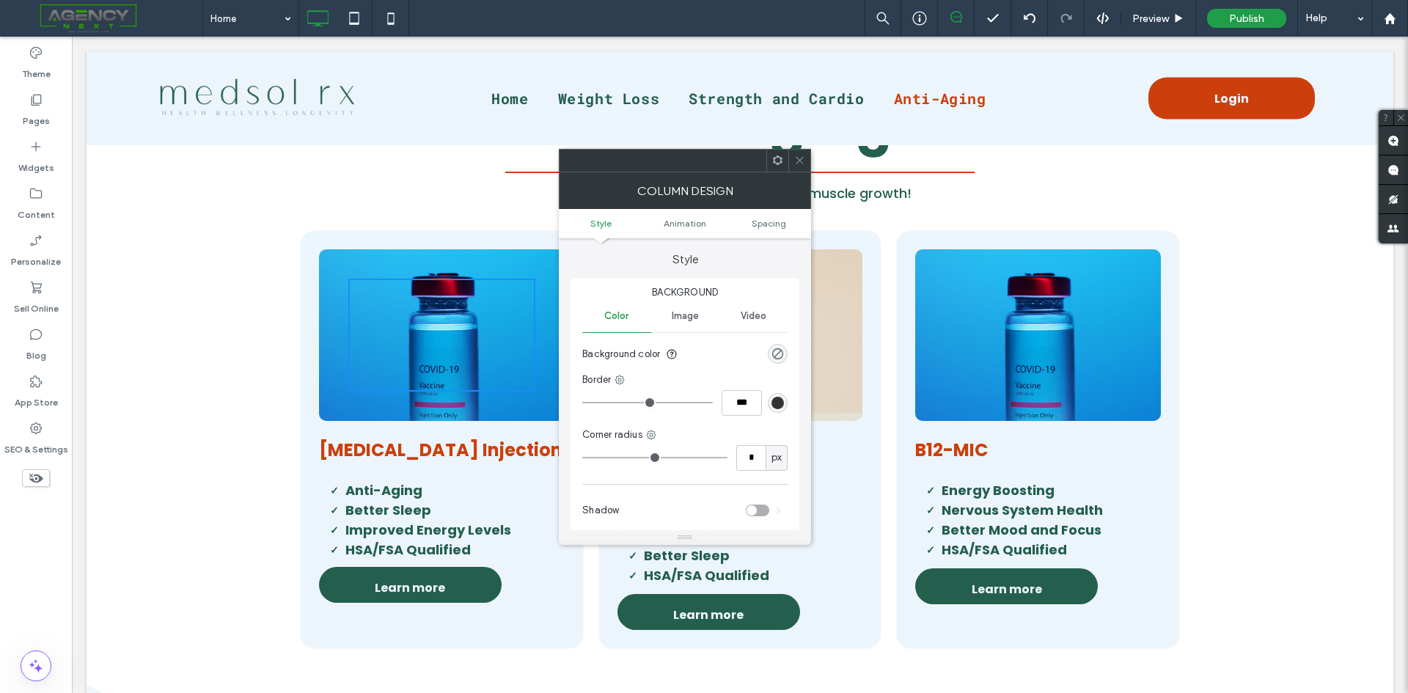
drag, startPoint x: 804, startPoint y: 161, endPoint x: 796, endPoint y: 163, distance: 7.7
click at [801, 161] on icon at bounding box center [799, 160] width 11 height 11
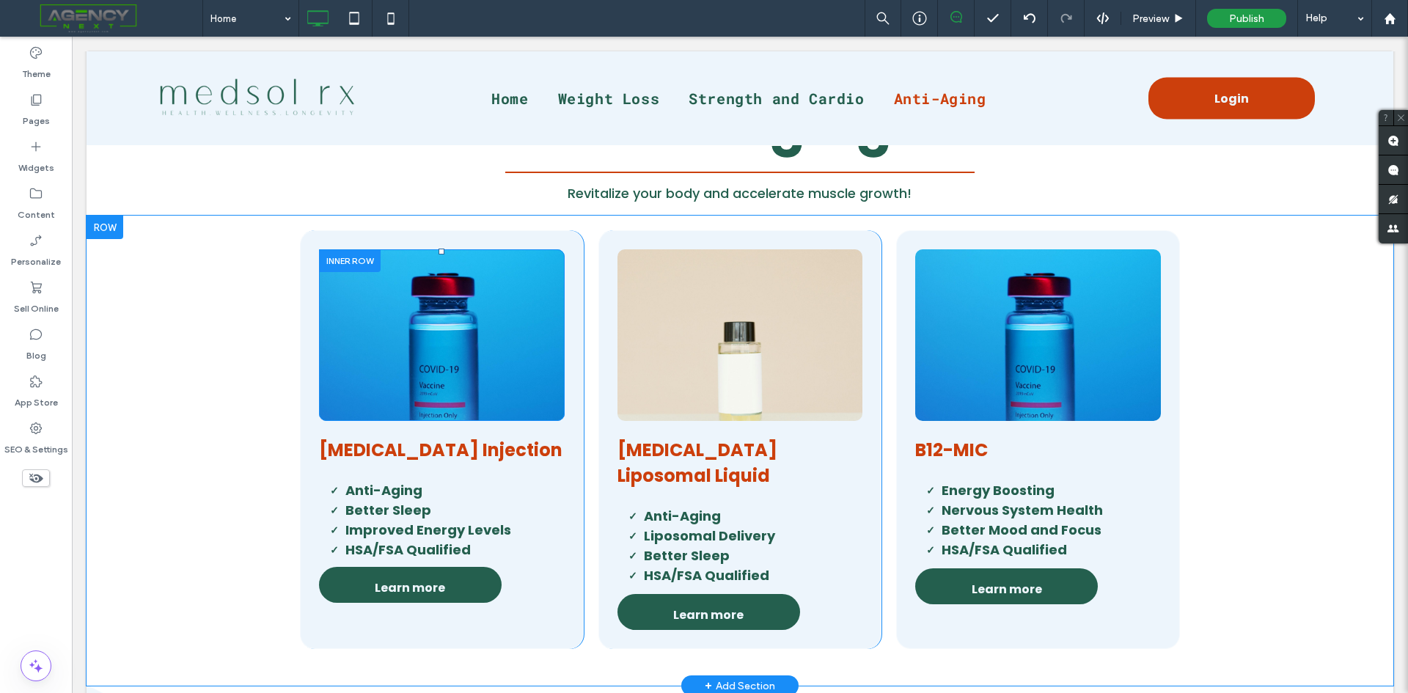
click at [552, 375] on div "Click To Paste" at bounding box center [442, 335] width 246 height 172
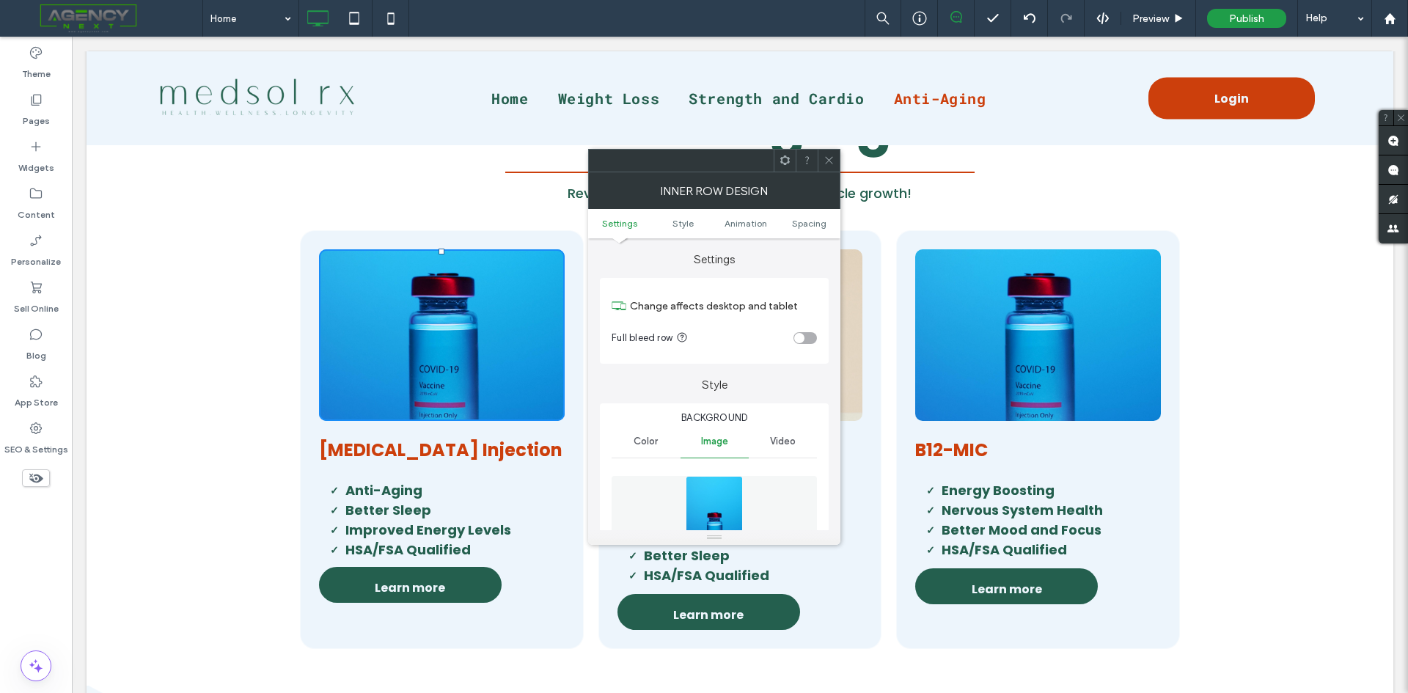
click at [696, 501] on img at bounding box center [714, 526] width 58 height 101
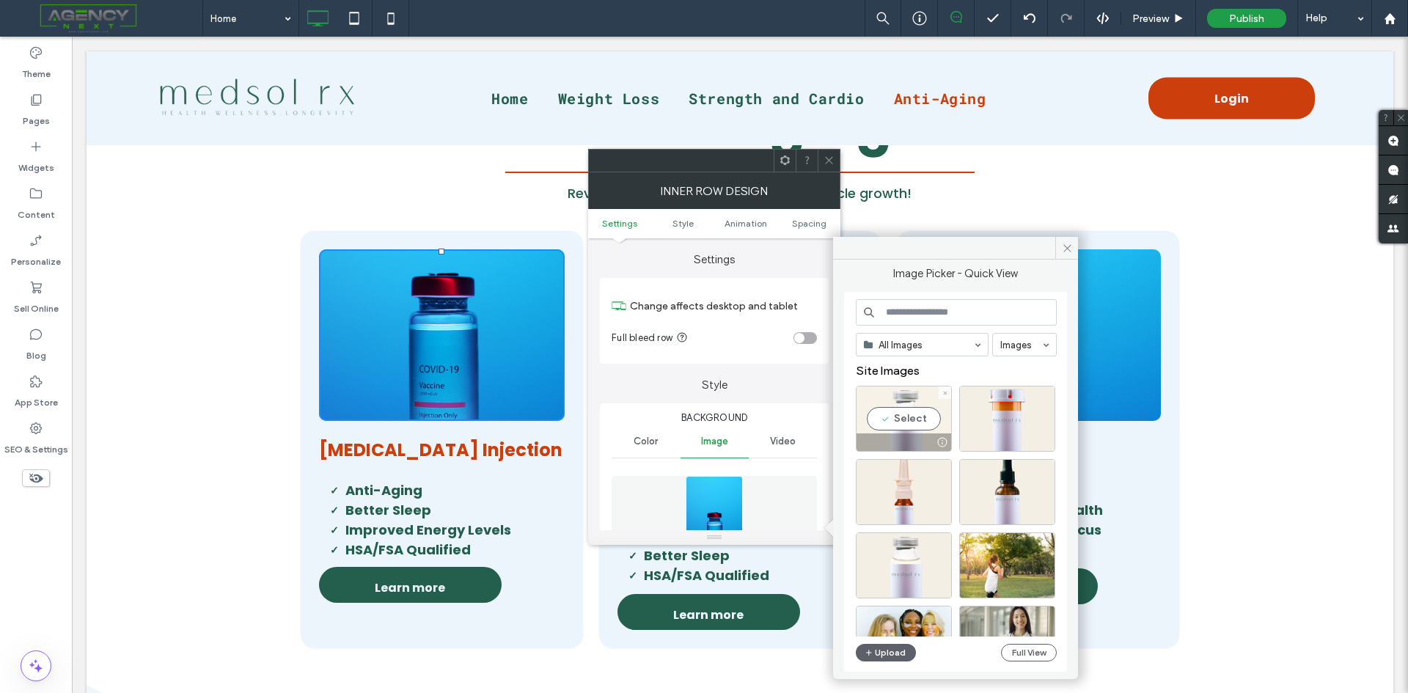
click at [900, 426] on div "Select" at bounding box center [904, 419] width 96 height 66
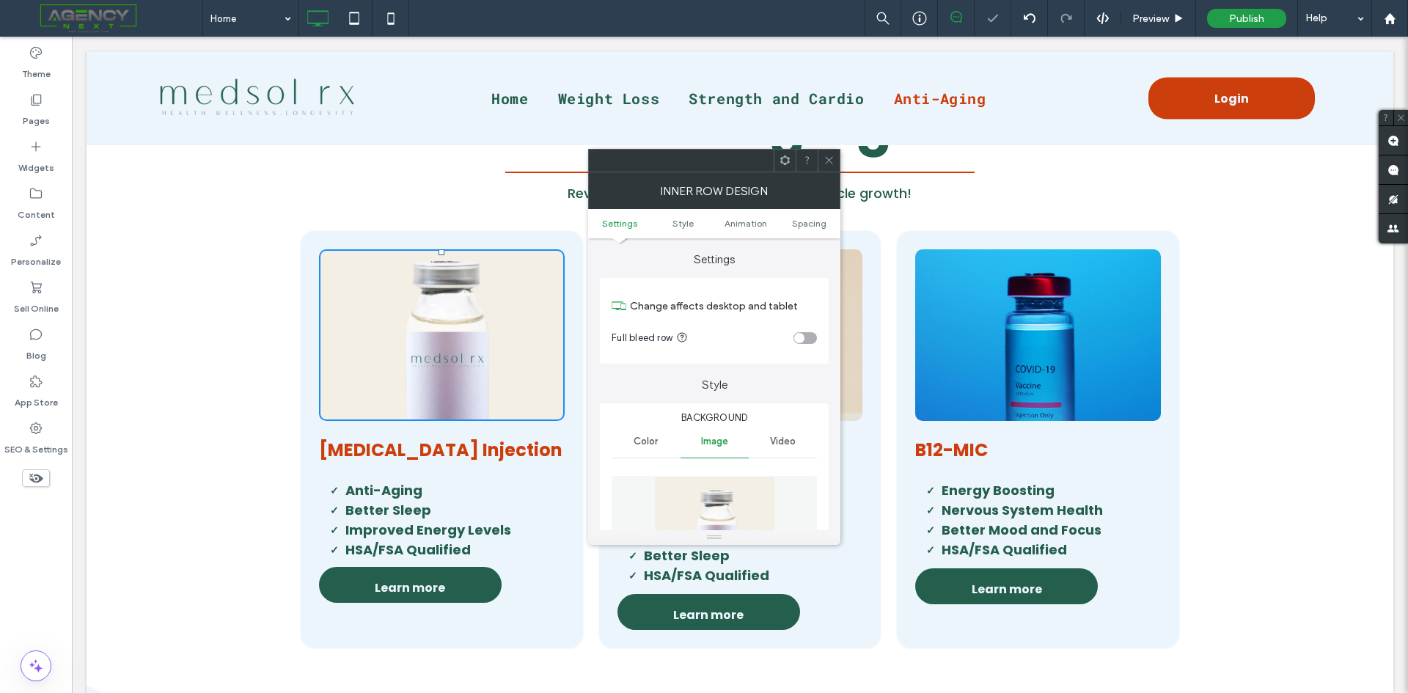
drag, startPoint x: 826, startPoint y: 154, endPoint x: 838, endPoint y: 249, distance: 96.0
click at [827, 155] on span at bounding box center [828, 161] width 11 height 22
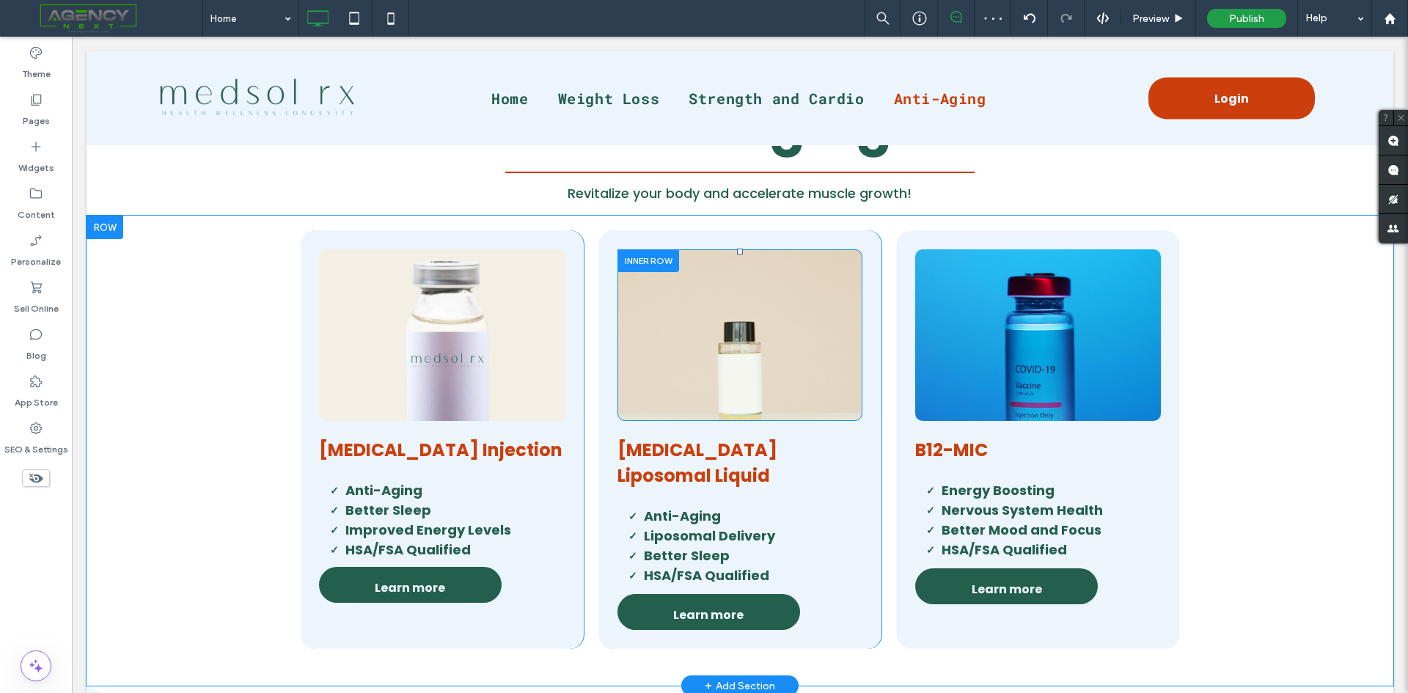
click at [847, 322] on div "Click To Paste" at bounding box center [740, 335] width 246 height 172
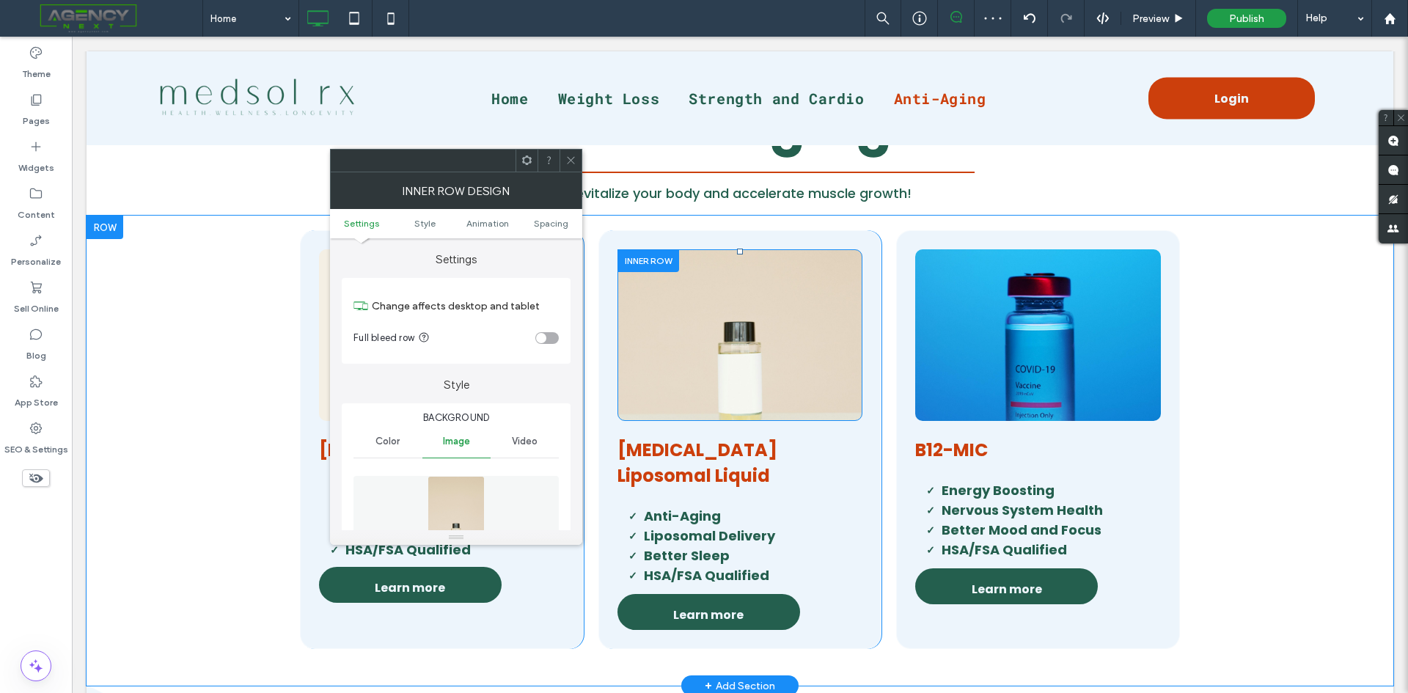
type input "**"
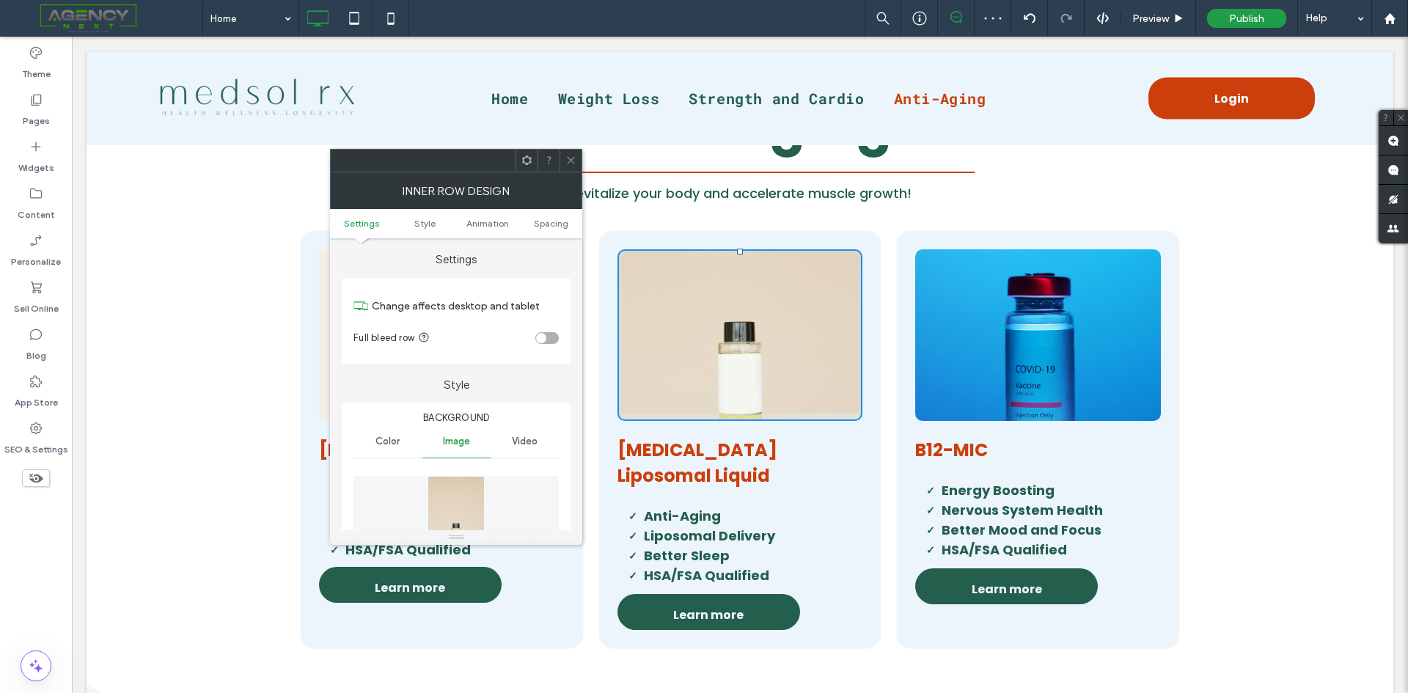
click at [443, 499] on img at bounding box center [456, 526] width 58 height 101
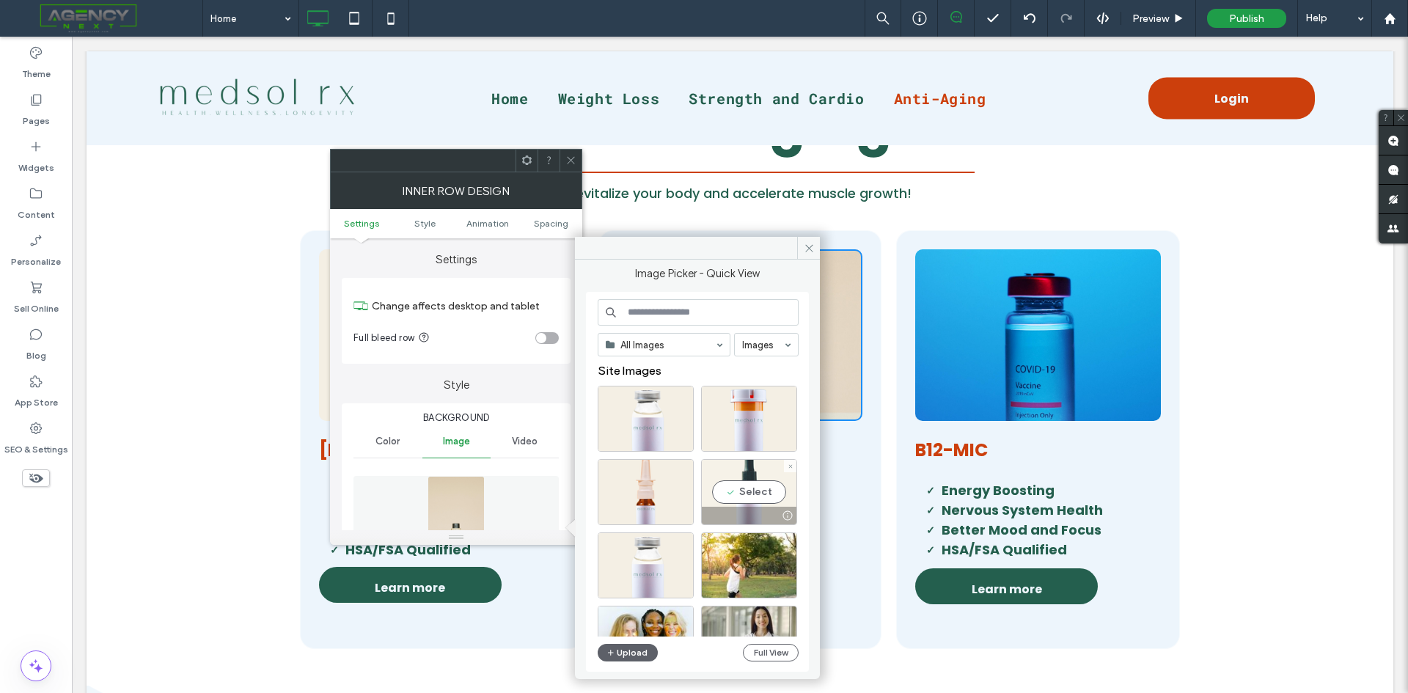
click at [749, 495] on div "Select" at bounding box center [749, 492] width 96 height 66
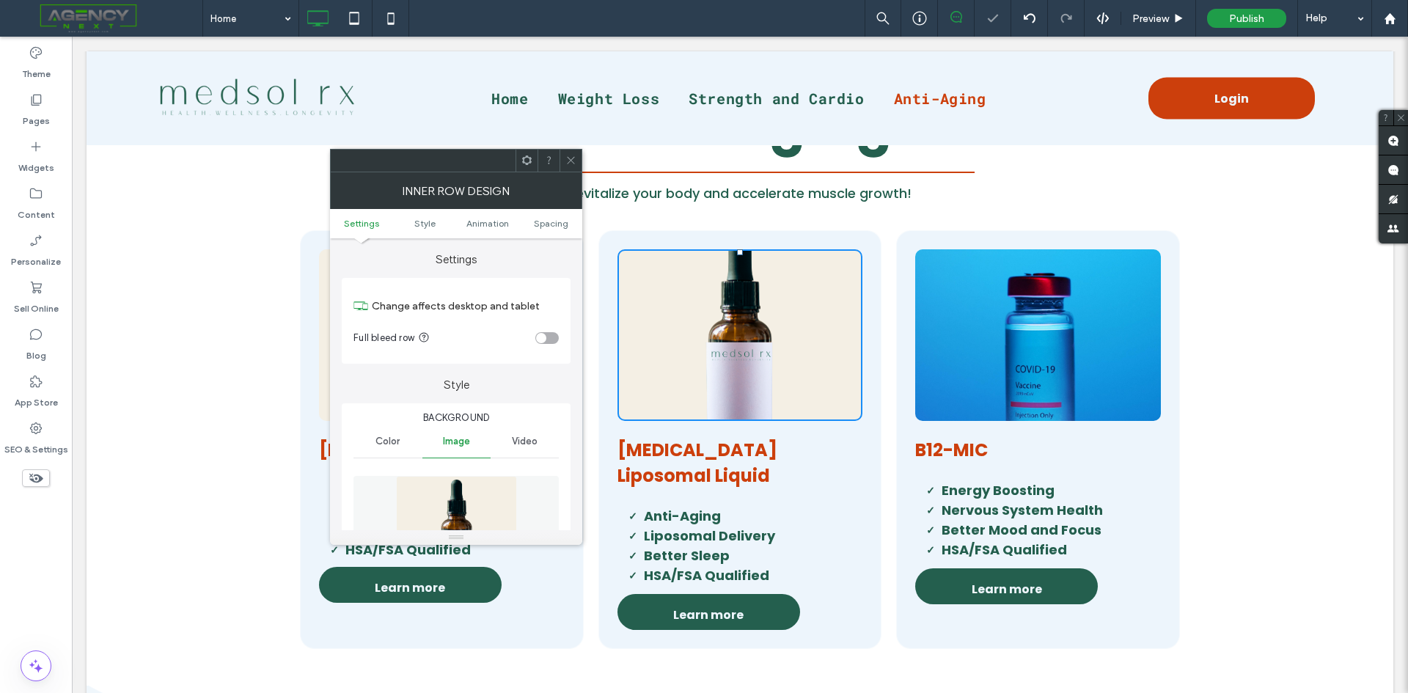
click at [561, 160] on div at bounding box center [570, 161] width 22 height 22
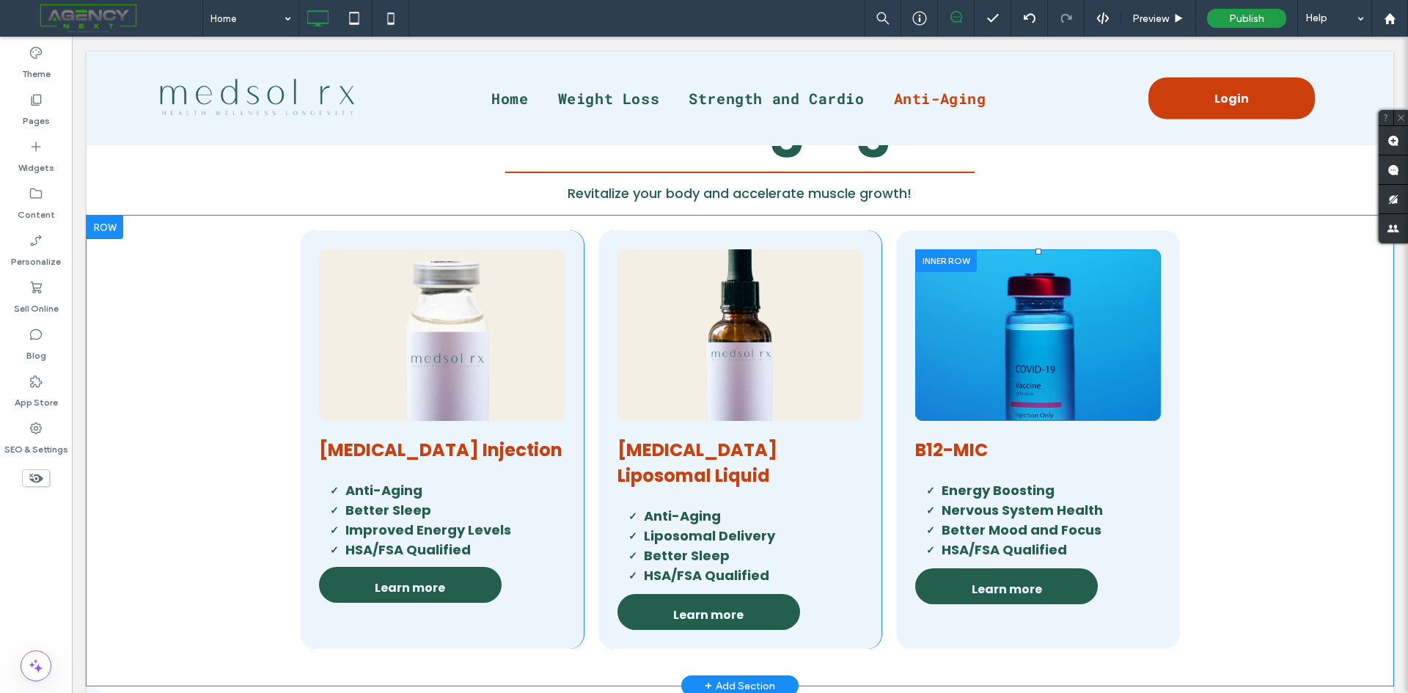
click at [919, 367] on div "Click To Paste" at bounding box center [1038, 335] width 246 height 172
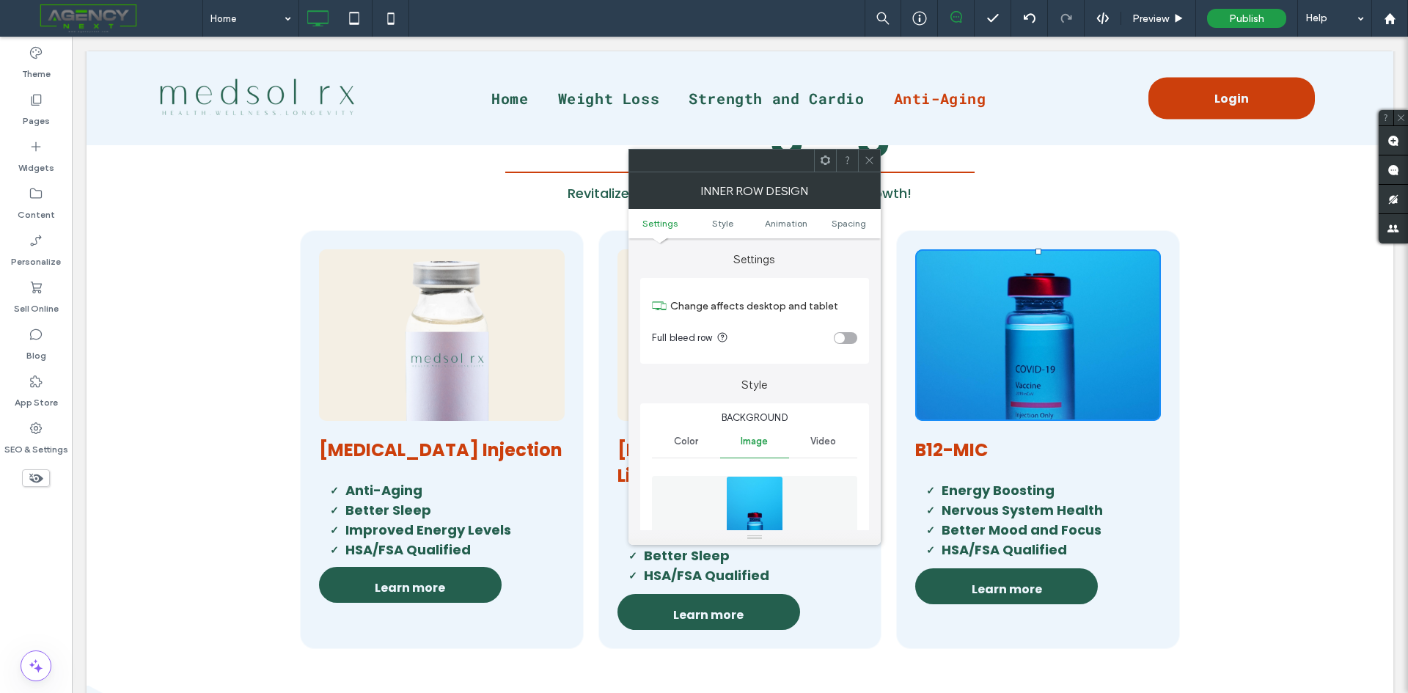
click at [728, 498] on img at bounding box center [755, 526] width 58 height 101
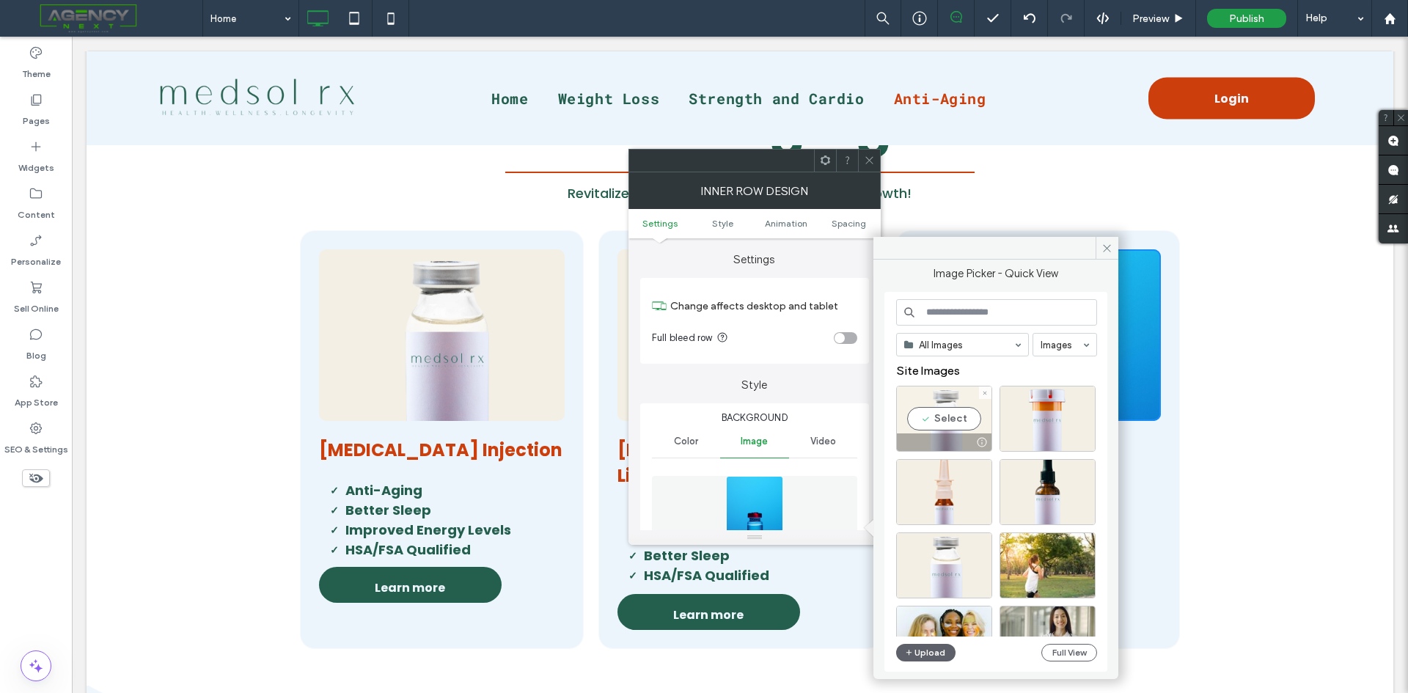
click at [957, 416] on div "Select" at bounding box center [944, 419] width 96 height 66
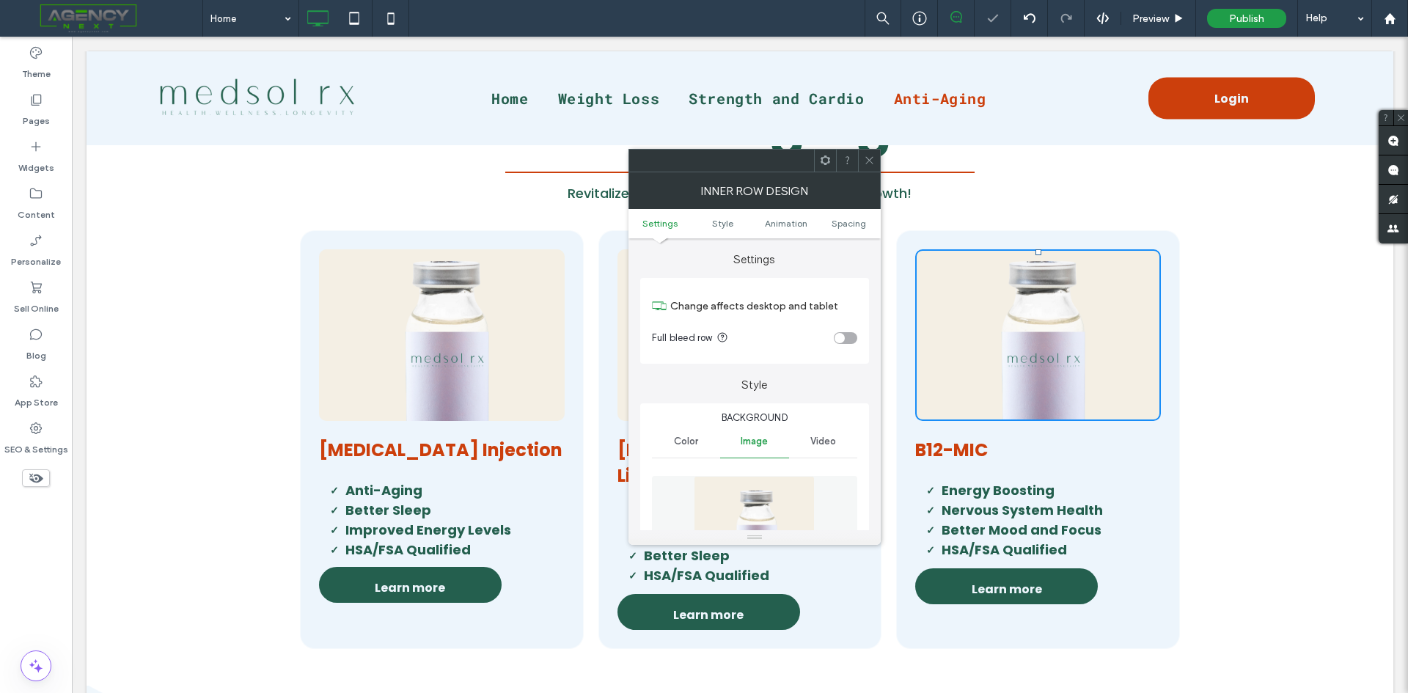
click at [867, 159] on icon at bounding box center [869, 160] width 11 height 11
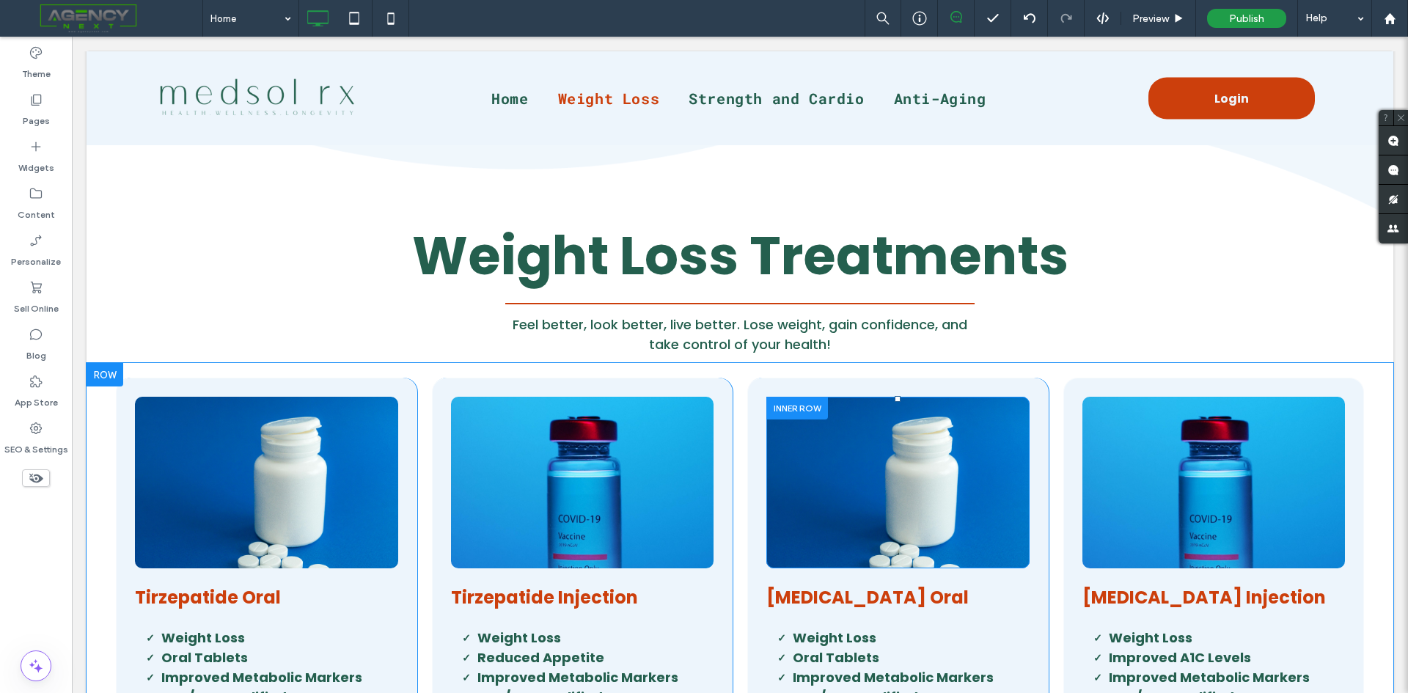
scroll to position [573, 0]
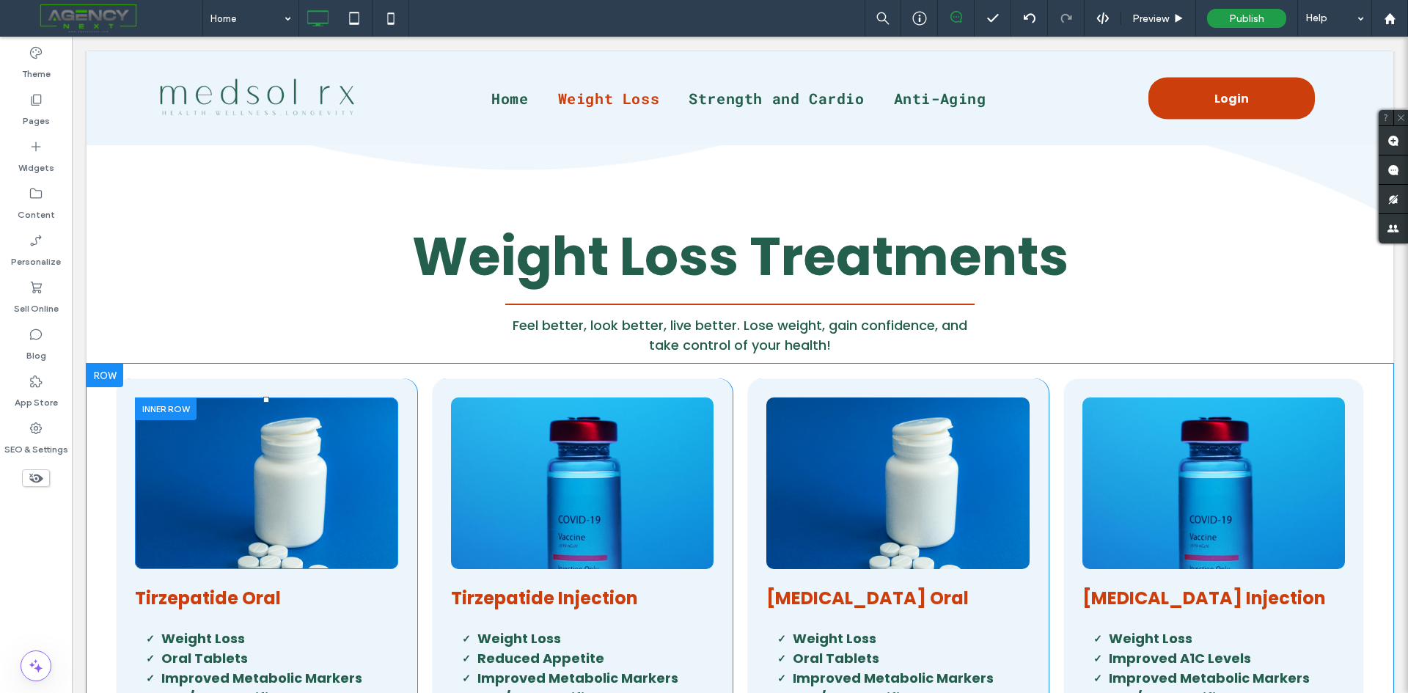
click at [139, 468] on div "Click To Paste" at bounding box center [266, 483] width 263 height 172
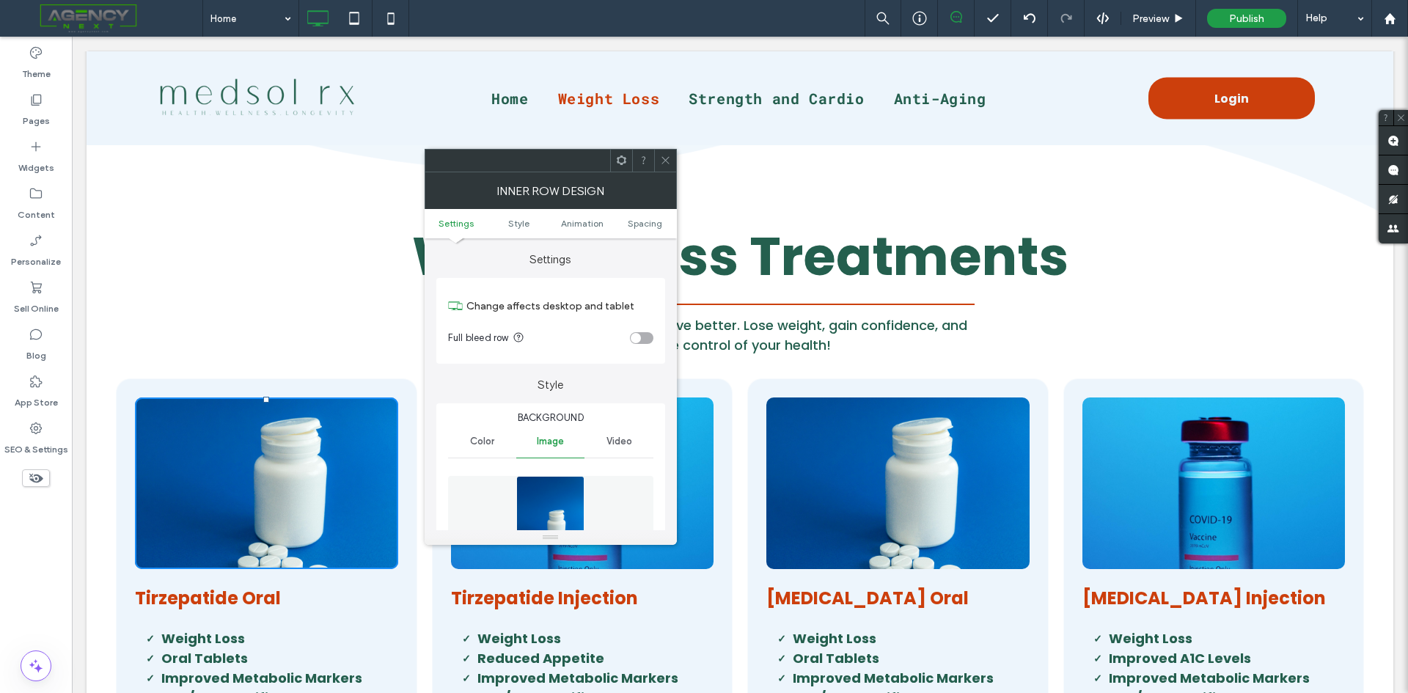
click at [537, 512] on img at bounding box center [550, 526] width 68 height 101
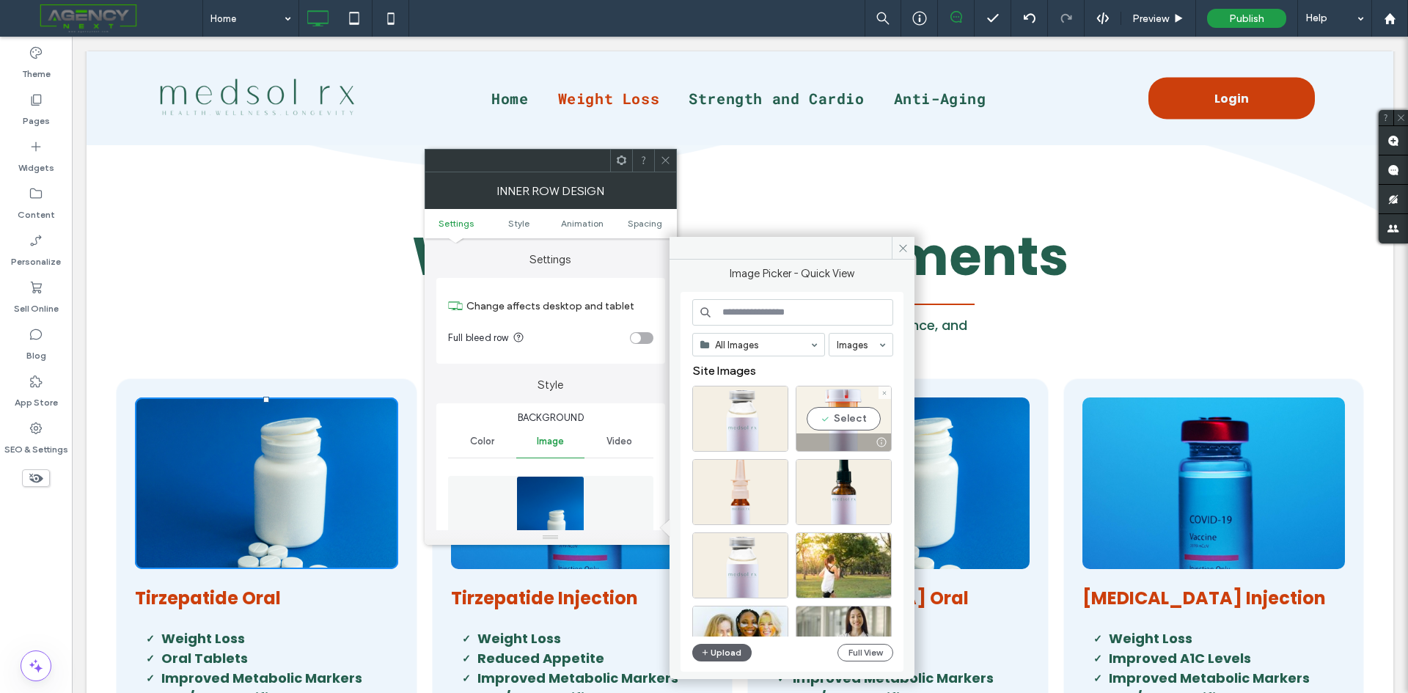
click at [835, 427] on div "Select" at bounding box center [843, 419] width 96 height 66
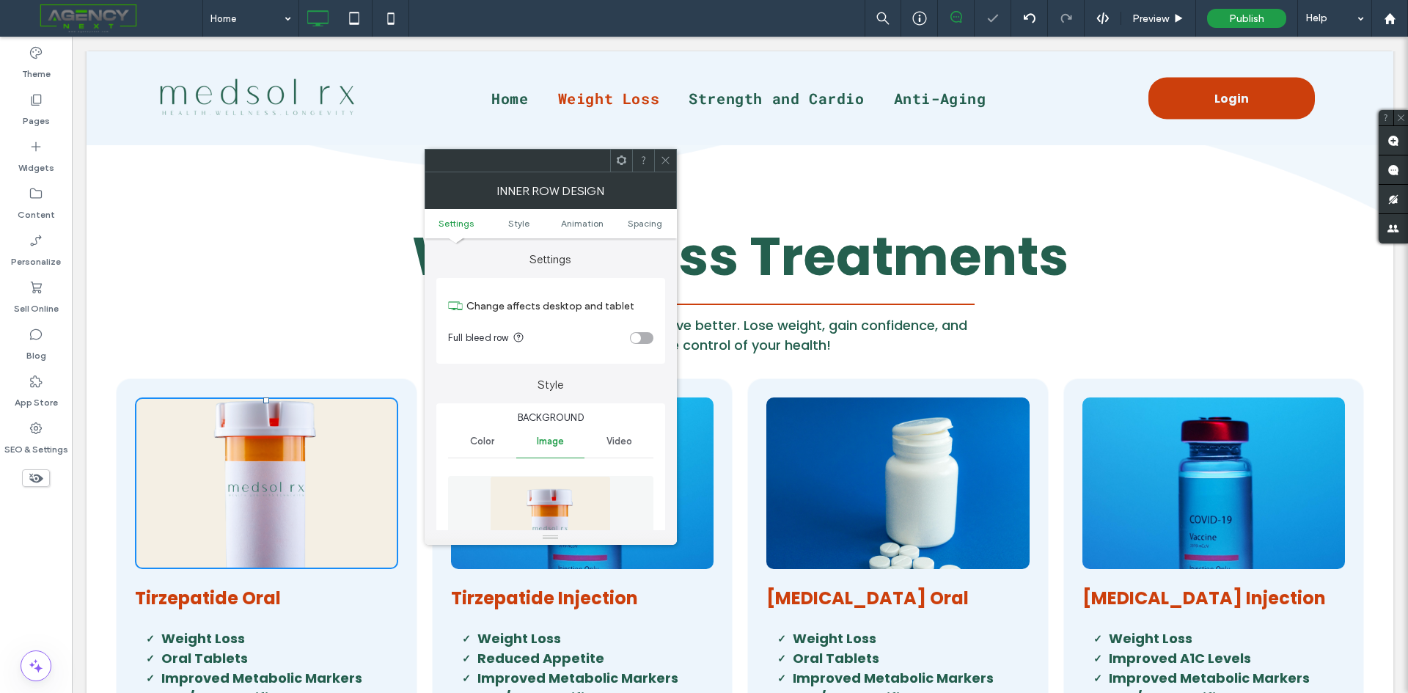
click at [669, 159] on icon at bounding box center [665, 160] width 11 height 11
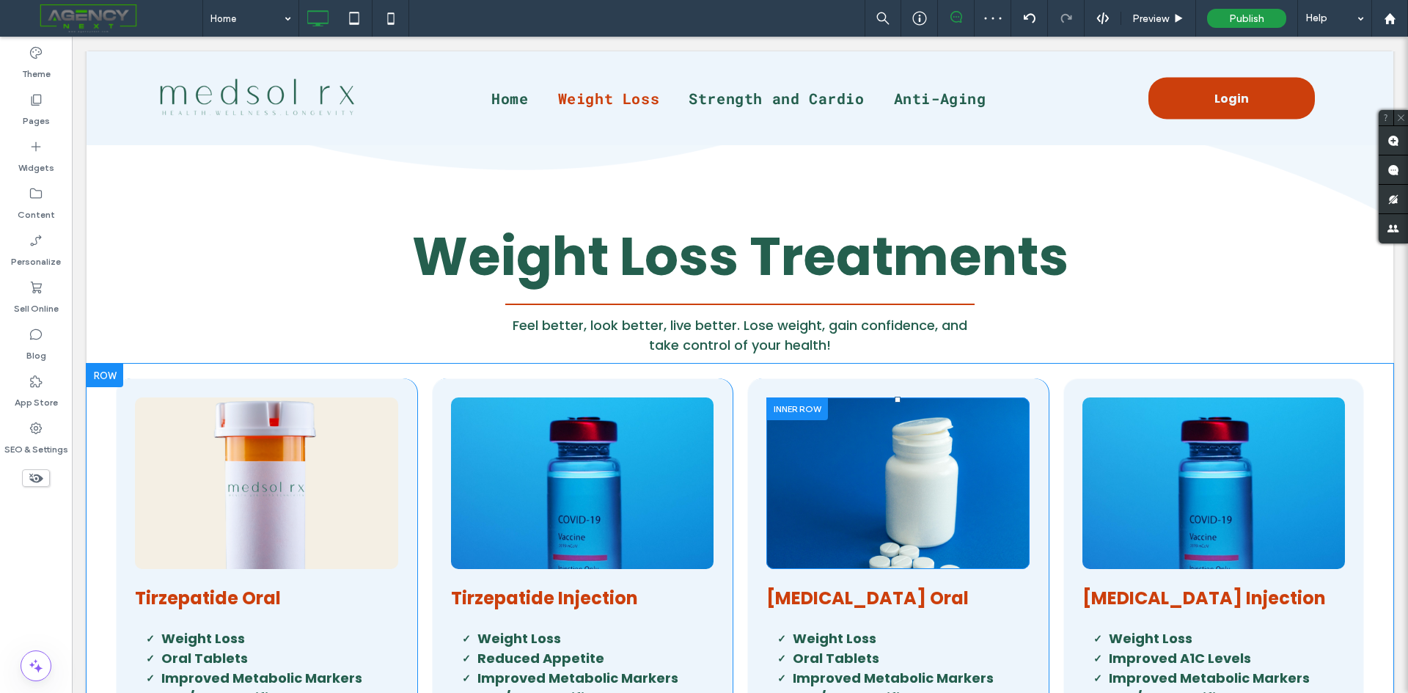
click at [771, 479] on div "Click To Paste" at bounding box center [897, 483] width 263 height 172
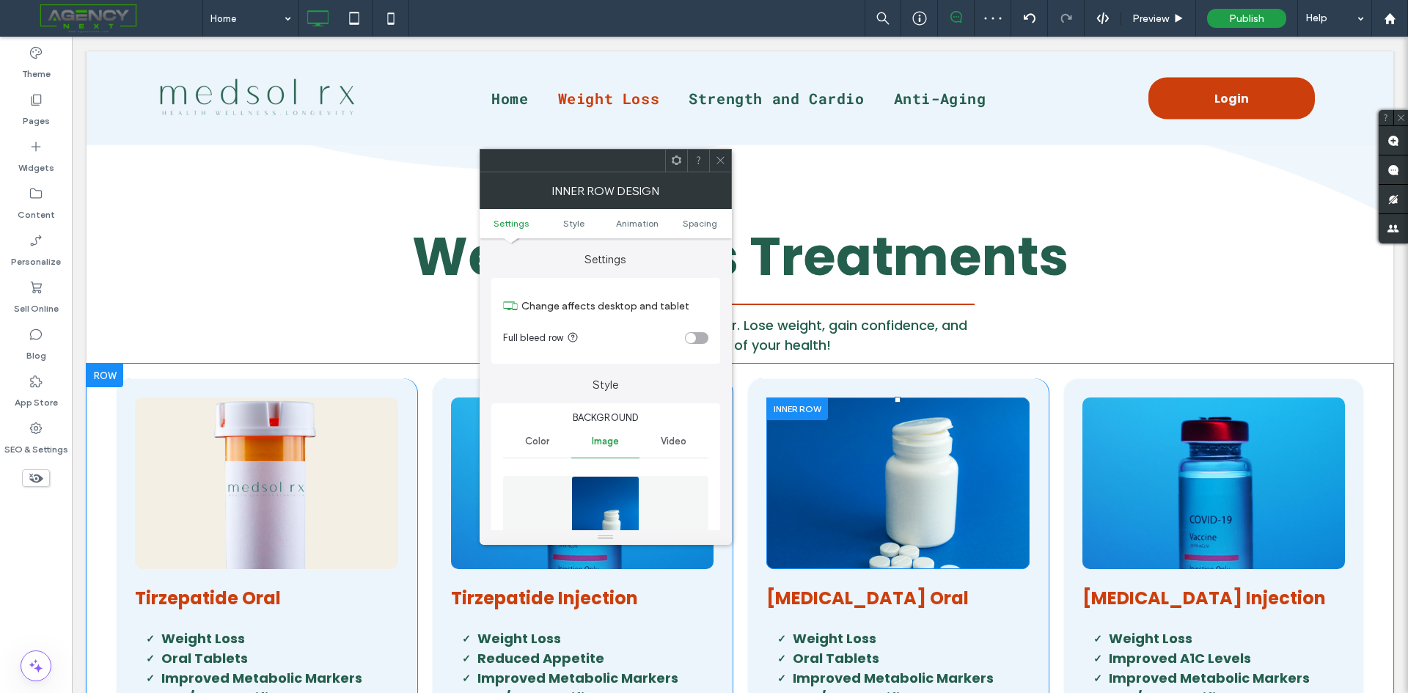
type input "**"
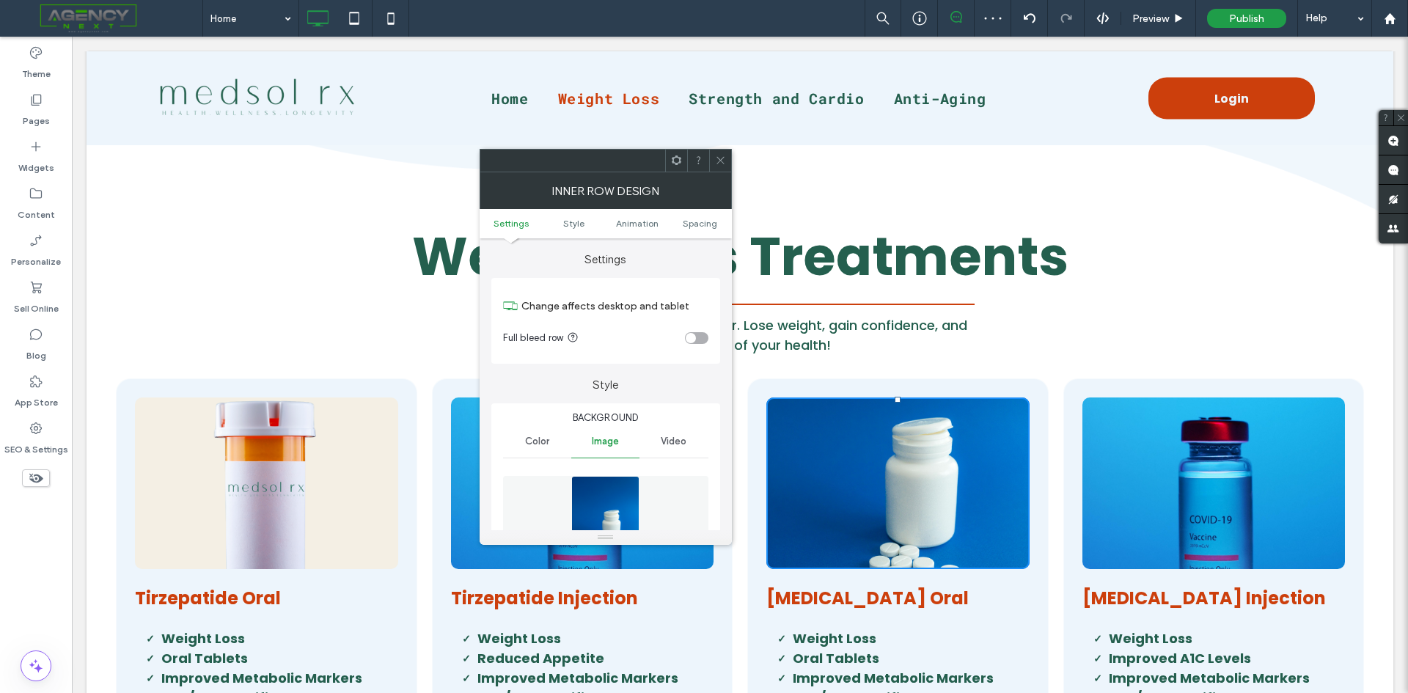
click at [586, 496] on img at bounding box center [605, 526] width 68 height 101
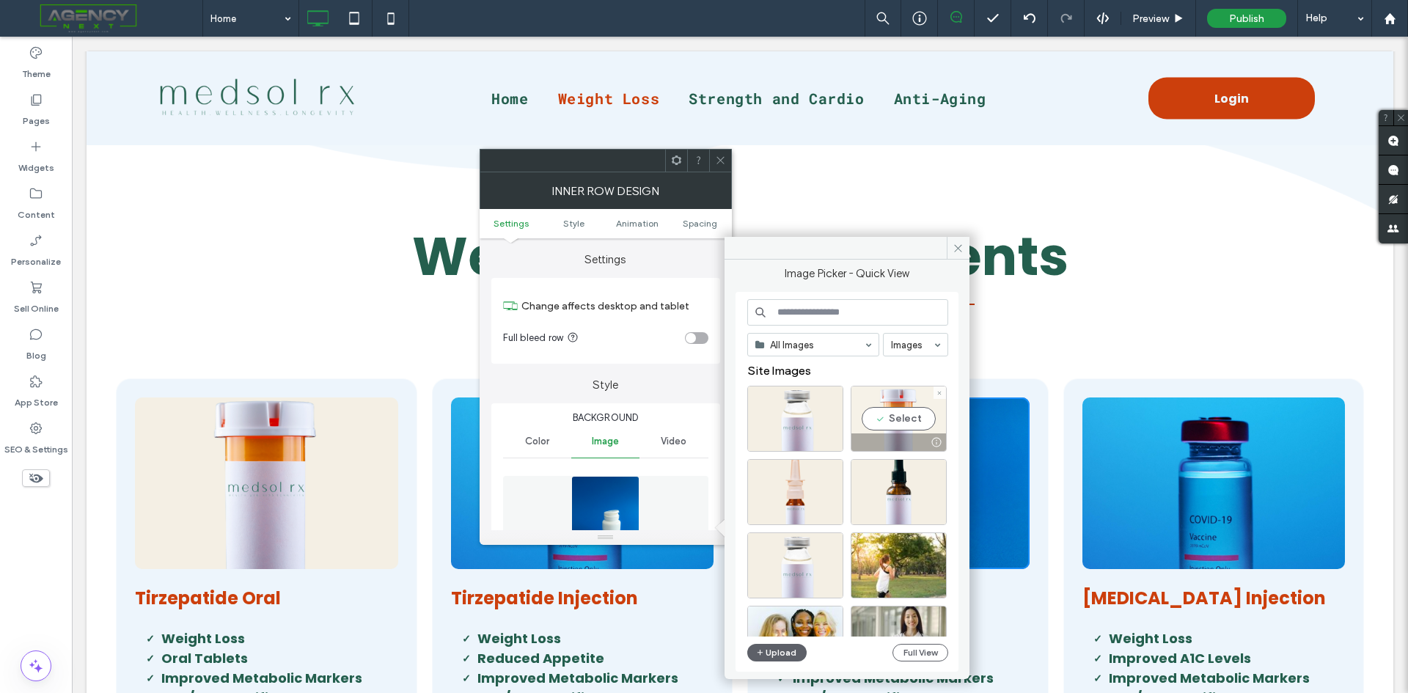
click at [896, 412] on div "Select" at bounding box center [898, 419] width 96 height 66
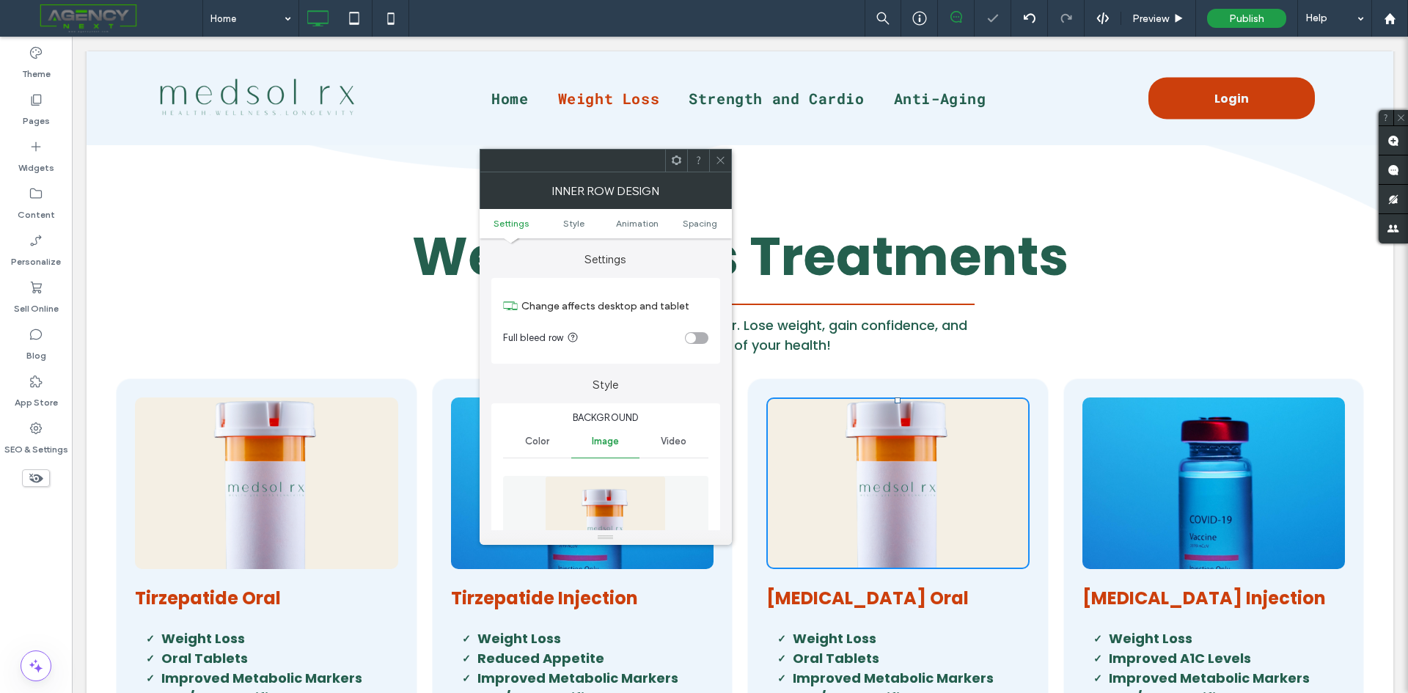
drag, startPoint x: 717, startPoint y: 158, endPoint x: 499, endPoint y: 449, distance: 363.3
click at [717, 160] on icon at bounding box center [720, 160] width 11 height 11
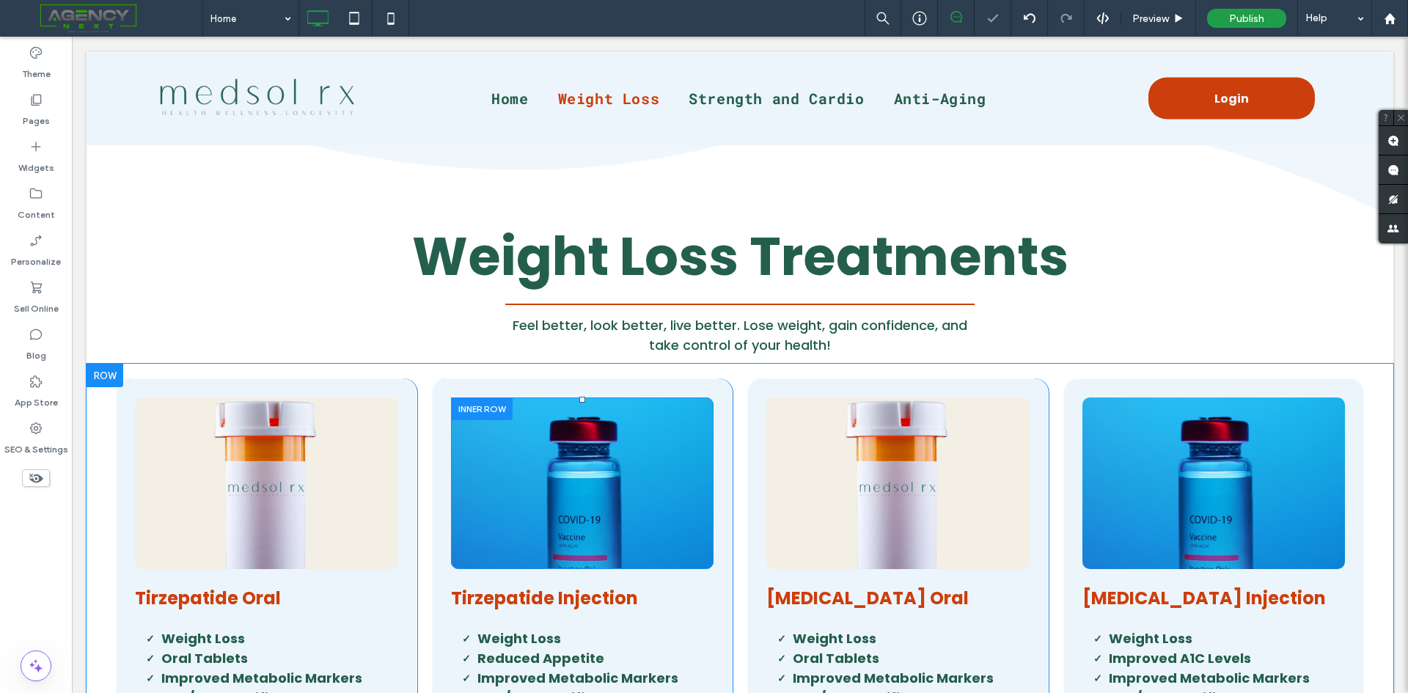
click at [459, 505] on div "Click To Paste" at bounding box center [582, 483] width 263 height 172
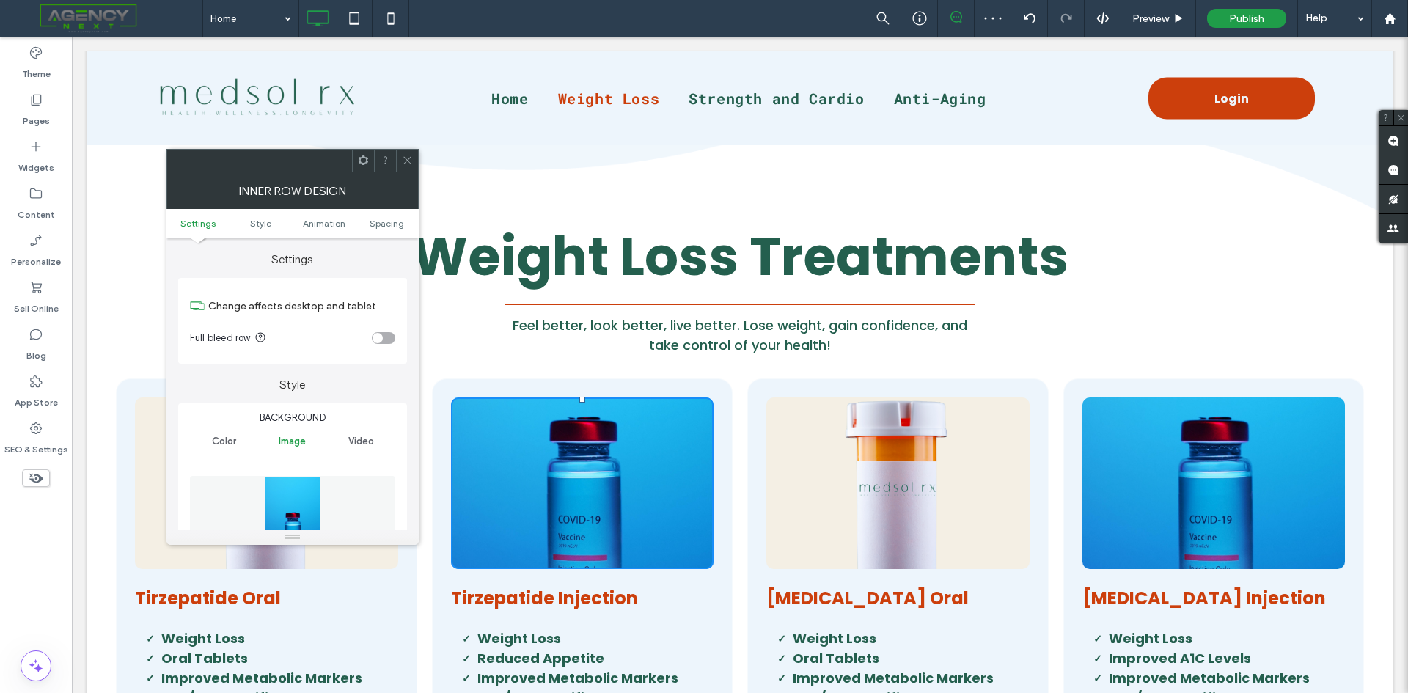
click at [276, 511] on img at bounding box center [293, 526] width 58 height 101
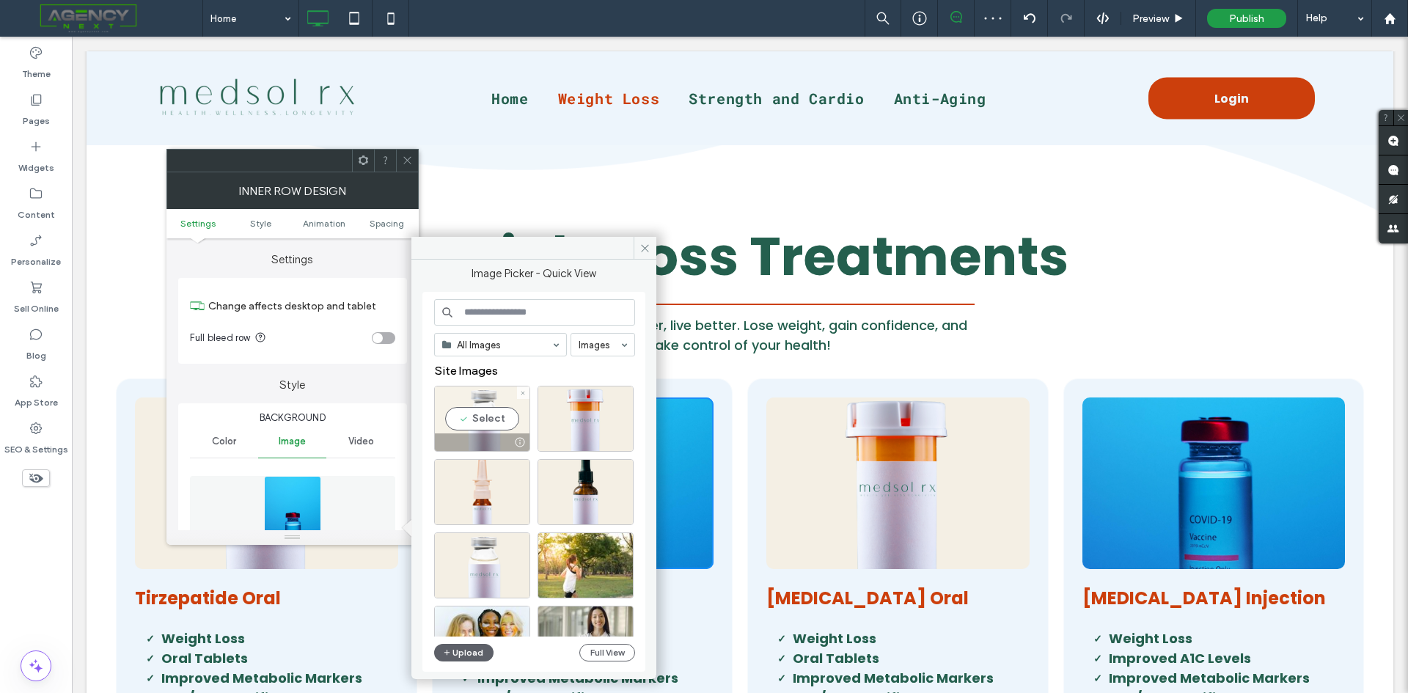
click at [496, 427] on div "Select" at bounding box center [482, 419] width 96 height 66
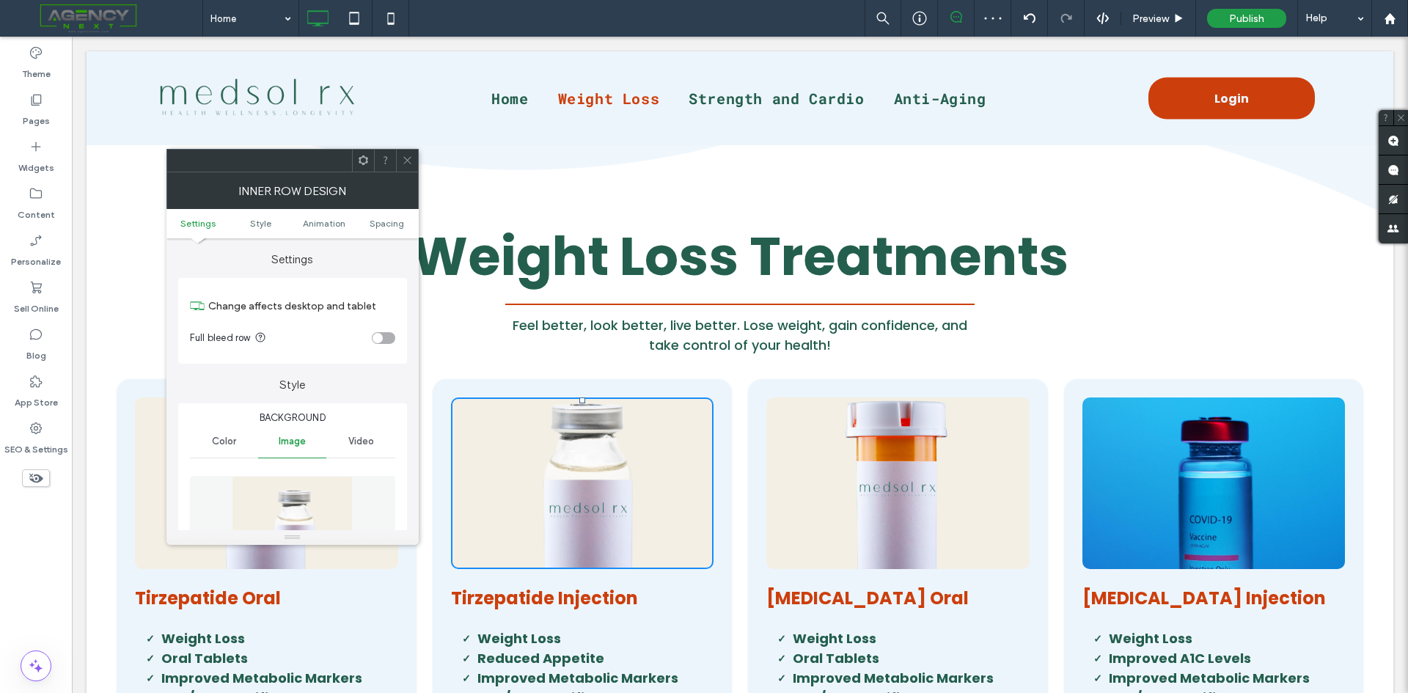
click at [411, 166] on span at bounding box center [407, 161] width 11 height 22
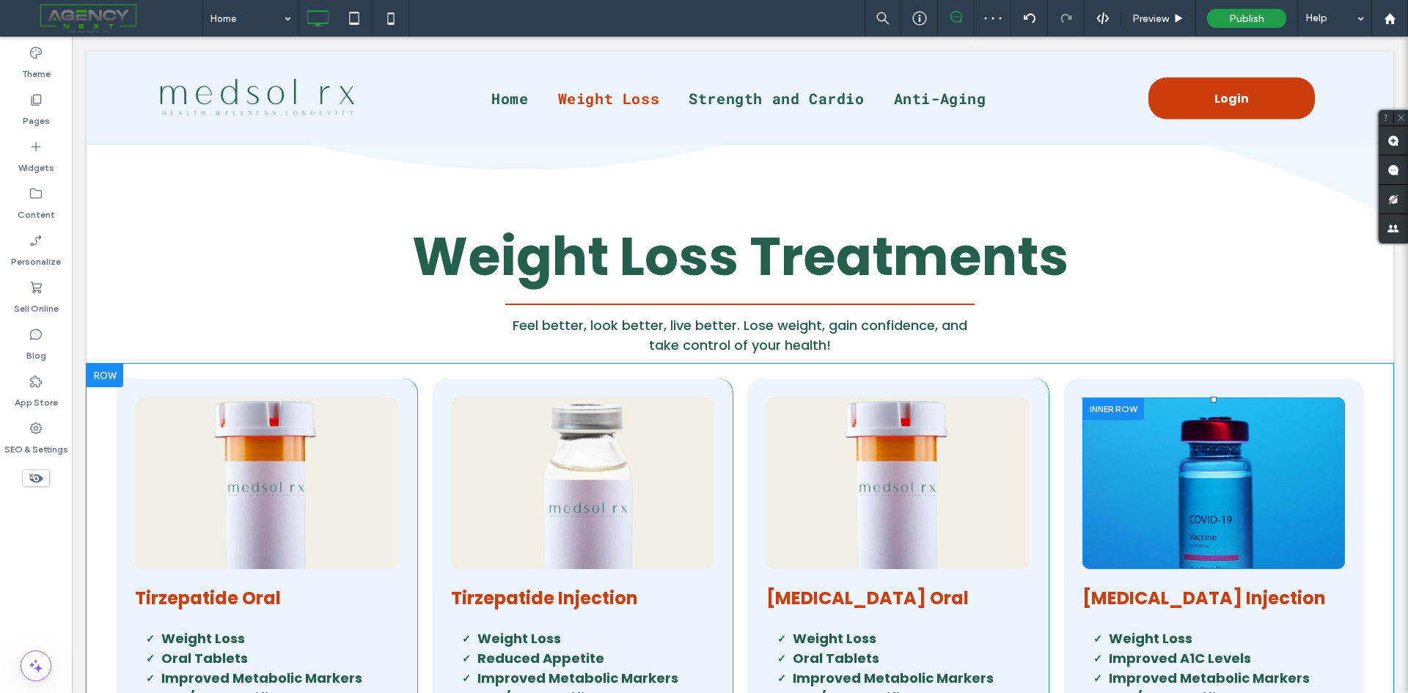
click at [1092, 487] on div "Click To Paste" at bounding box center [1213, 483] width 263 height 172
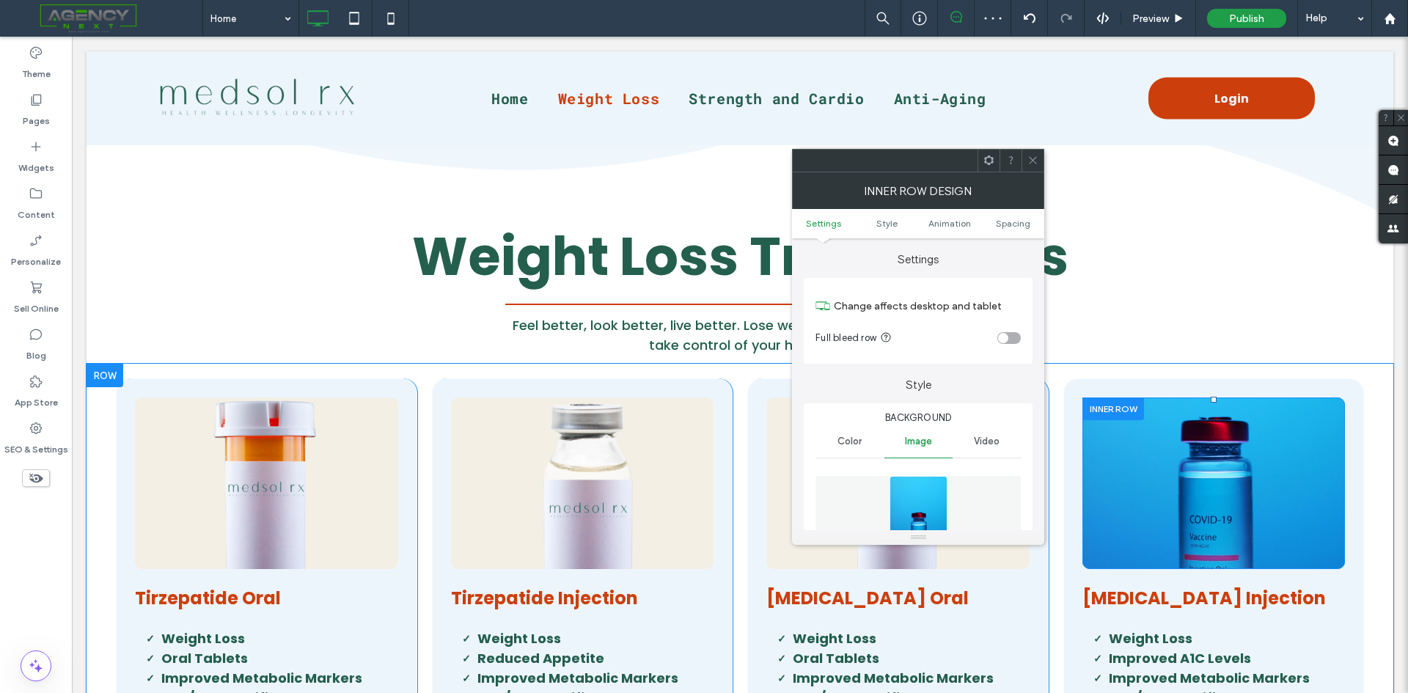
type input "**"
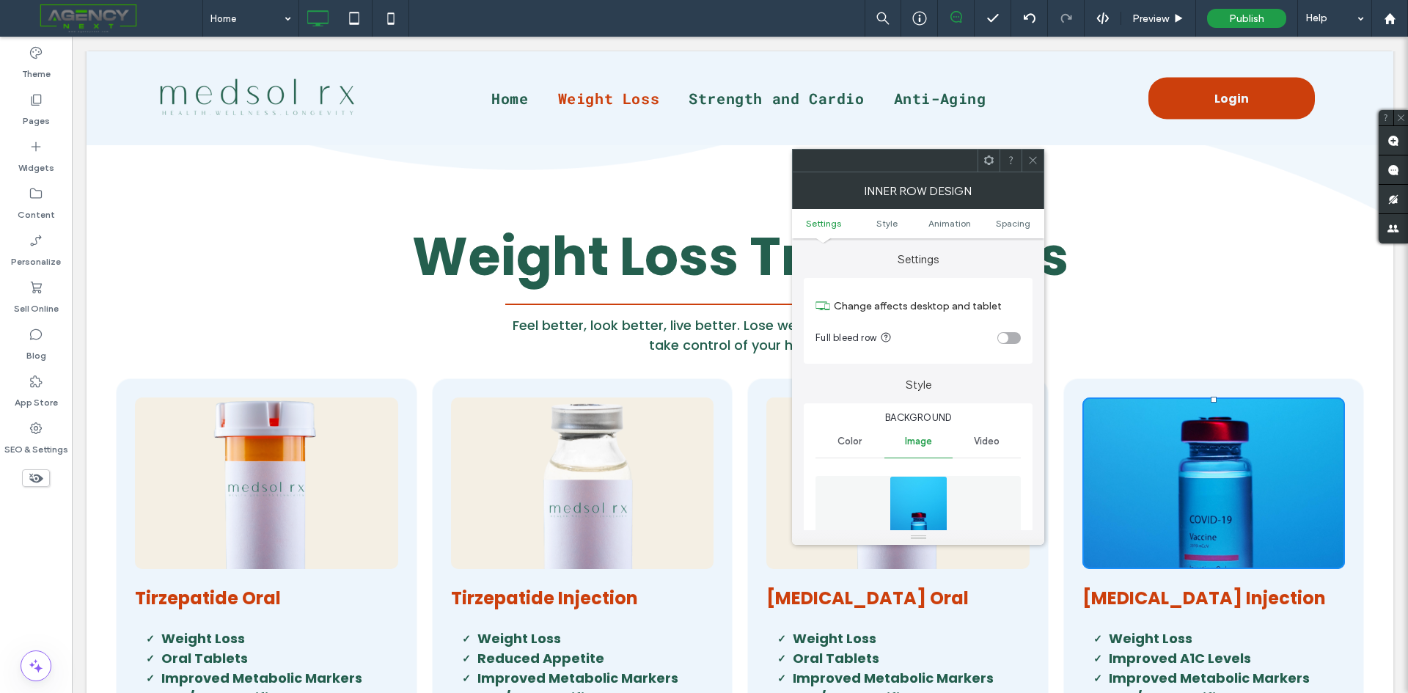
click at [926, 495] on img at bounding box center [918, 526] width 58 height 101
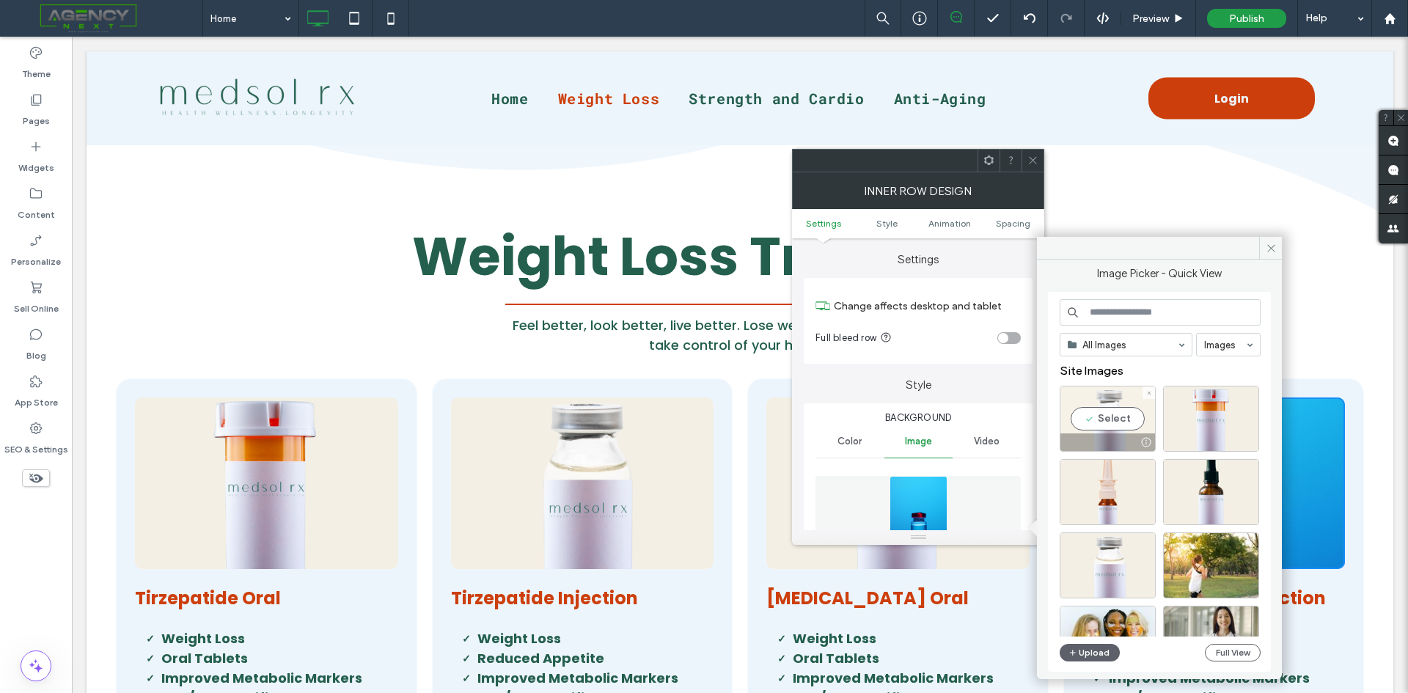
click at [1114, 419] on div "Select" at bounding box center [1107, 419] width 96 height 66
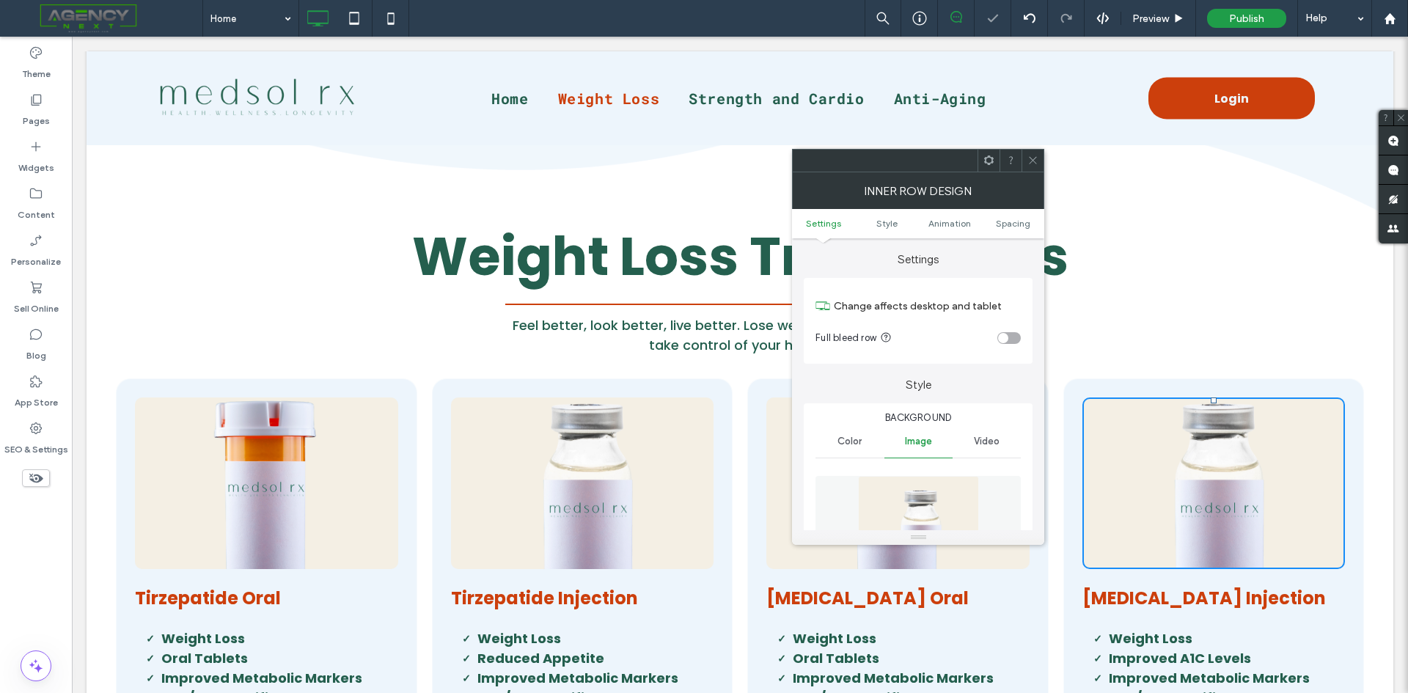
click at [1029, 166] on span at bounding box center [1032, 161] width 11 height 22
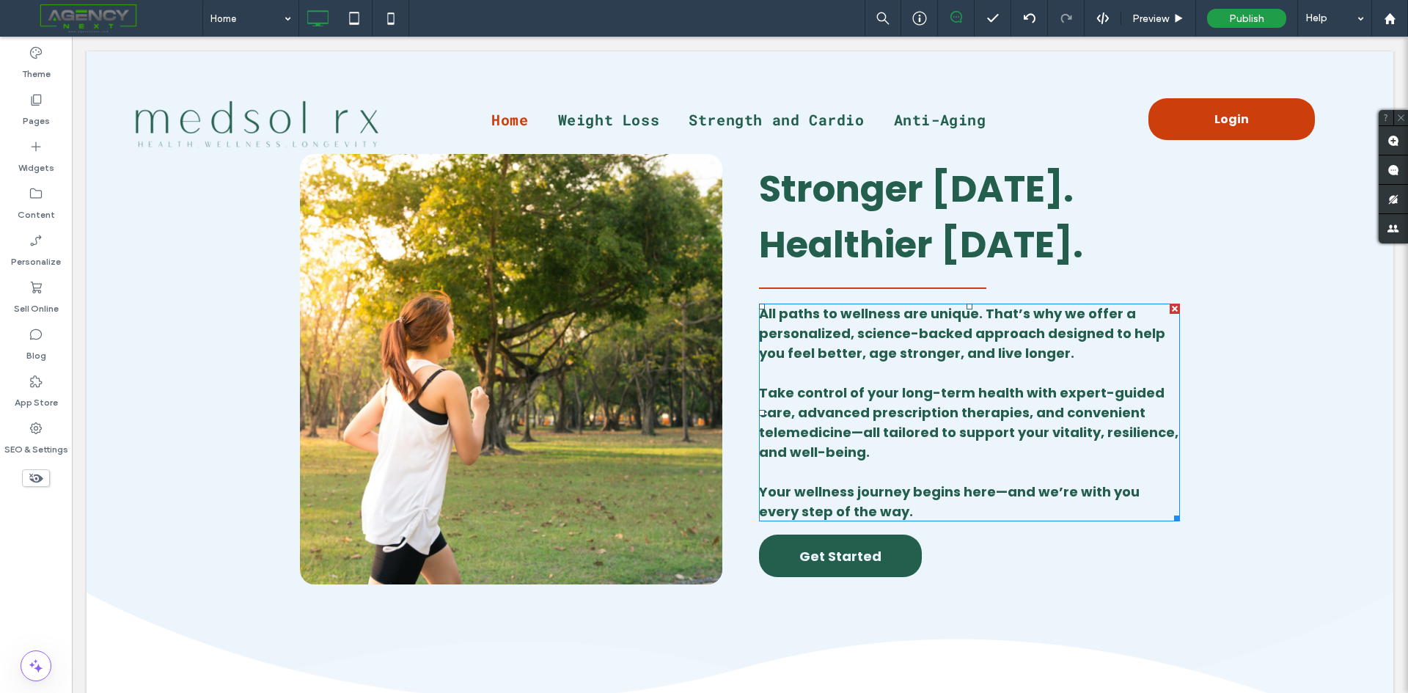
scroll to position [0, 0]
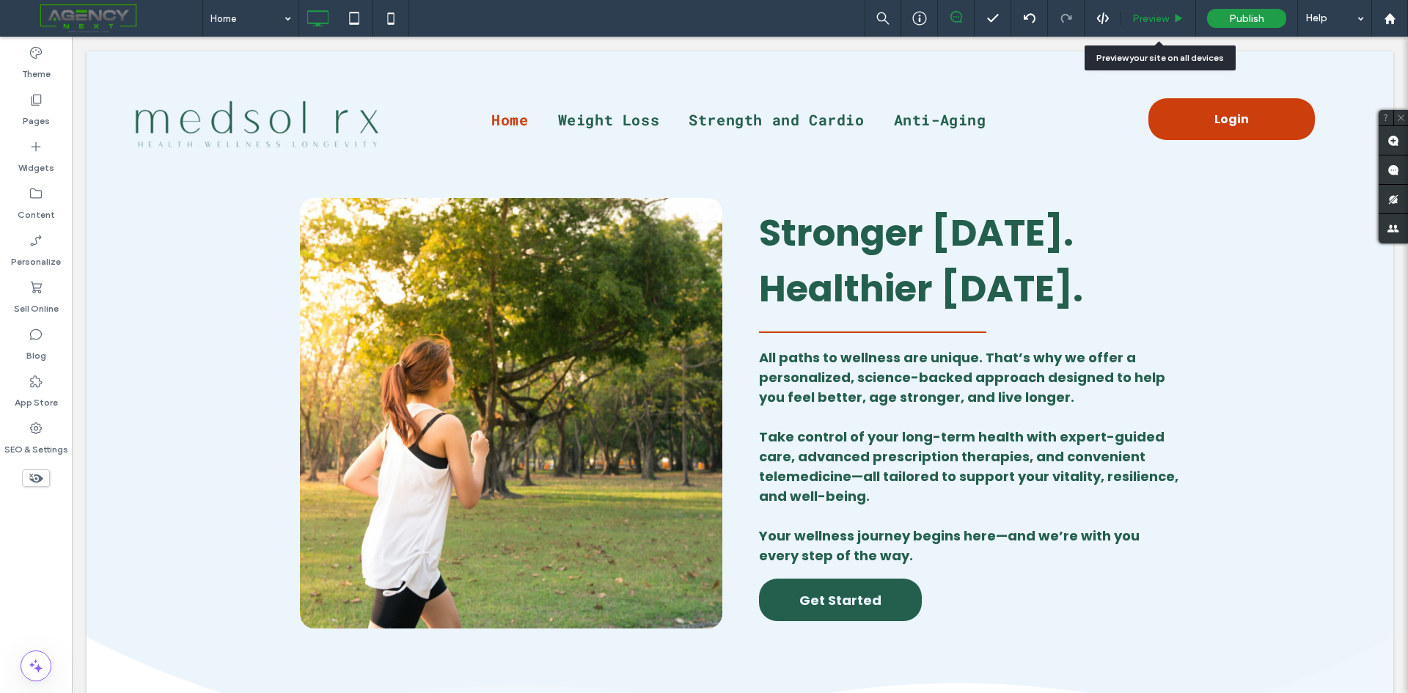
click at [1155, 26] on div "Preview" at bounding box center [1158, 18] width 75 height 37
click at [1154, 11] on div "Preview" at bounding box center [1158, 18] width 75 height 37
click at [1167, 18] on span "Preview" at bounding box center [1150, 18] width 37 height 12
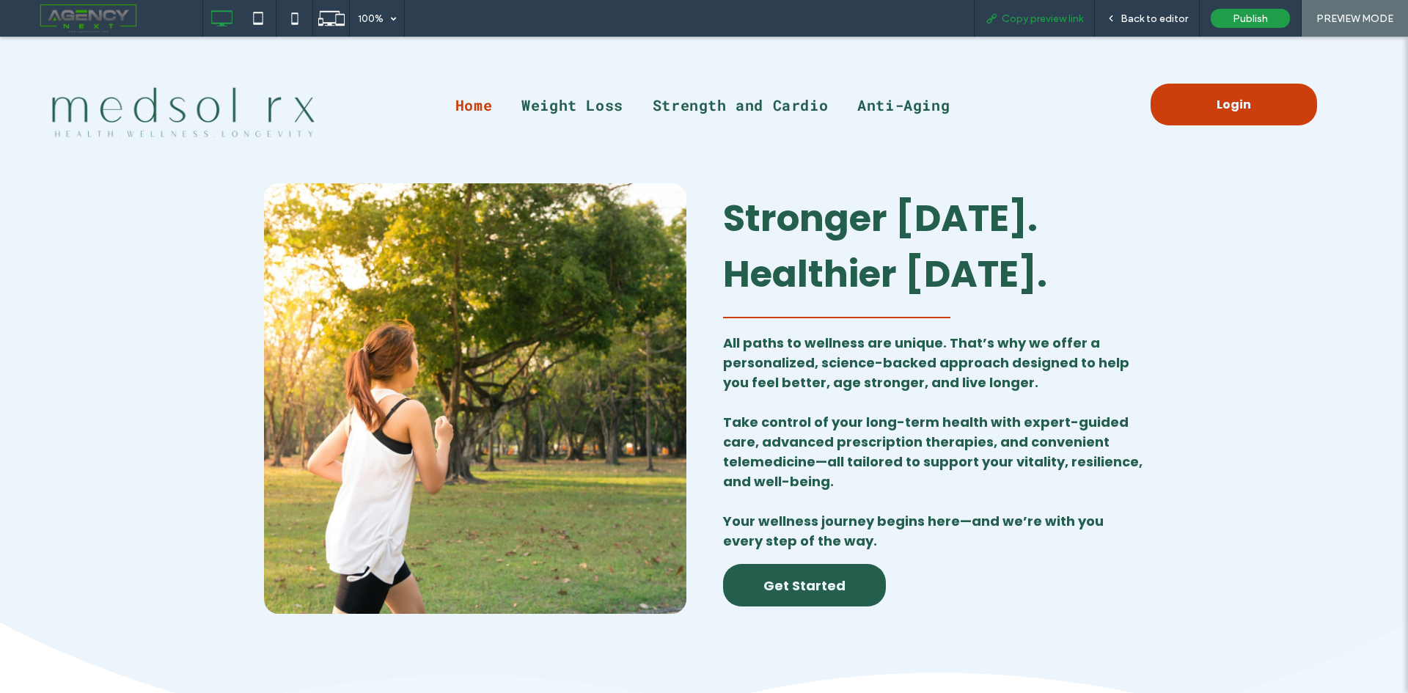
click at [1063, 12] on span "Copy preview link" at bounding box center [1041, 18] width 81 height 12
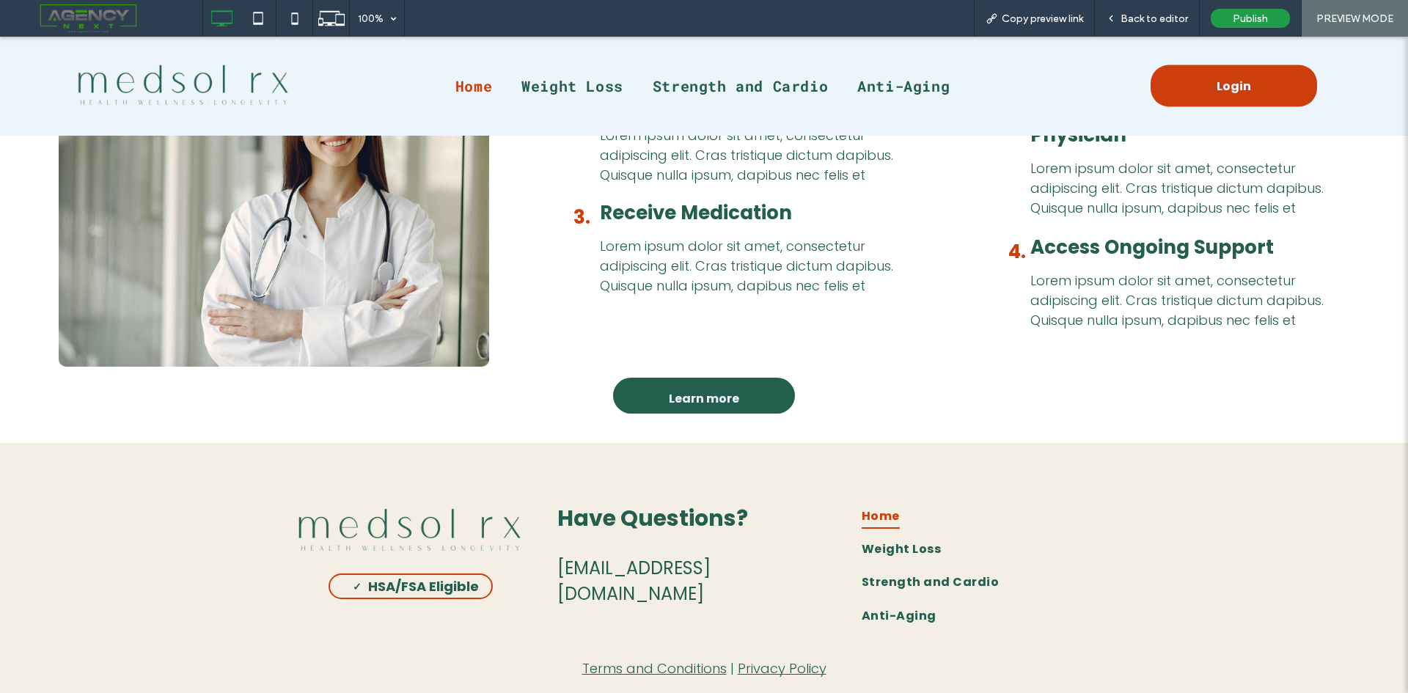
scroll to position [3729, 0]
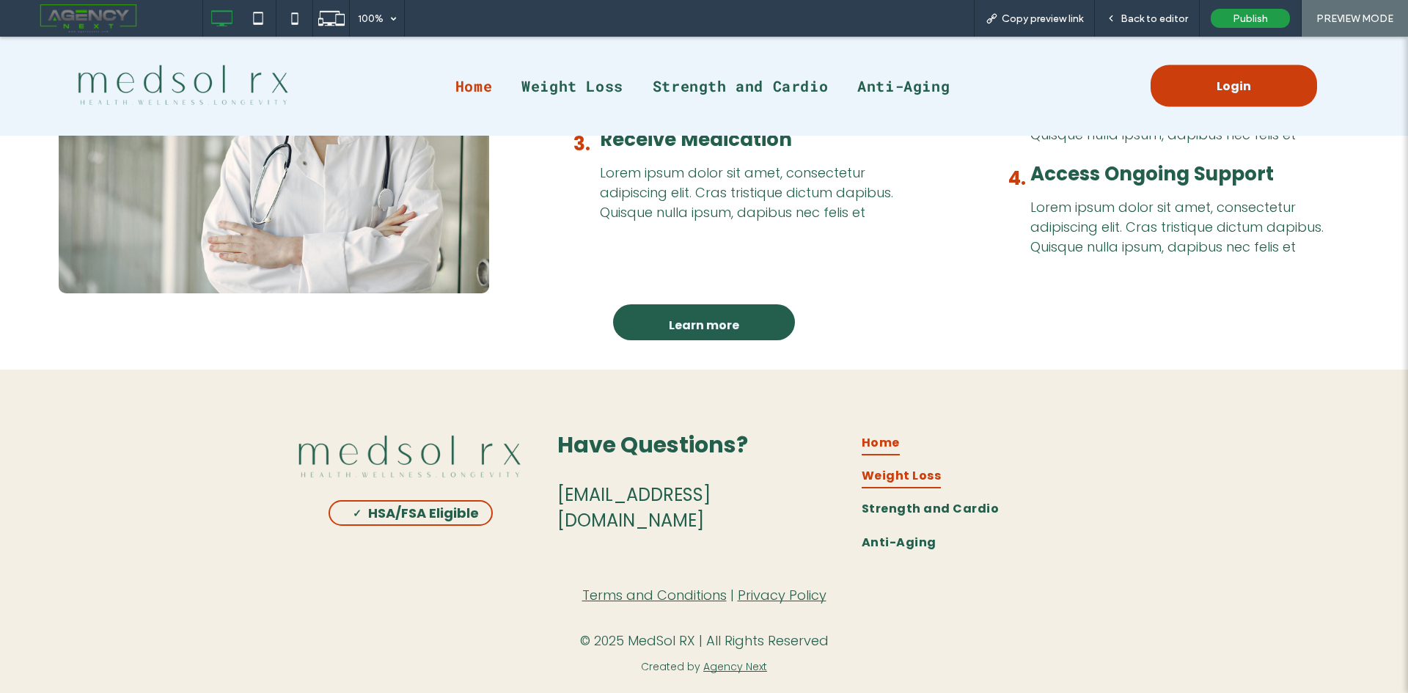
click at [889, 478] on span "Weight Loss" at bounding box center [900, 476] width 79 height 26
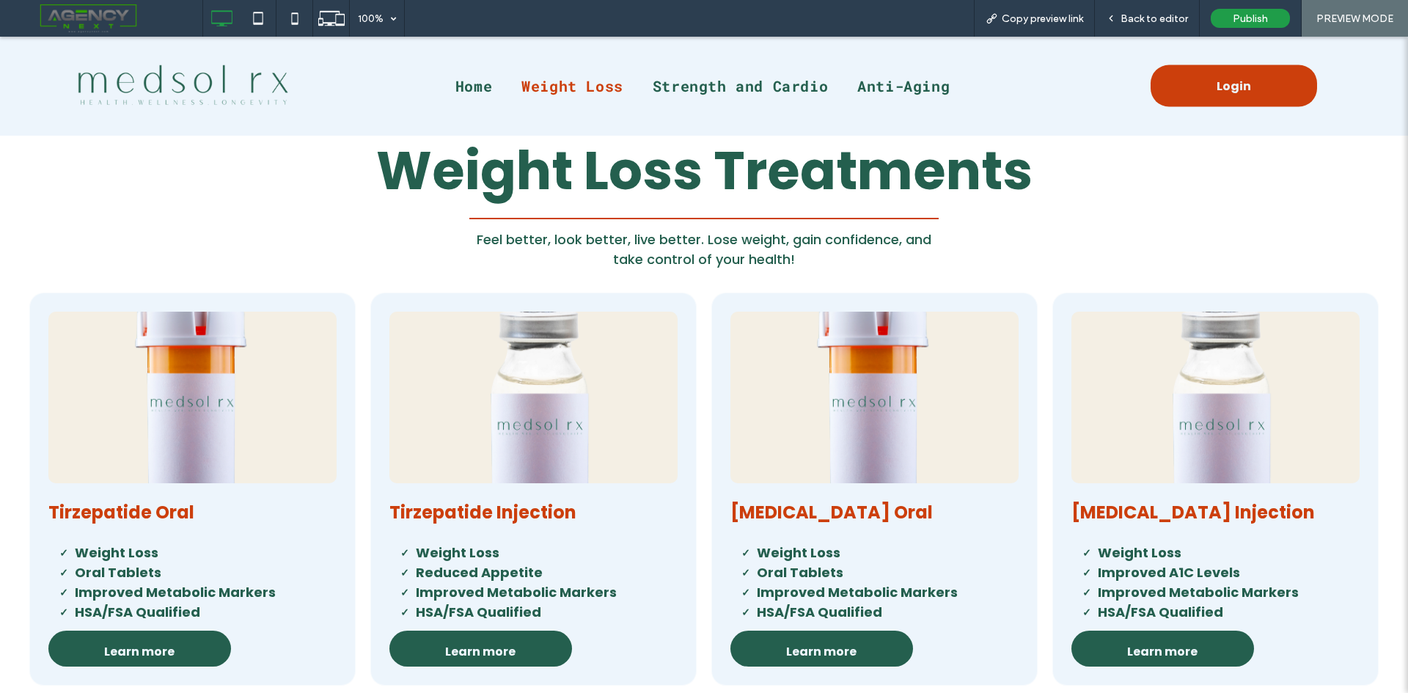
scroll to position [640, 0]
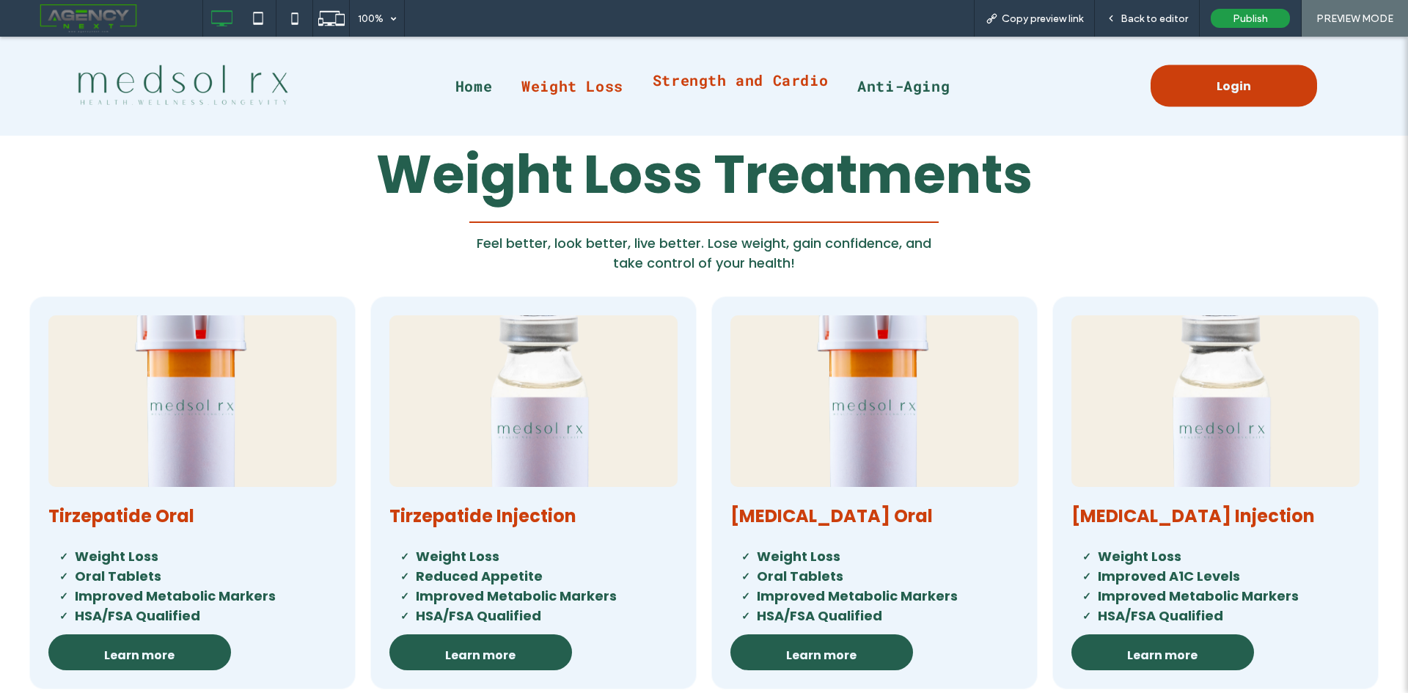
click at [749, 82] on span "Strength and Cardio" at bounding box center [739, 79] width 175 height 19
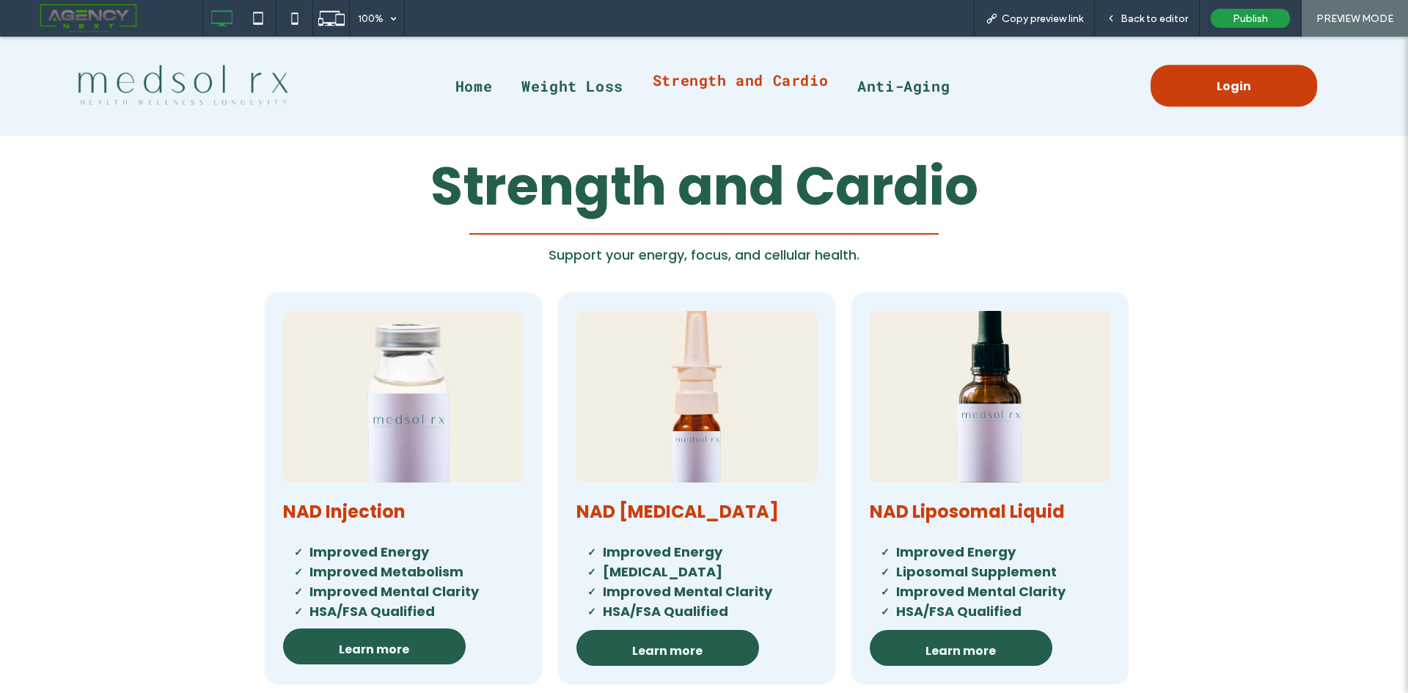
scroll to position [1231, 0]
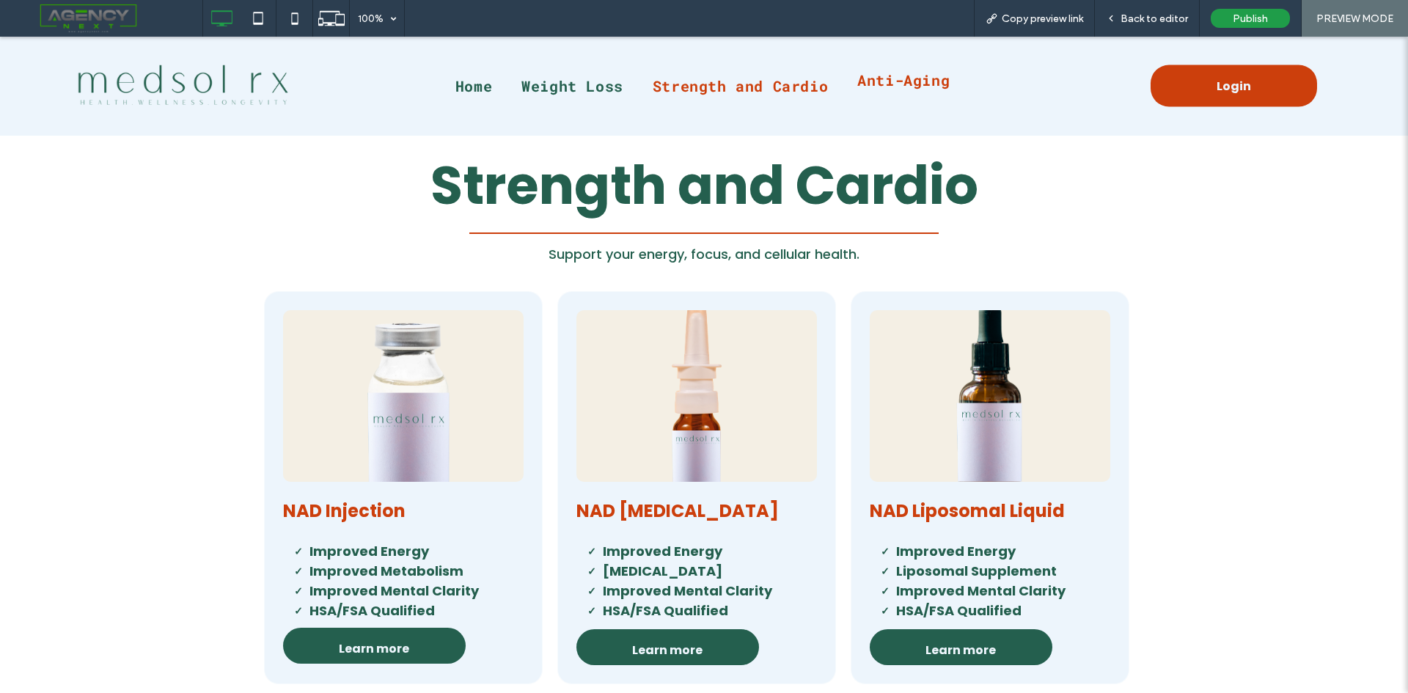
click at [894, 86] on span "Anti-Aging" at bounding box center [903, 79] width 92 height 19
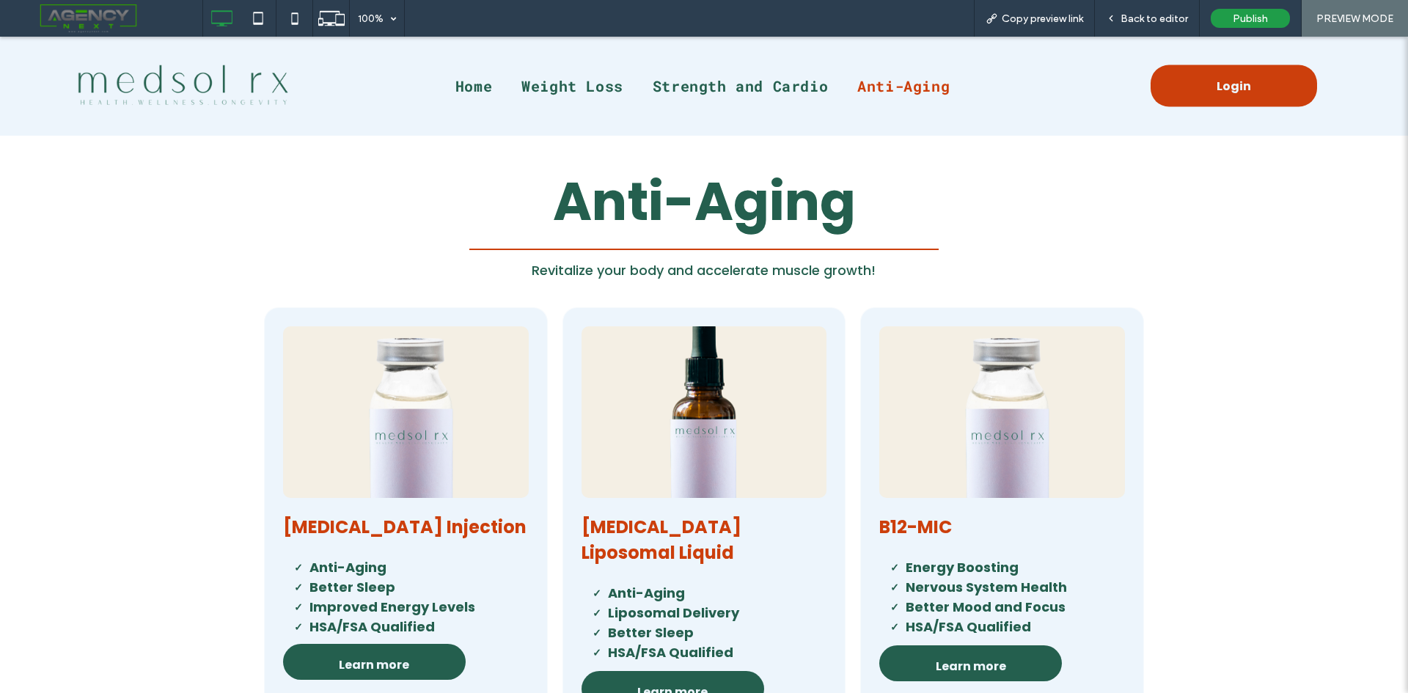
scroll to position [1817, 0]
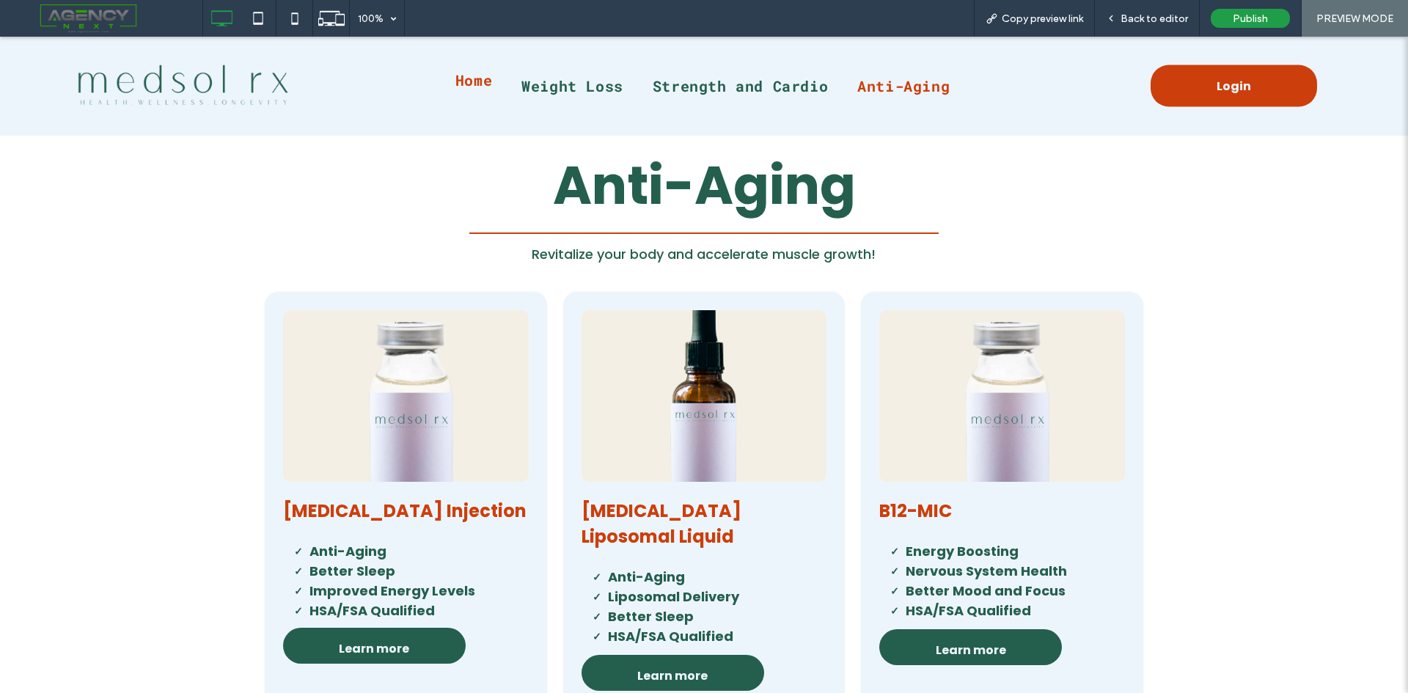
click at [466, 93] on li "Home" at bounding box center [474, 85] width 66 height 19
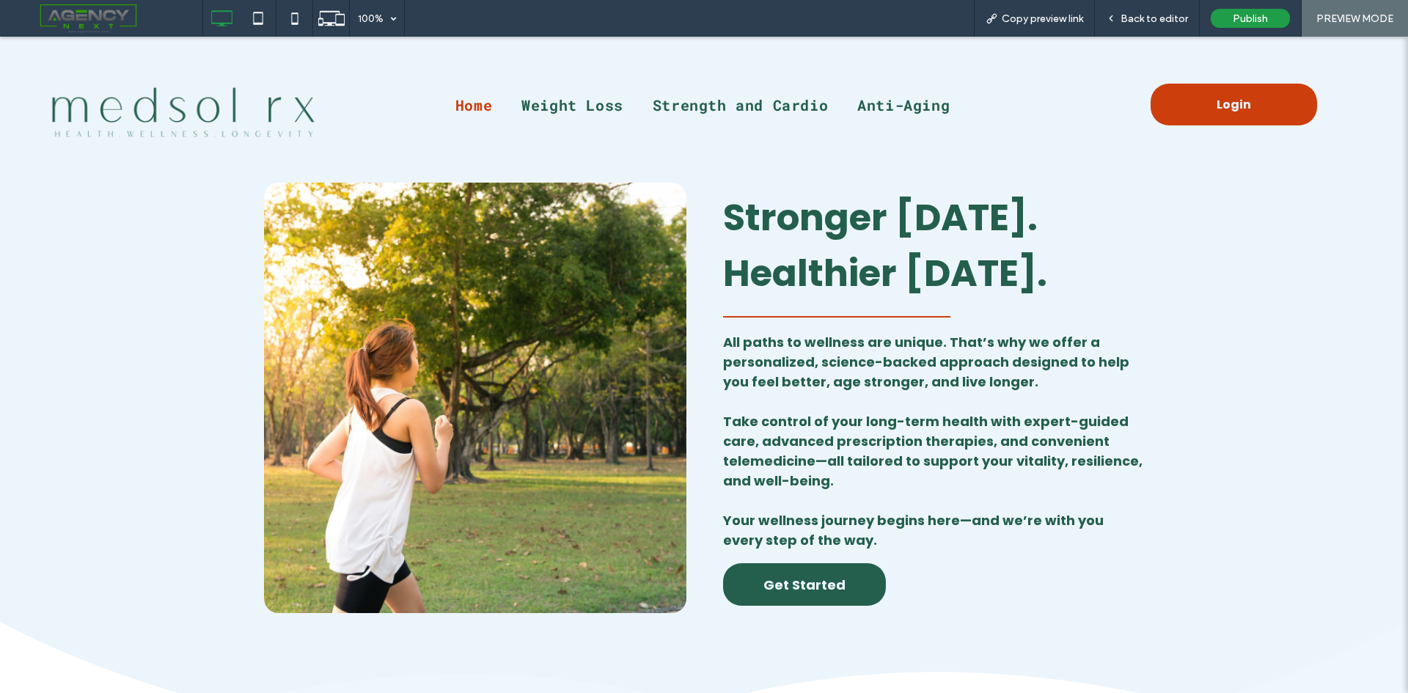
scroll to position [0, 0]
click at [1044, 18] on span "Copy preview link" at bounding box center [1041, 18] width 81 height 12
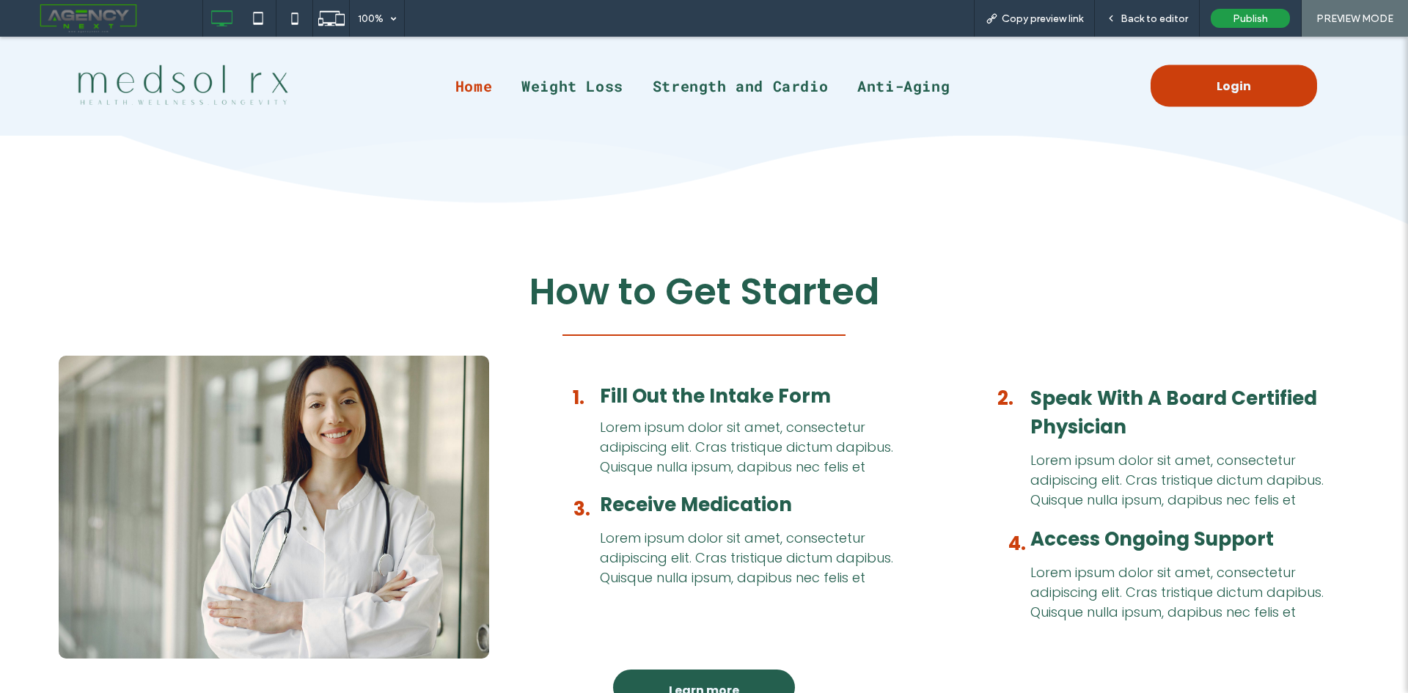
scroll to position [3363, 0]
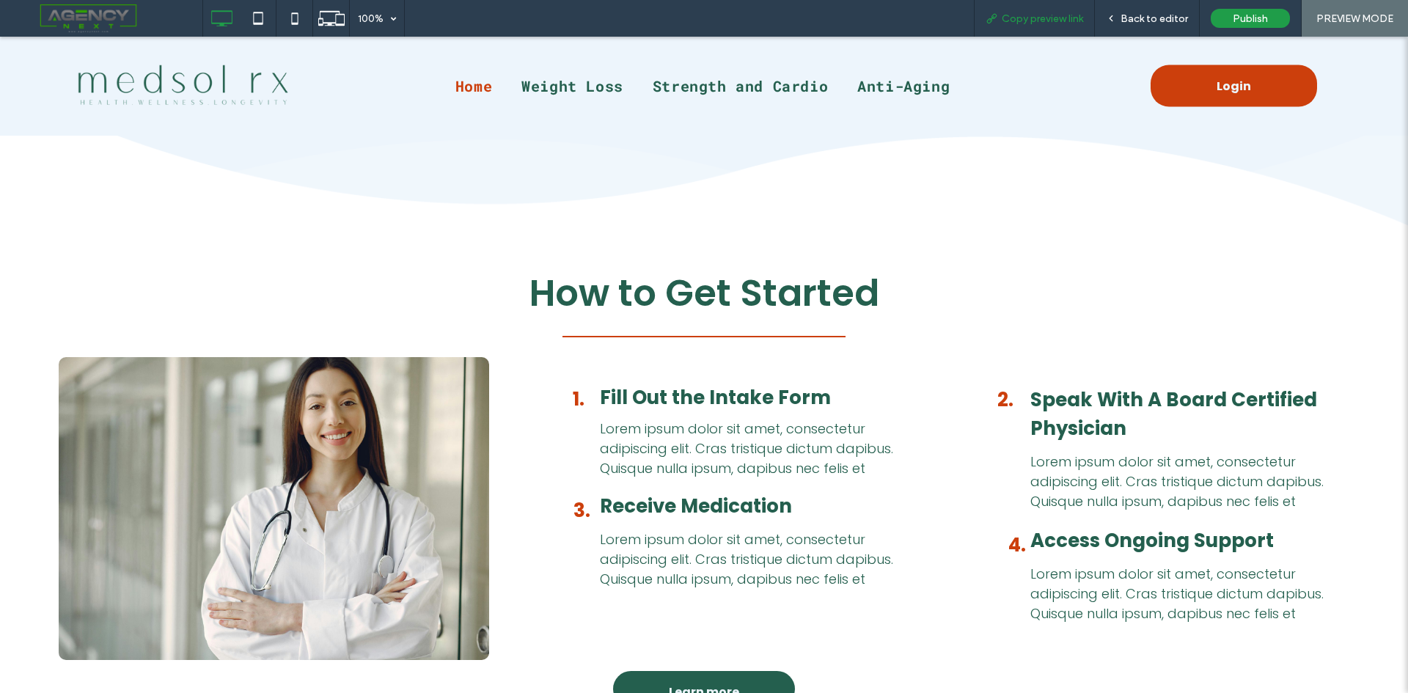
click at [1048, 19] on span "Copy preview link" at bounding box center [1041, 18] width 81 height 12
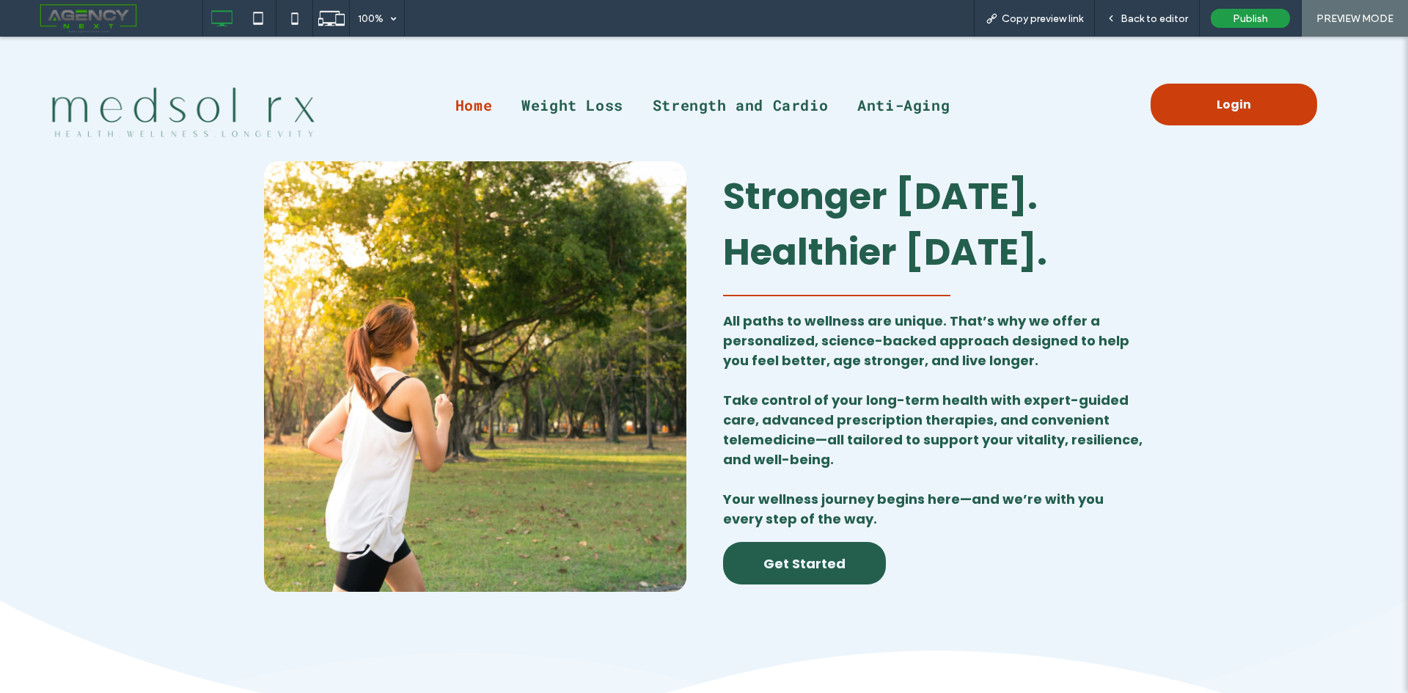
scroll to position [0, 0]
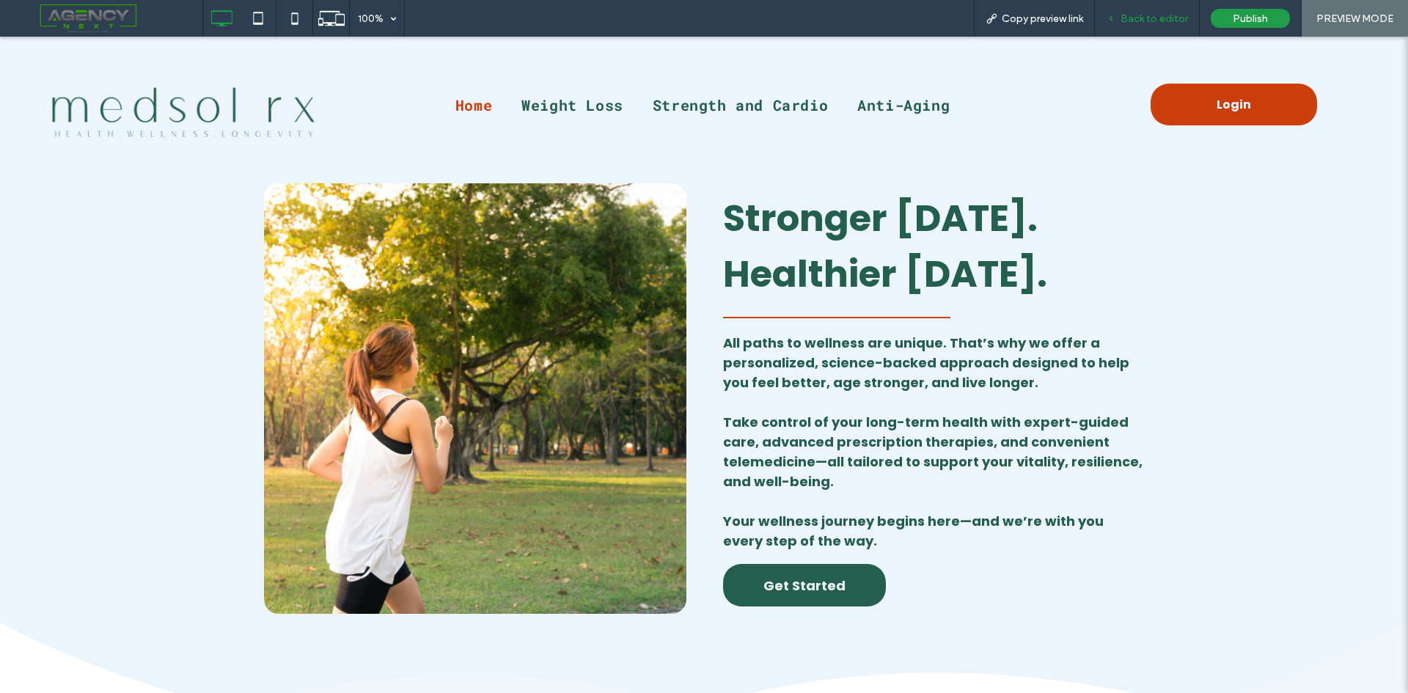
click at [1125, 23] on span "Back to editor" at bounding box center [1153, 18] width 67 height 12
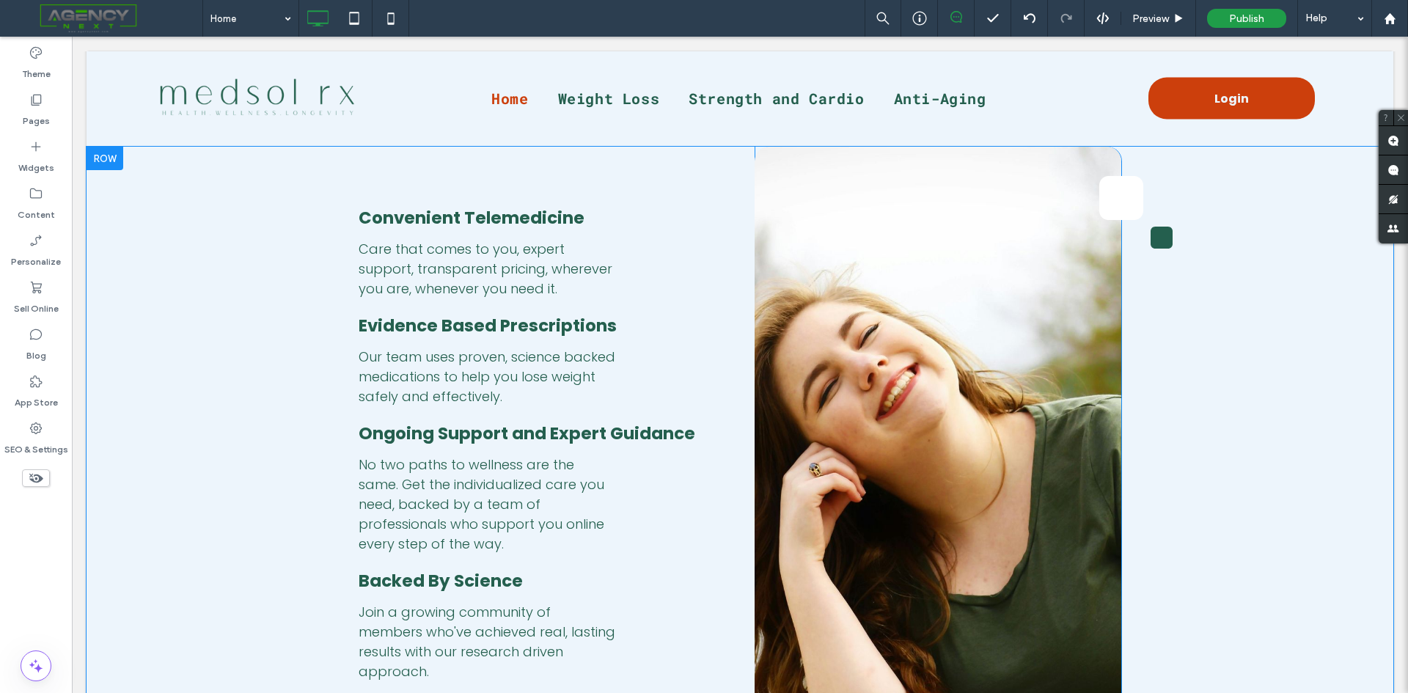
scroll to position [2639, 0]
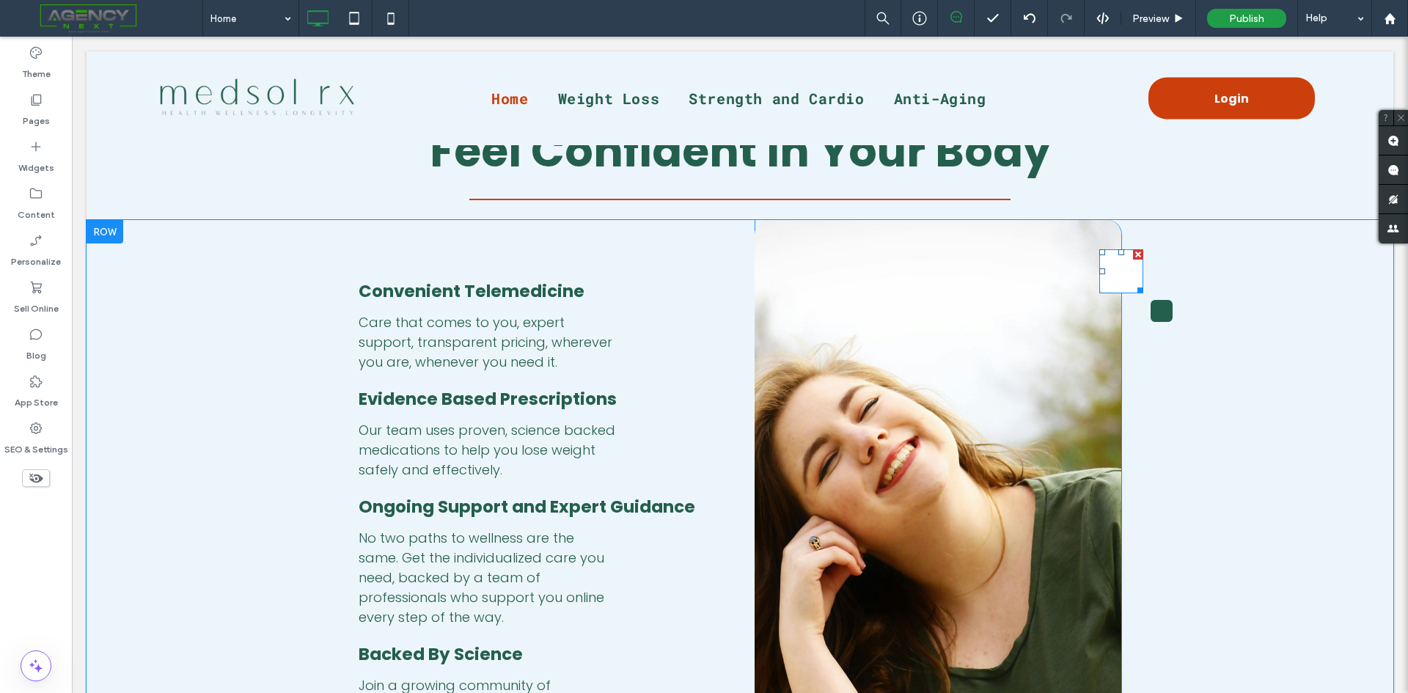
click at [1117, 264] on link at bounding box center [1121, 271] width 44 height 44
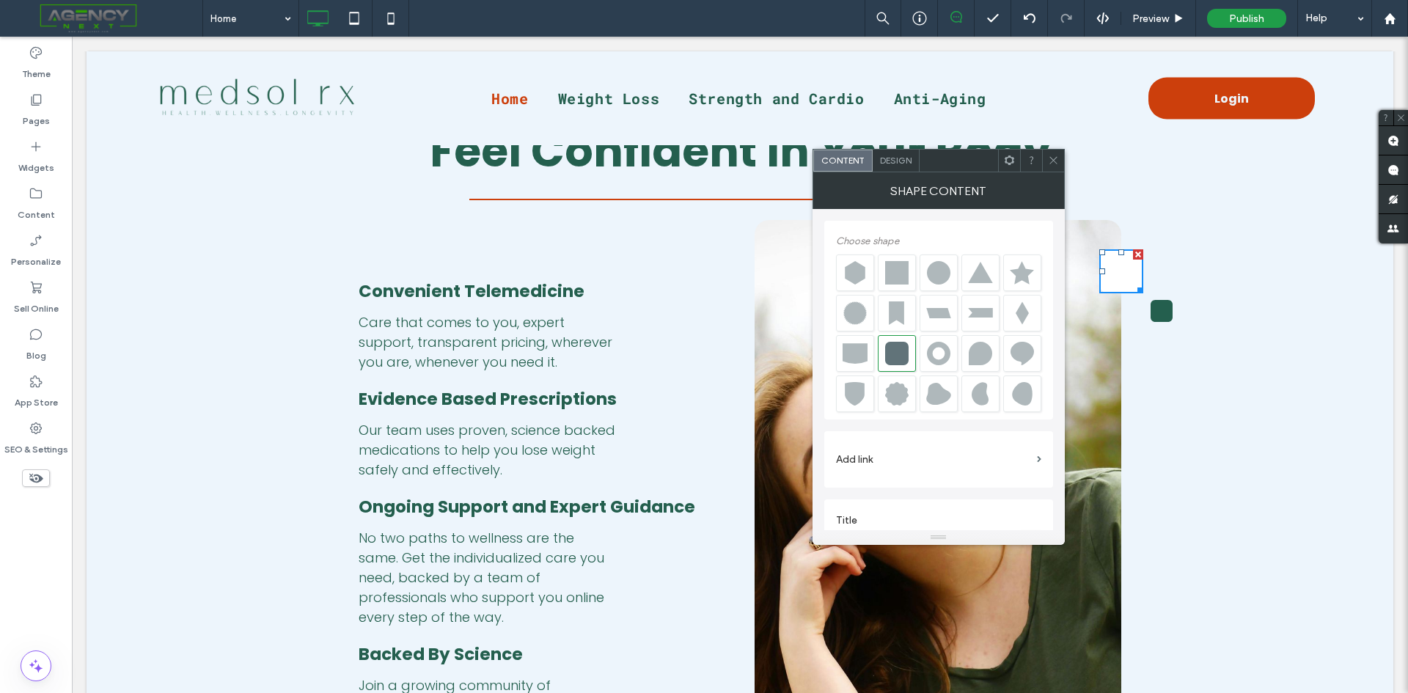
click at [895, 152] on div "Design" at bounding box center [895, 161] width 47 height 22
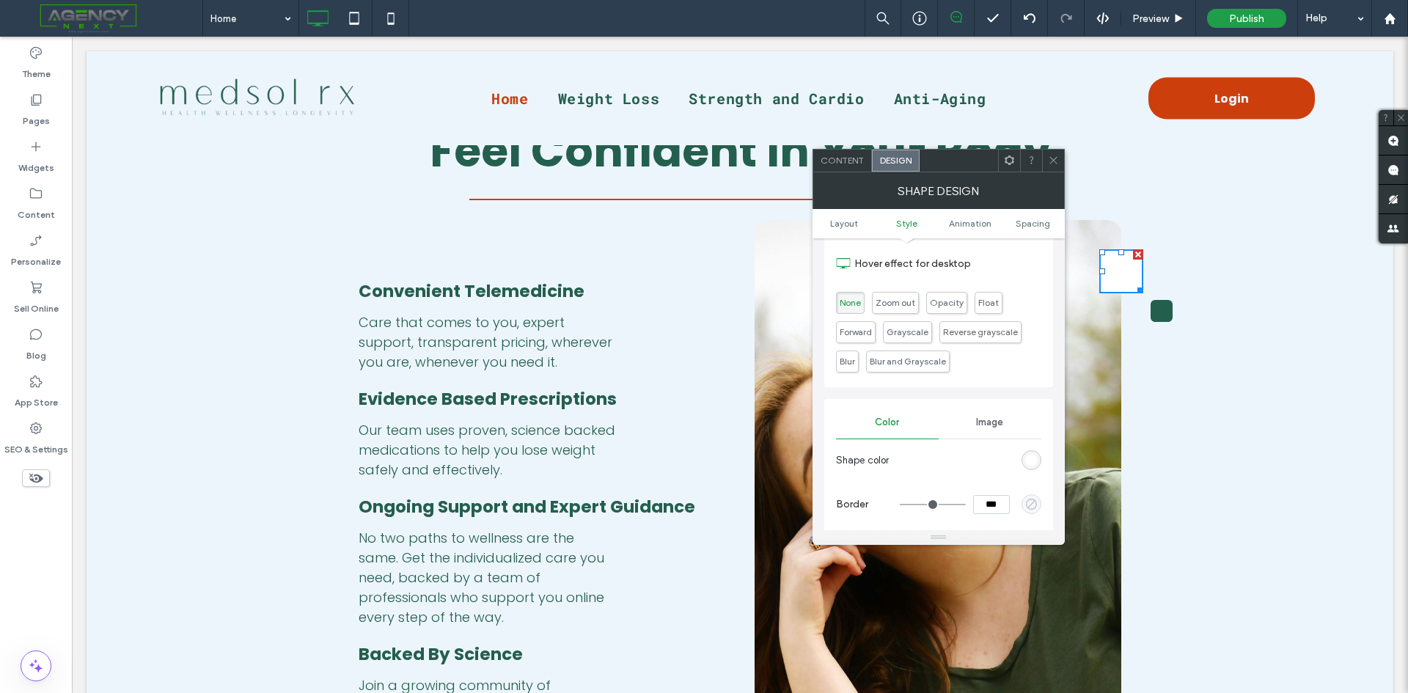
scroll to position [440, 0]
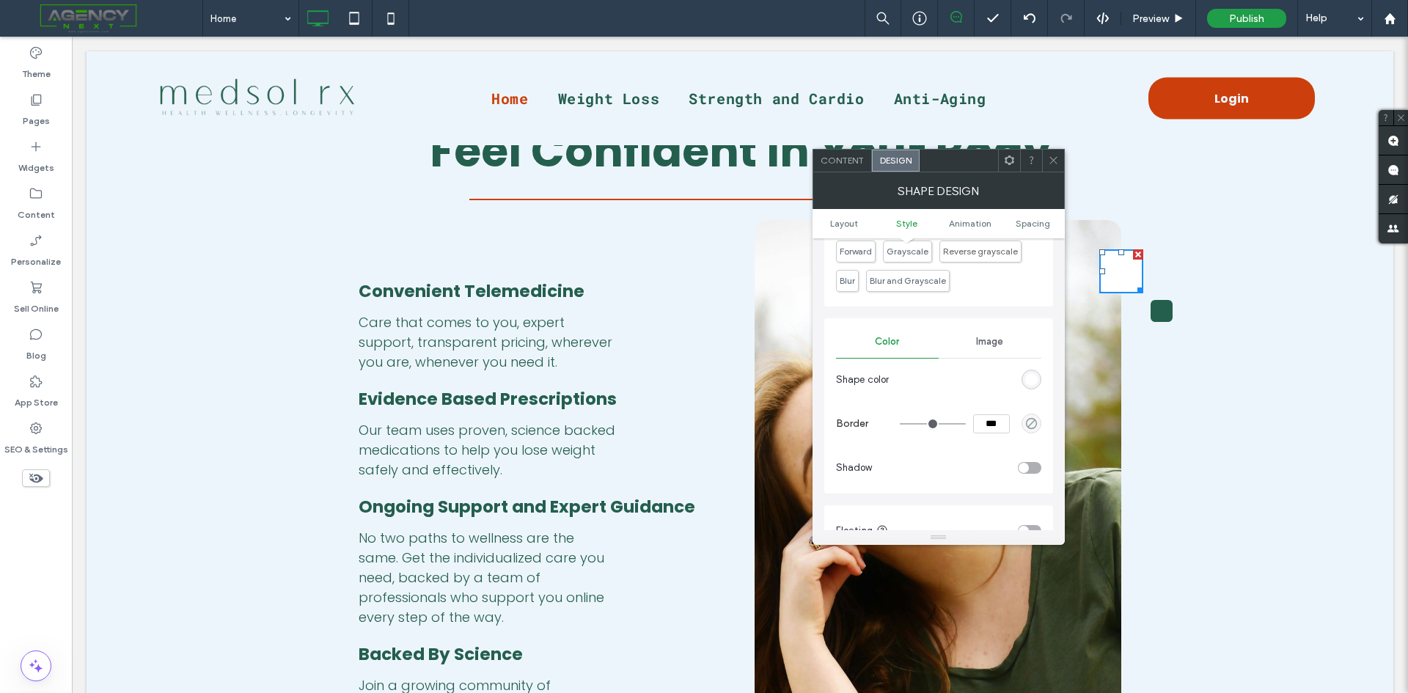
click at [1033, 384] on div "rgba(255,255,255,1)" at bounding box center [1031, 379] width 12 height 12
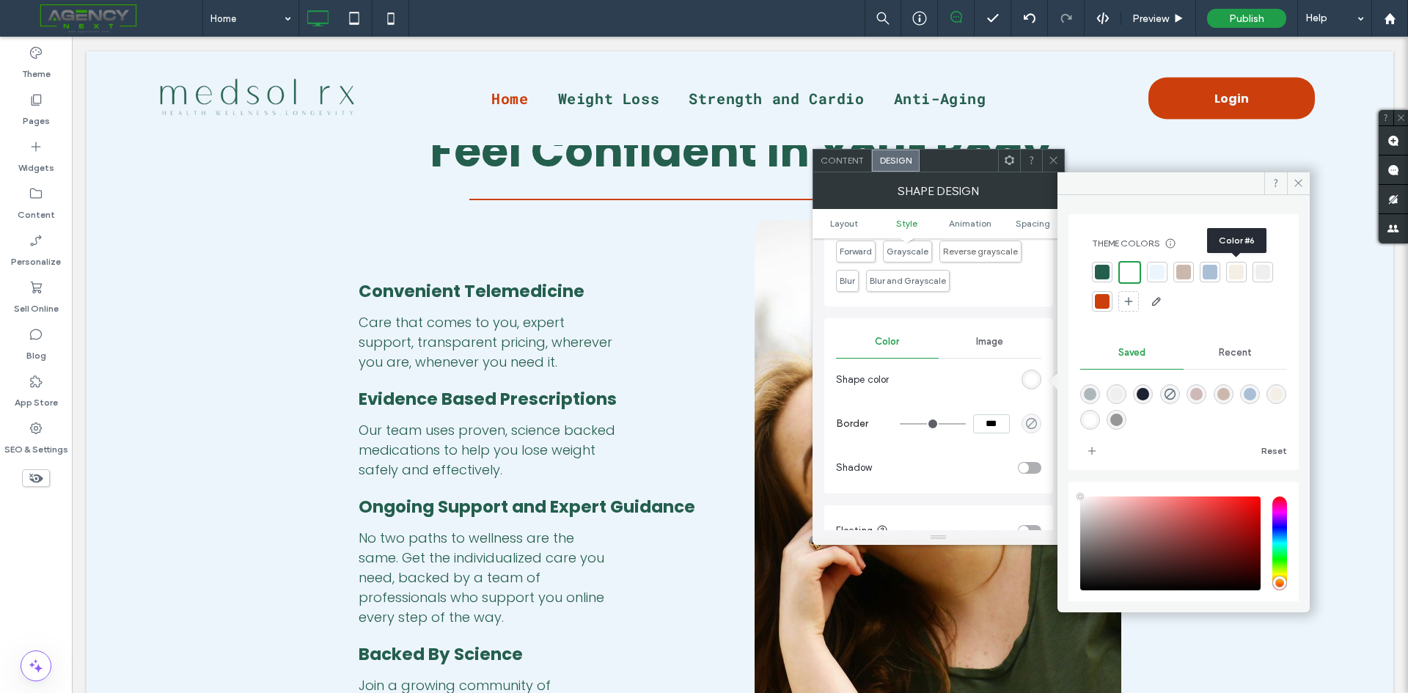
click at [1235, 277] on div at bounding box center [1236, 272] width 15 height 15
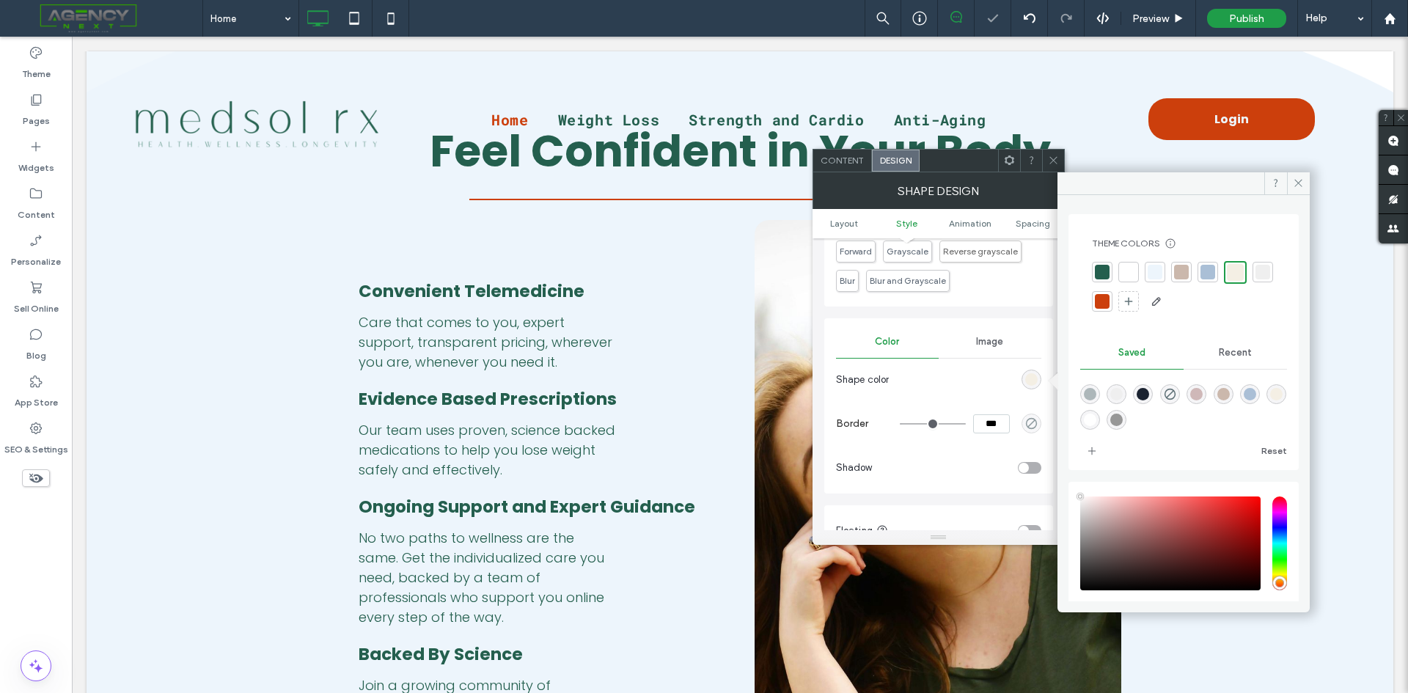
click at [1056, 160] on icon at bounding box center [1053, 160] width 11 height 11
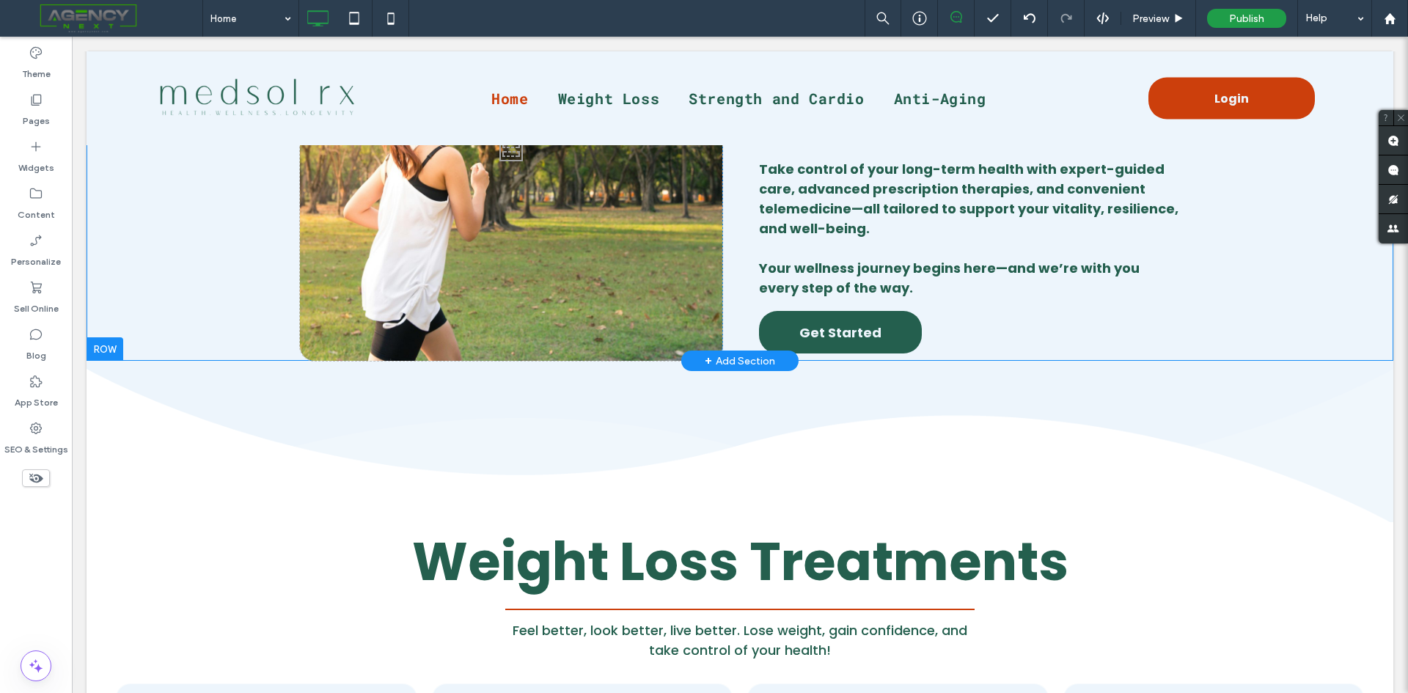
scroll to position [206, 0]
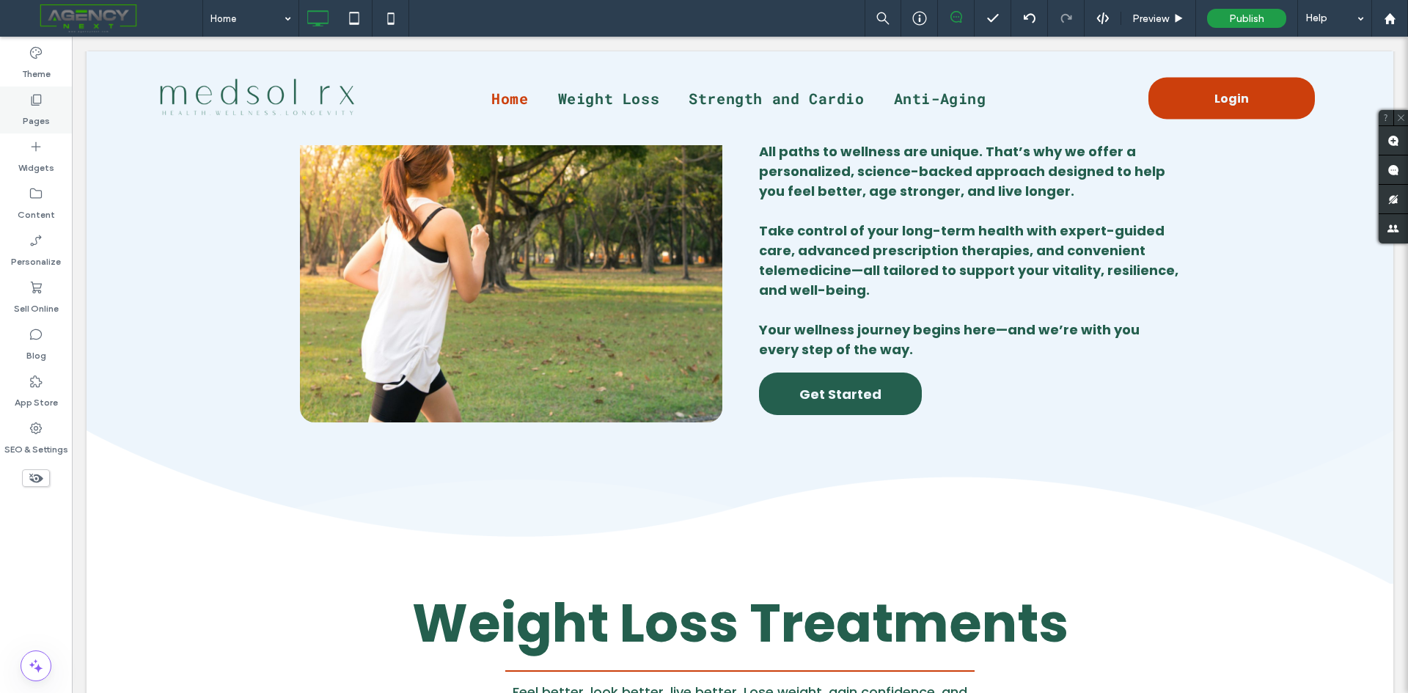
drag, startPoint x: 45, startPoint y: 95, endPoint x: 65, endPoint y: 95, distance: 20.5
click at [45, 95] on div "Pages" at bounding box center [36, 110] width 72 height 47
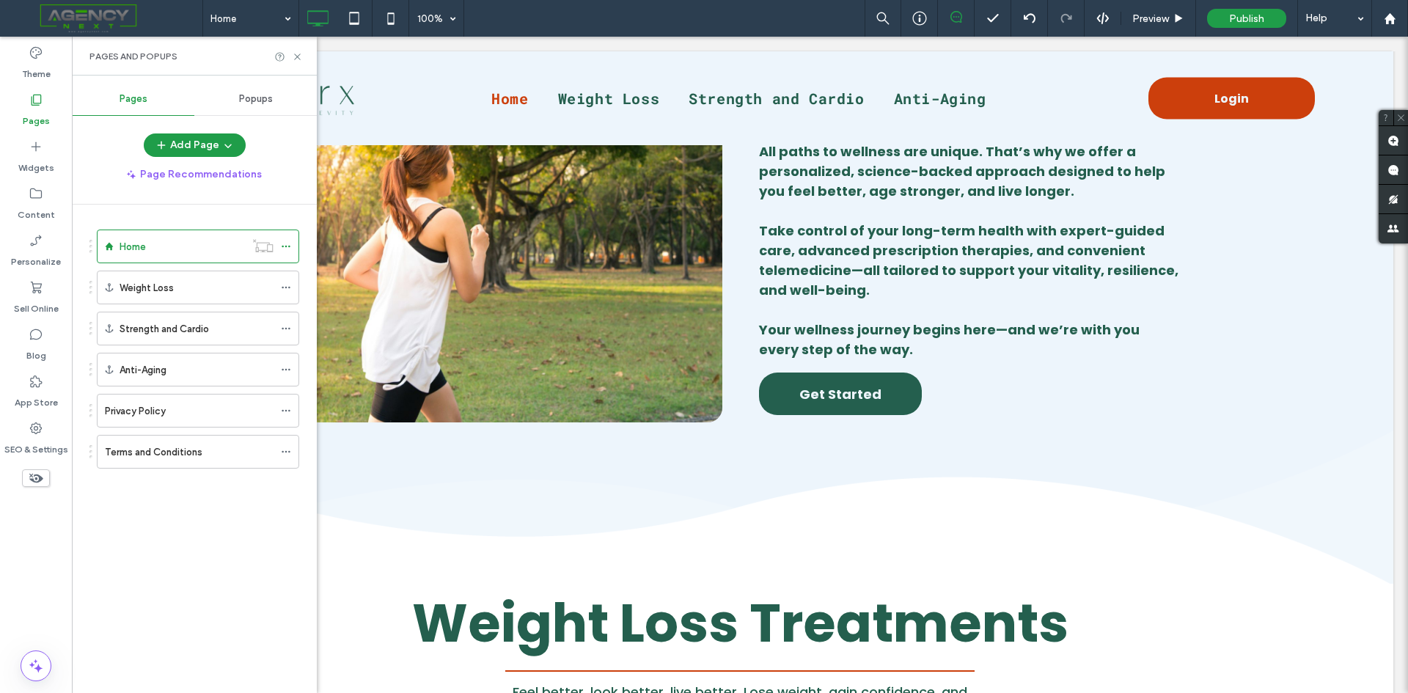
click at [258, 103] on span "Popups" at bounding box center [256, 99] width 34 height 12
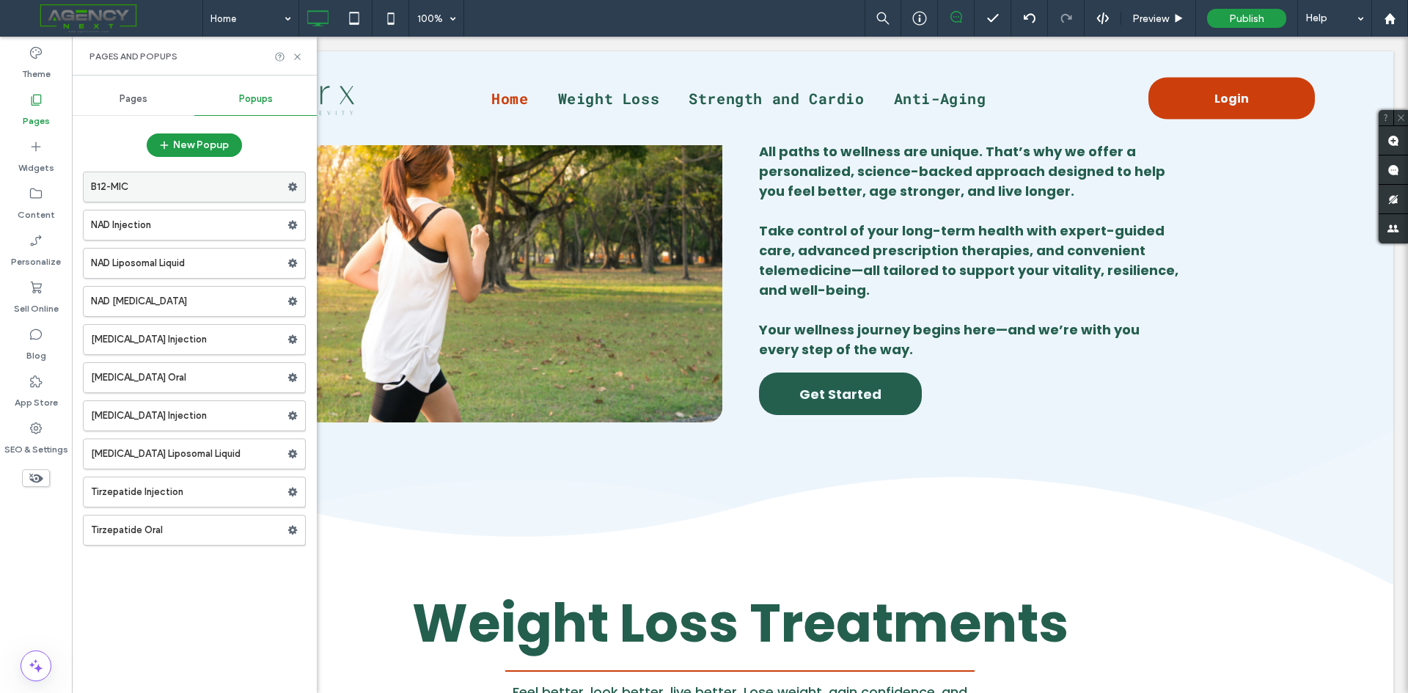
click at [194, 199] on label "B12-MIC" at bounding box center [189, 186] width 196 height 29
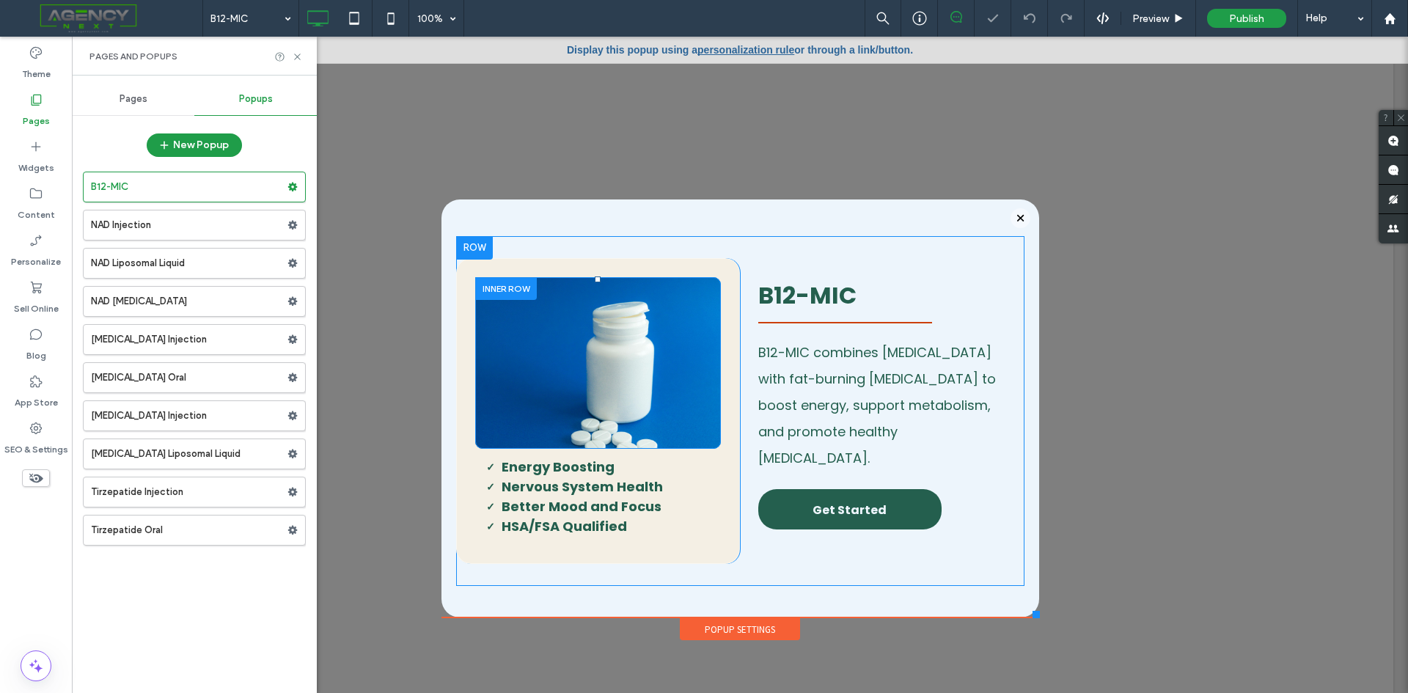
click at [693, 322] on div "Click To Paste" at bounding box center [598, 363] width 246 height 172
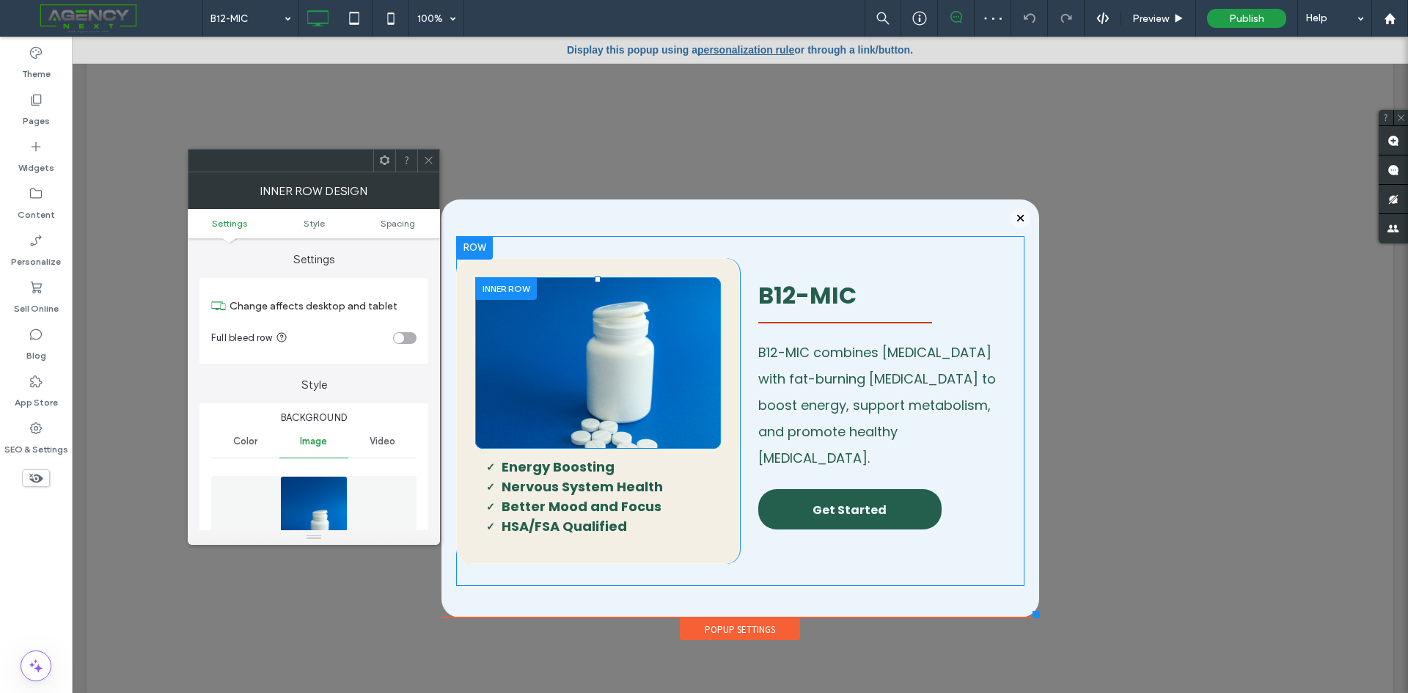
type input "**"
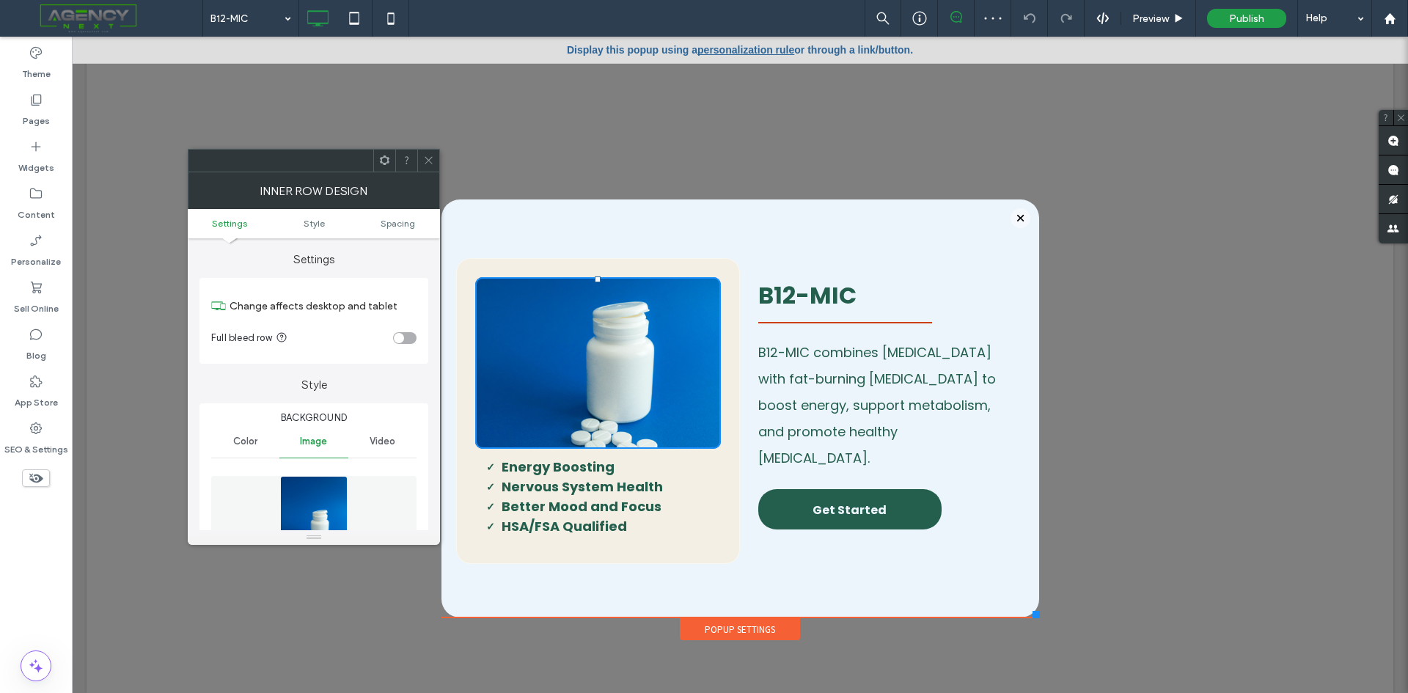
click at [354, 512] on figure at bounding box center [313, 526] width 205 height 101
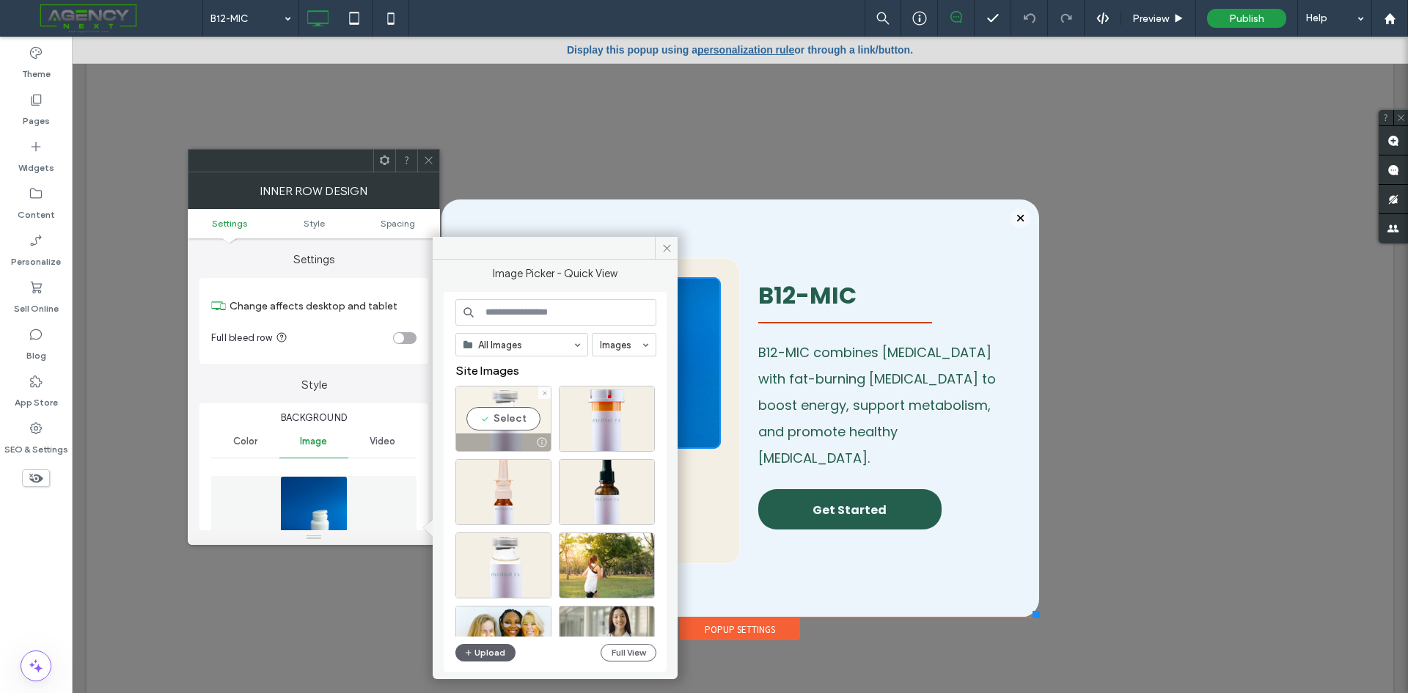
click at [515, 416] on div "Select" at bounding box center [503, 419] width 96 height 66
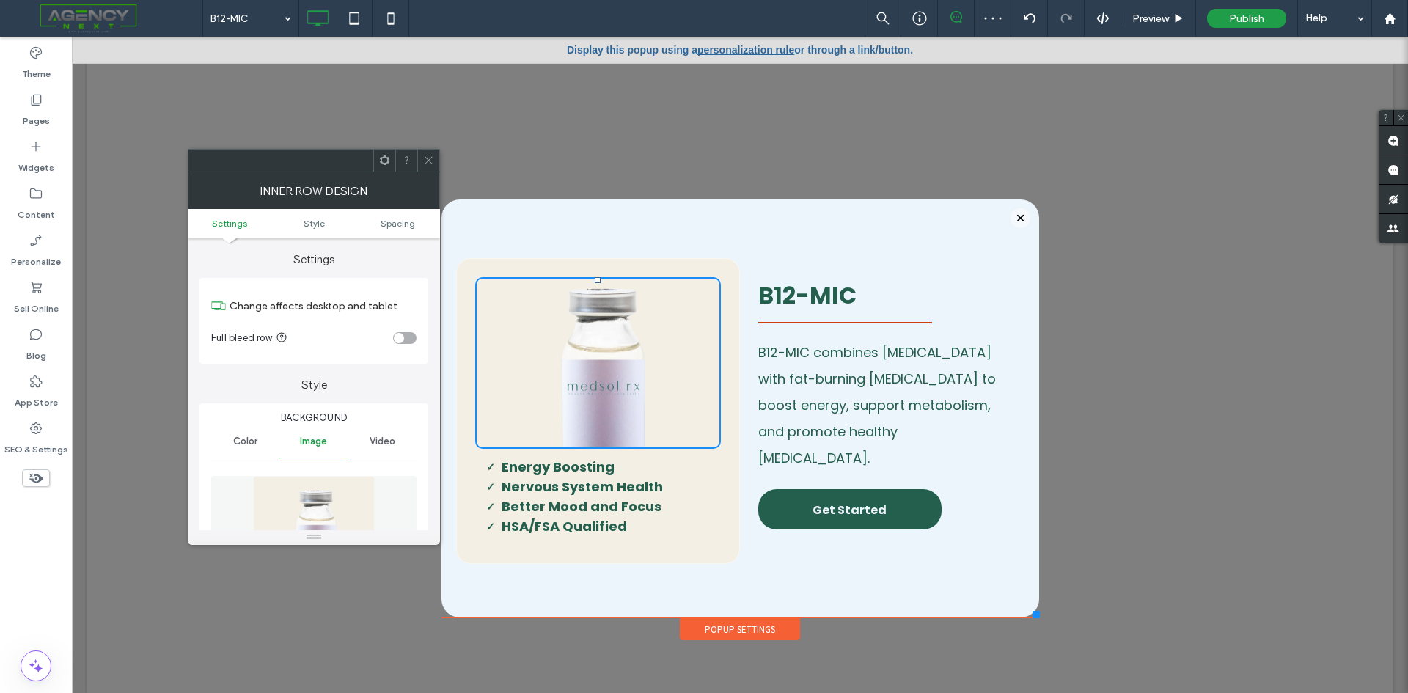
click at [425, 155] on icon at bounding box center [428, 160] width 11 height 11
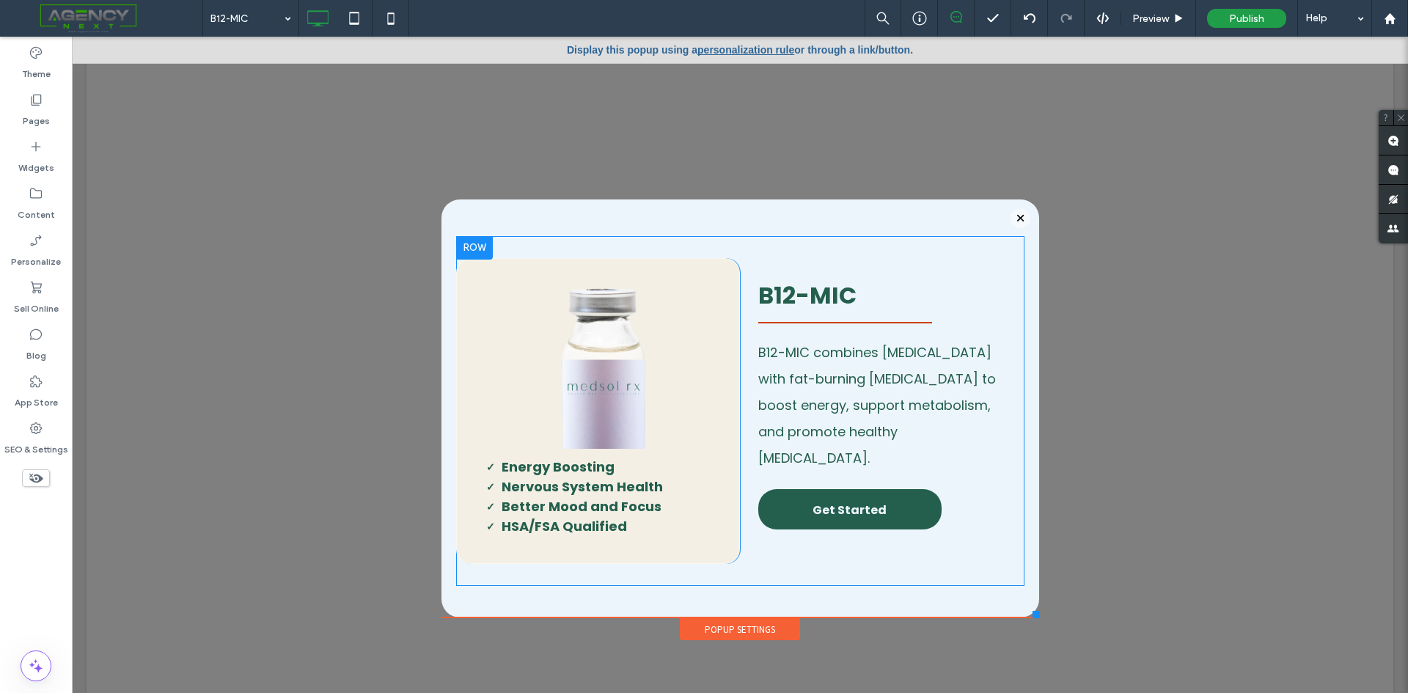
click at [460, 400] on div "Click To Paste E nergy Boosting Nervous System Health Better Mood and Focus HSA…" at bounding box center [598, 411] width 284 height 306
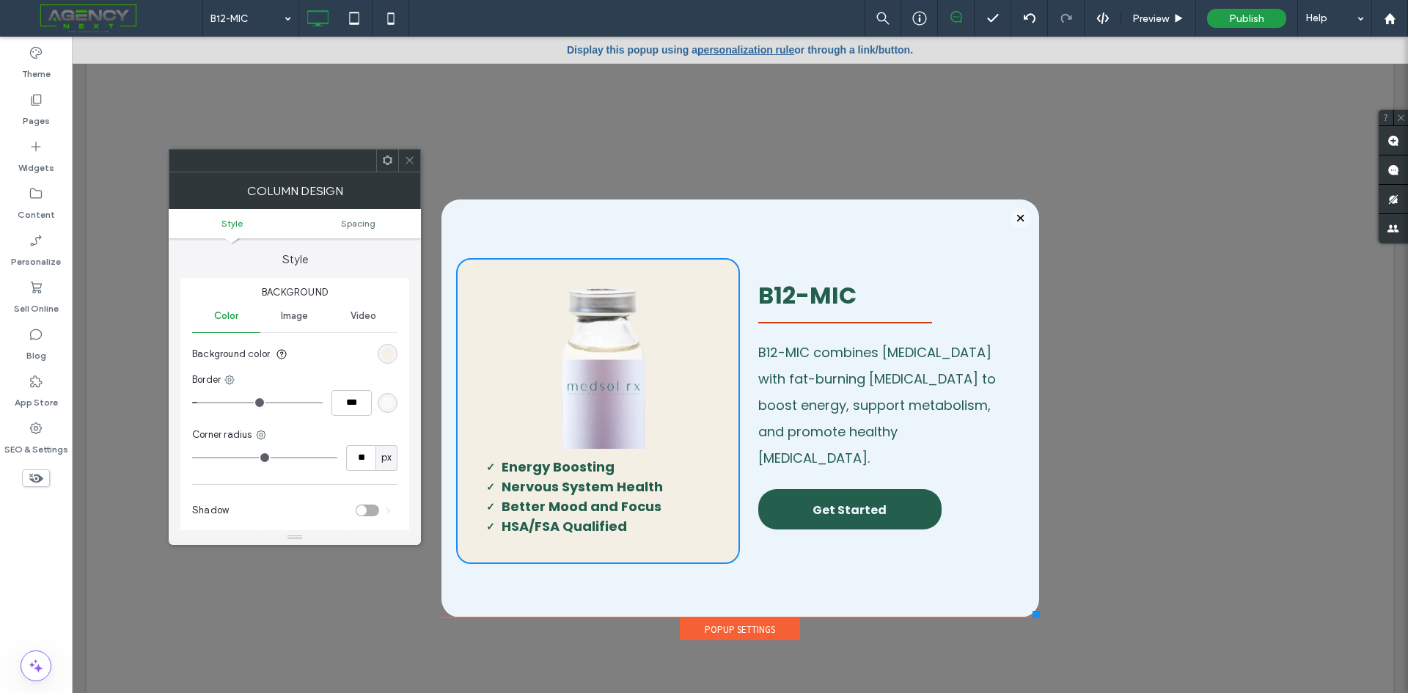
click at [389, 348] on div "rgb(244, 239, 228)" at bounding box center [387, 353] width 12 height 12
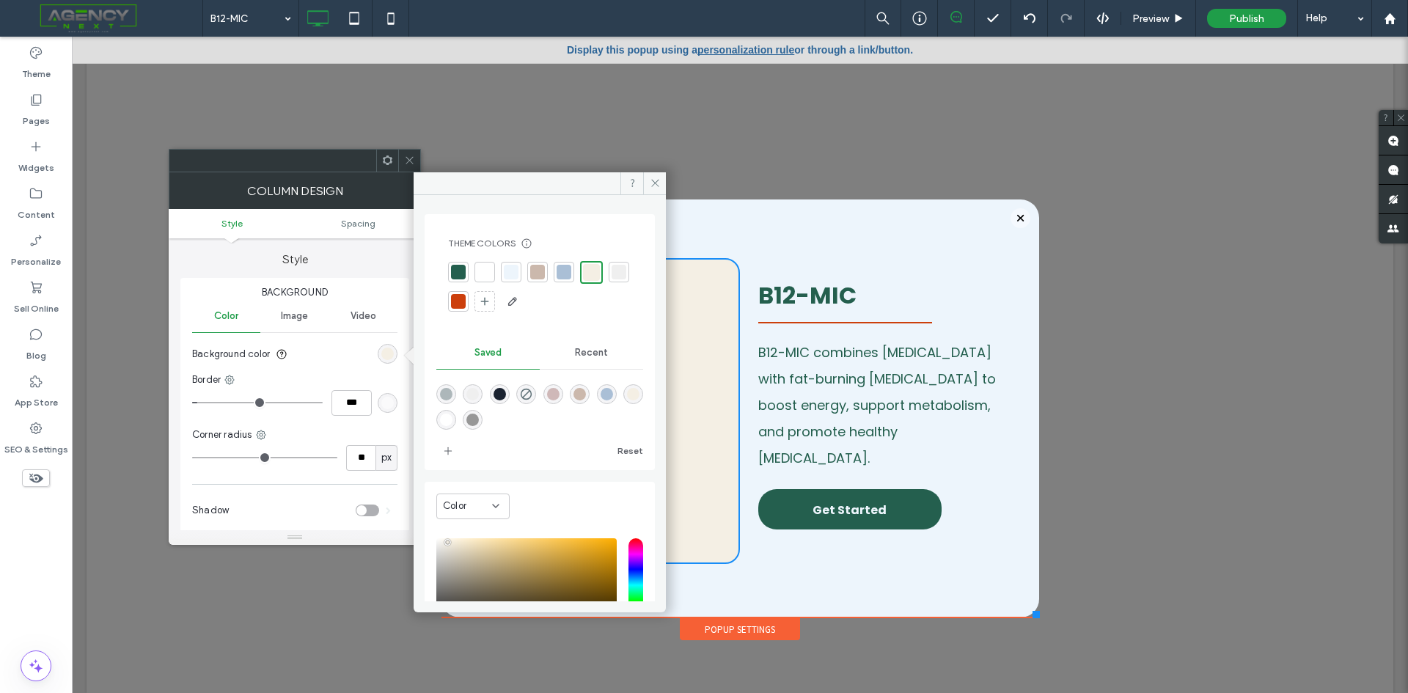
click at [410, 162] on icon at bounding box center [409, 160] width 11 height 11
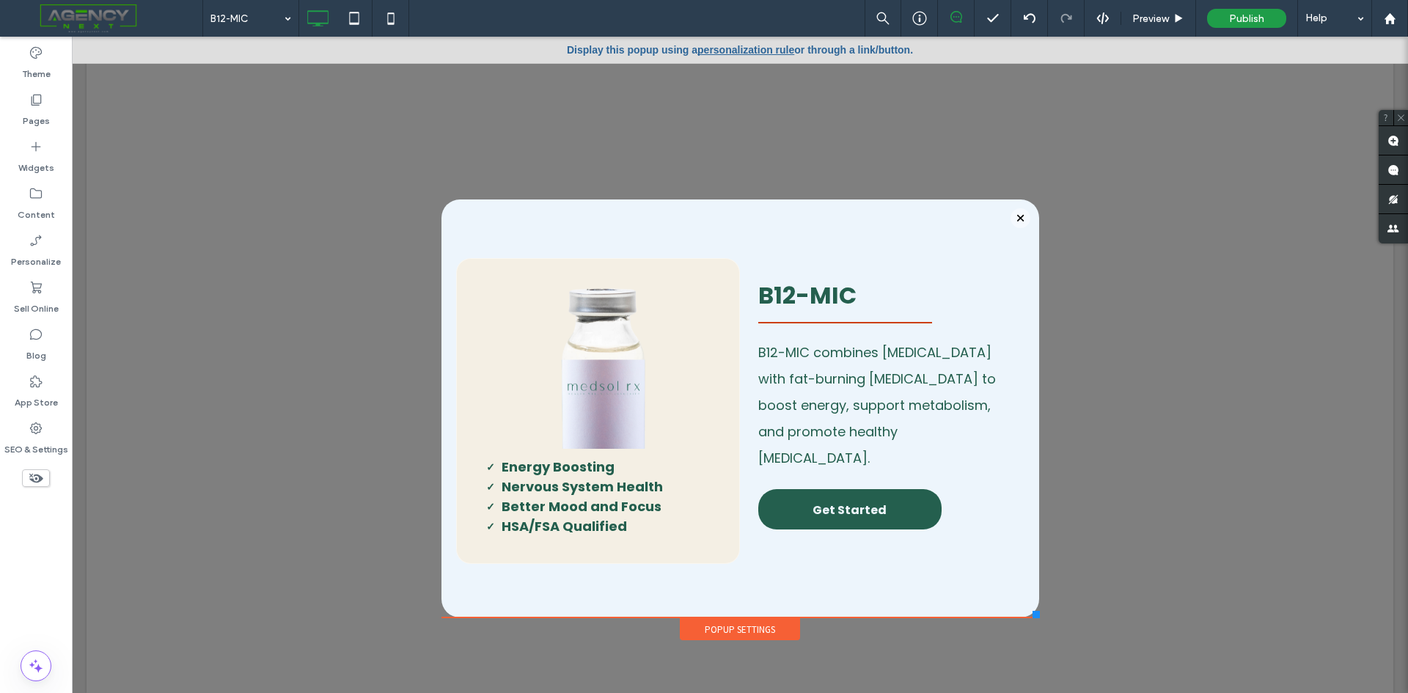
click at [464, 228] on div "Click To Paste E nergy Boosting Nervous System Health Better Mood and Focus HSA…" at bounding box center [739, 408] width 597 height 418
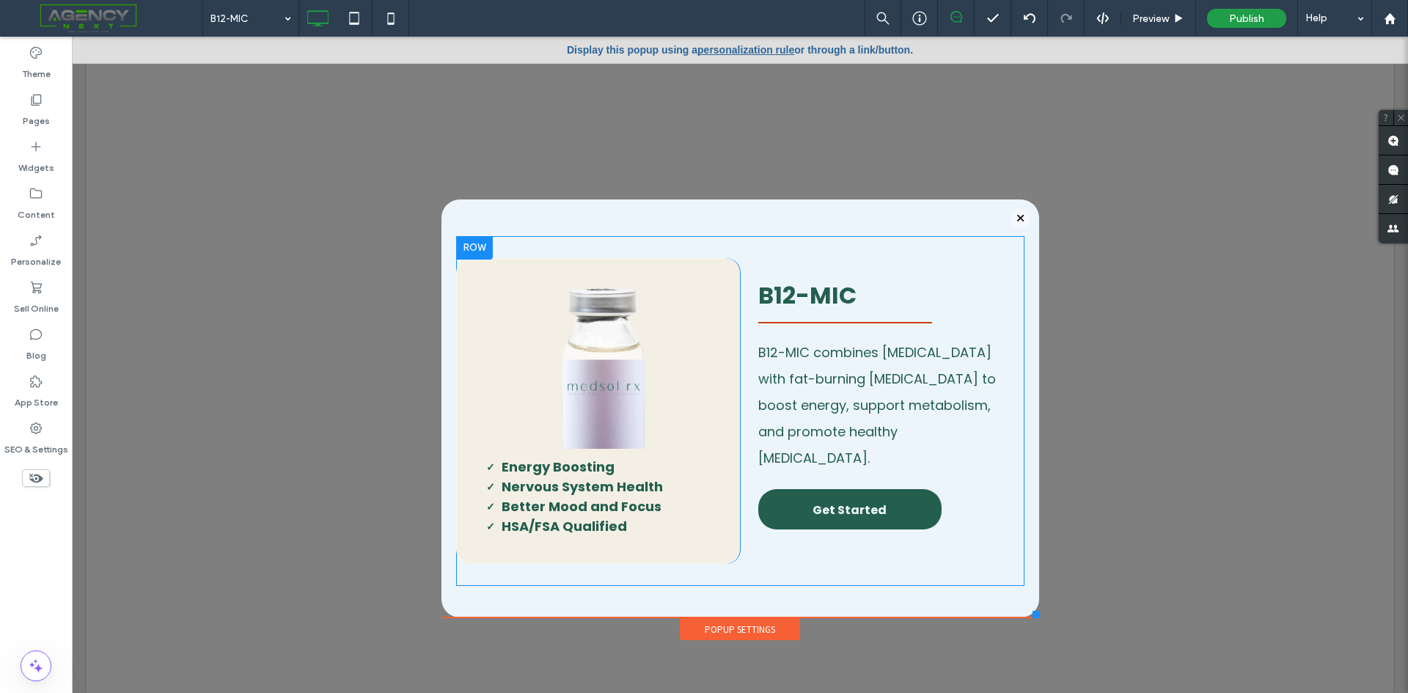
click at [456, 373] on div "Click To Paste E nergy Boosting Nervous System Health Better Mood and Focus HSA…" at bounding box center [598, 411] width 284 height 306
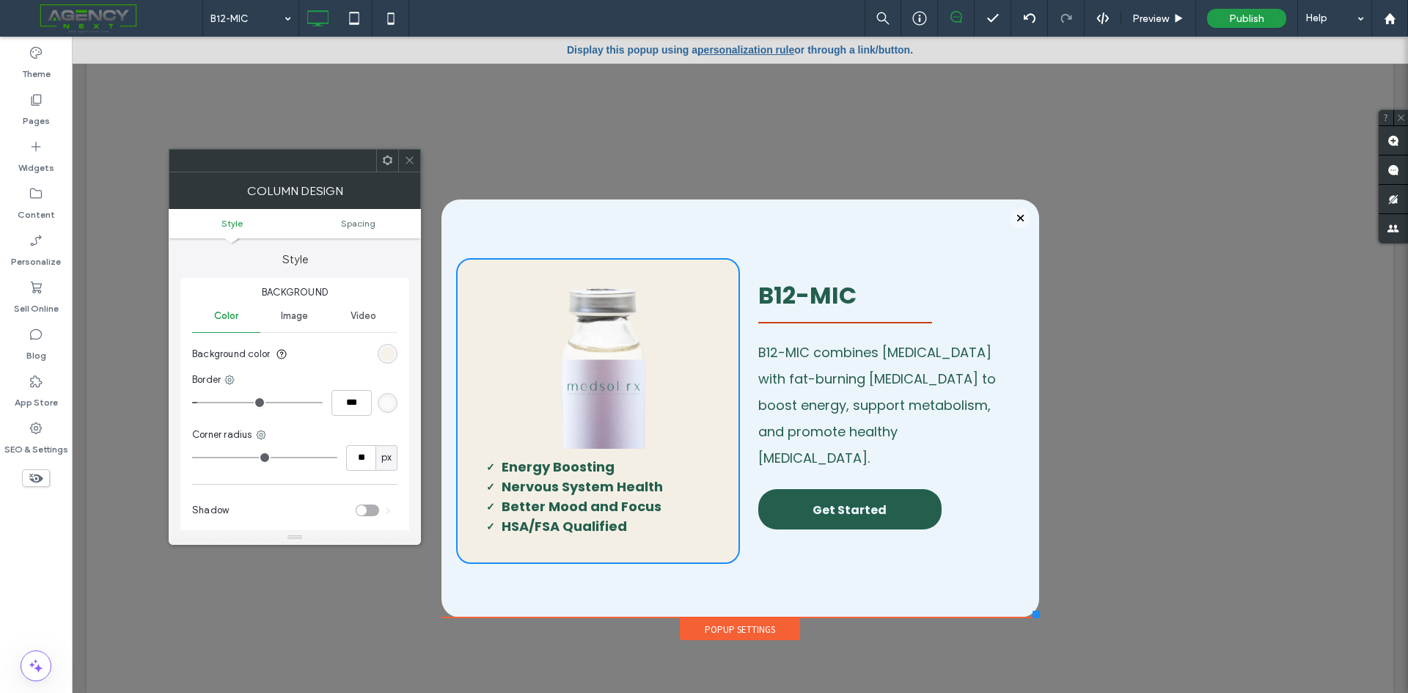
click at [387, 353] on div "rgb(244, 239, 228)" at bounding box center [387, 353] width 12 height 12
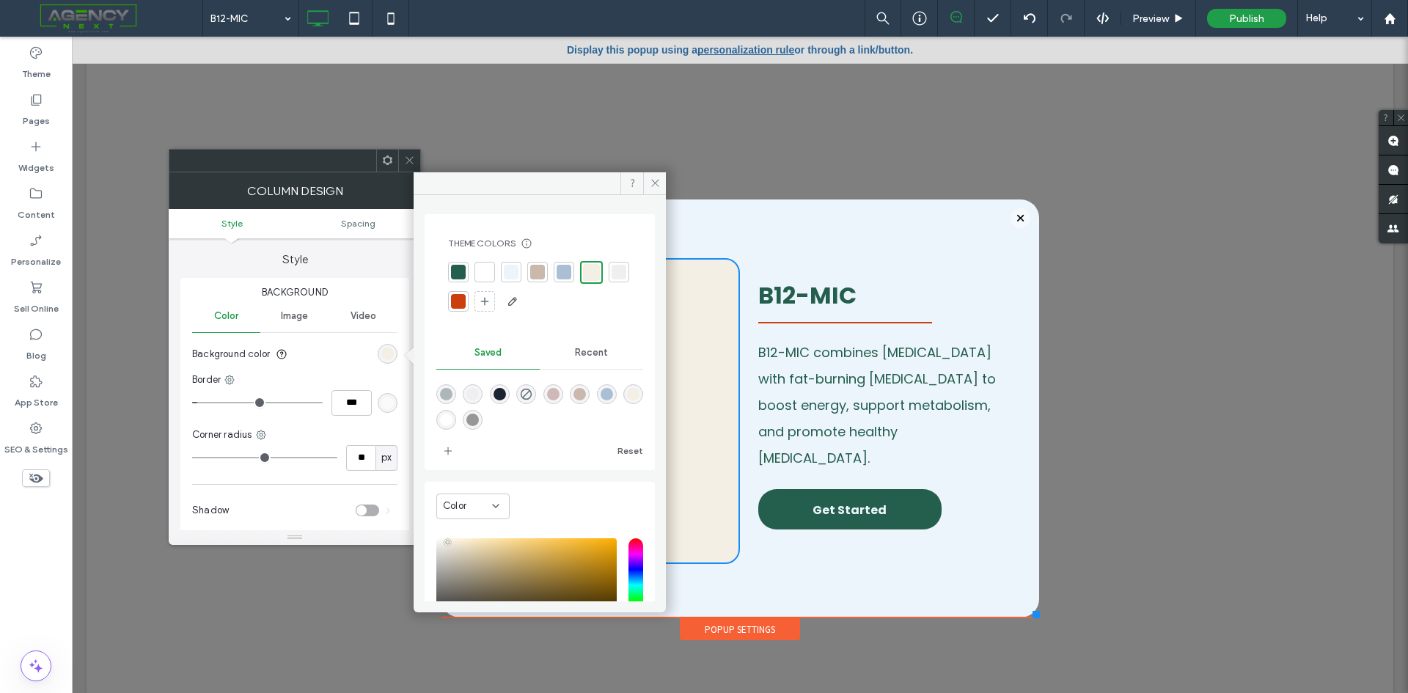
click at [611, 279] on div at bounding box center [618, 272] width 15 height 15
drag, startPoint x: 407, startPoint y: 160, endPoint x: 285, endPoint y: 317, distance: 199.1
click at [405, 161] on icon at bounding box center [409, 160] width 11 height 11
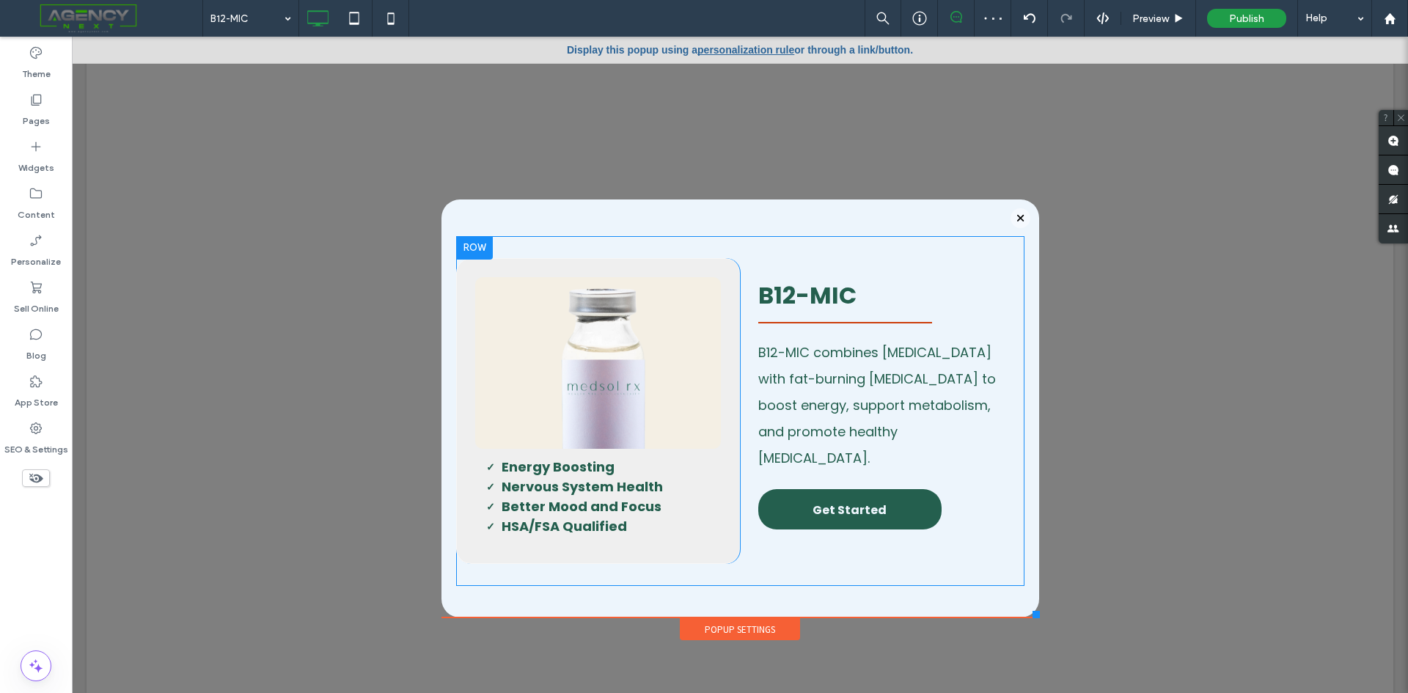
click at [456, 430] on div "Click To Paste E nergy Boosting Nervous System Health Better Mood and Focus HSA…" at bounding box center [598, 411] width 284 height 306
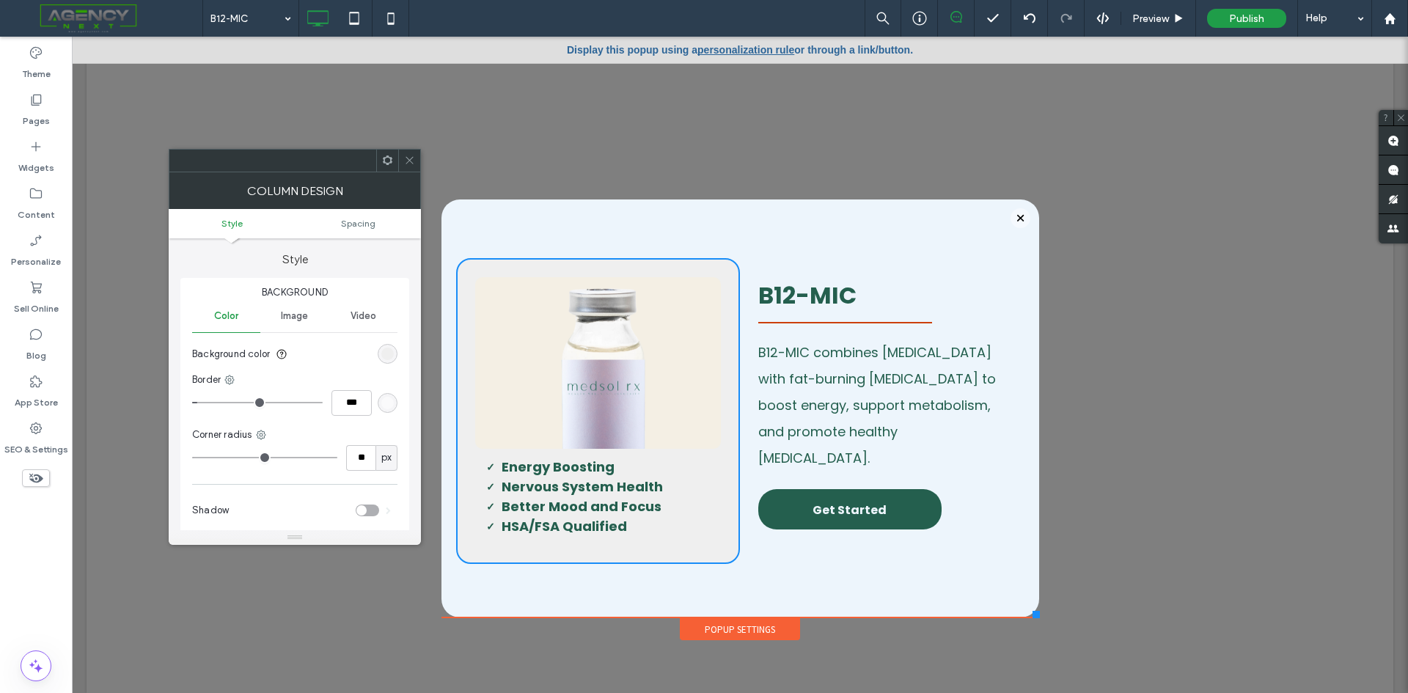
click at [381, 359] on div "rgb(239, 239, 239)" at bounding box center [387, 353] width 12 height 12
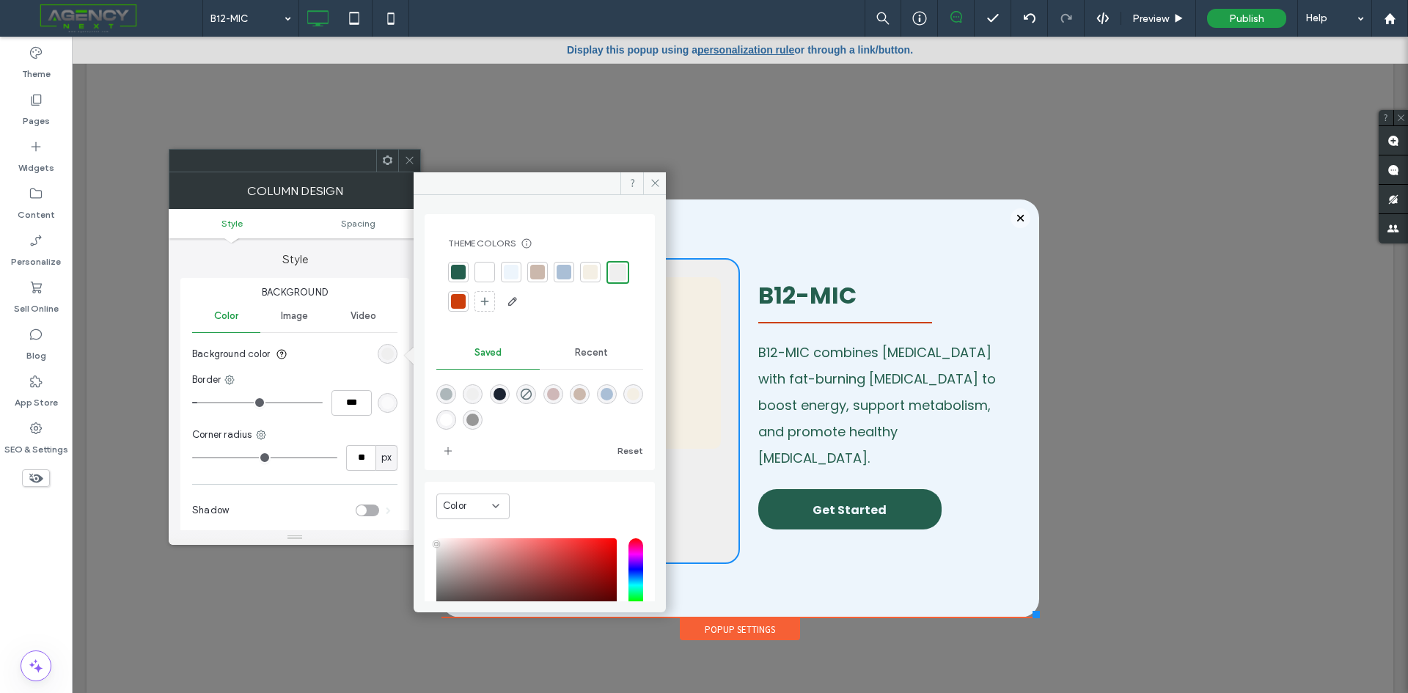
click at [460, 277] on div at bounding box center [458, 272] width 15 height 15
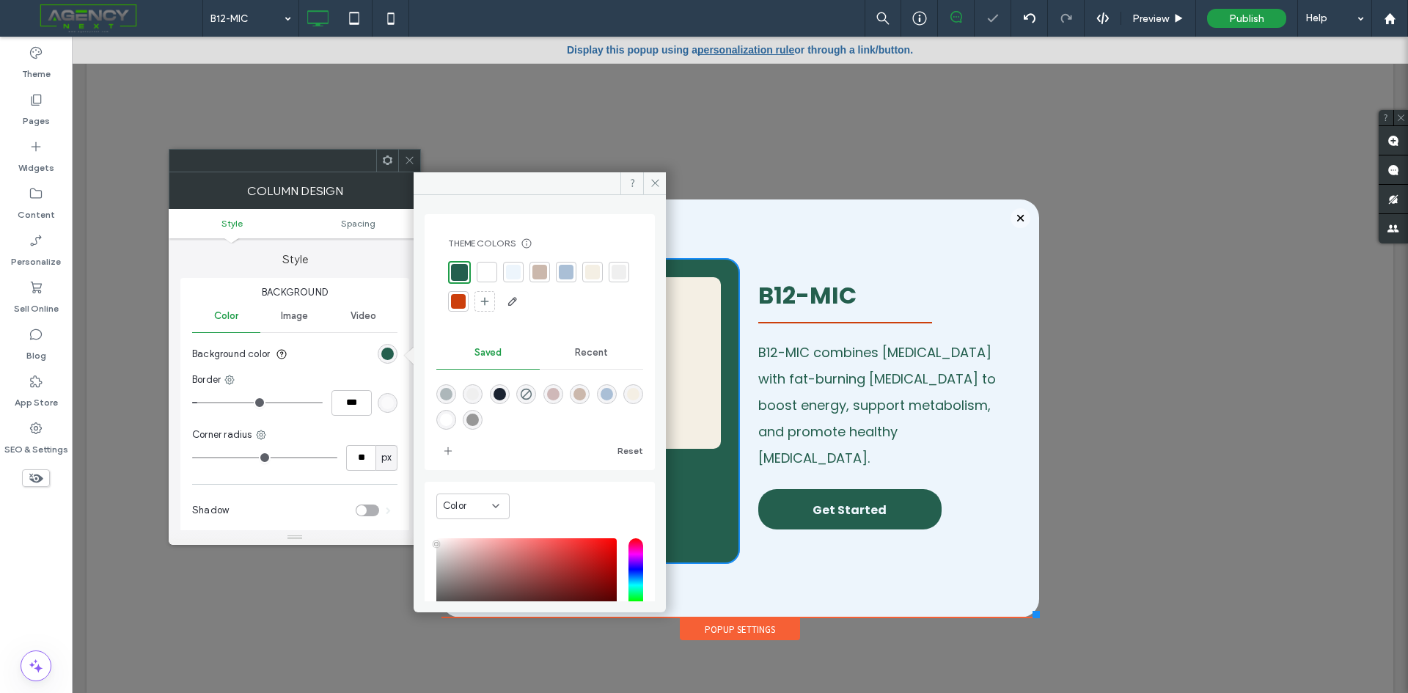
click at [409, 158] on icon at bounding box center [409, 160] width 11 height 11
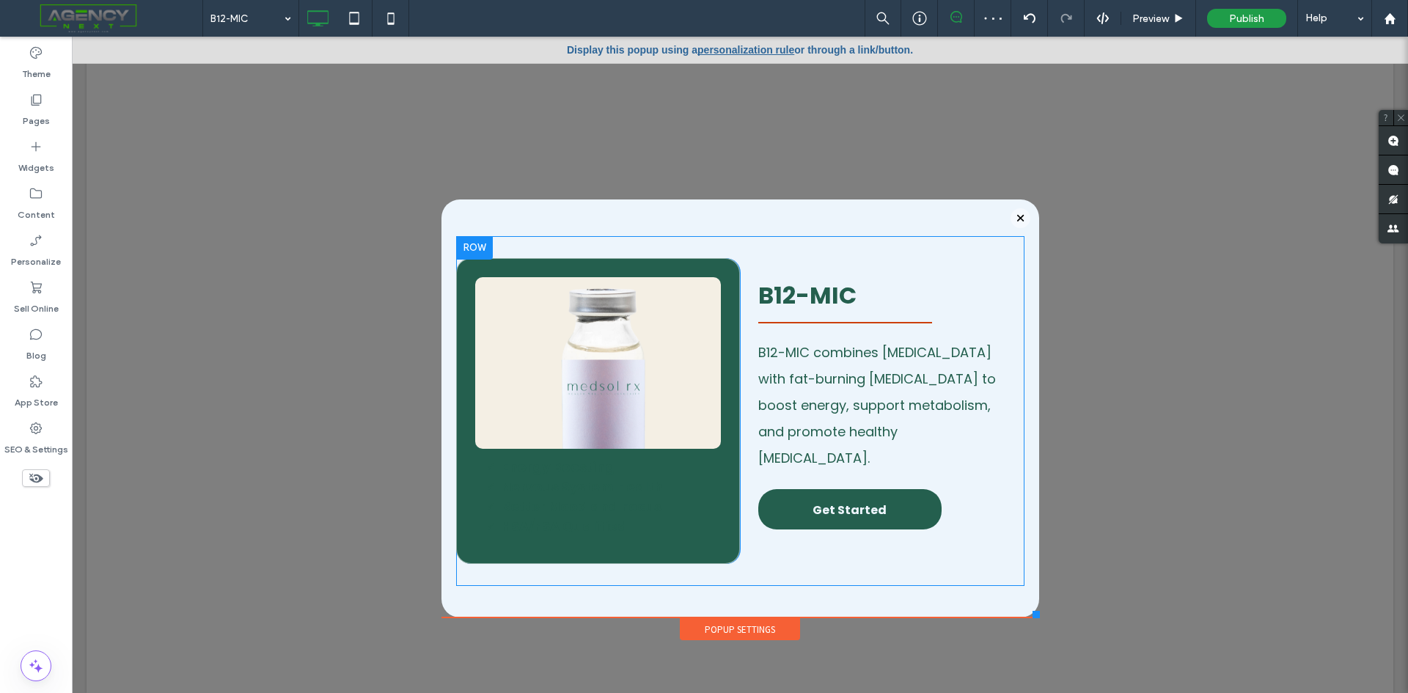
click at [459, 408] on div "Click To Paste E nergy Boosting Nervous System Health Better Mood and Focus HSA…" at bounding box center [598, 411] width 284 height 306
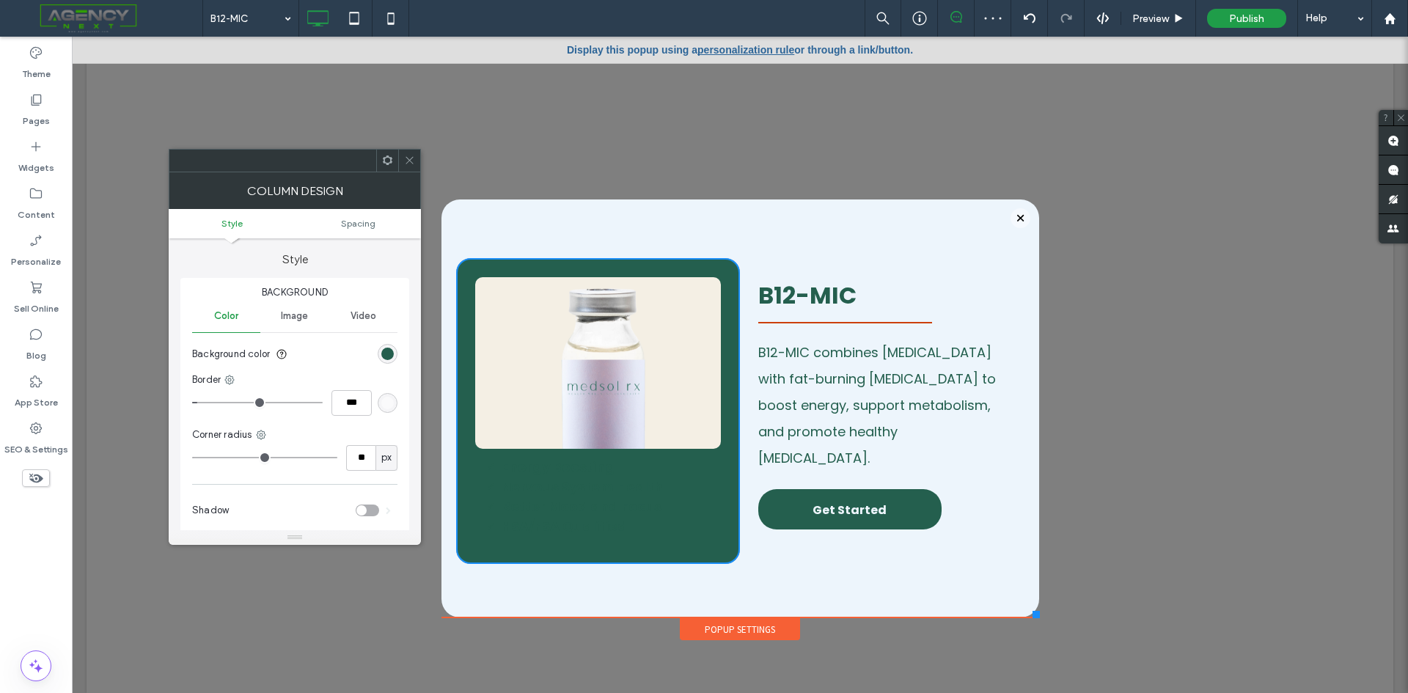
click at [392, 361] on div "rgb(36, 95, 78)" at bounding box center [388, 354] width 20 height 20
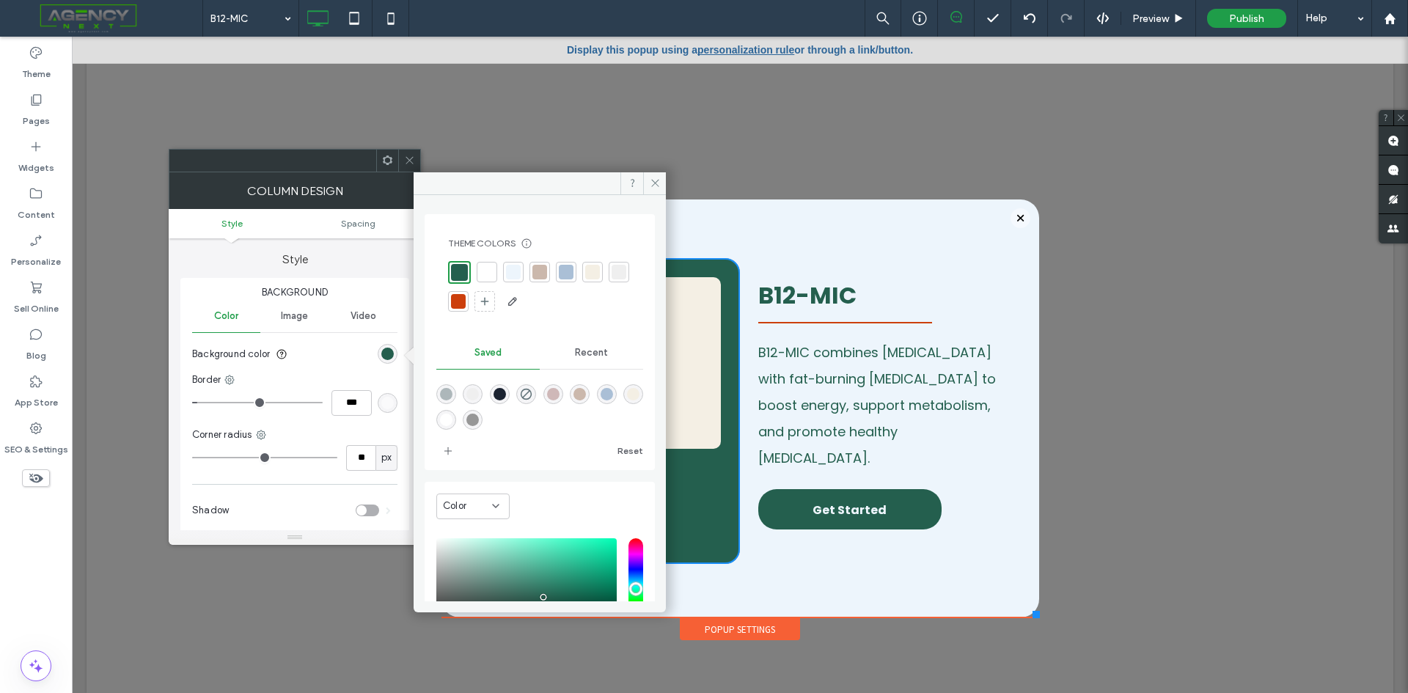
click at [598, 264] on div at bounding box center [592, 272] width 21 height 21
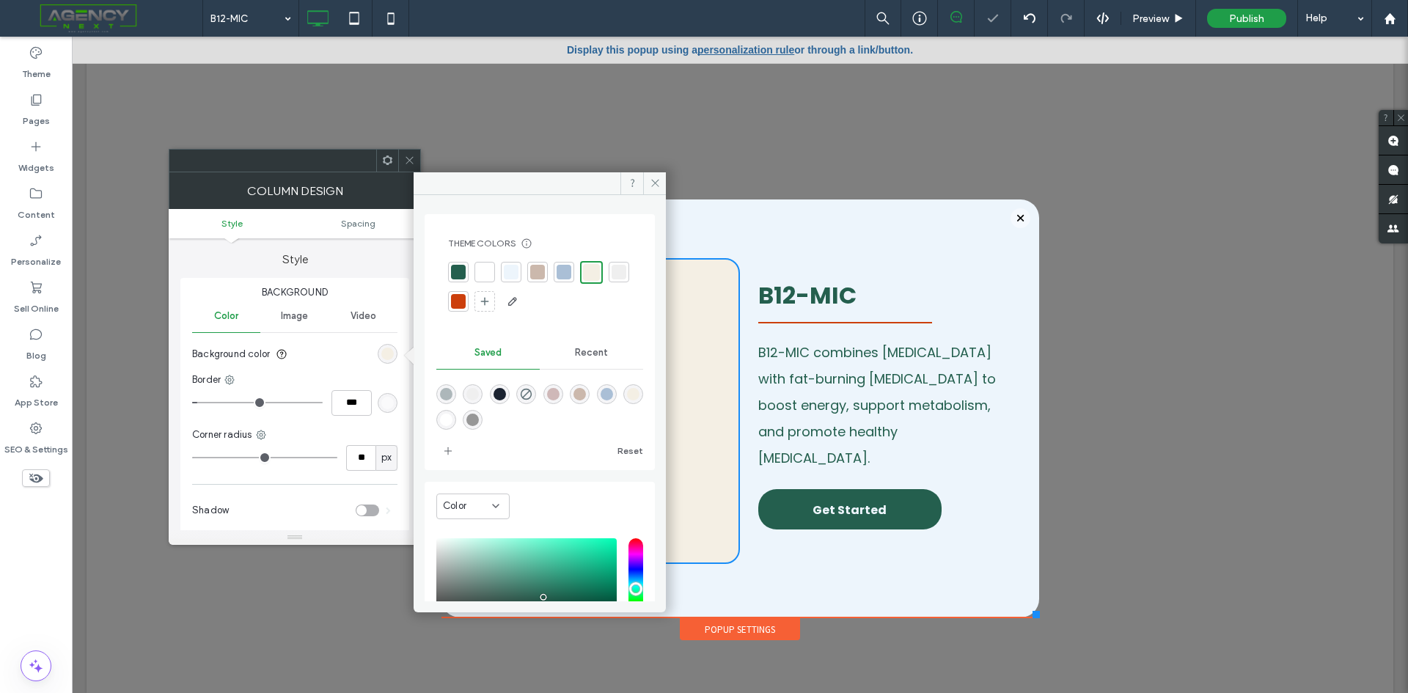
click at [477, 269] on div at bounding box center [484, 272] width 15 height 15
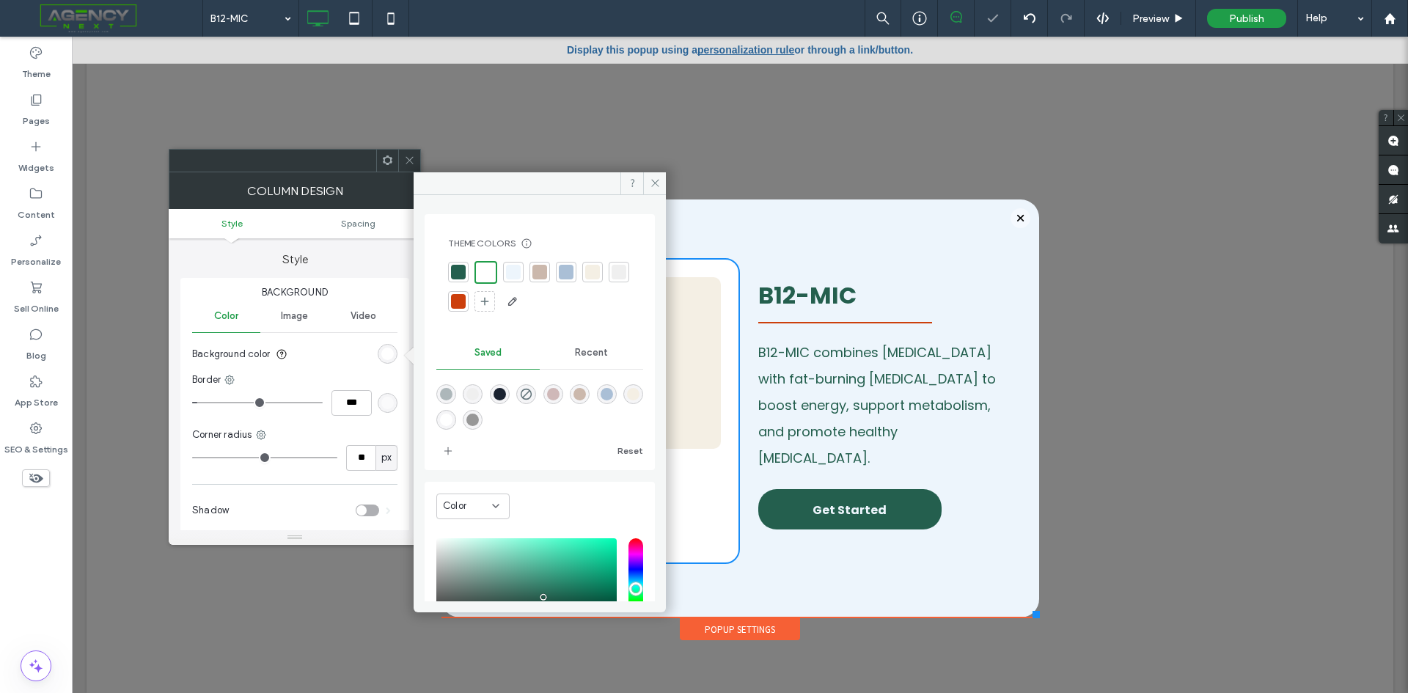
click at [413, 158] on icon at bounding box center [409, 160] width 11 height 11
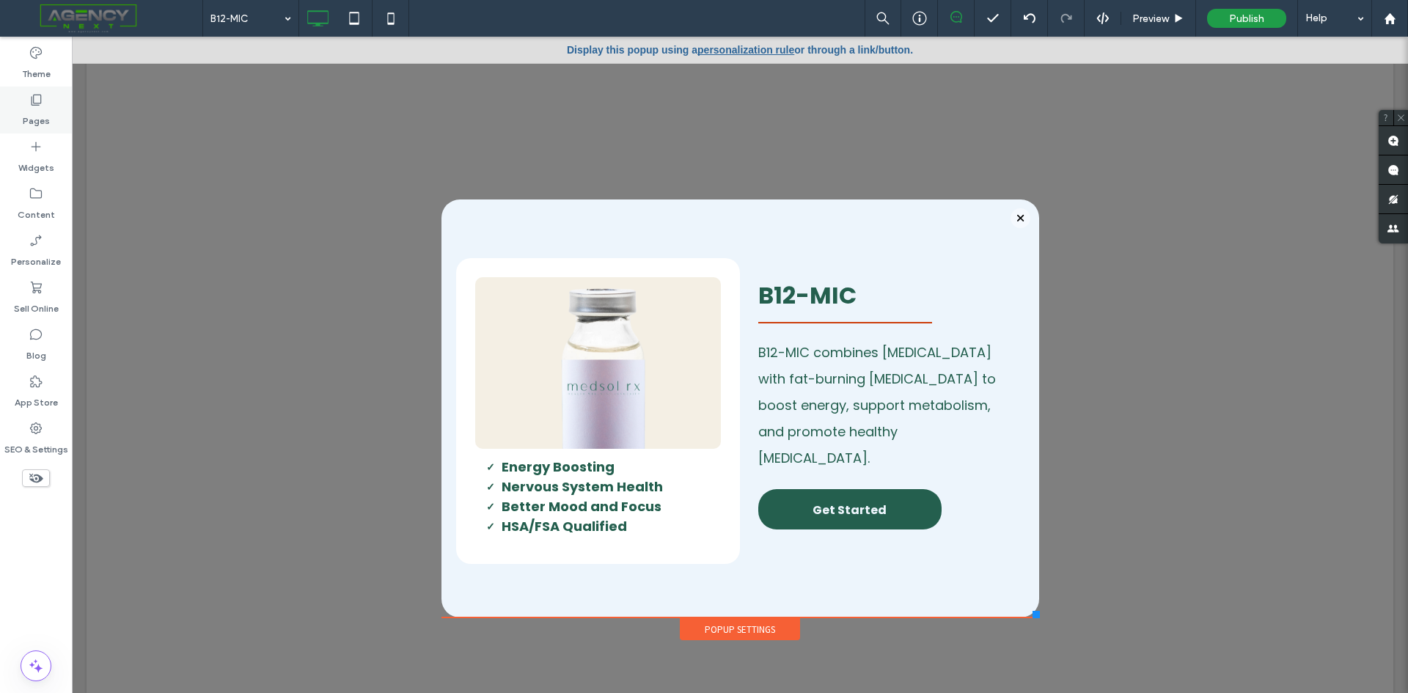
click at [48, 98] on div "Pages" at bounding box center [36, 110] width 72 height 47
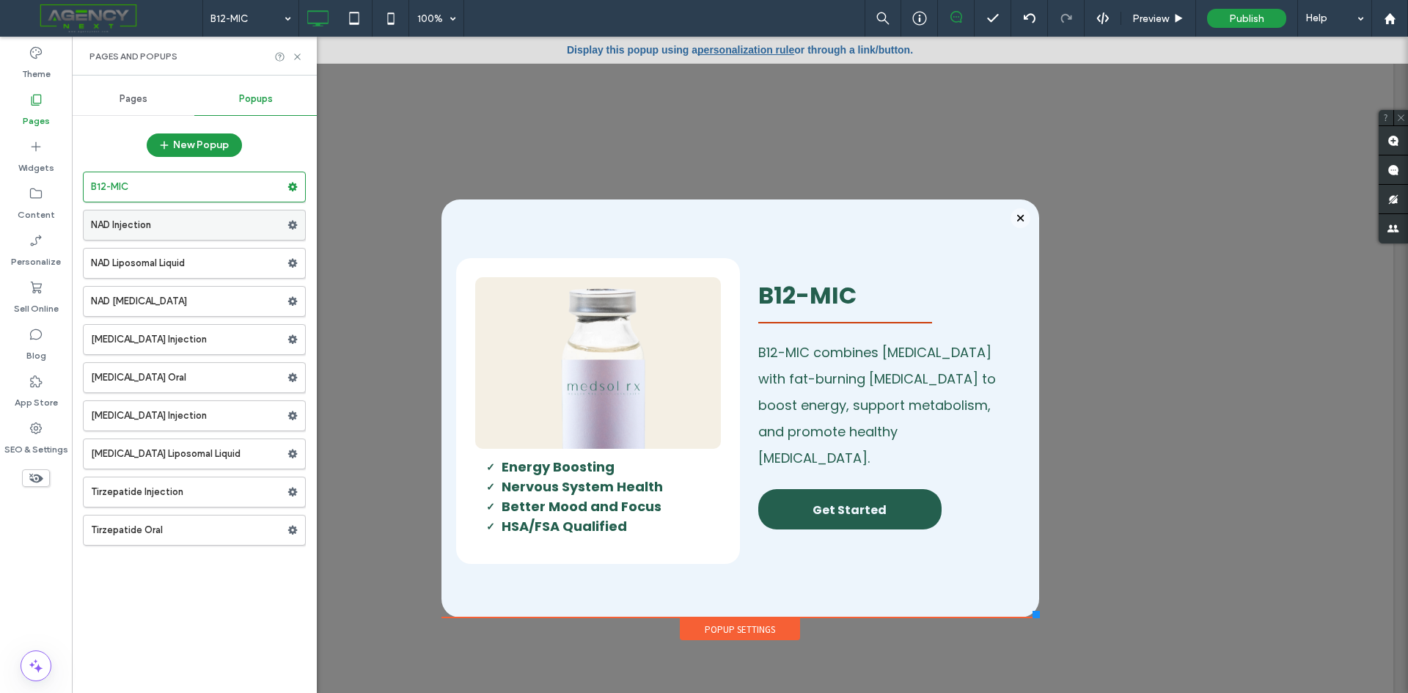
click at [163, 227] on label "NAD Injection" at bounding box center [189, 224] width 196 height 29
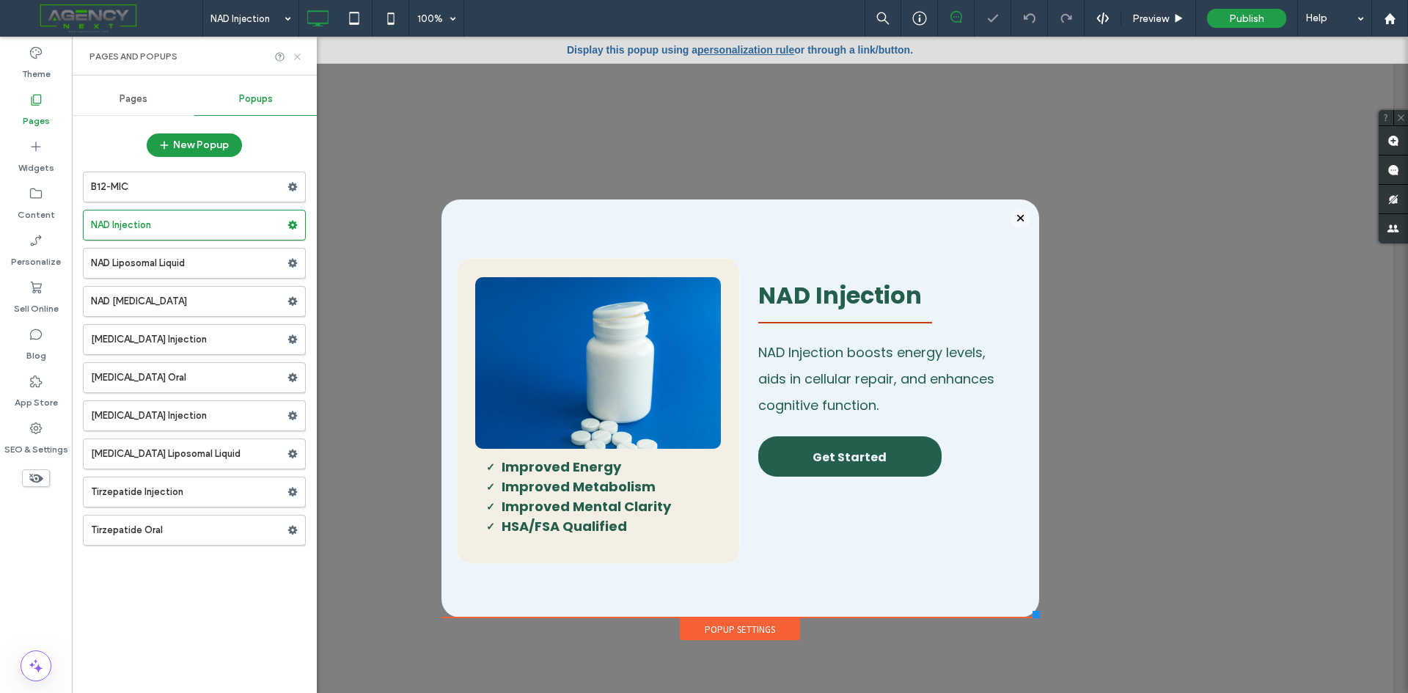
click at [295, 51] on icon at bounding box center [297, 56] width 11 height 11
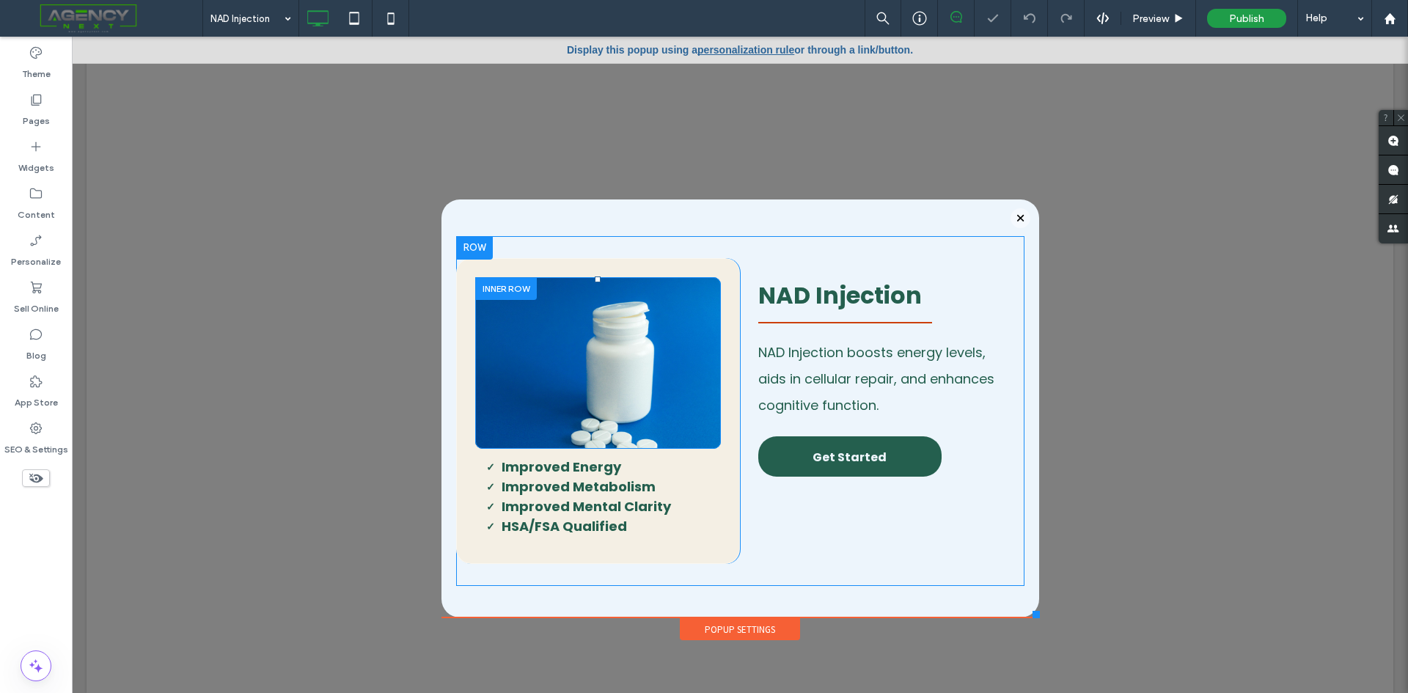
click at [475, 343] on div "Click To Paste" at bounding box center [598, 363] width 246 height 172
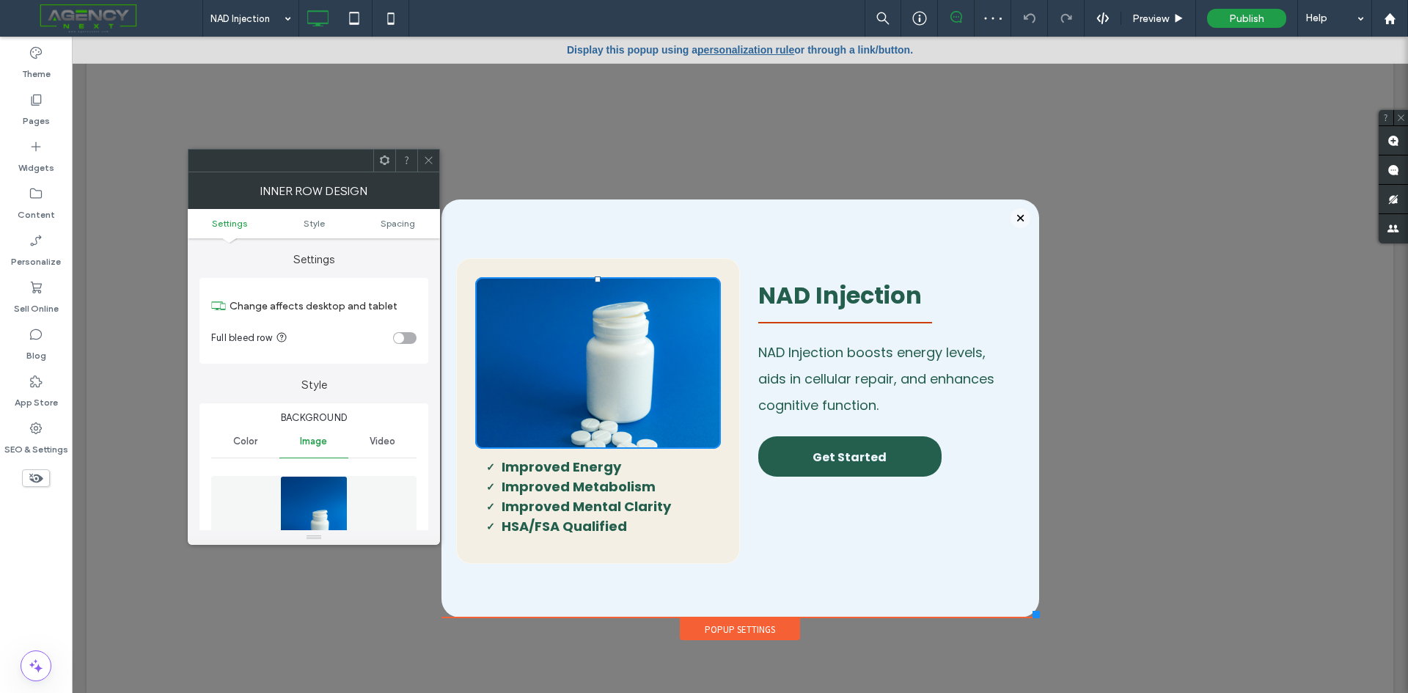
click at [352, 509] on figure at bounding box center [313, 526] width 205 height 101
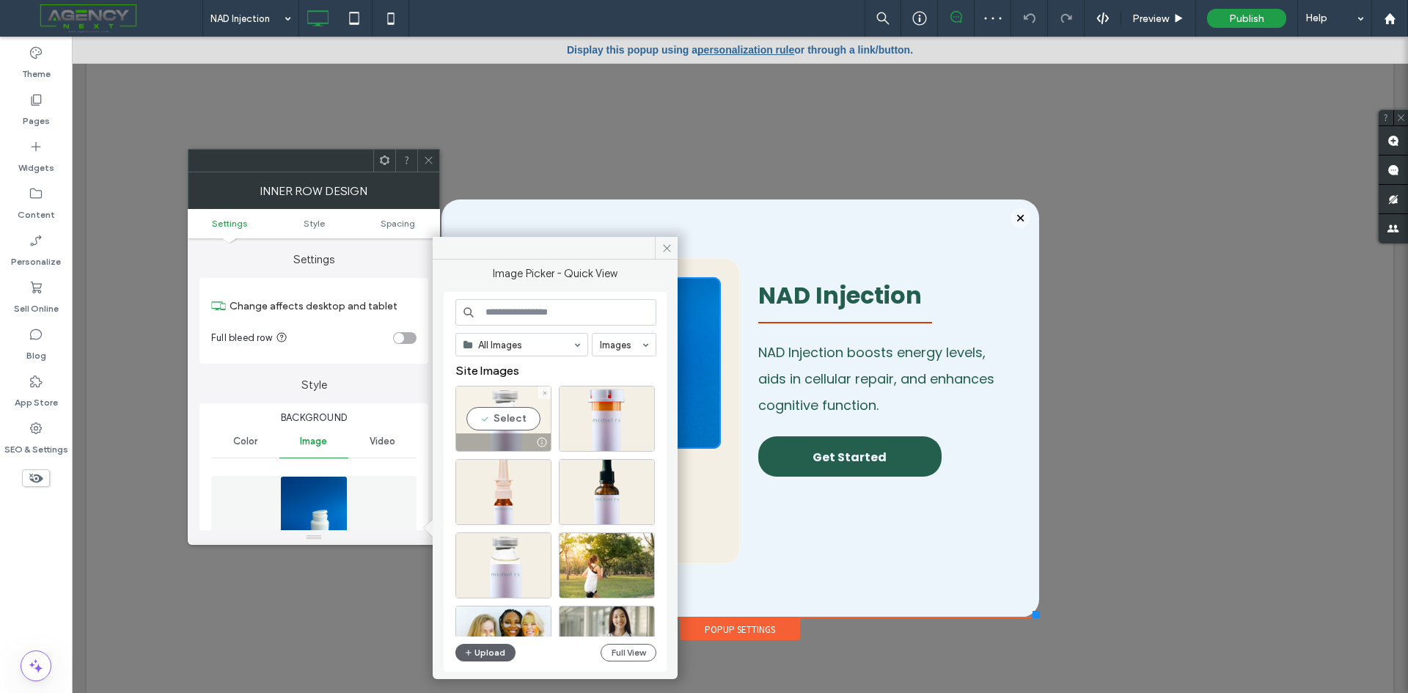
click at [505, 415] on div "Select" at bounding box center [503, 419] width 96 height 66
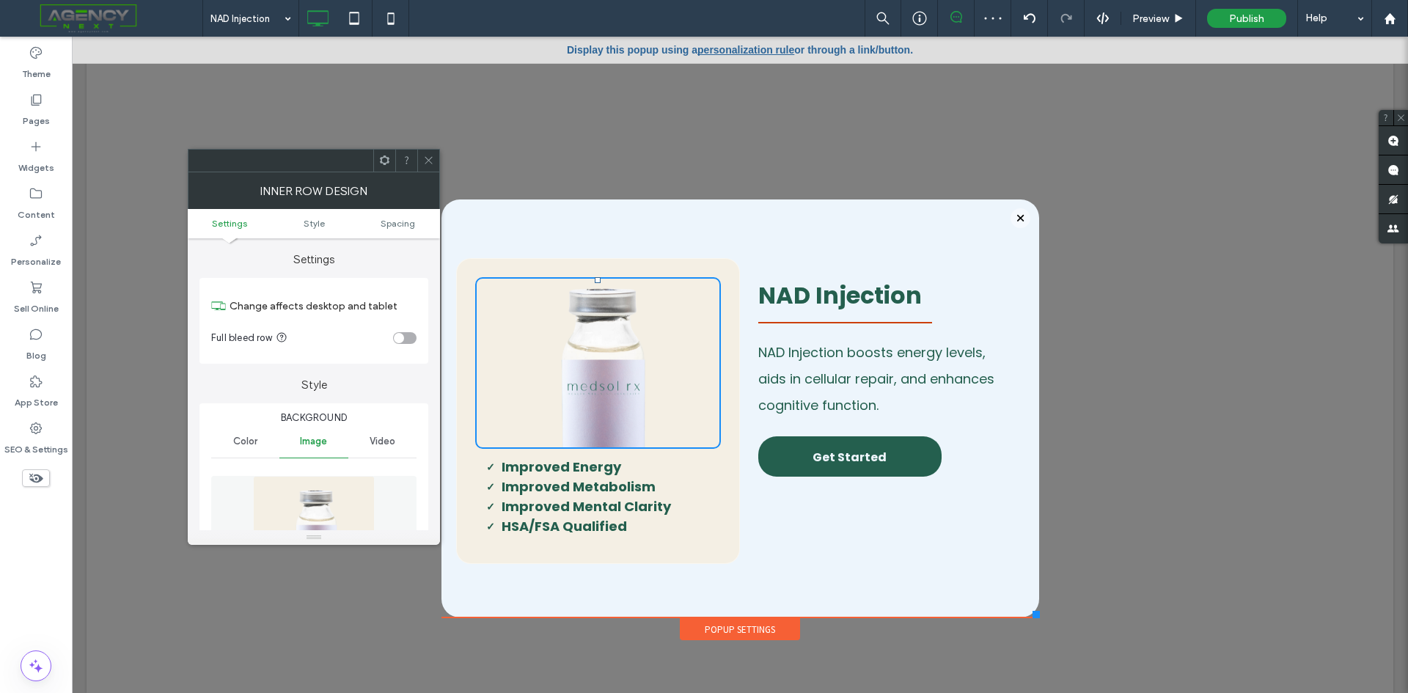
click at [428, 159] on icon at bounding box center [428, 160] width 11 height 11
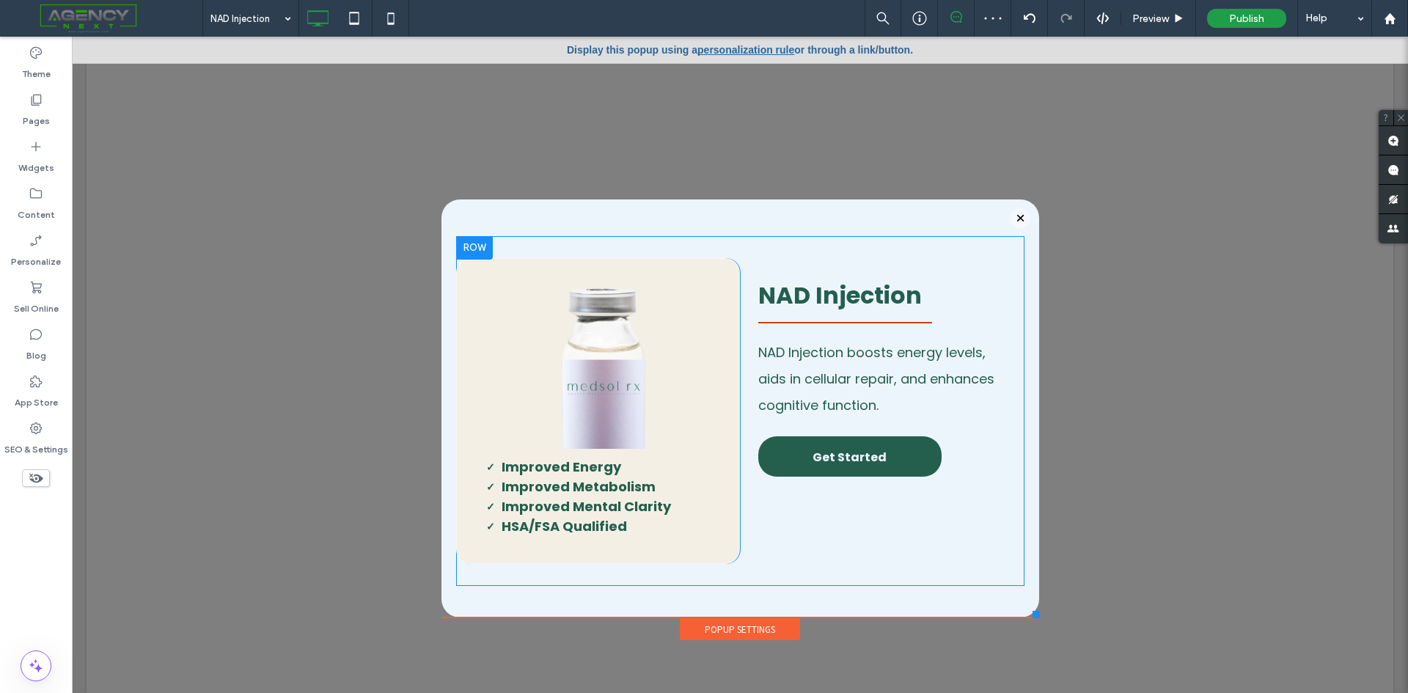
click at [458, 321] on div "Click To Paste I mproved Energy Improved Metabolism Improved Mental Clarity HSA…" at bounding box center [598, 411] width 284 height 306
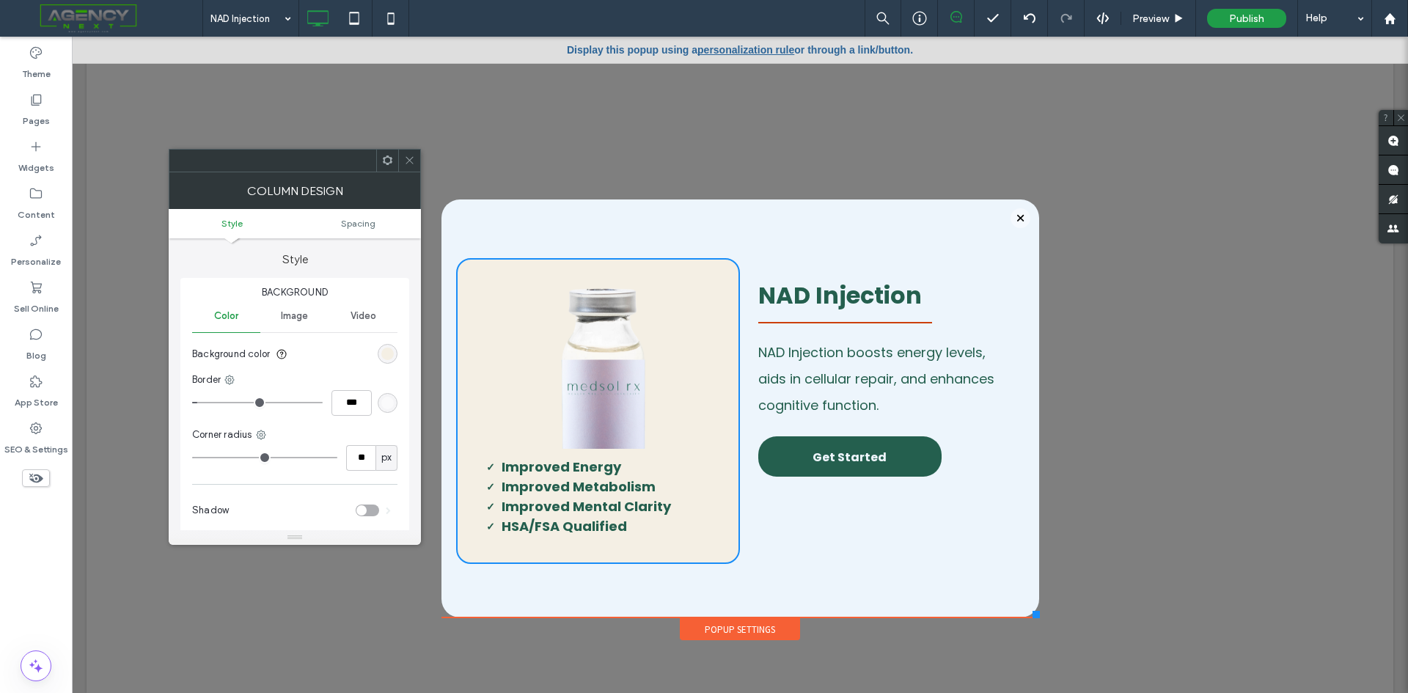
click at [379, 351] on div "rgb(244, 239, 228)" at bounding box center [388, 354] width 20 height 20
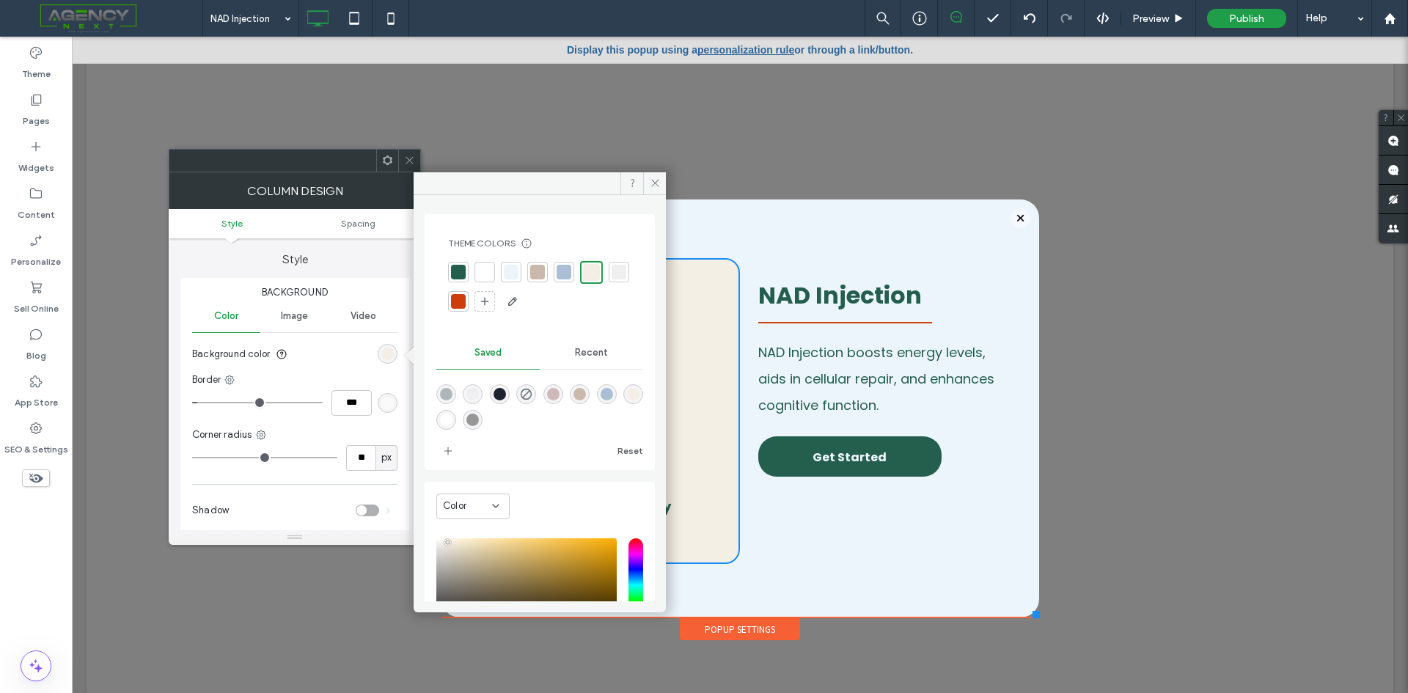
click at [484, 271] on div at bounding box center [484, 272] width 15 height 15
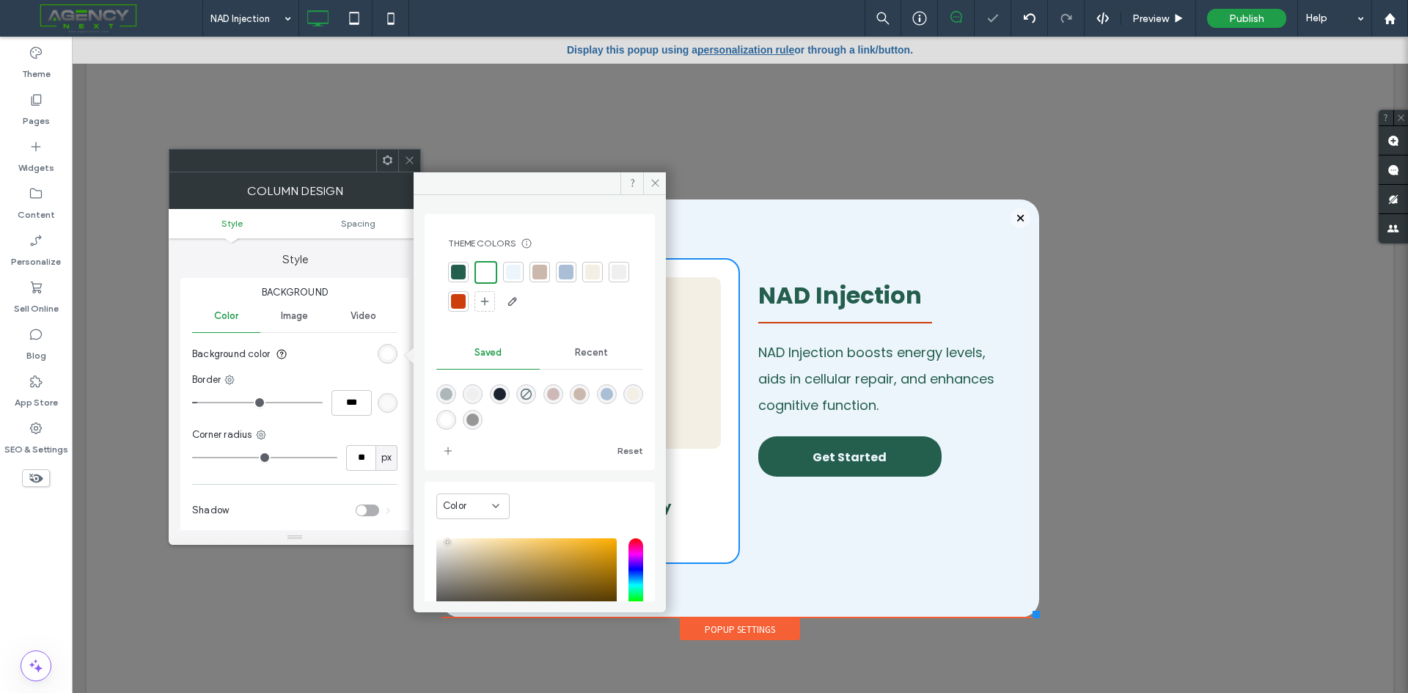
click at [408, 153] on span at bounding box center [409, 161] width 11 height 22
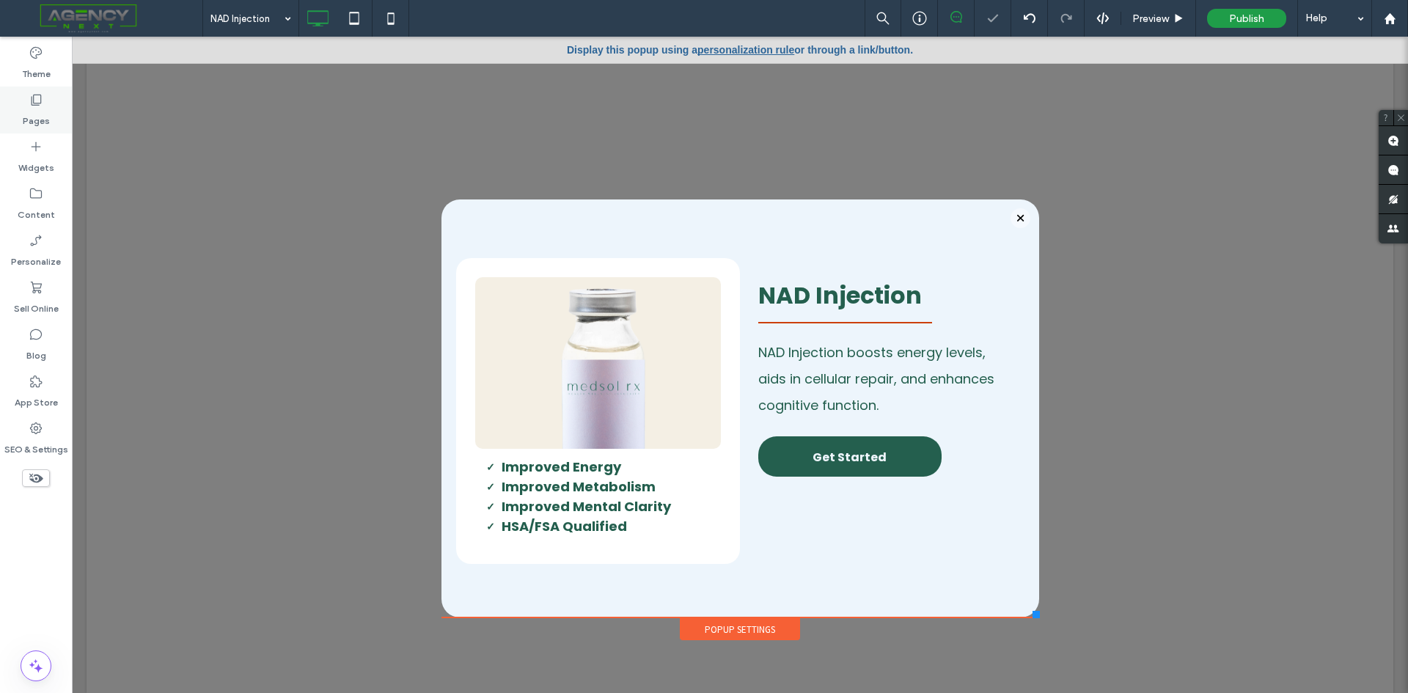
click at [33, 98] on icon at bounding box center [36, 99] width 15 height 15
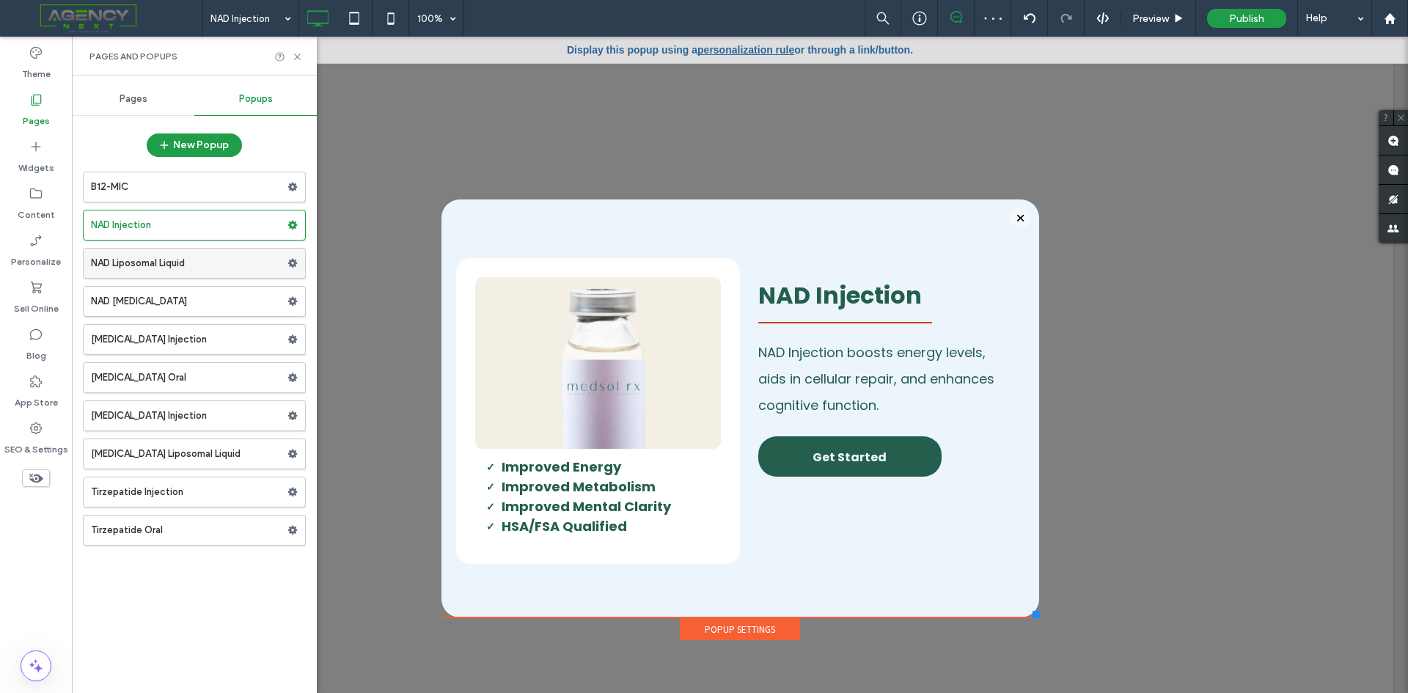
click at [158, 266] on label "NAD Liposomal Liquid" at bounding box center [189, 263] width 196 height 29
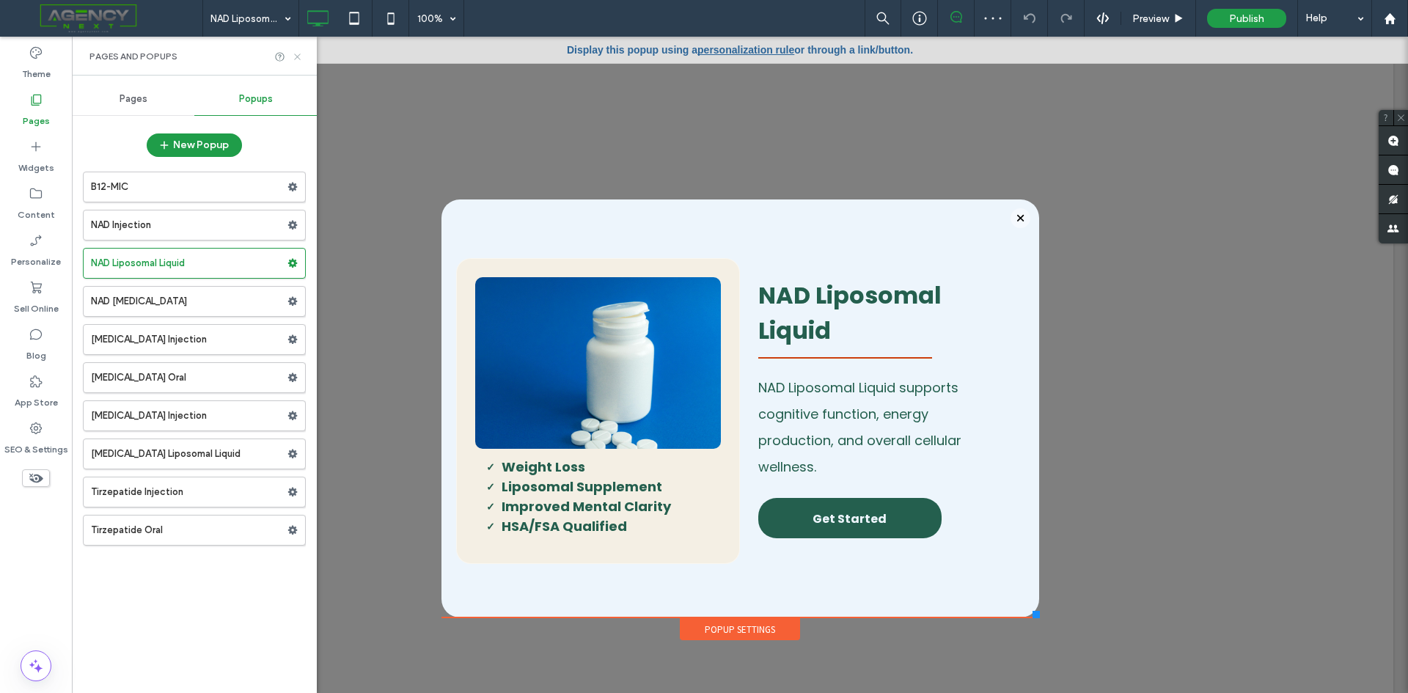
click at [298, 58] on icon at bounding box center [297, 56] width 11 height 11
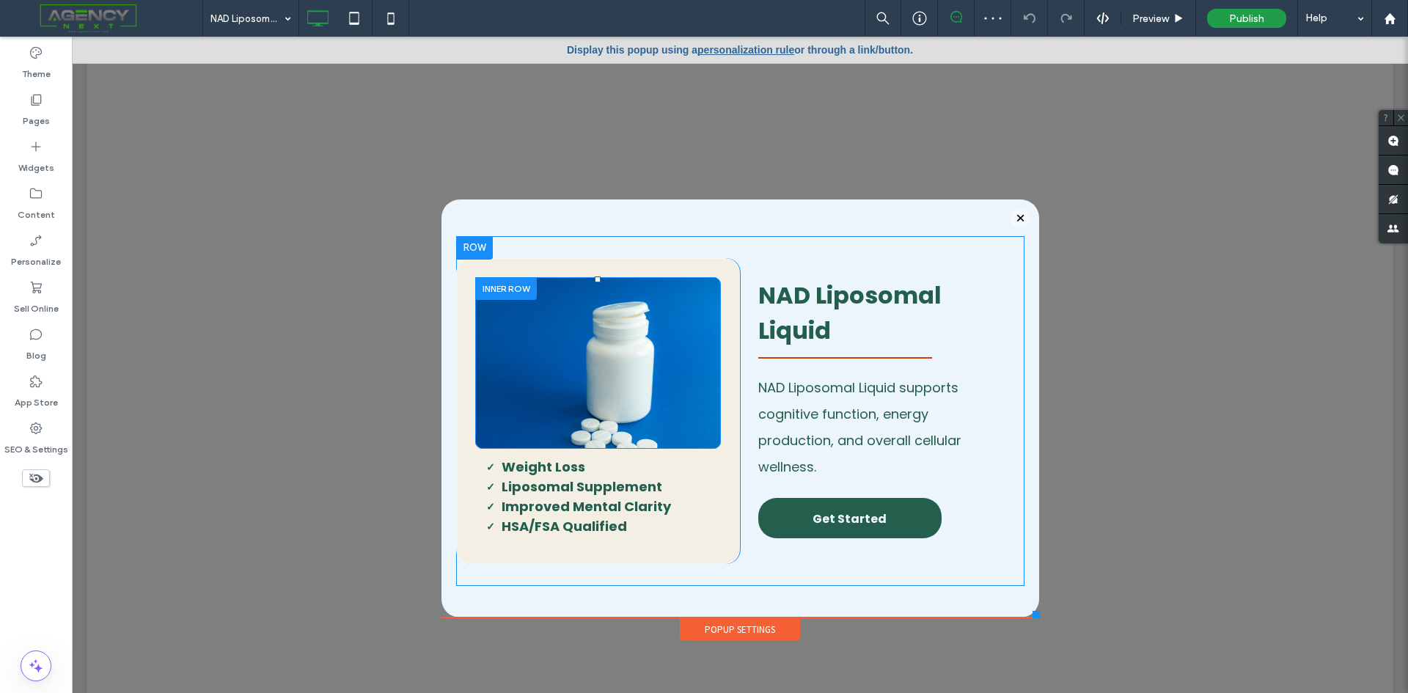
click at [476, 354] on div "Click To Paste" at bounding box center [598, 363] width 246 height 172
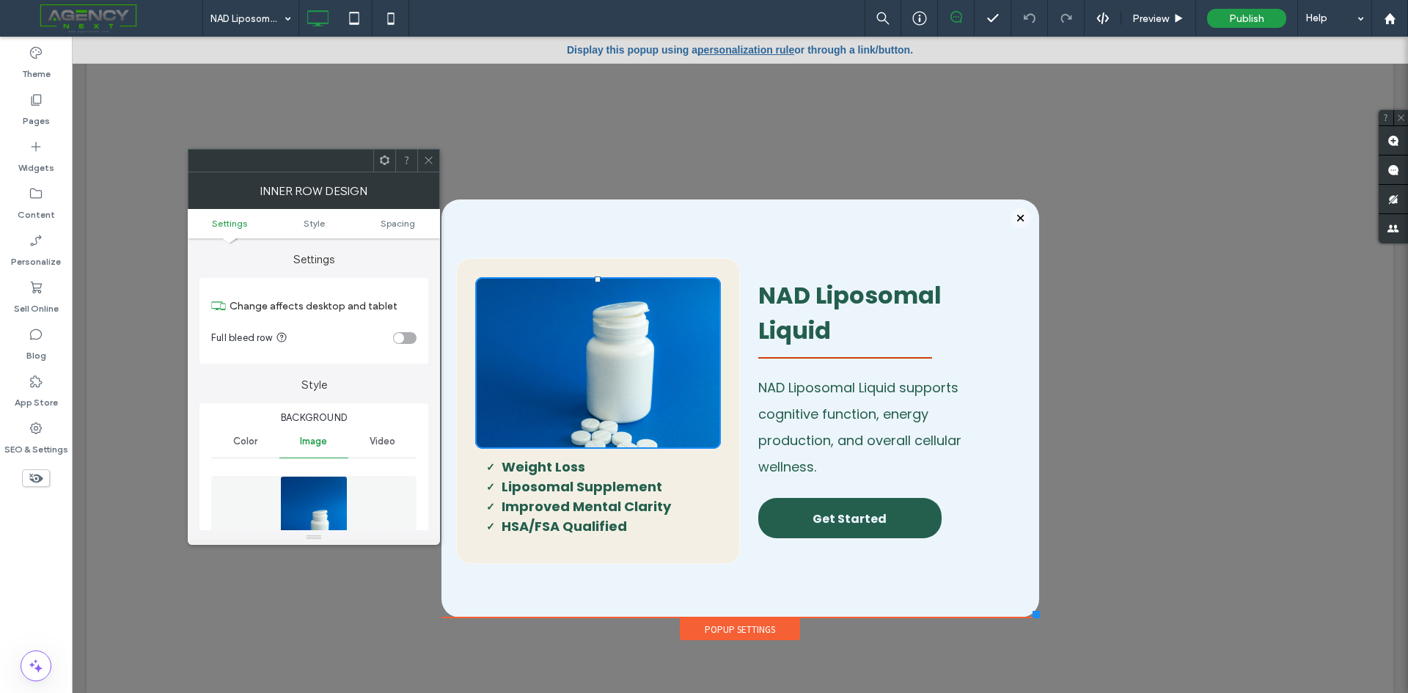
click at [345, 488] on img at bounding box center [314, 526] width 68 height 101
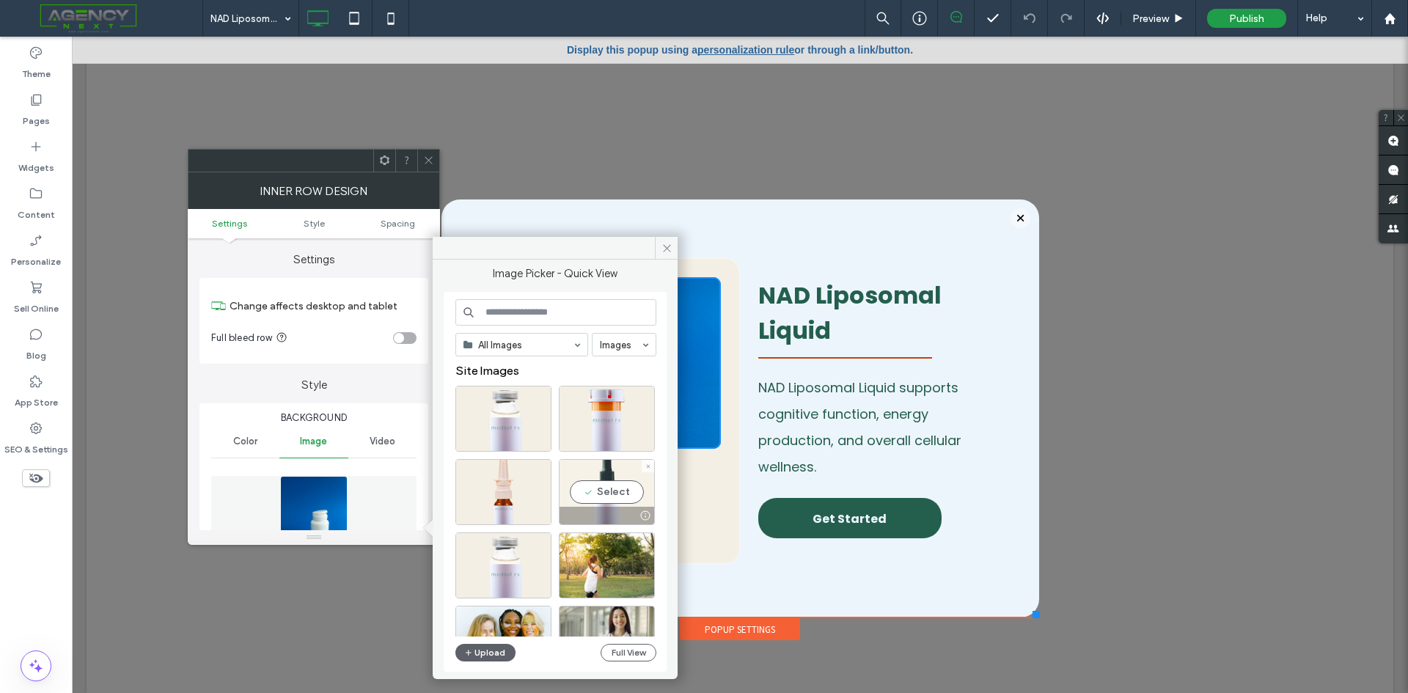
click at [597, 493] on div "Select" at bounding box center [607, 492] width 96 height 66
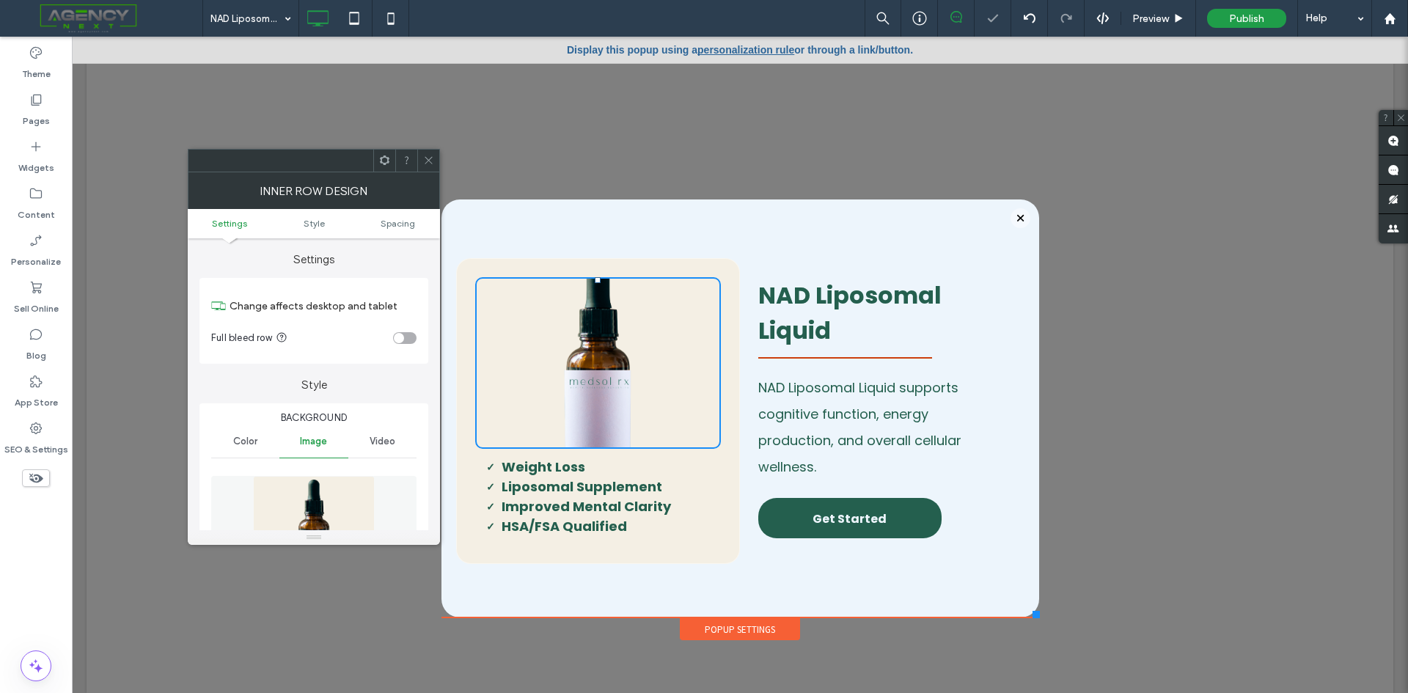
drag, startPoint x: 429, startPoint y: 164, endPoint x: 439, endPoint y: 173, distance: 13.5
click at [430, 165] on icon at bounding box center [428, 160] width 11 height 11
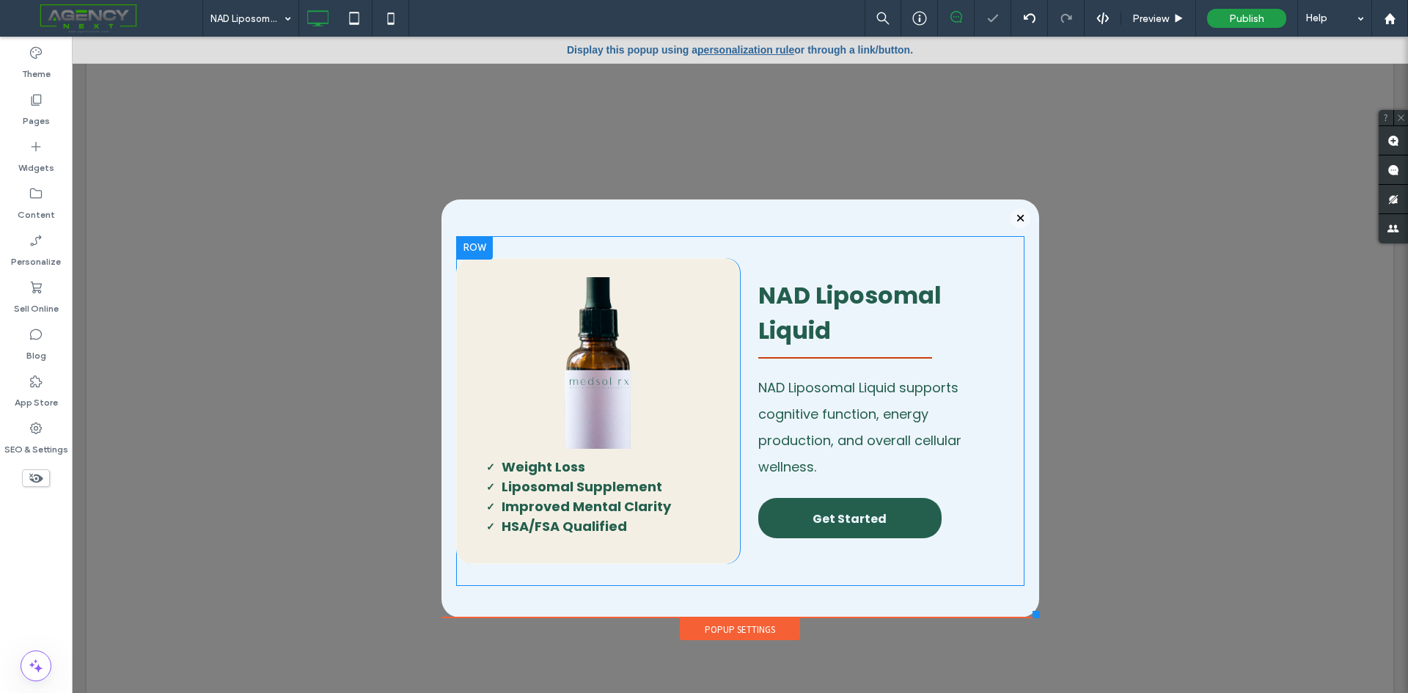
click at [456, 317] on div "Click To Paste Weight Loss Liposomal Supplement Improved Mental Clarity HSA/FSA…" at bounding box center [598, 411] width 284 height 306
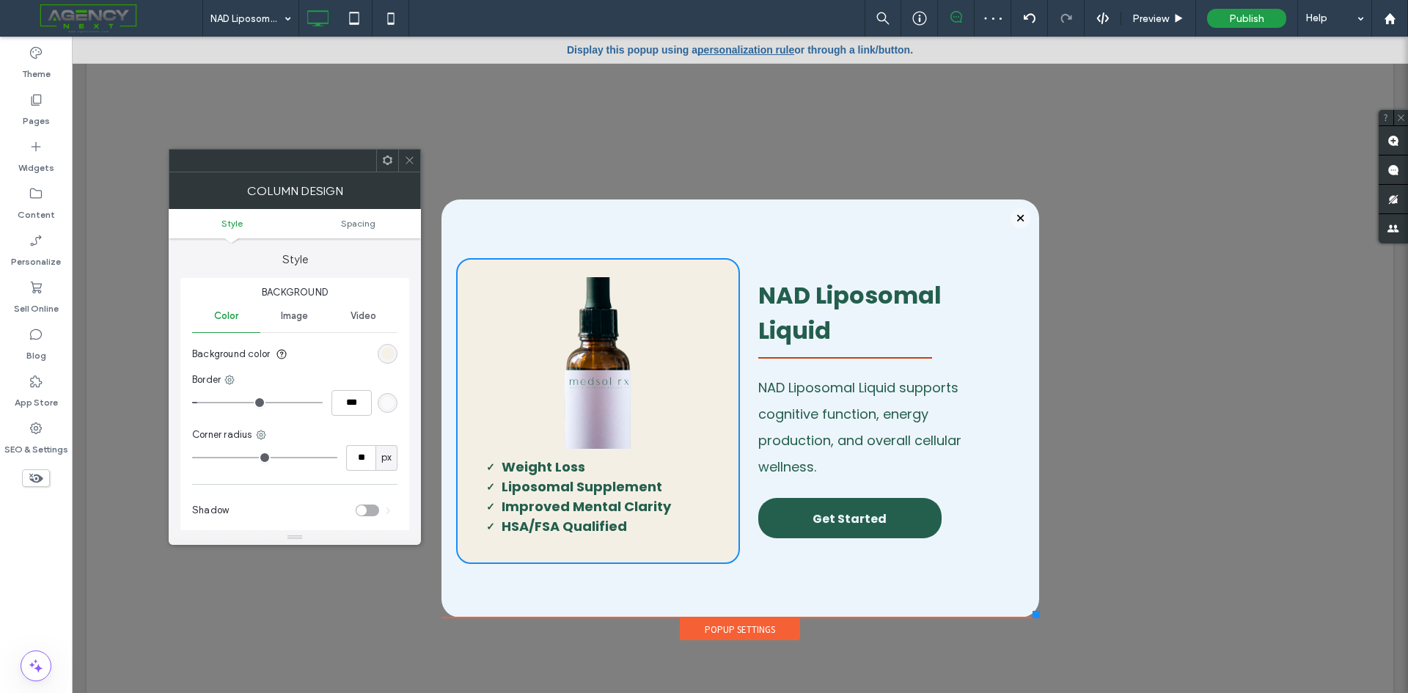
click at [386, 357] on div "rgb(244, 239, 228)" at bounding box center [387, 353] width 12 height 12
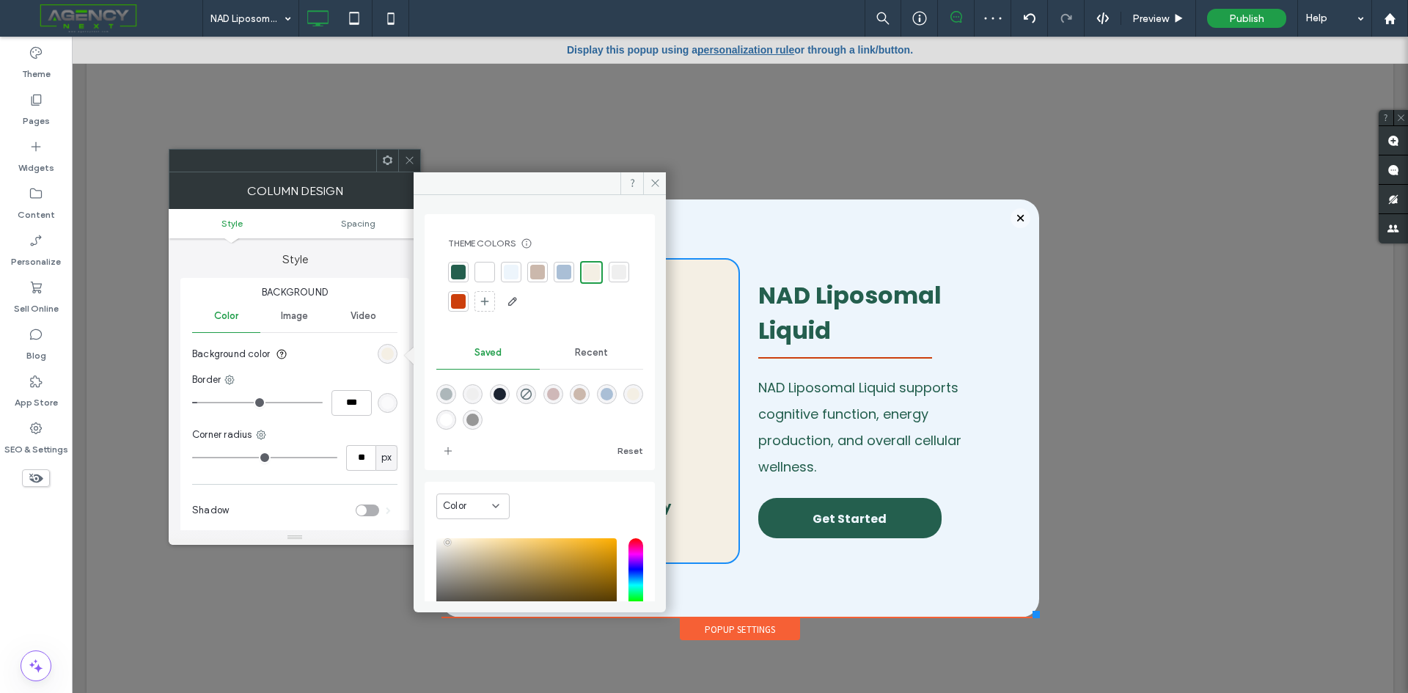
click at [484, 271] on div at bounding box center [484, 272] width 15 height 15
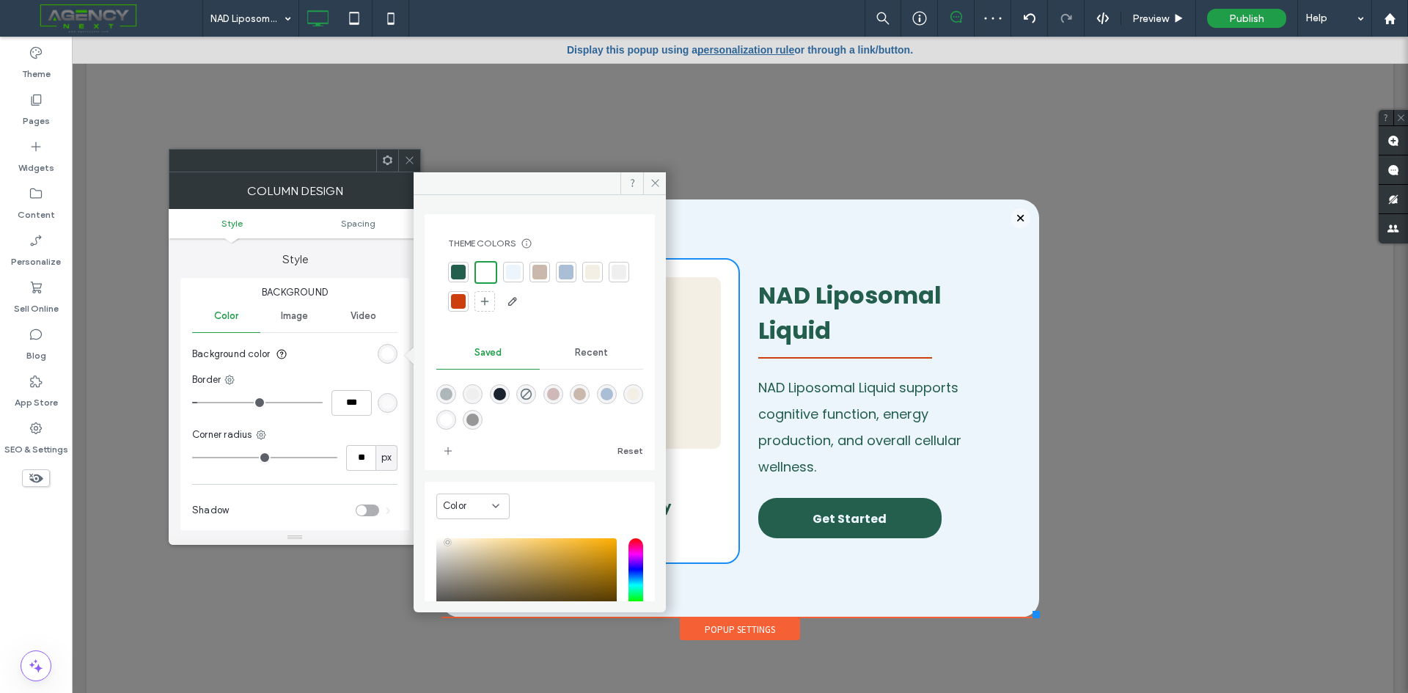
click at [415, 163] on div at bounding box center [409, 161] width 22 height 22
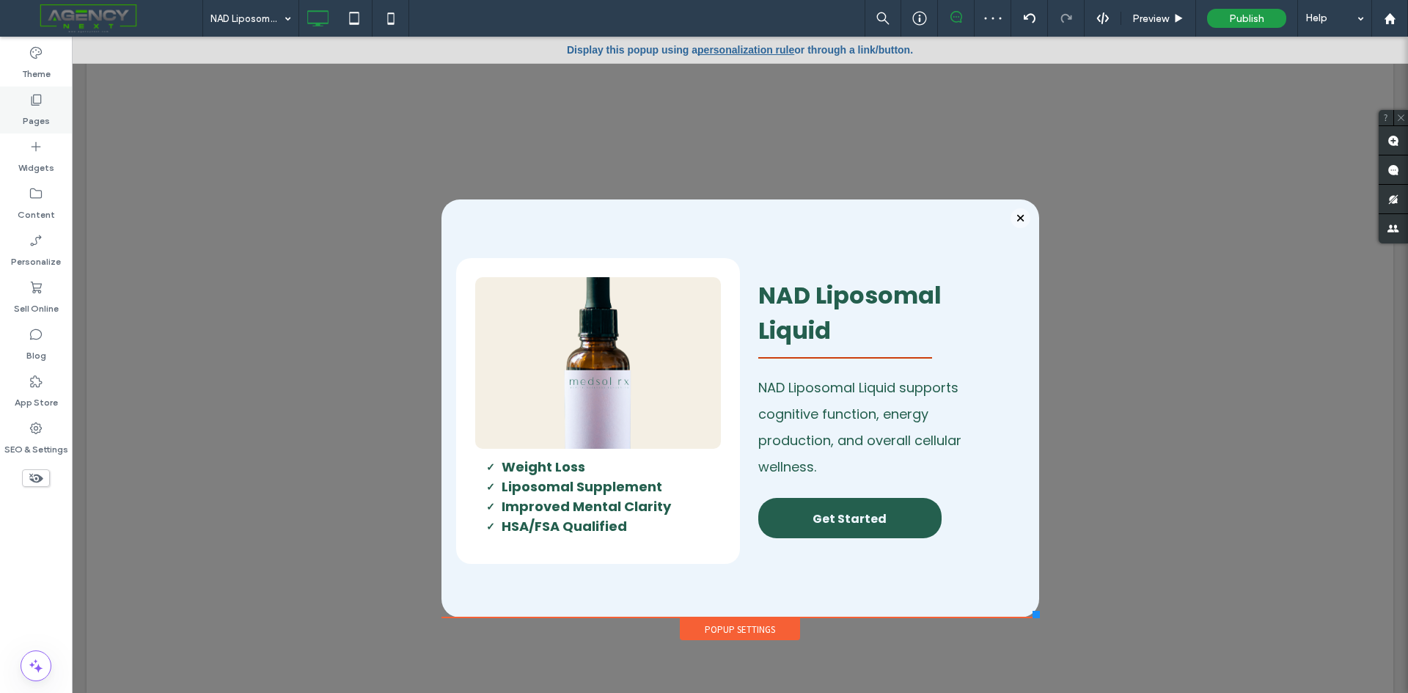
click at [48, 108] on label "Pages" at bounding box center [36, 117] width 27 height 21
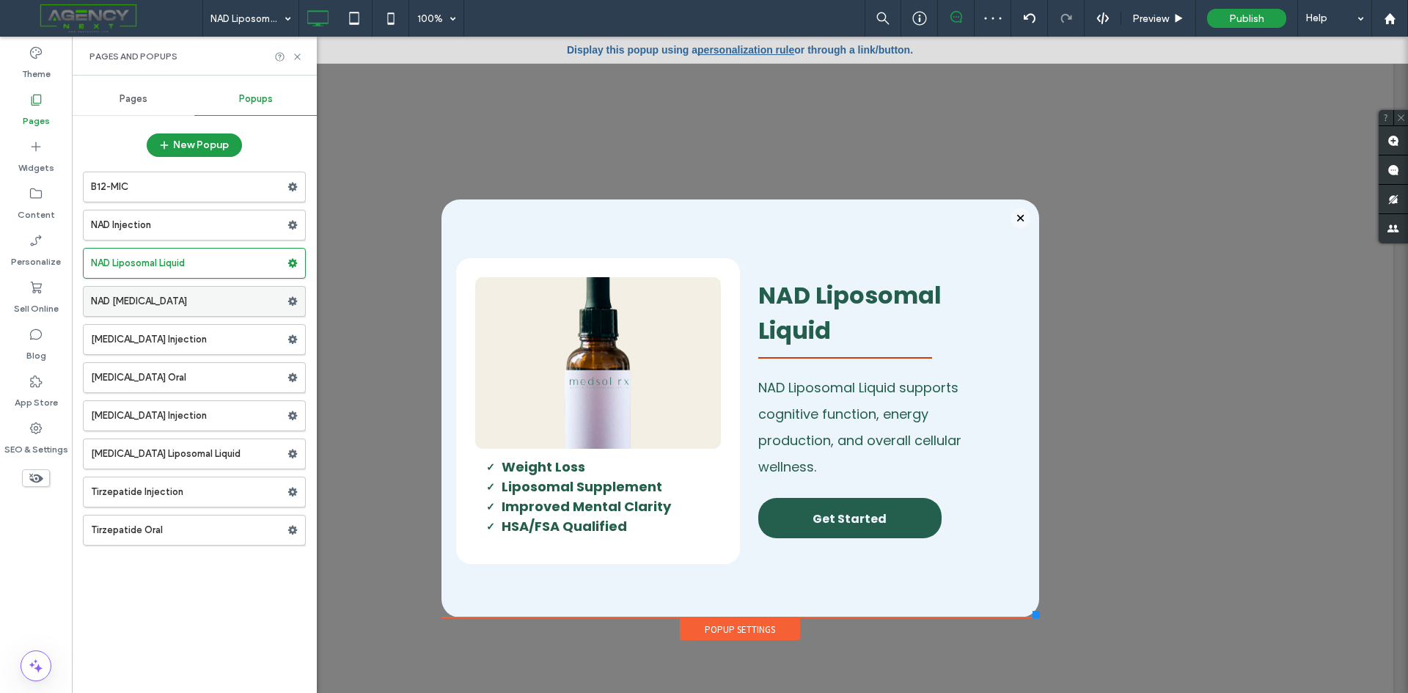
click at [157, 294] on label "NAD Nasal Spray" at bounding box center [189, 301] width 196 height 29
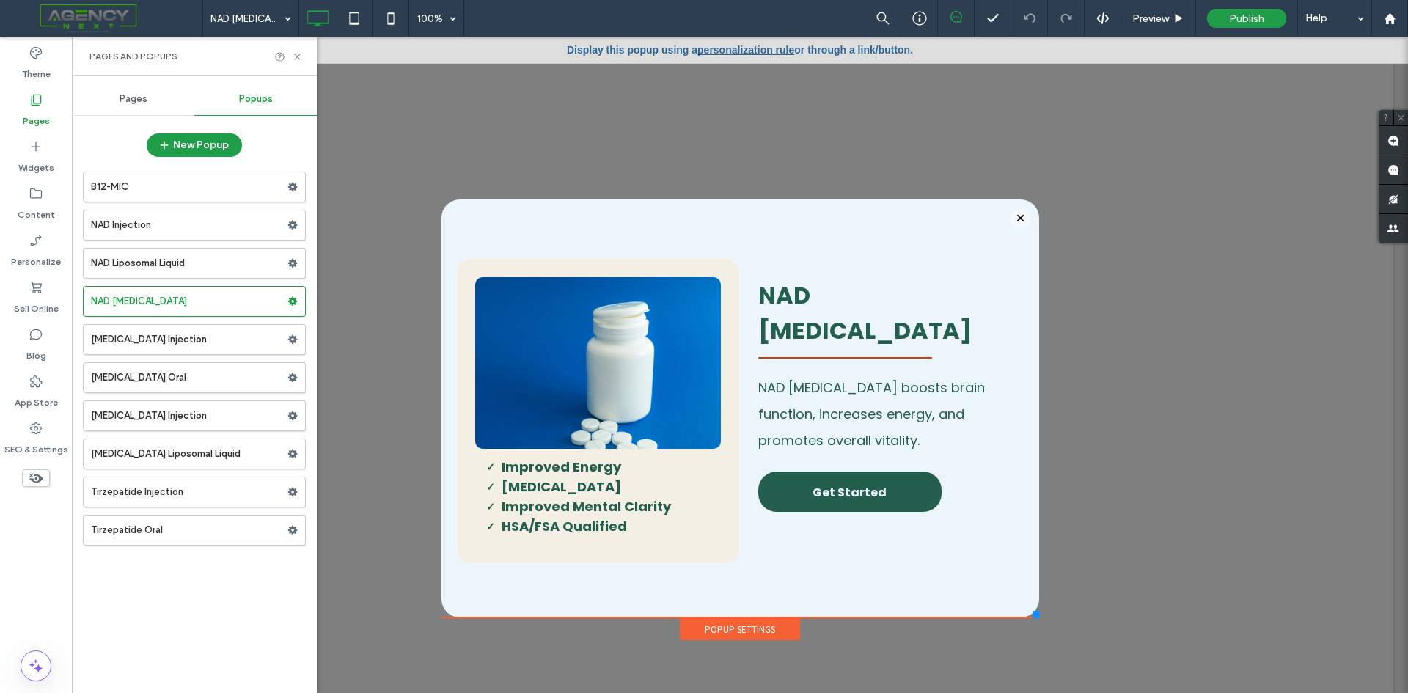
click at [125, 101] on span "Pages" at bounding box center [133, 99] width 28 height 12
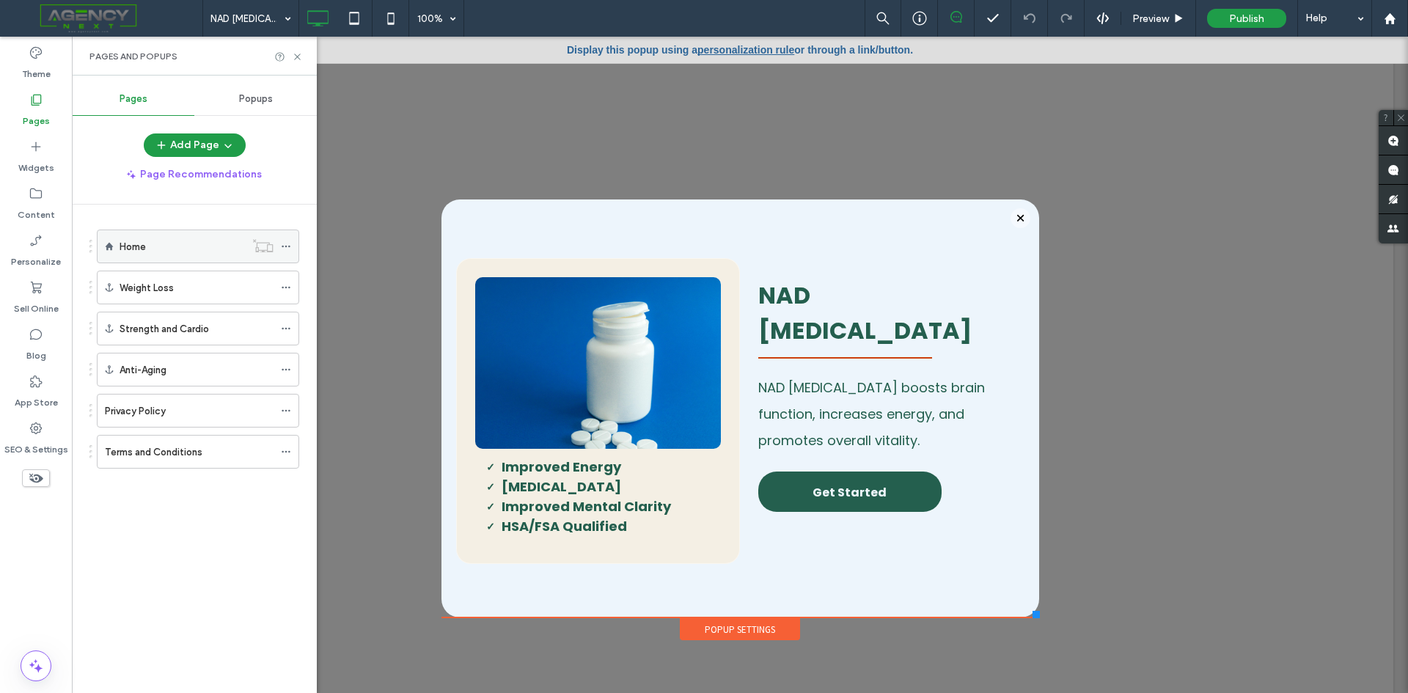
click at [145, 246] on label "Home" at bounding box center [132, 247] width 26 height 26
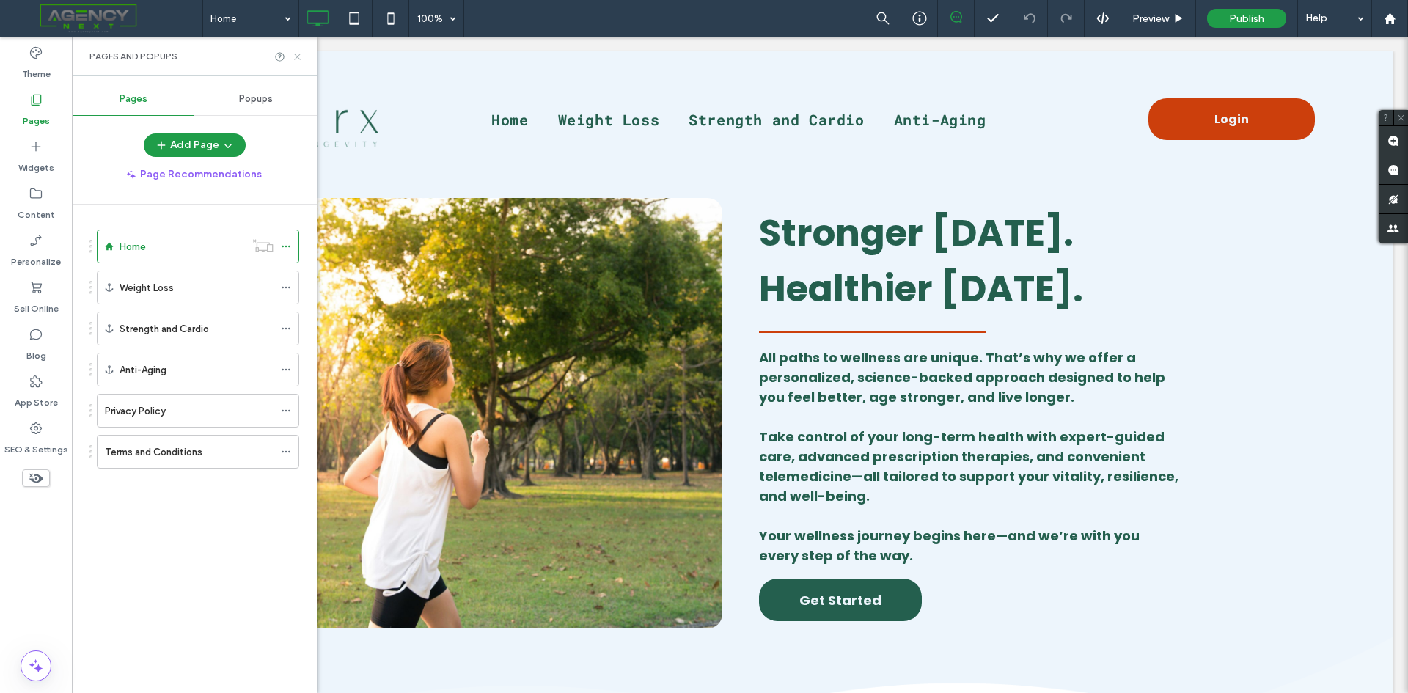
click at [299, 55] on use at bounding box center [297, 57] width 6 height 6
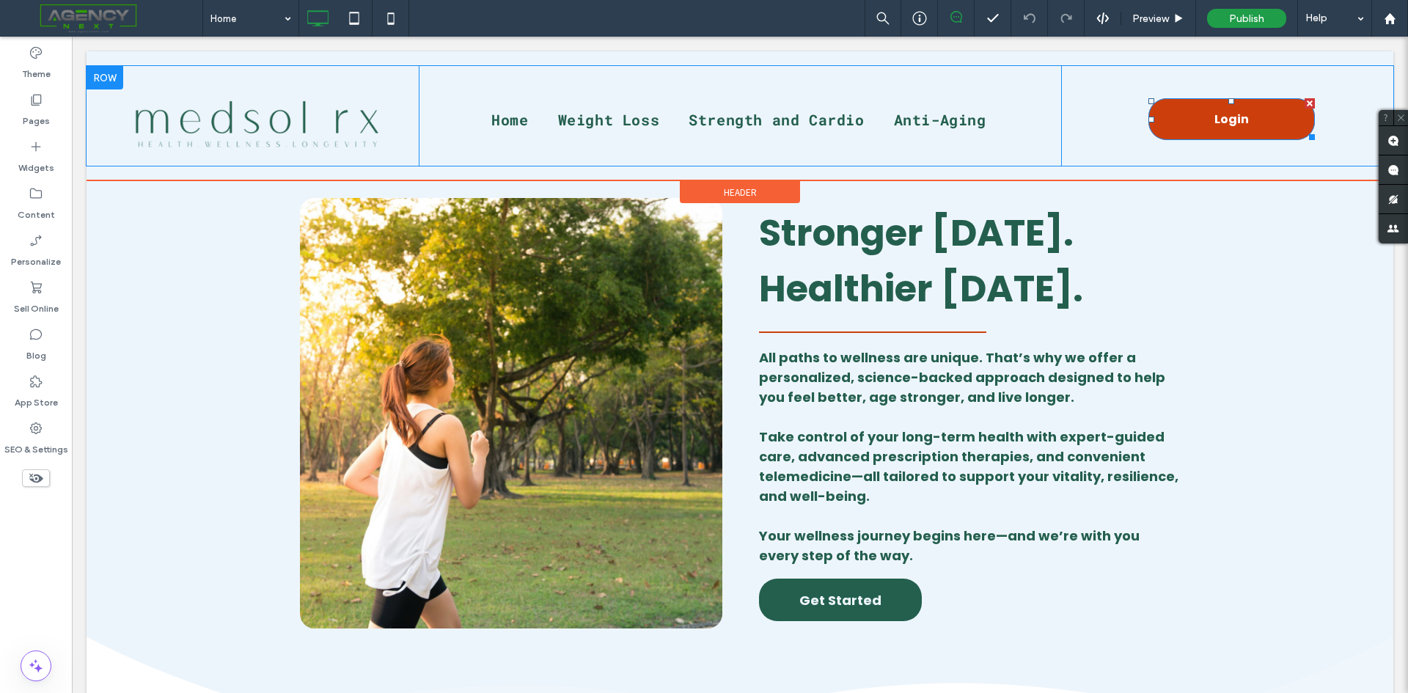
click at [1234, 122] on span "Login" at bounding box center [1231, 119] width 34 height 18
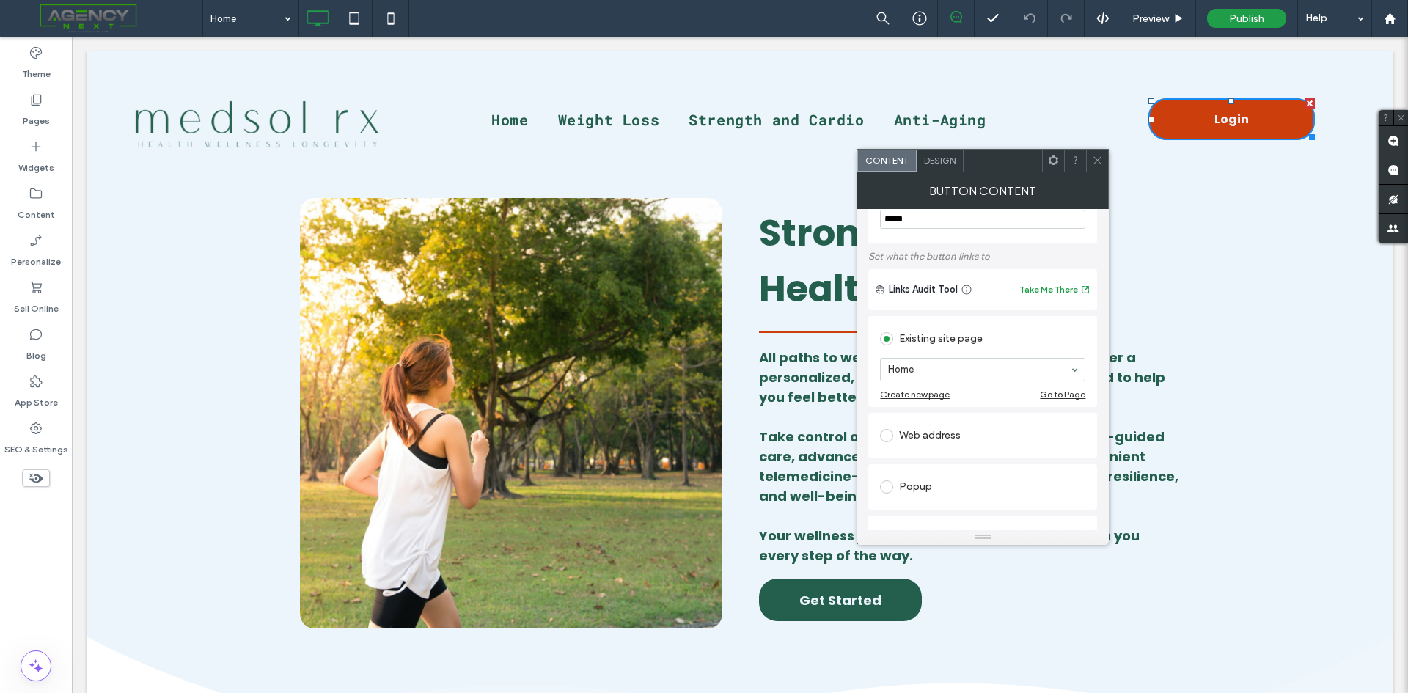
scroll to position [73, 0]
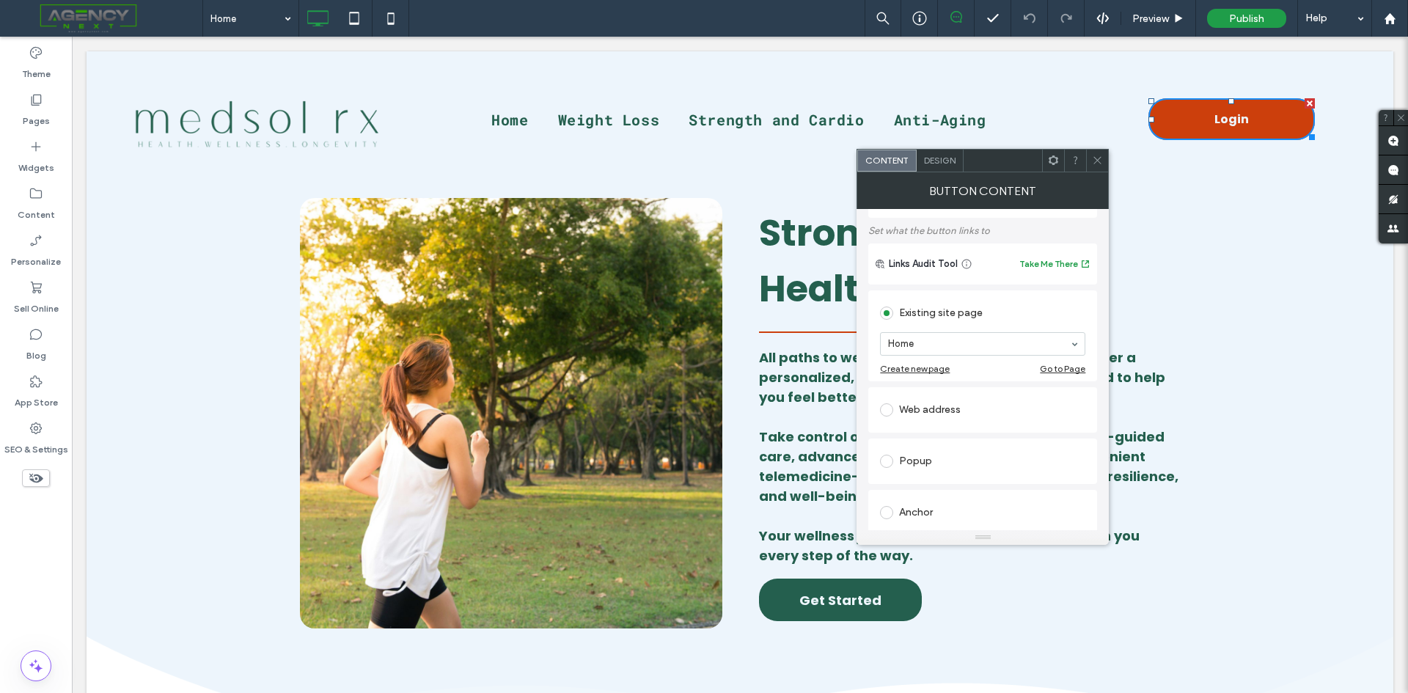
click at [925, 410] on div "Web address" at bounding box center [982, 409] width 205 height 23
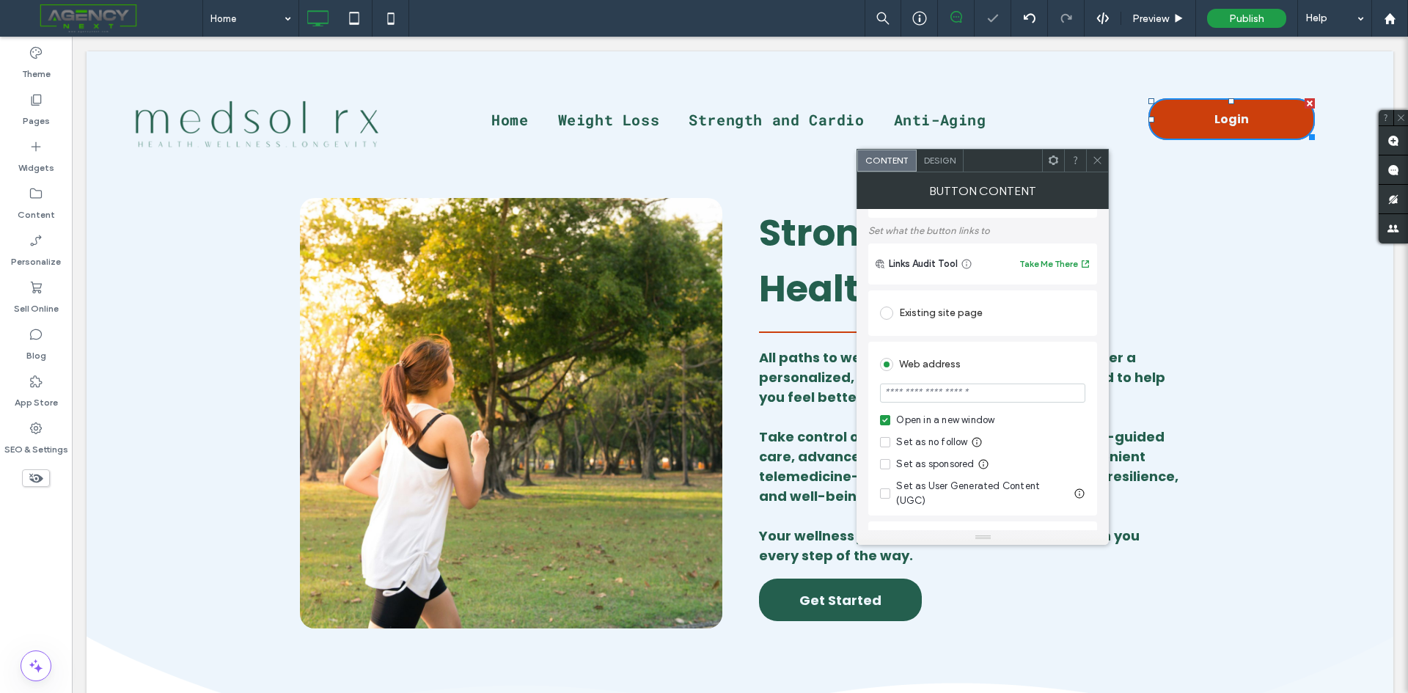
click at [965, 392] on input "url" at bounding box center [982, 392] width 205 height 19
paste input "**********"
type input "**********"
click at [1094, 163] on use at bounding box center [1097, 160] width 7 height 7
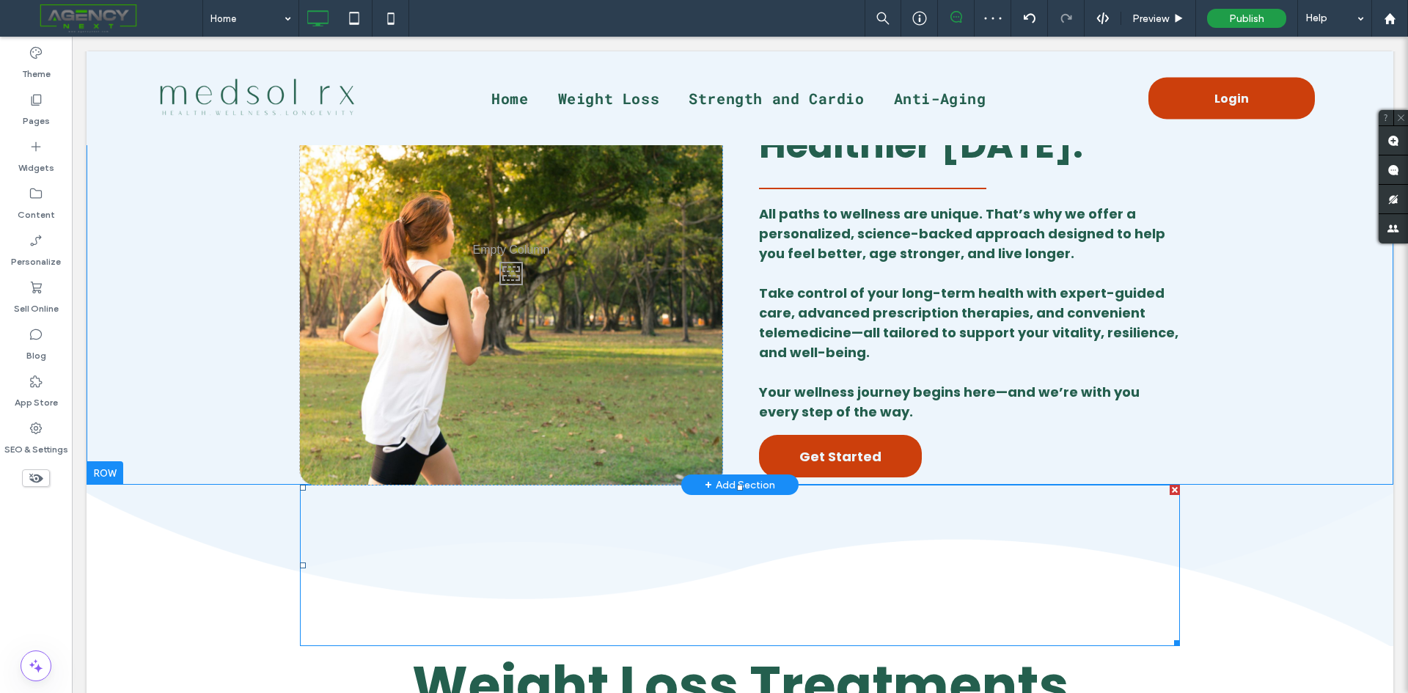
scroll to position [147, 0]
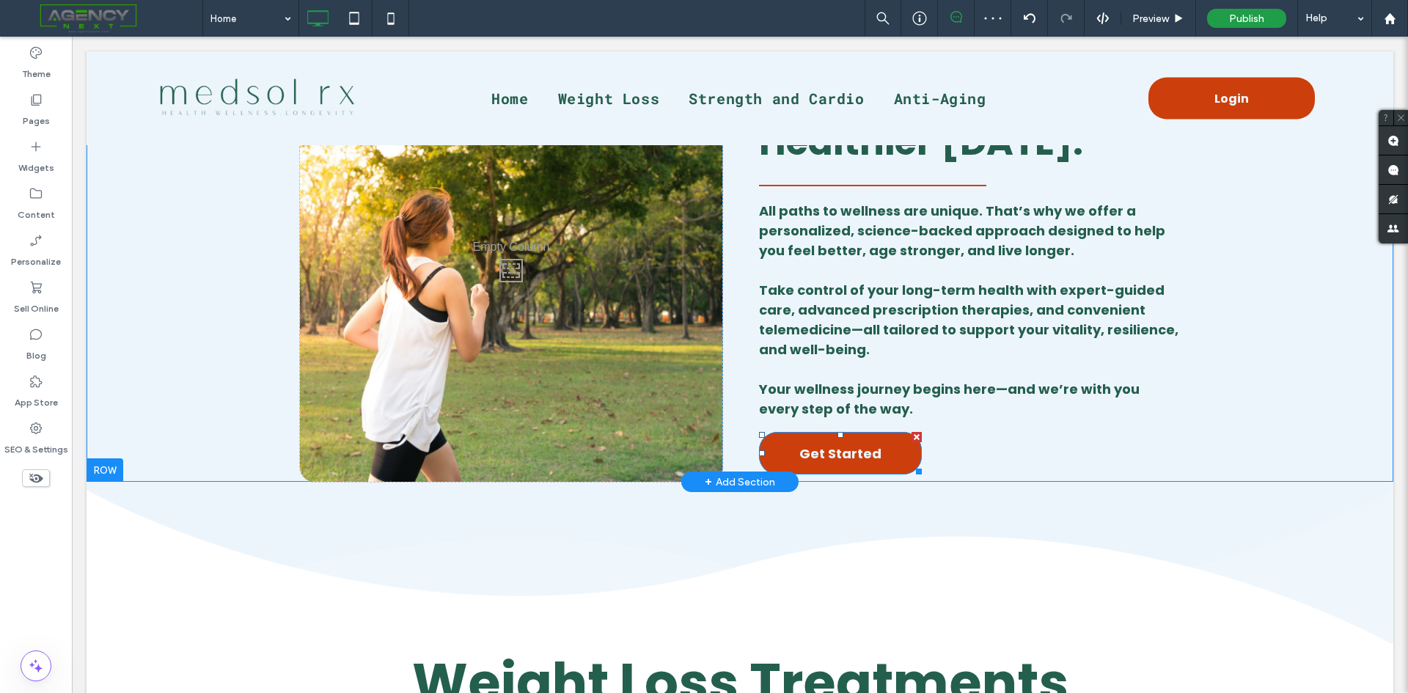
click at [877, 452] on link "Get Started" at bounding box center [840, 453] width 163 height 43
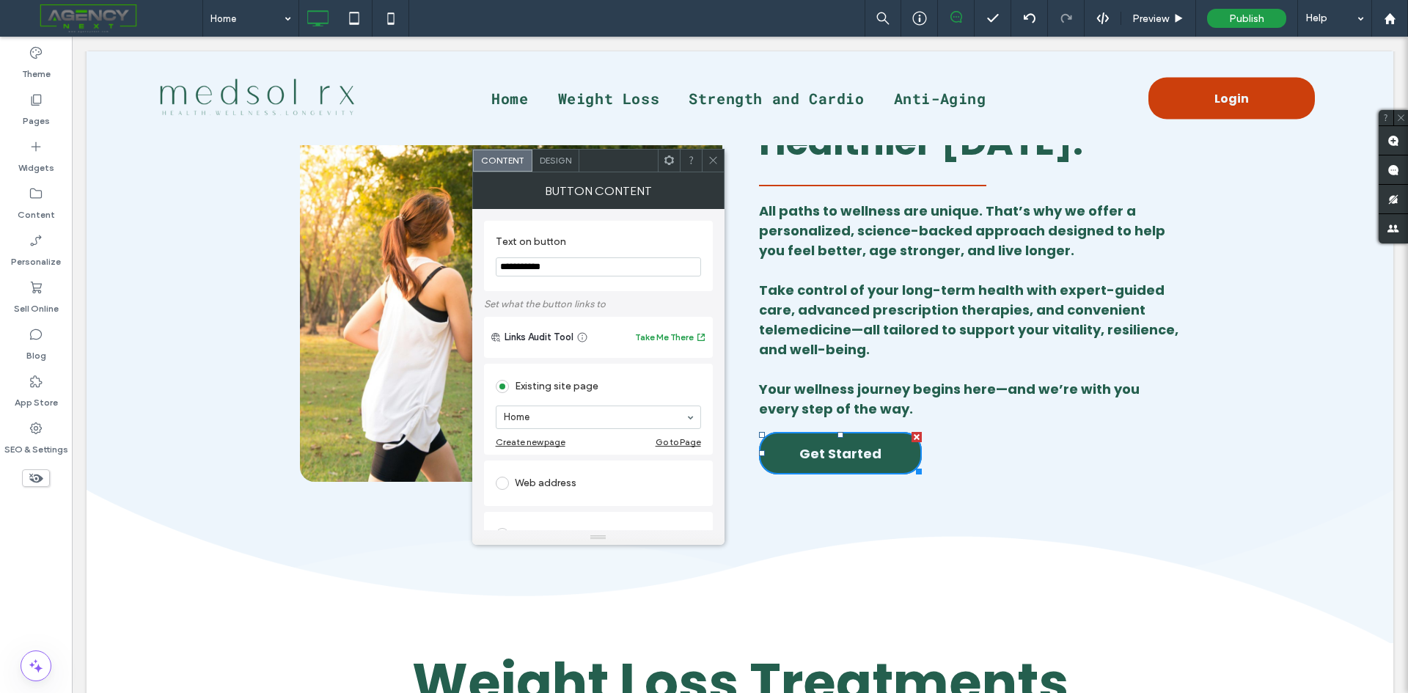
scroll to position [73, 0]
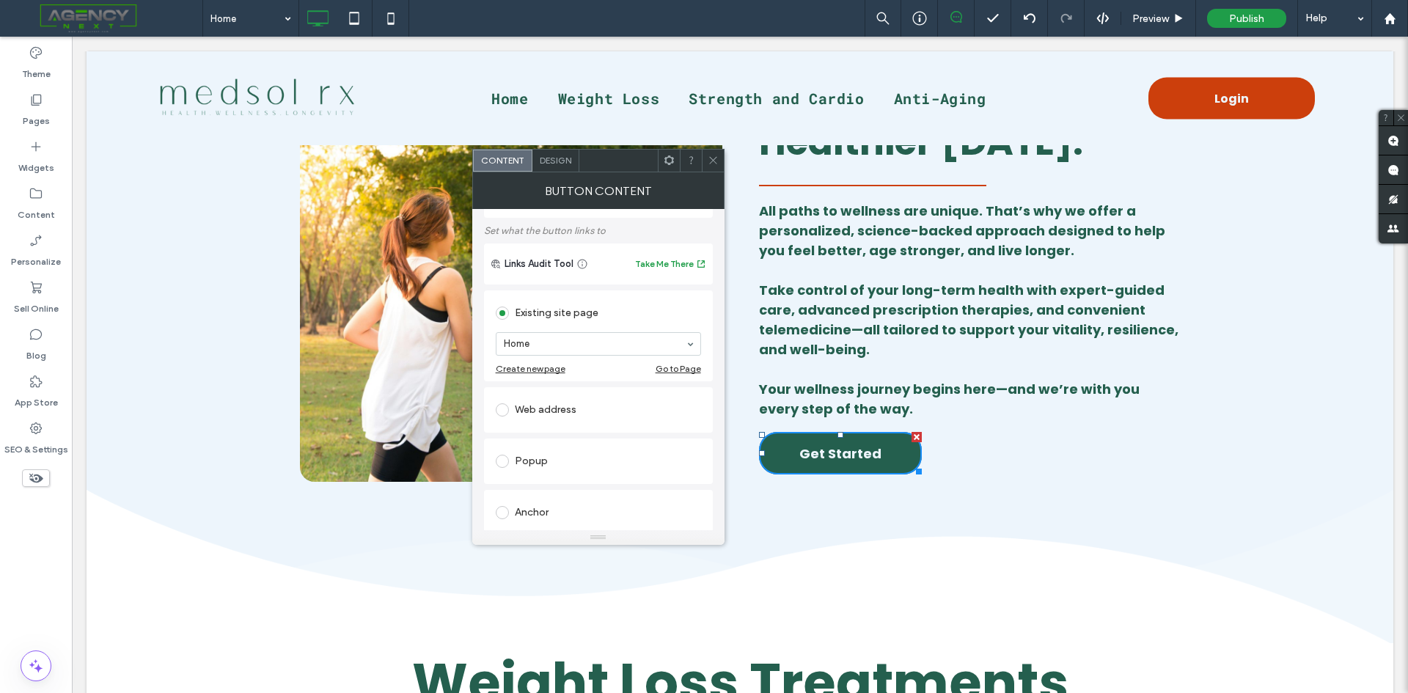
click at [548, 403] on div "Web address" at bounding box center [598, 409] width 205 height 23
click at [705, 160] on div at bounding box center [713, 161] width 22 height 22
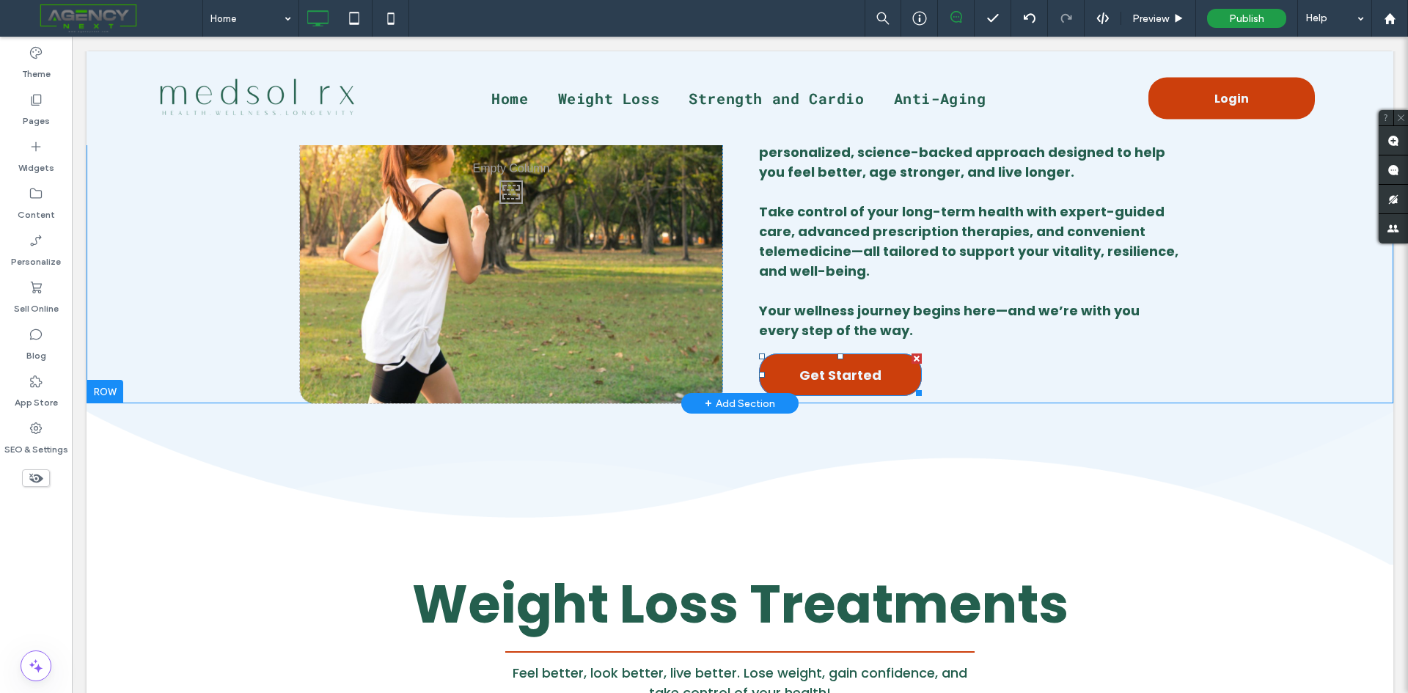
scroll to position [220, 0]
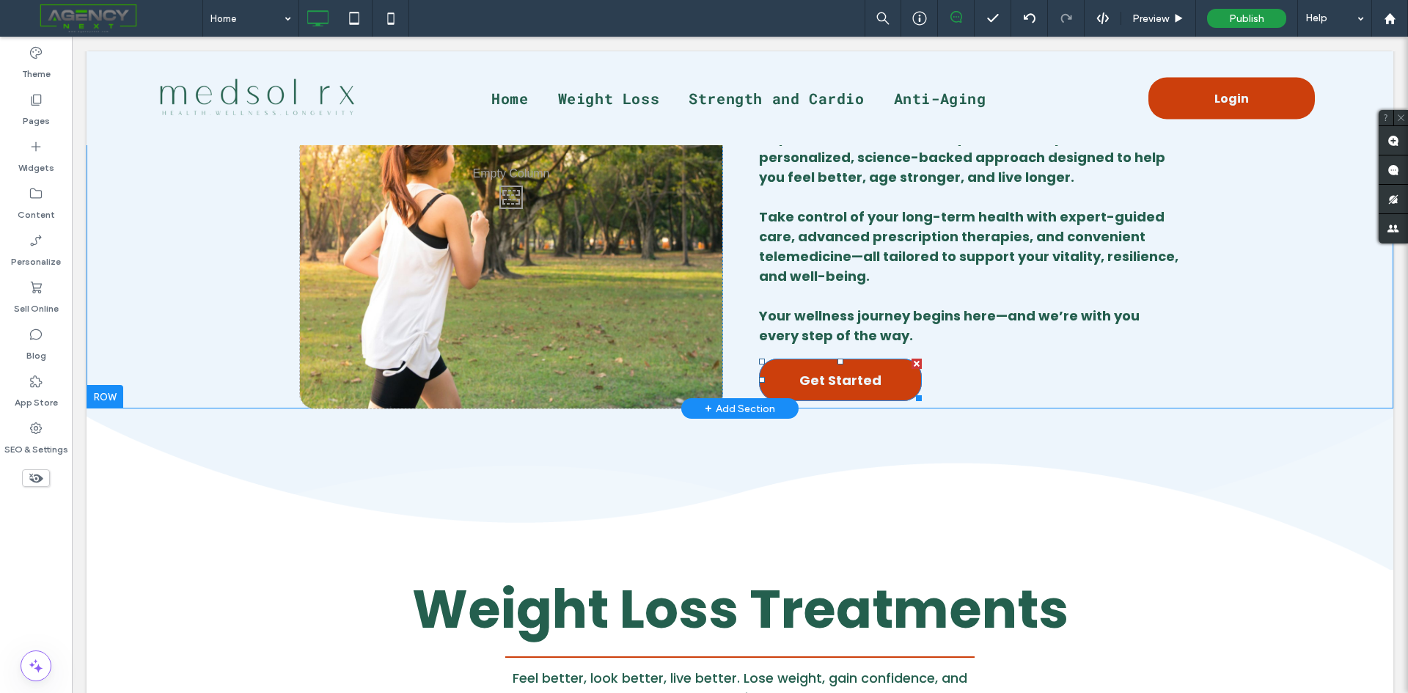
click at [845, 386] on span "Get Started" at bounding box center [840, 379] width 82 height 43
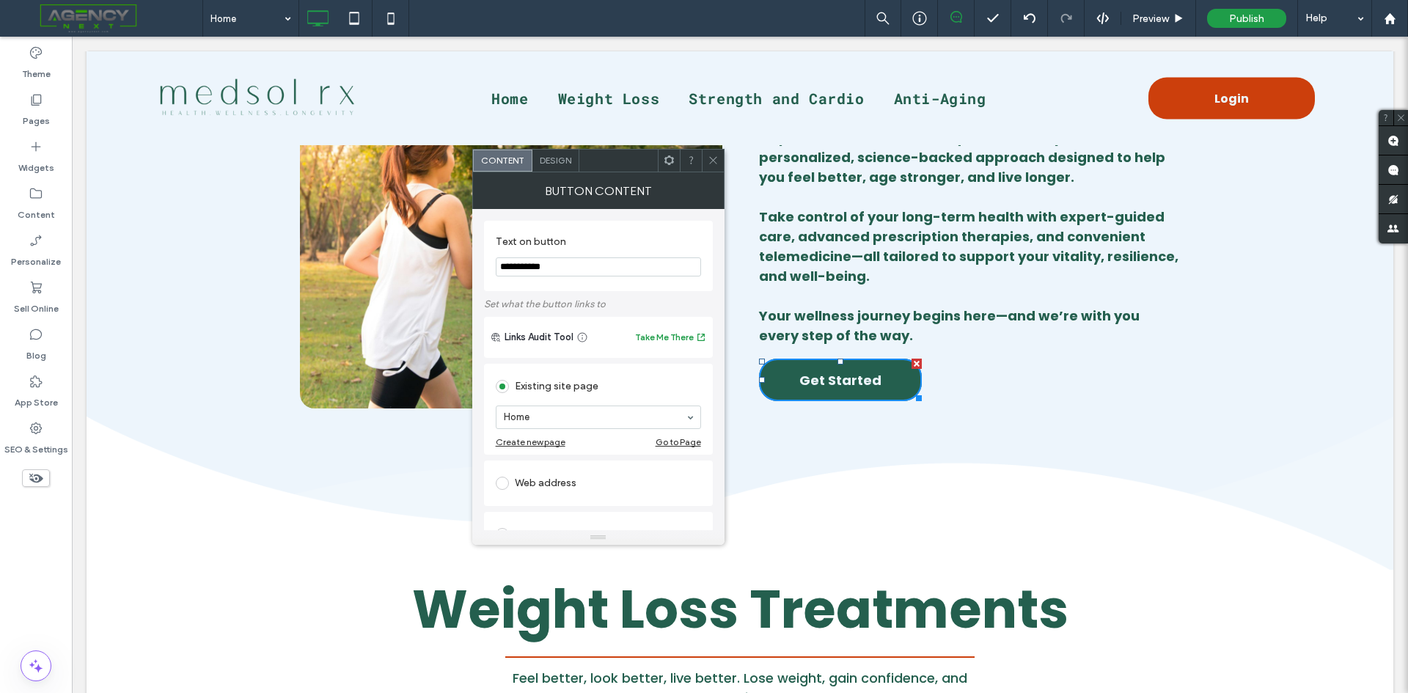
click at [528, 486] on div "Web address" at bounding box center [598, 482] width 205 height 23
click at [609, 465] on input "url" at bounding box center [598, 466] width 205 height 19
paste input "**********"
type input "**********"
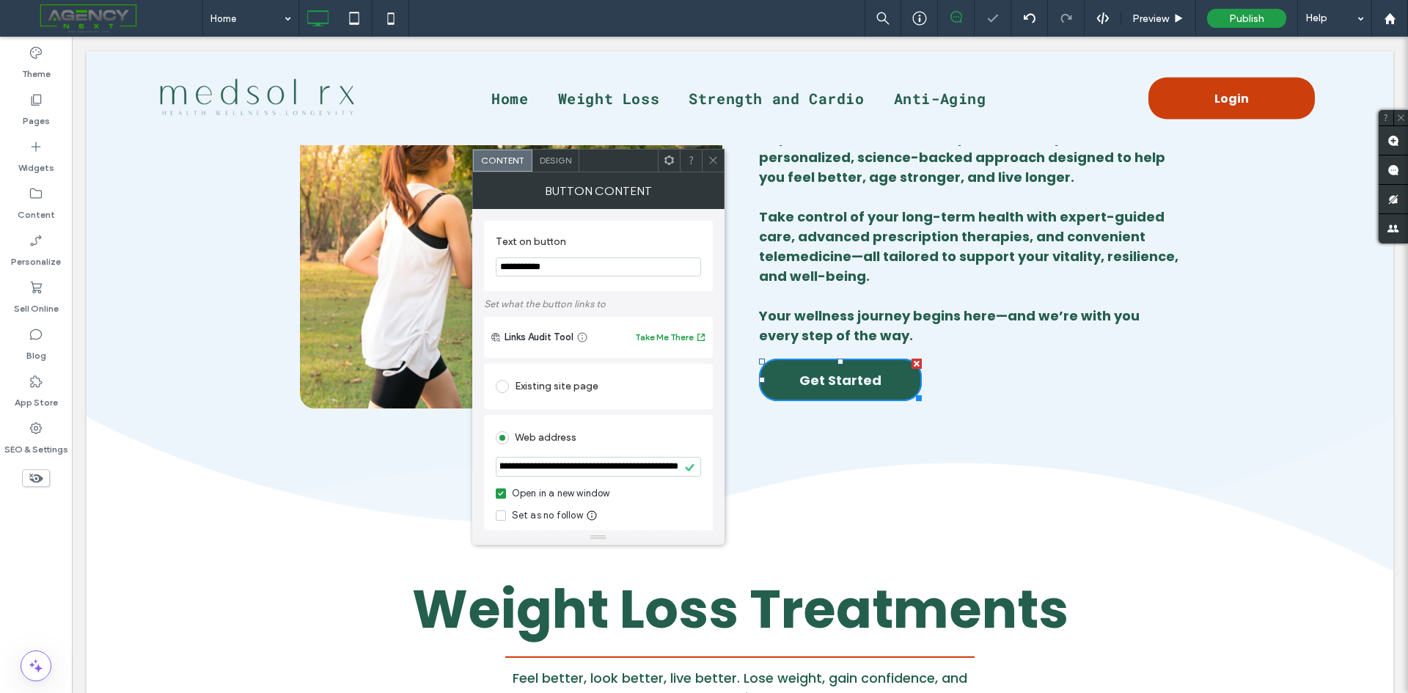
click at [713, 165] on icon at bounding box center [712, 160] width 11 height 11
